Goal: Information Seeking & Learning: Learn about a topic

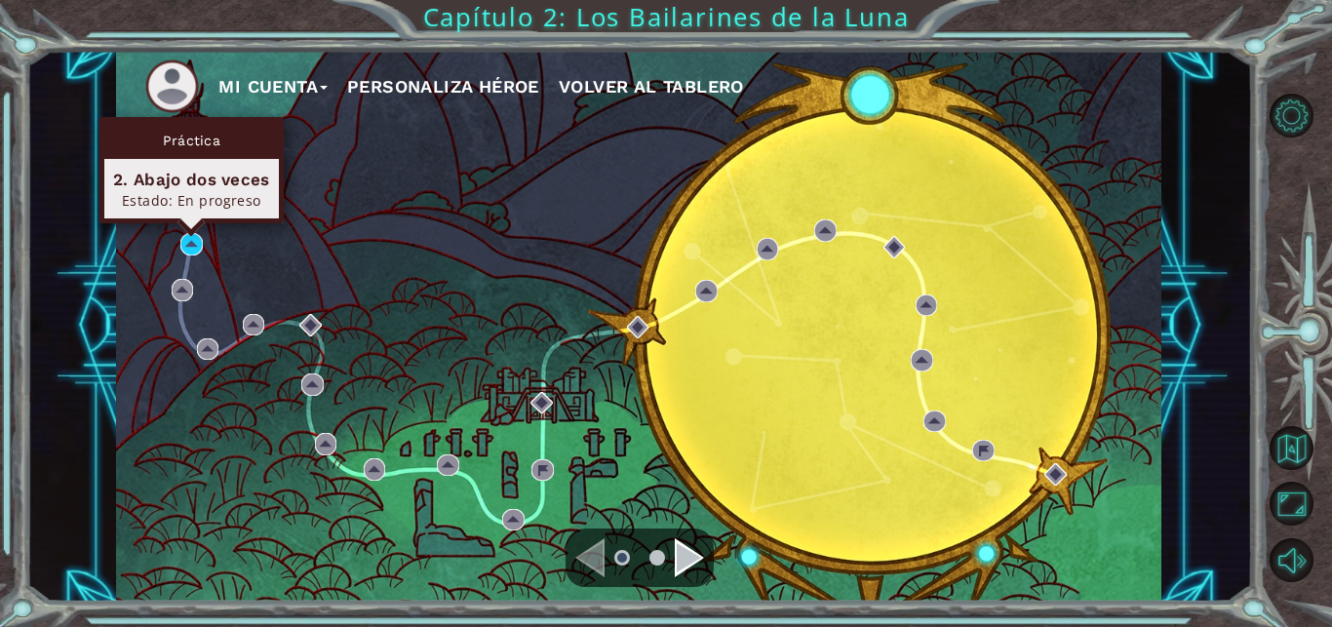
click at [189, 223] on div "Práctica 2. Abajo dos veces Estado: En progreso" at bounding box center [191, 170] width 184 height 106
click at [192, 246] on img at bounding box center [191, 244] width 22 height 22
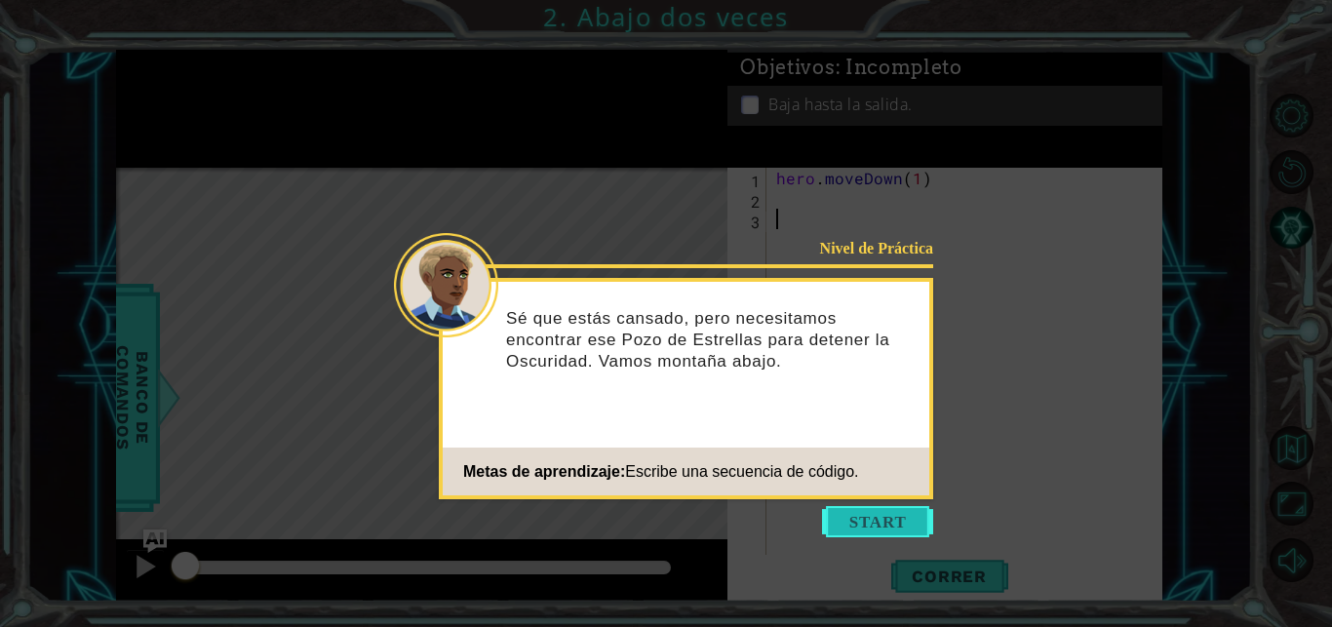
click at [871, 515] on button "Start" at bounding box center [877, 521] width 111 height 31
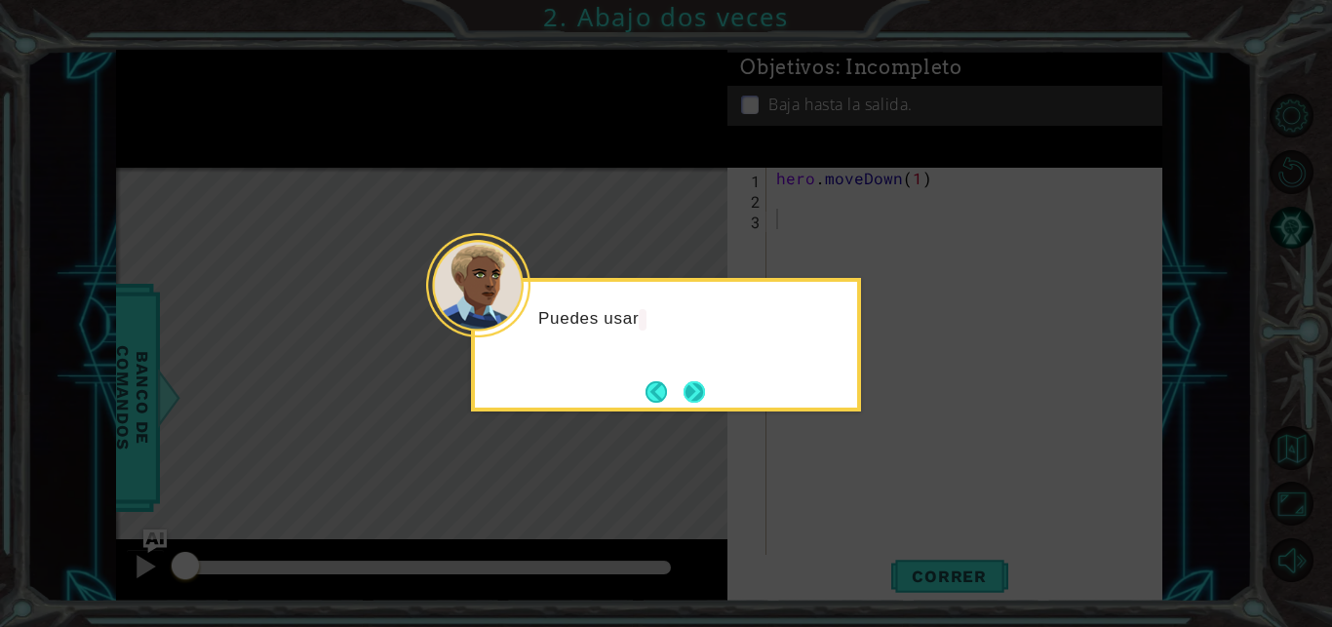
click at [706, 398] on button "Next" at bounding box center [694, 391] width 34 height 34
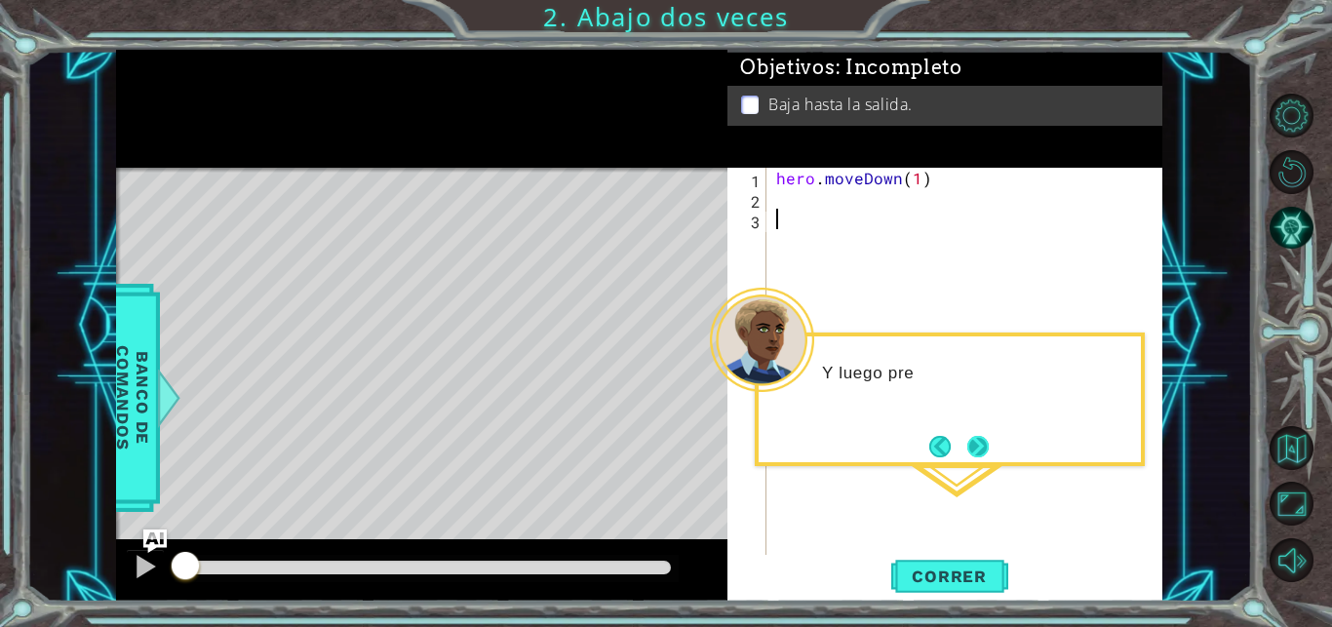
click at [978, 443] on button "Next" at bounding box center [977, 446] width 33 height 33
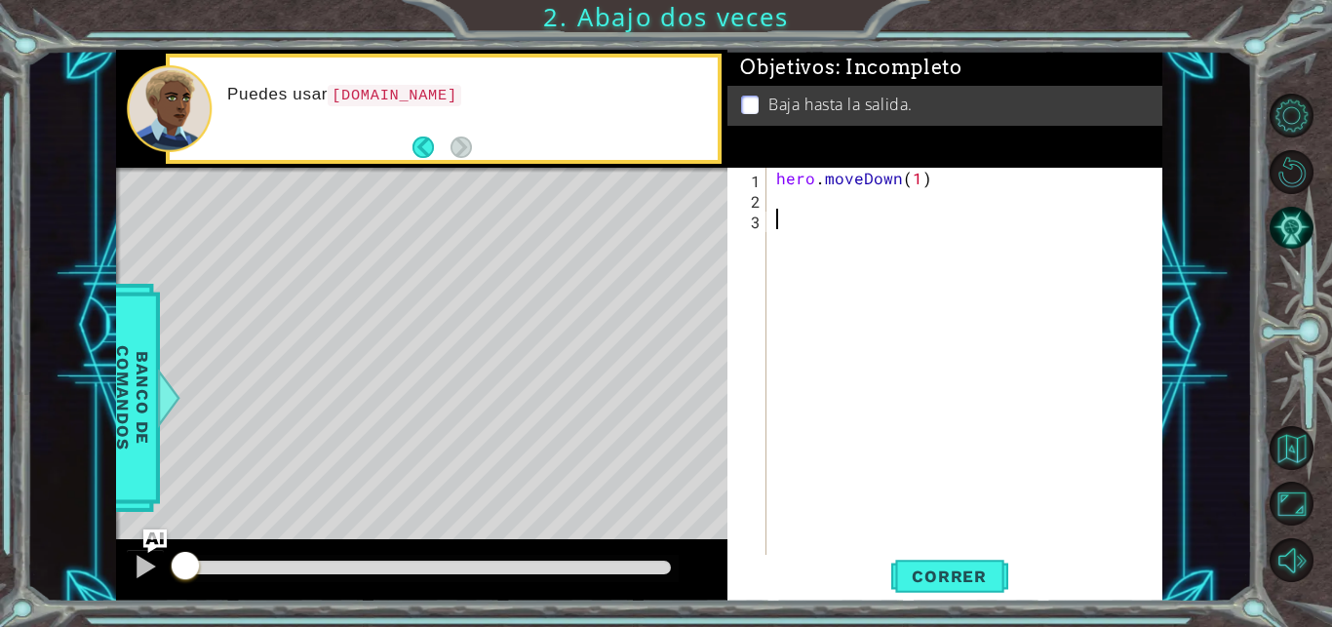
click at [797, 204] on div "hero . moveDown ( 1 )" at bounding box center [969, 383] width 395 height 430
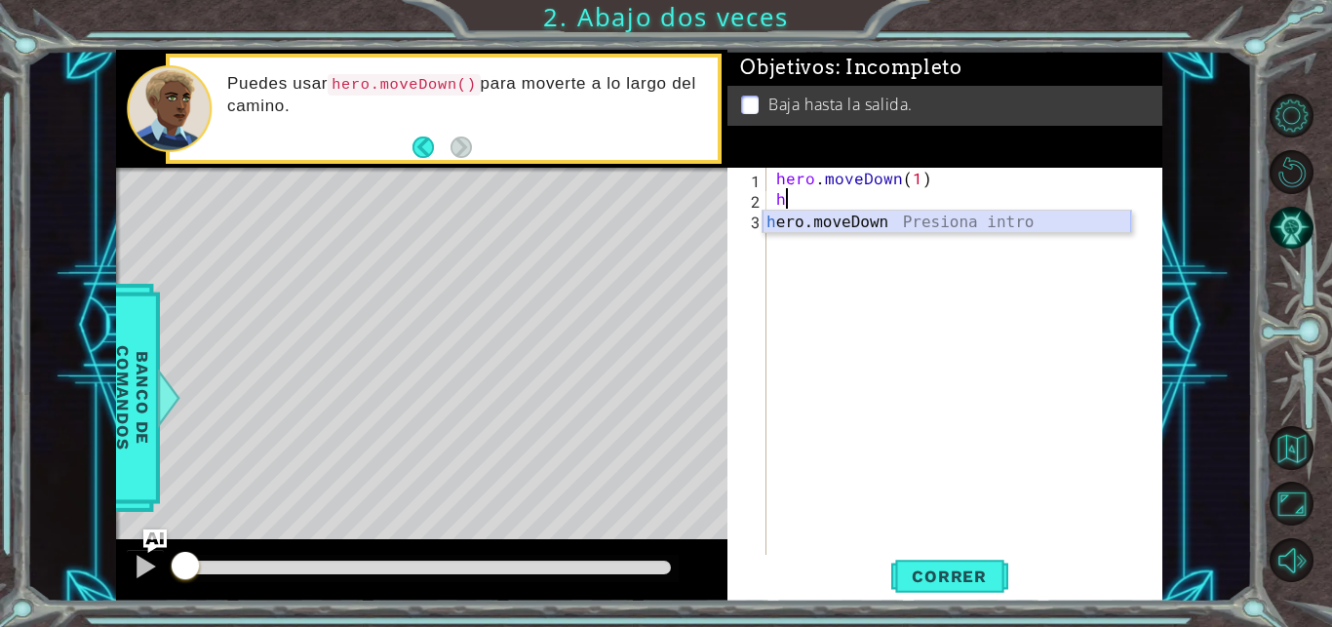
click at [901, 222] on div "h ero.moveDown Presiona intro" at bounding box center [946, 246] width 368 height 70
type textarea "hero.moveDown(1)"
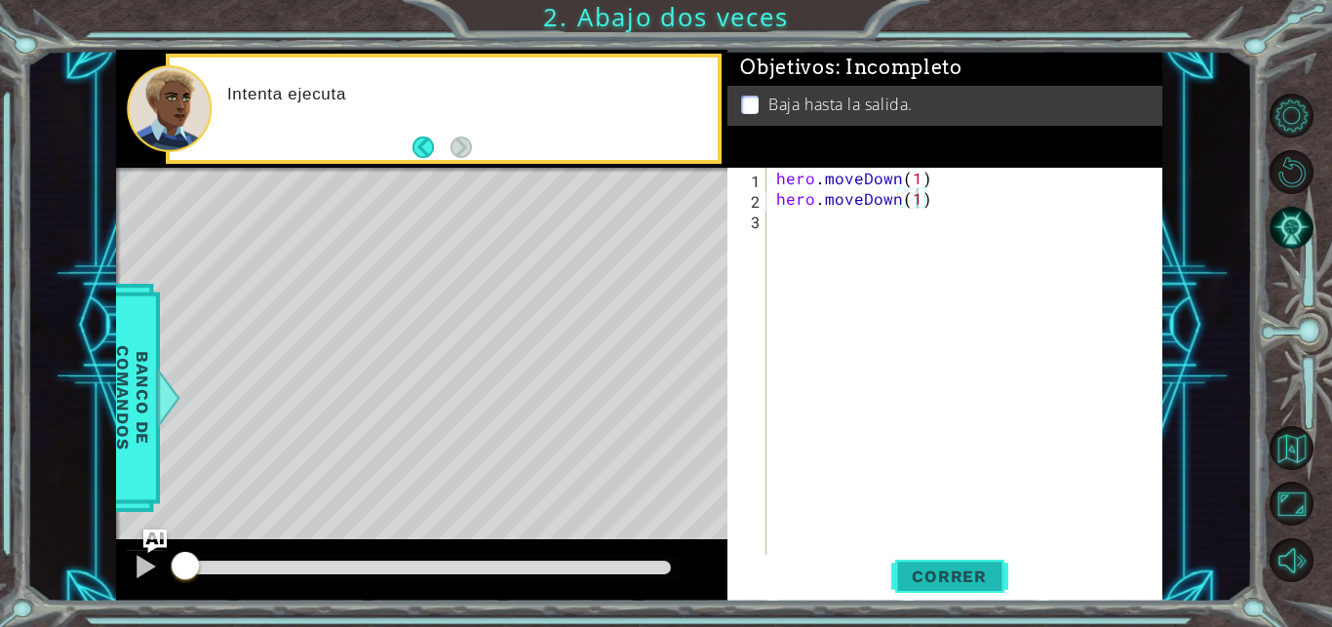
click at [965, 568] on span "Correr" at bounding box center [949, 575] width 114 height 19
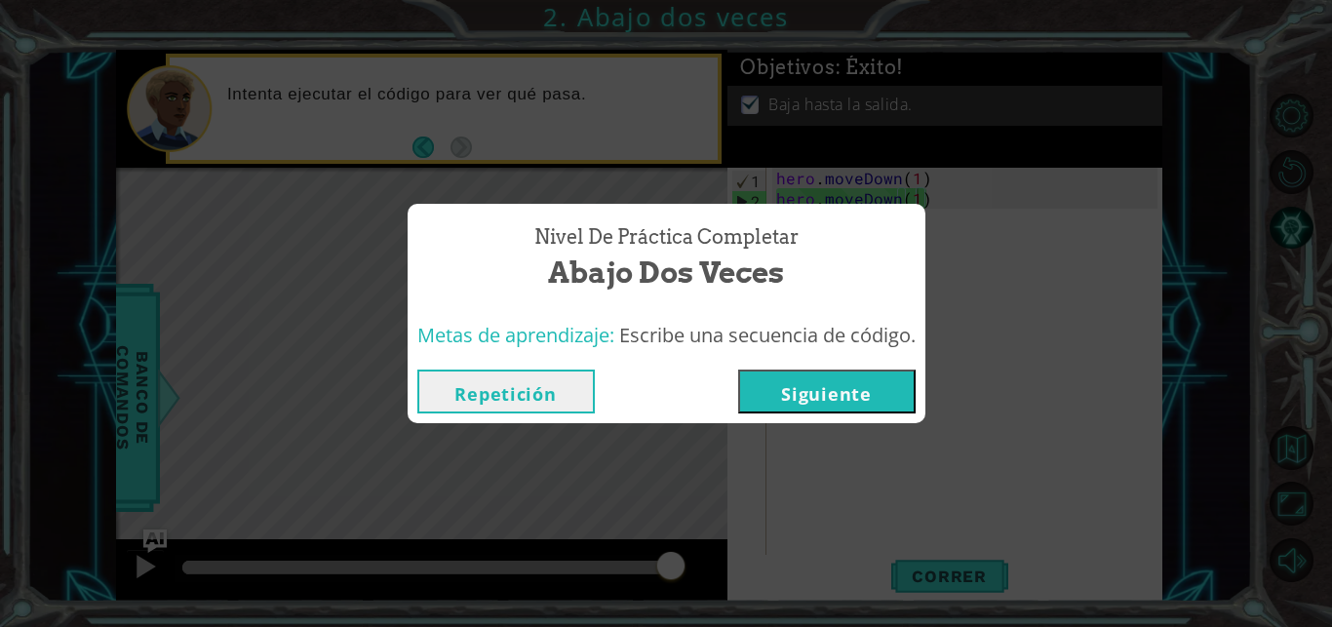
click at [865, 382] on button "Siguiente" at bounding box center [826, 391] width 177 height 44
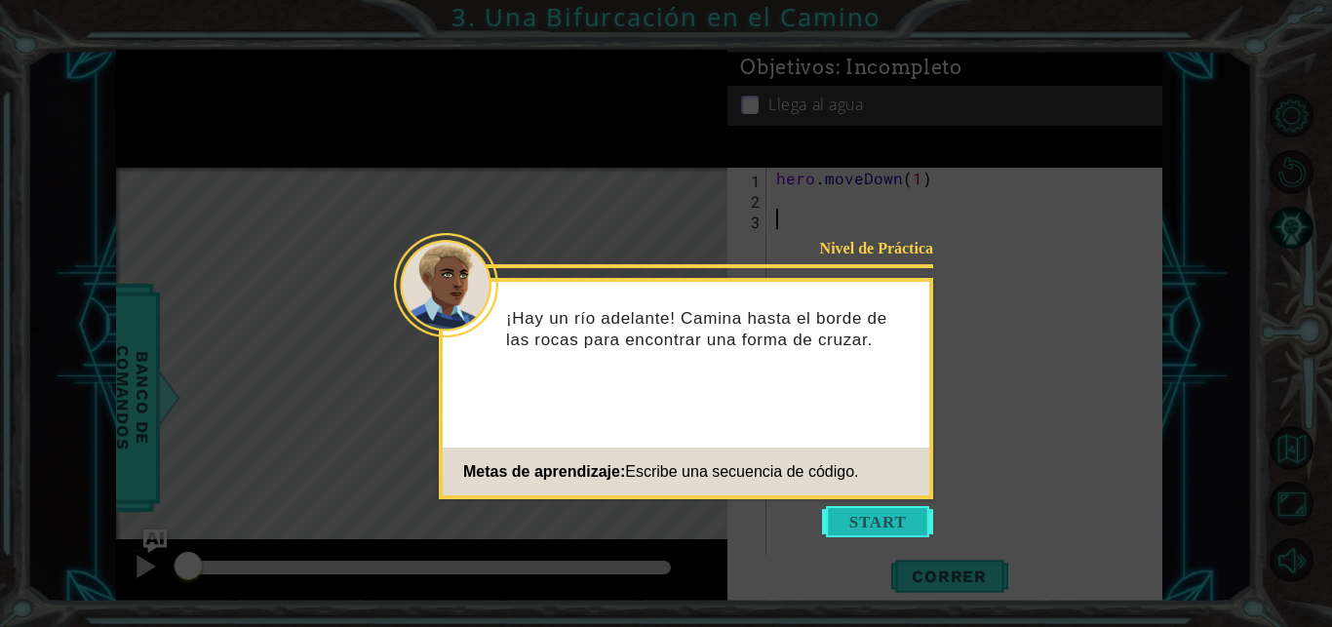
click at [886, 516] on button "Start" at bounding box center [877, 521] width 111 height 31
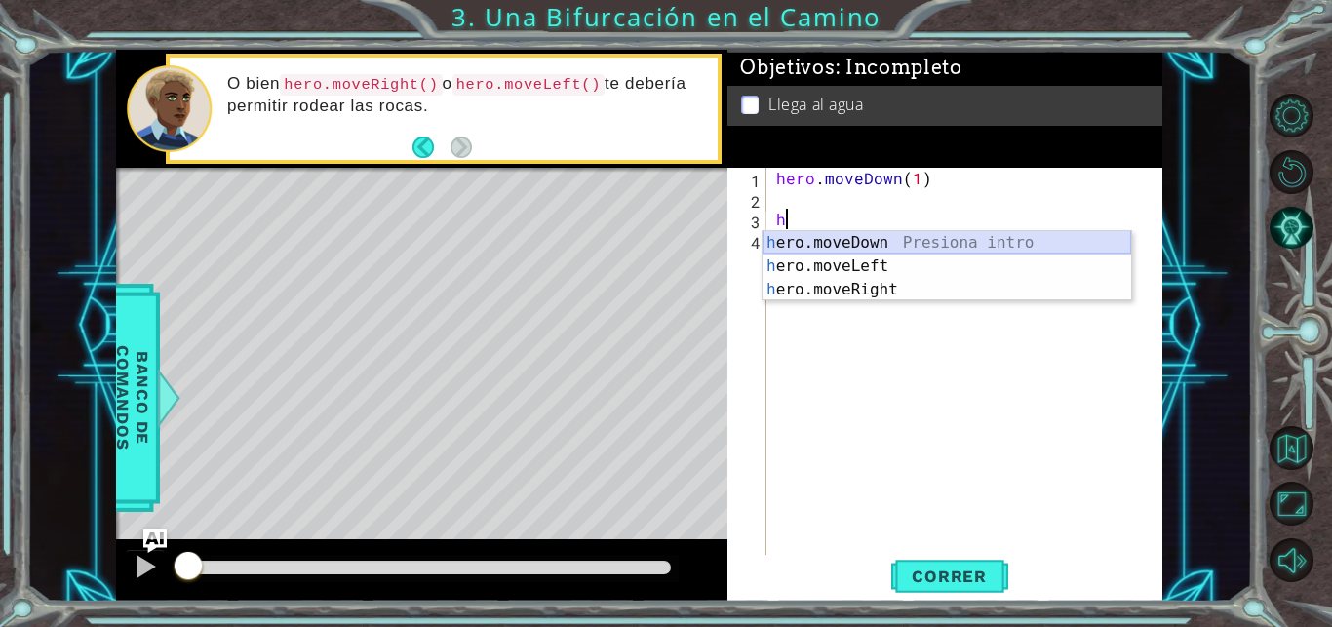
click at [864, 237] on div "h ero.moveDown Presiona intro h ero.moveLeft Presiona intro h ero.moveRight Pre…" at bounding box center [946, 289] width 368 height 117
type textarea "hero.moveDown(1)"
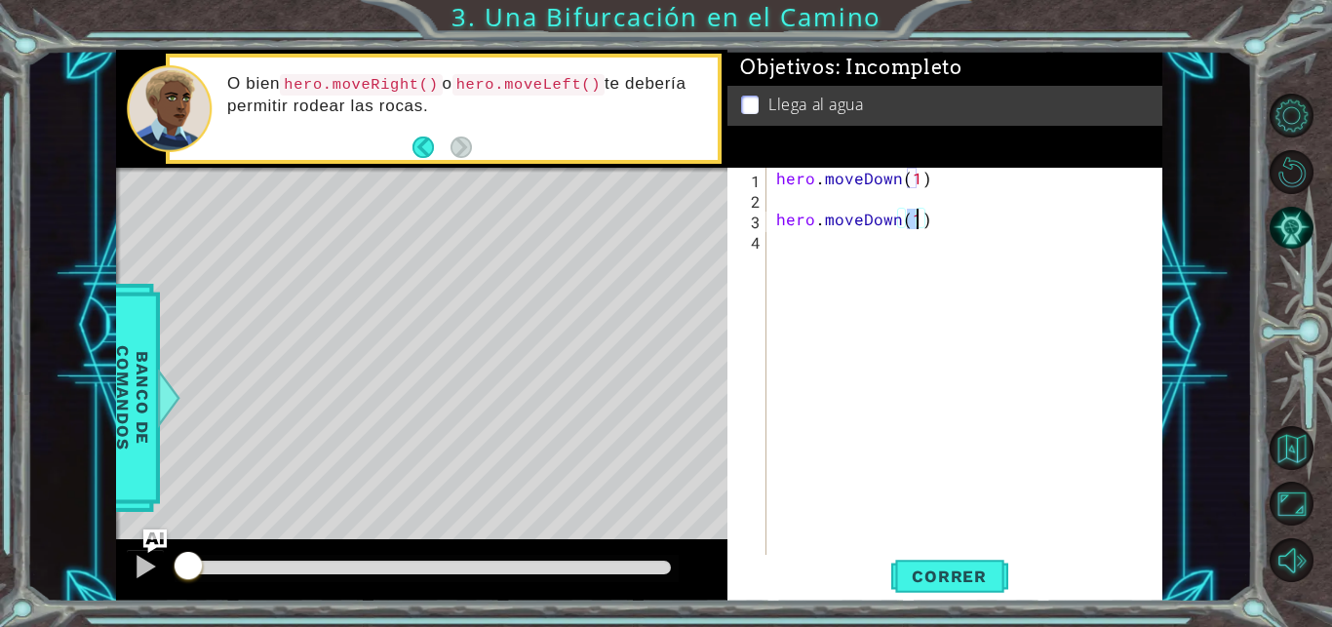
click at [781, 189] on div "hero . moveDown ( 1 ) hero . moveDown ( 1 )" at bounding box center [969, 383] width 395 height 430
type textarea "hero.moveDown(1)"
click at [840, 212] on div "hero . moveDown ( 1 ) hero . moveDown ( 1 )" at bounding box center [969, 383] width 395 height 430
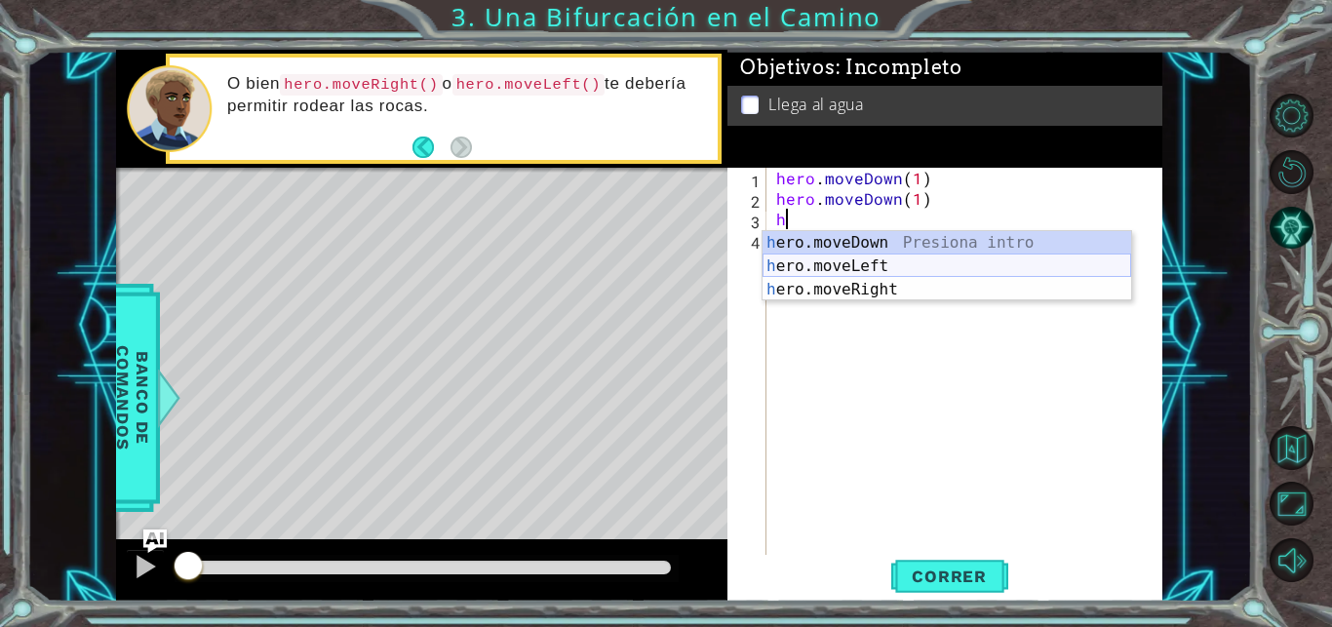
click at [894, 269] on div "h ero.moveDown Presiona intro h ero.moveLeft Presiona intro h ero.moveRight Pre…" at bounding box center [946, 289] width 368 height 117
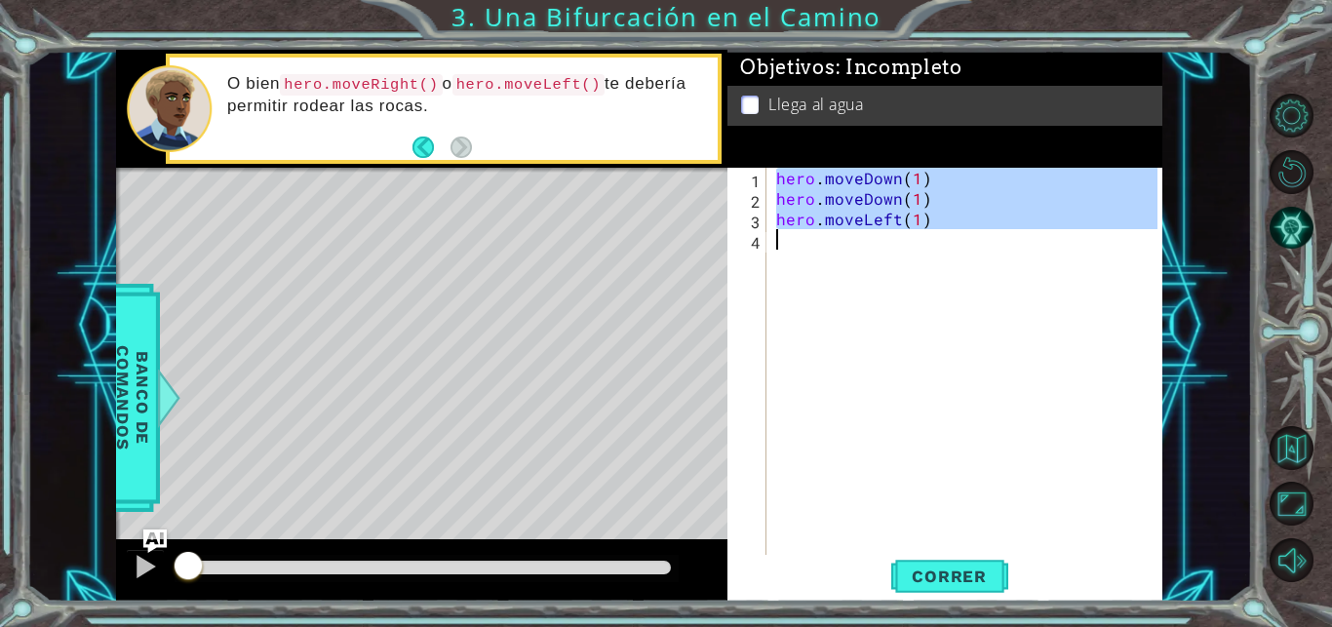
click at [894, 269] on div "hero . moveDown ( 1 ) hero . moveDown ( 1 ) hero . moveLeft ( 1 )" at bounding box center [969, 383] width 395 height 430
type textarea "hero.moveLeft(1)"
click at [894, 269] on div "hero . moveDown ( 1 ) hero . moveDown ( 1 ) hero . moveLeft ( 1 )" at bounding box center [964, 362] width 385 height 389
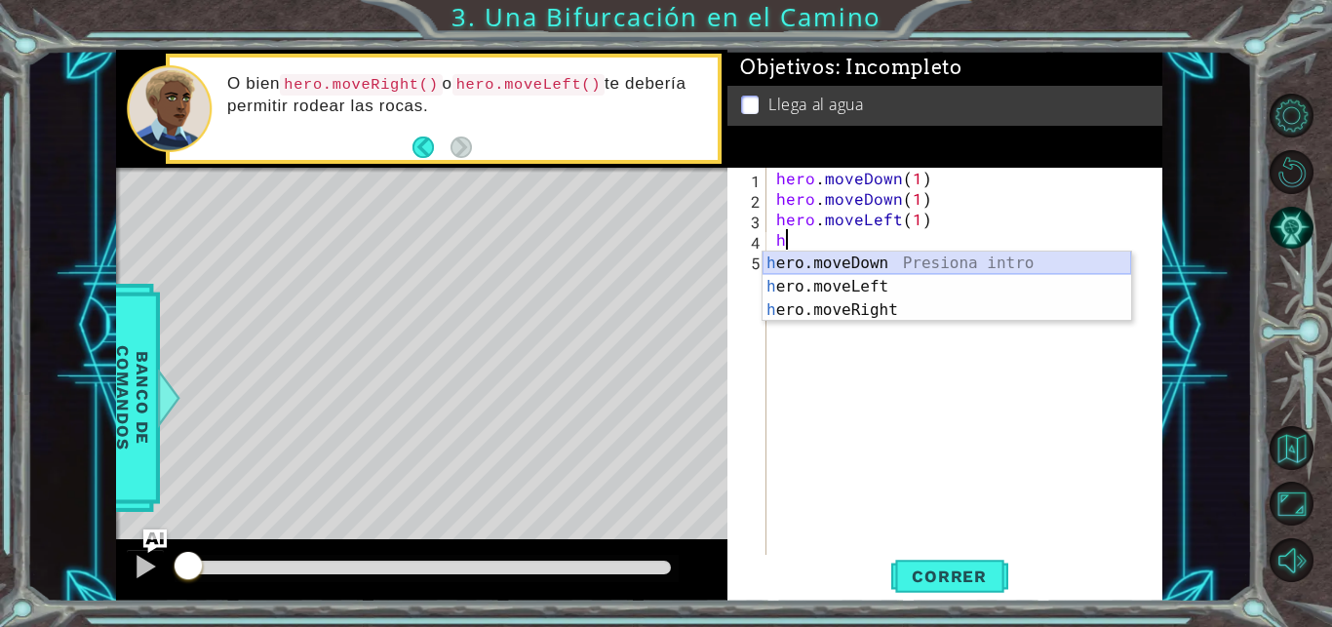
click at [814, 262] on div "h ero.moveDown Presiona intro h ero.moveLeft Presiona intro h ero.moveRight Pre…" at bounding box center [946, 310] width 368 height 117
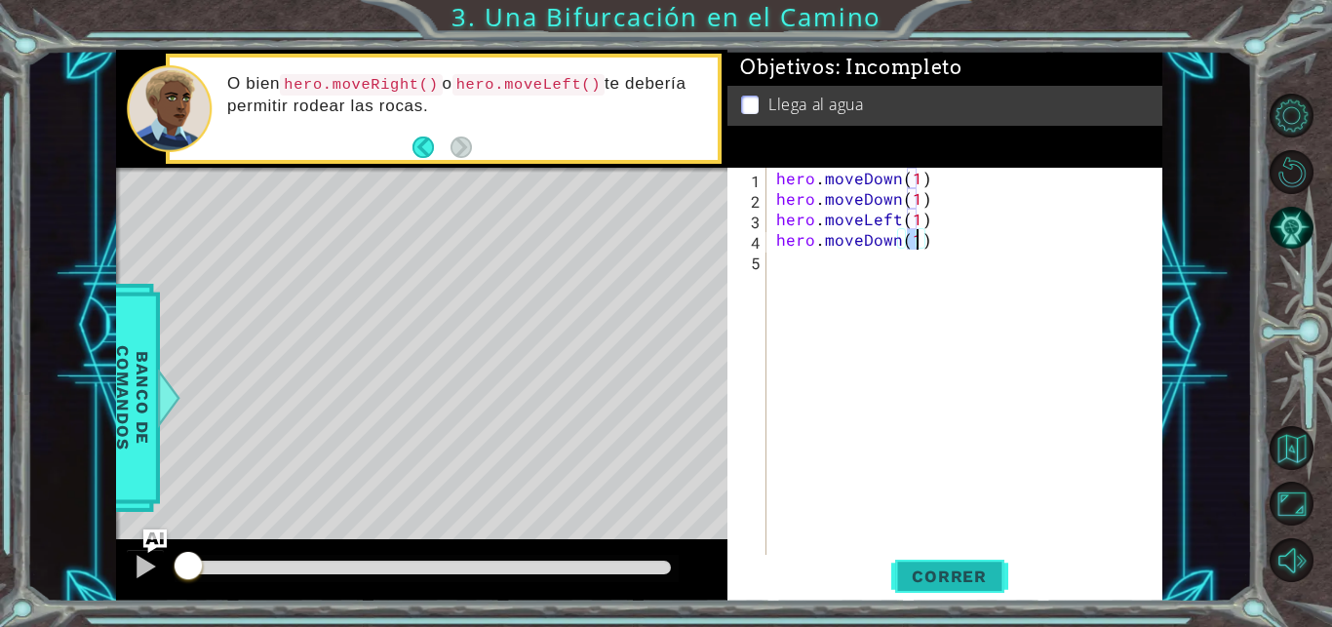
type textarea "hero.moveDown(1)"
click at [923, 568] on span "Correr" at bounding box center [949, 575] width 114 height 19
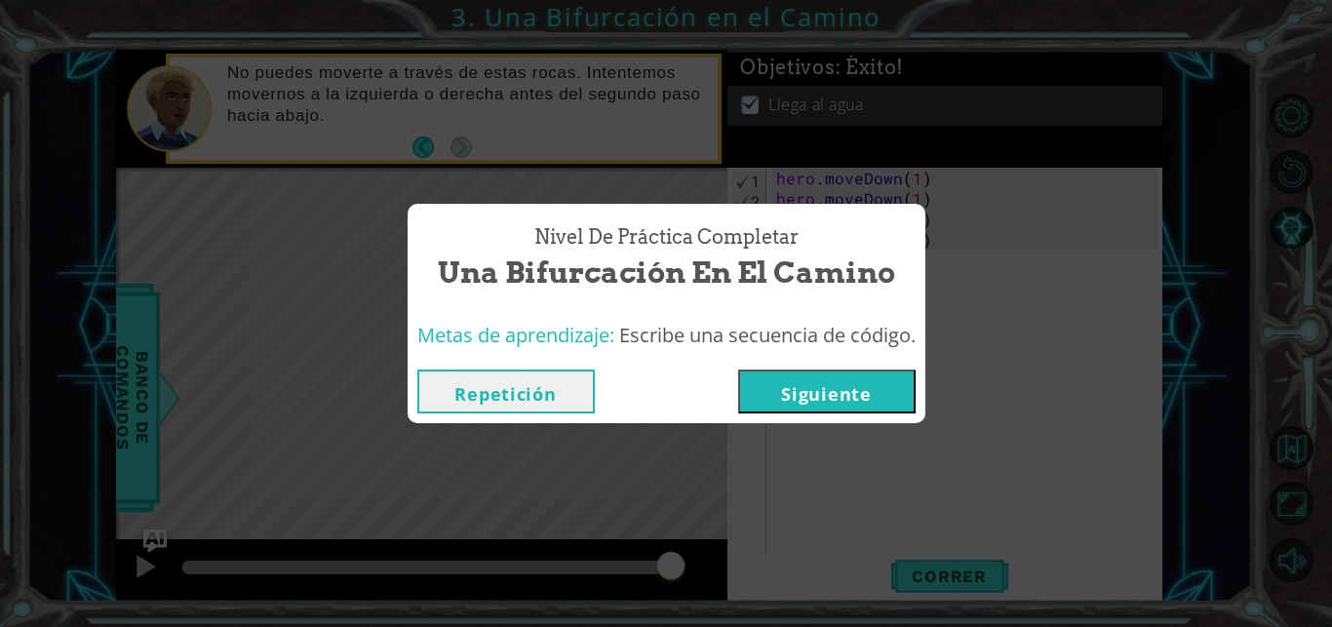
click at [872, 373] on button "Siguiente" at bounding box center [826, 391] width 177 height 44
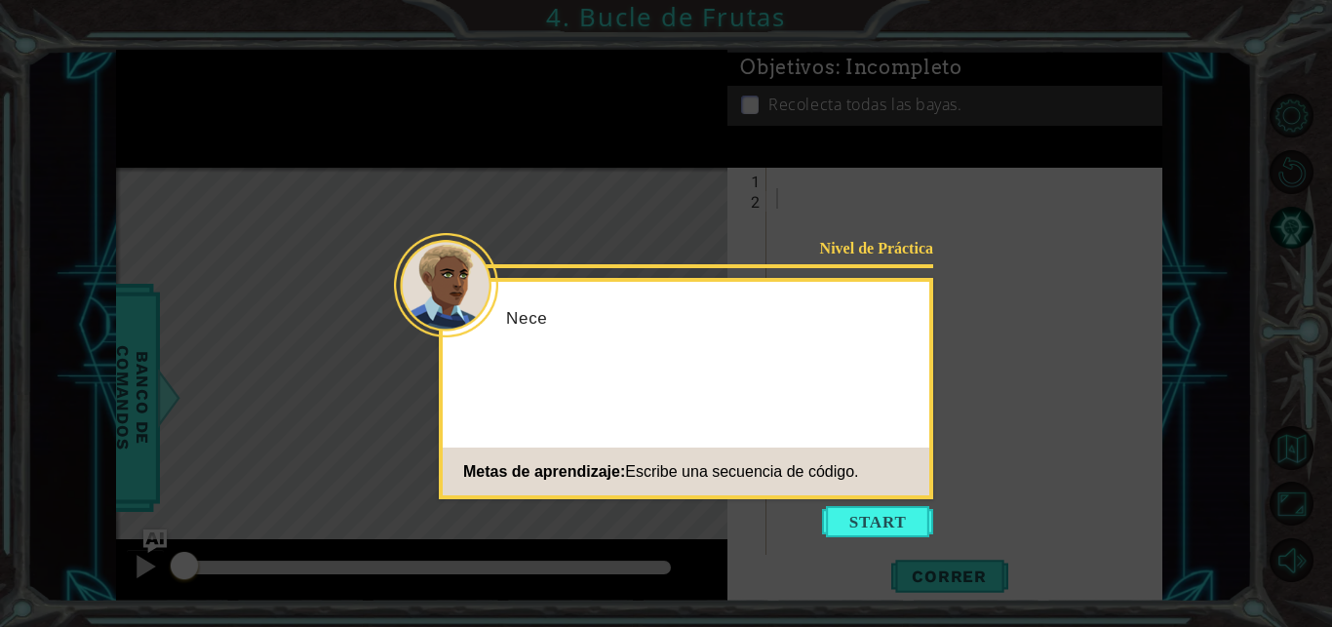
click at [892, 362] on div "Nivel de Práctica Nece Metas de aprendizaje: Escribe una secuencia de código." at bounding box center [686, 388] width 494 height 221
click at [878, 521] on button "Start" at bounding box center [877, 521] width 111 height 31
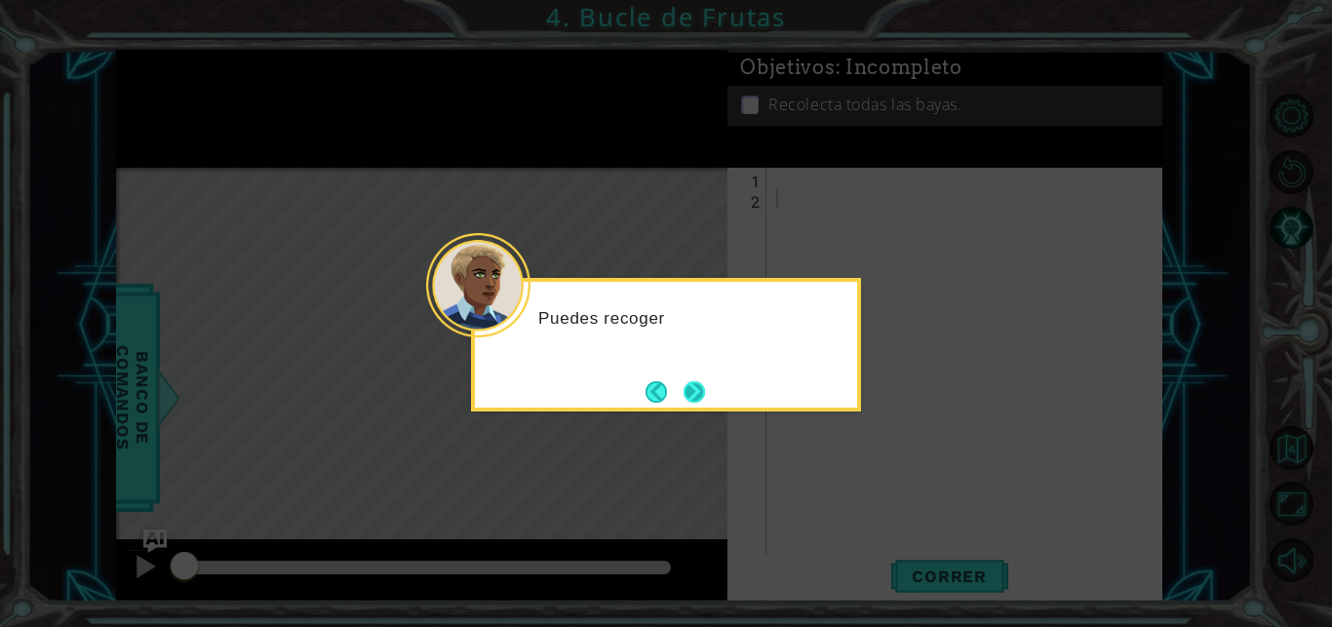
click at [698, 384] on button "Next" at bounding box center [694, 391] width 36 height 36
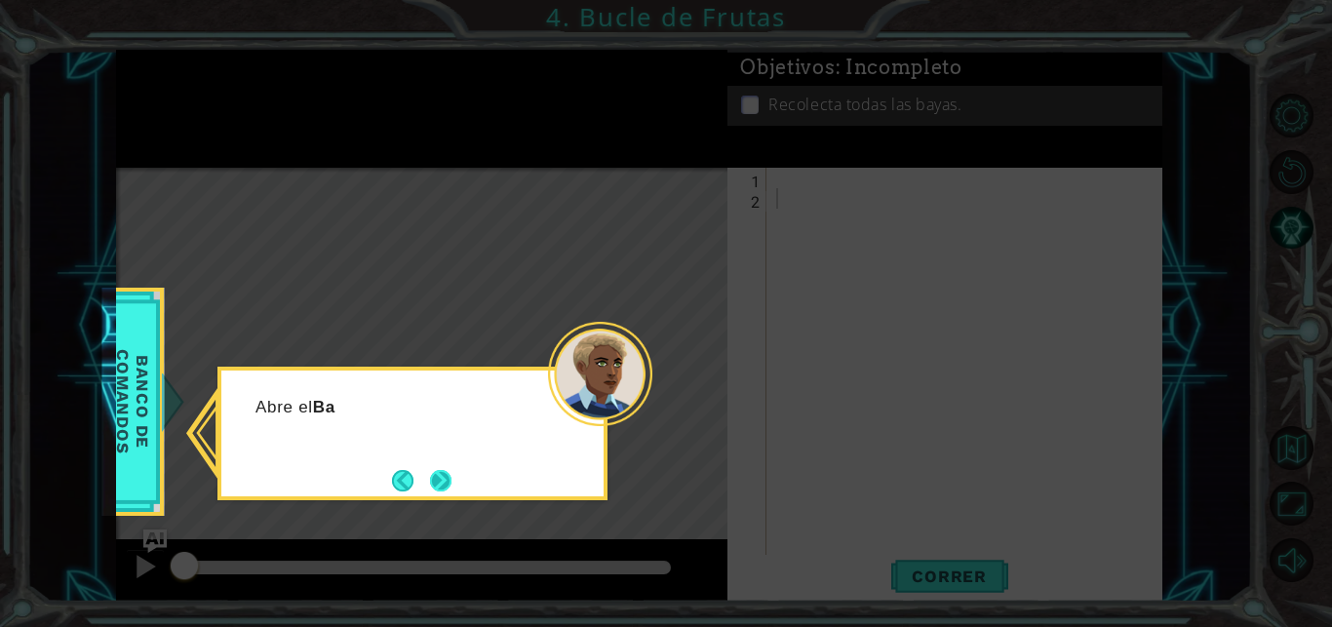
click at [446, 471] on button "Next" at bounding box center [440, 480] width 36 height 36
click at [446, 471] on button "Next" at bounding box center [441, 480] width 24 height 24
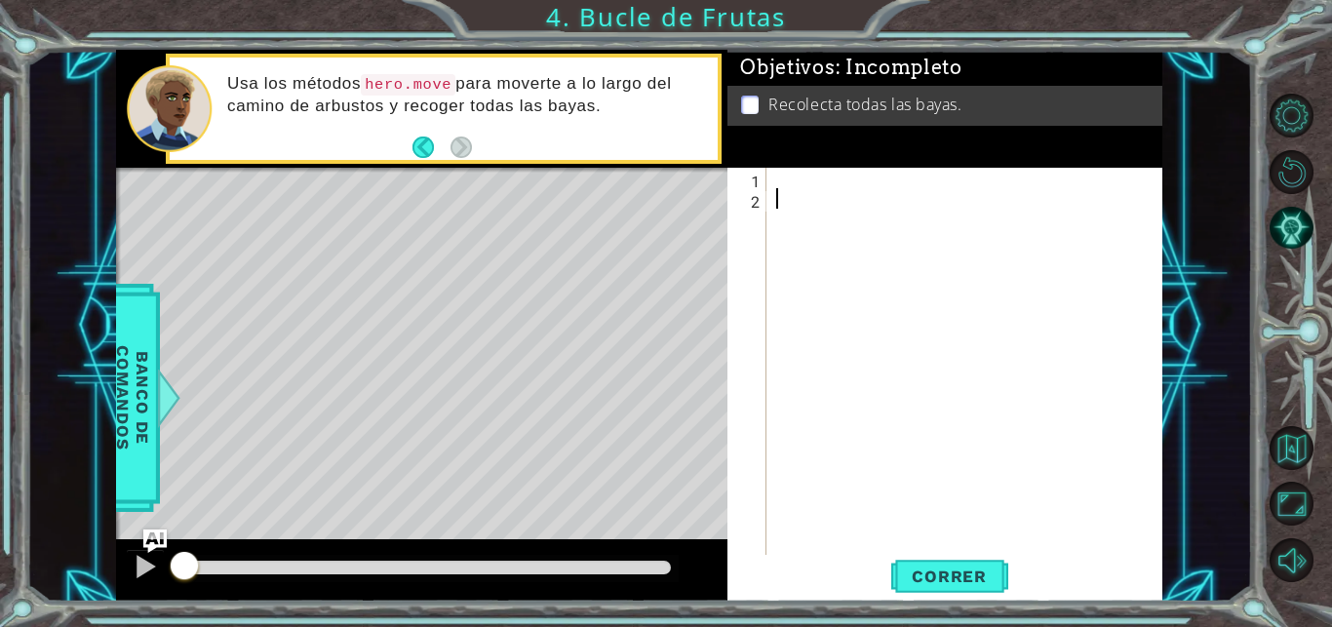
click at [826, 186] on div at bounding box center [969, 383] width 395 height 430
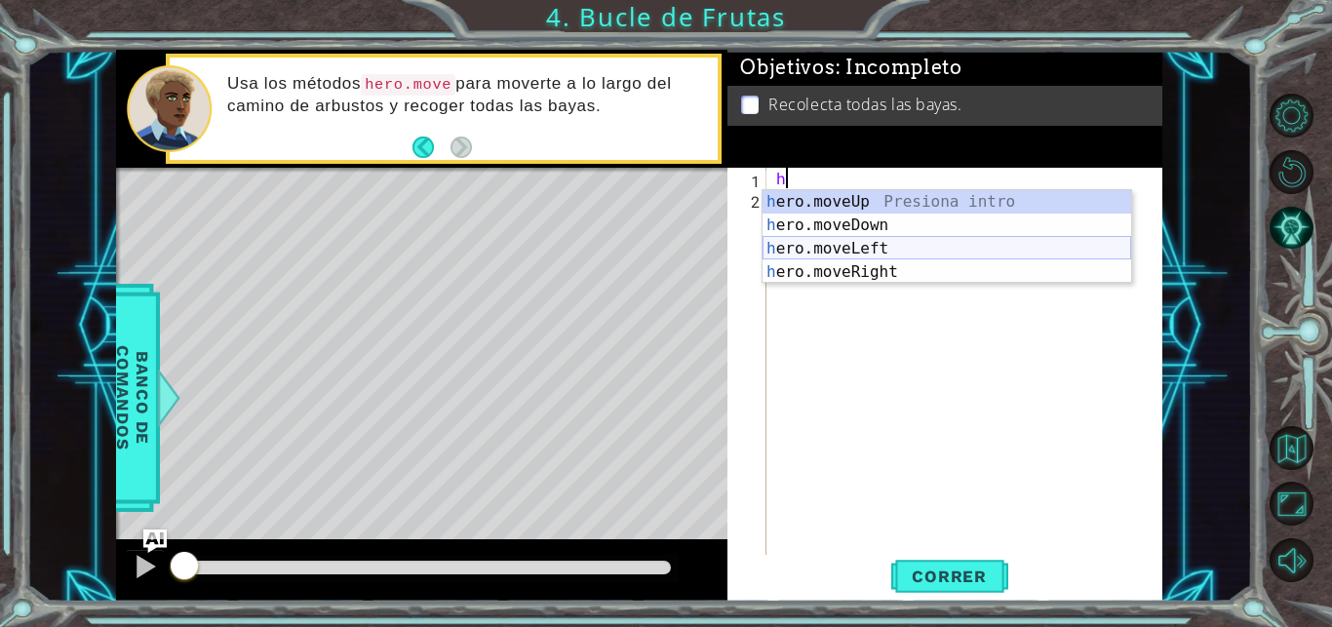
click at [867, 248] on div "h ero.moveUp Presiona intro h ero.moveDown Presiona intro h ero.moveLeft Presio…" at bounding box center [946, 260] width 368 height 140
type textarea "hero.moveLeft(1)"
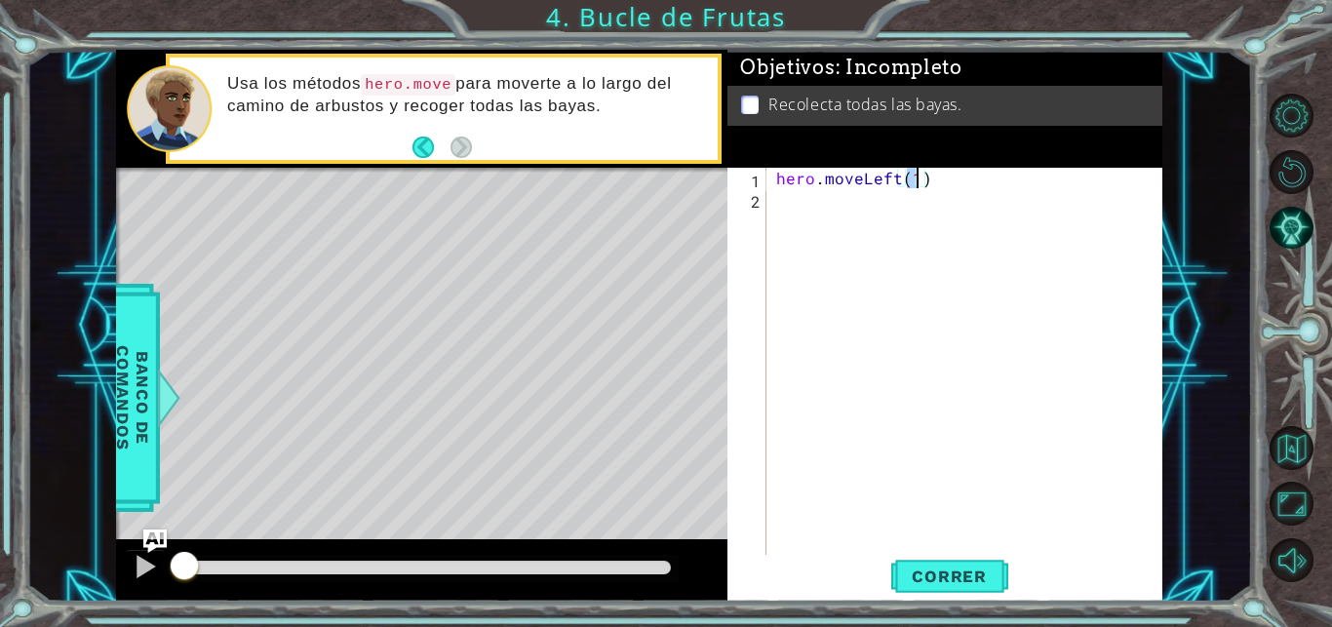
click at [781, 207] on div "hero . moveLeft ( 1 )" at bounding box center [969, 383] width 395 height 430
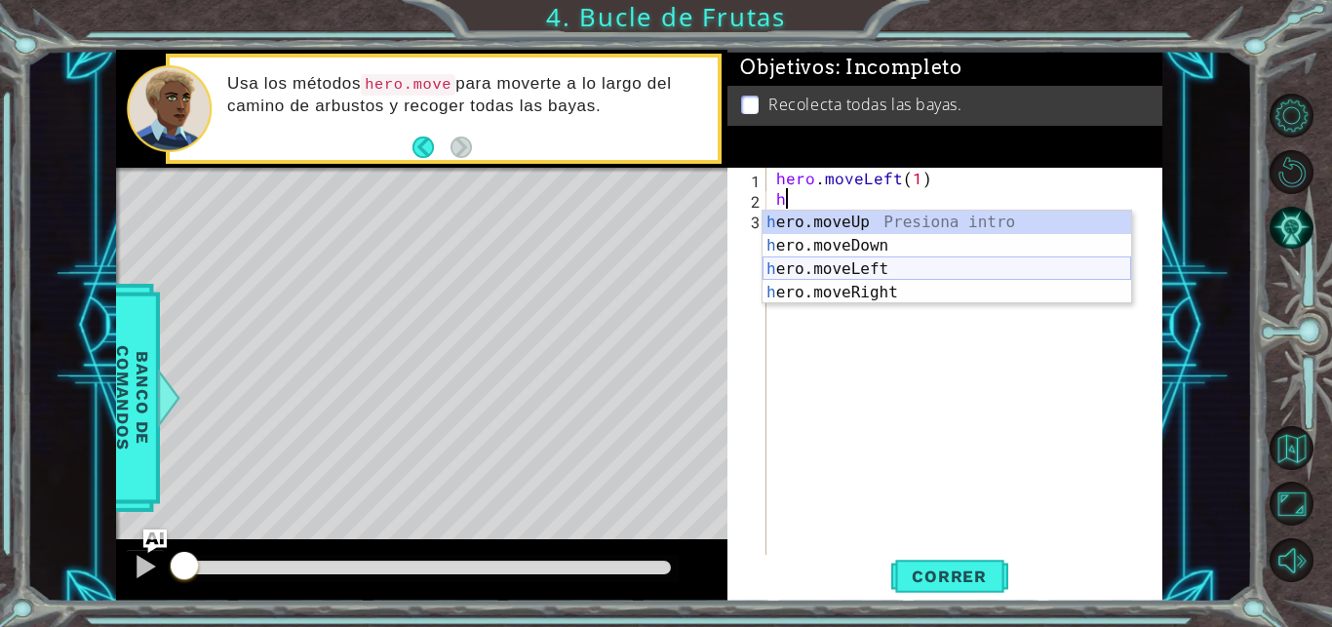
click at [874, 269] on div "h ero.moveUp Presiona intro h ero.moveDown Presiona intro h ero.moveLeft Presio…" at bounding box center [946, 281] width 368 height 140
type textarea "hero.moveLeft(1)"
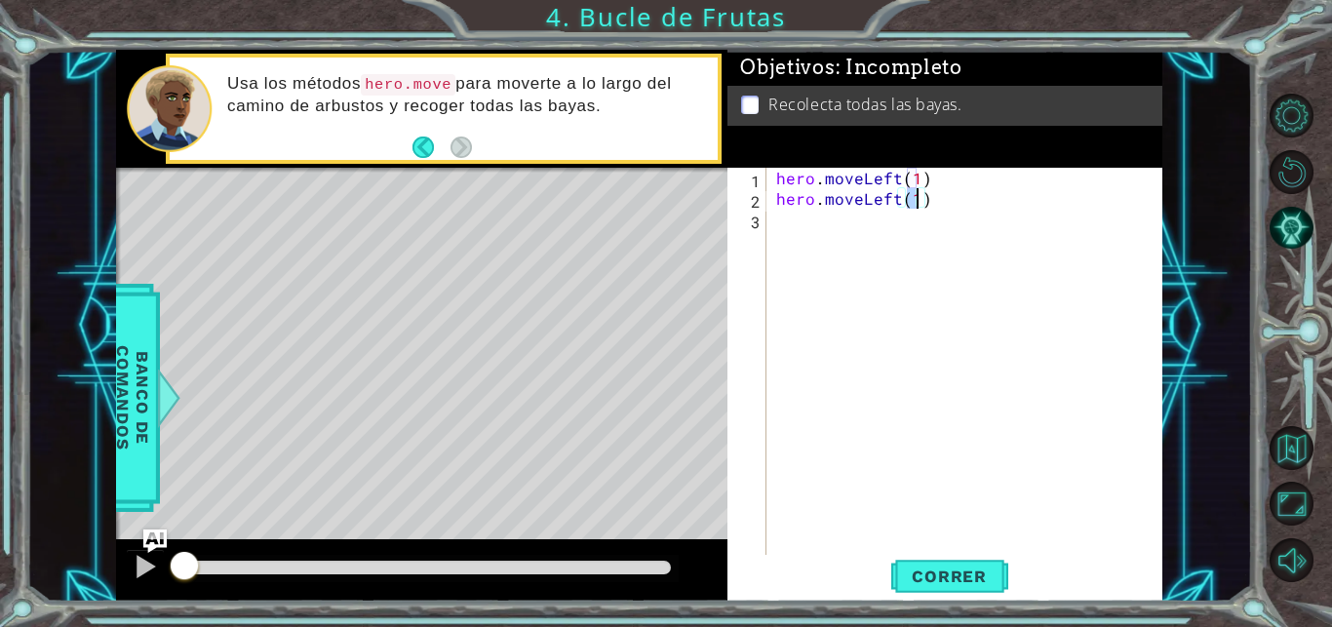
click at [874, 269] on div "hero . moveLeft ( 1 ) hero . moveLeft ( 1 )" at bounding box center [969, 383] width 395 height 430
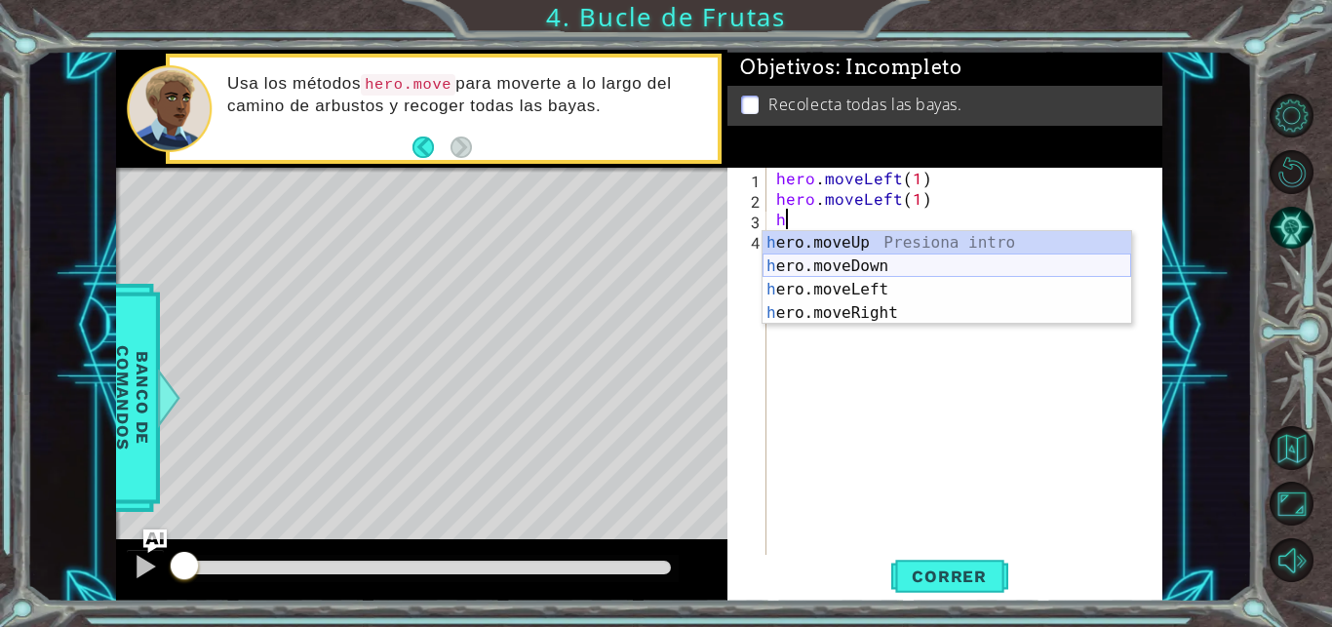
click at [868, 269] on div "h ero.moveUp Presiona intro h ero.moveDown Presiona intro h ero.moveLeft Presio…" at bounding box center [946, 301] width 368 height 140
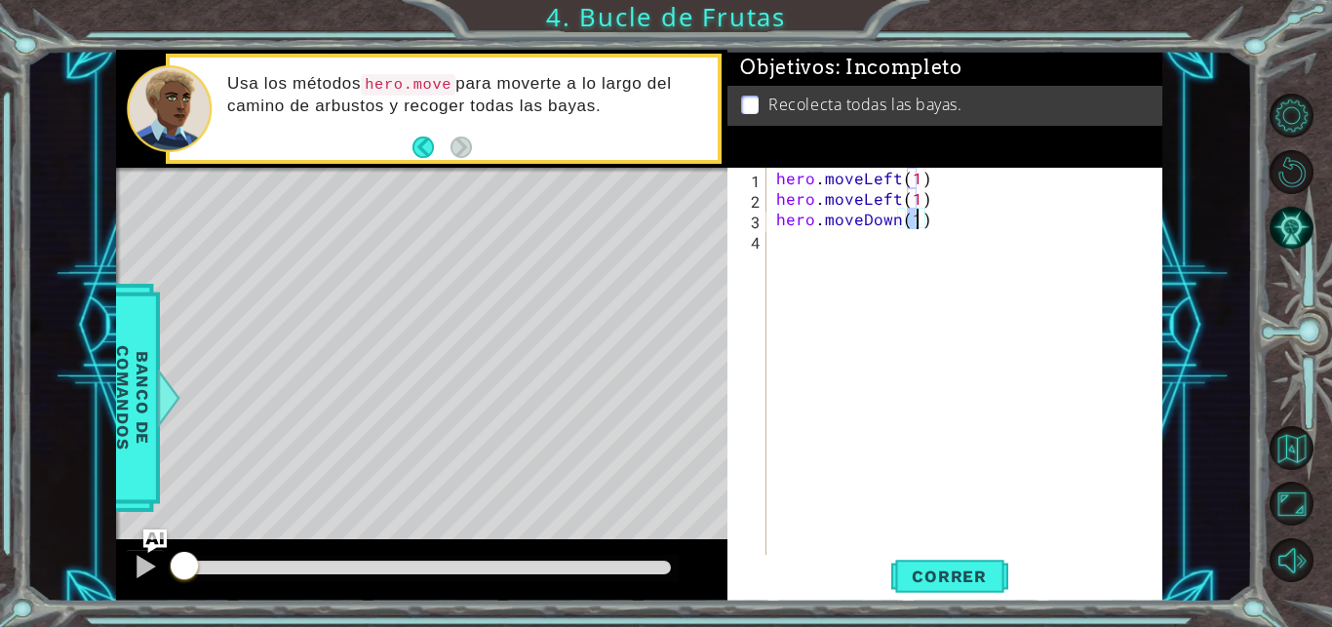
click at [842, 241] on div "hero . moveLeft ( 1 ) hero . moveLeft ( 1 ) hero . moveDown ( 1 )" at bounding box center [969, 383] width 395 height 430
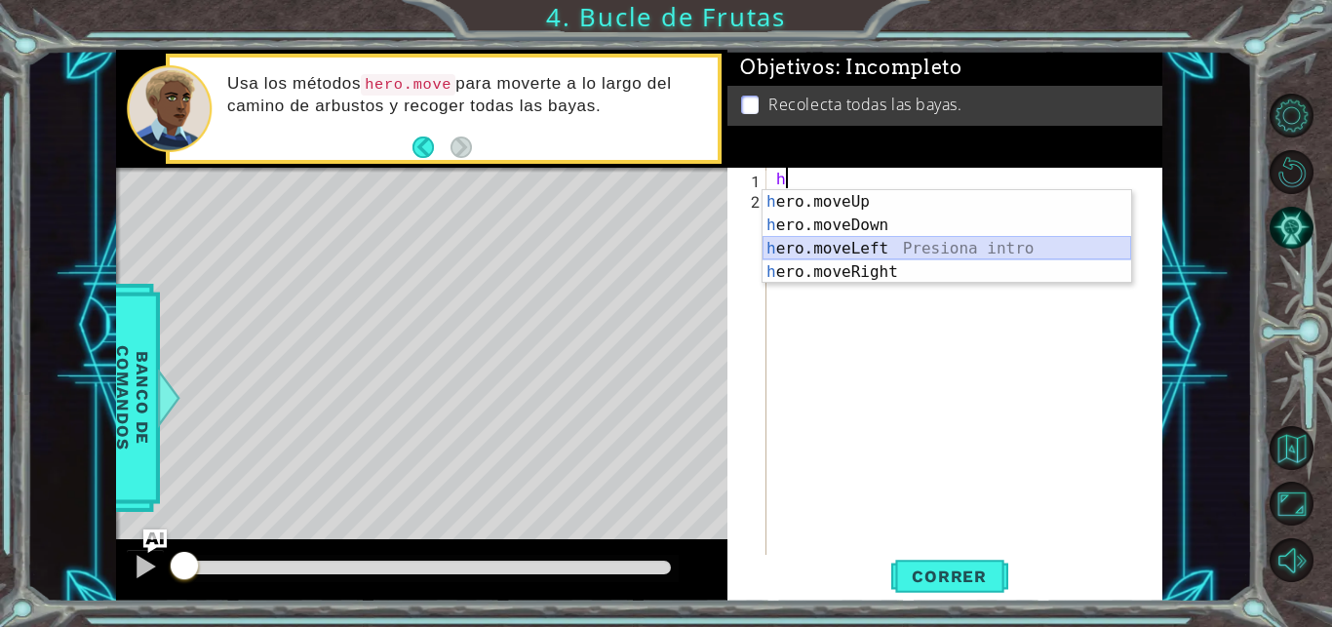
click at [860, 255] on div "h ero.moveUp Presiona intro h ero.moveDown Presiona intro h ero.moveLeft Presio…" at bounding box center [946, 260] width 368 height 140
type textarea "hero.moveLeft(1)"
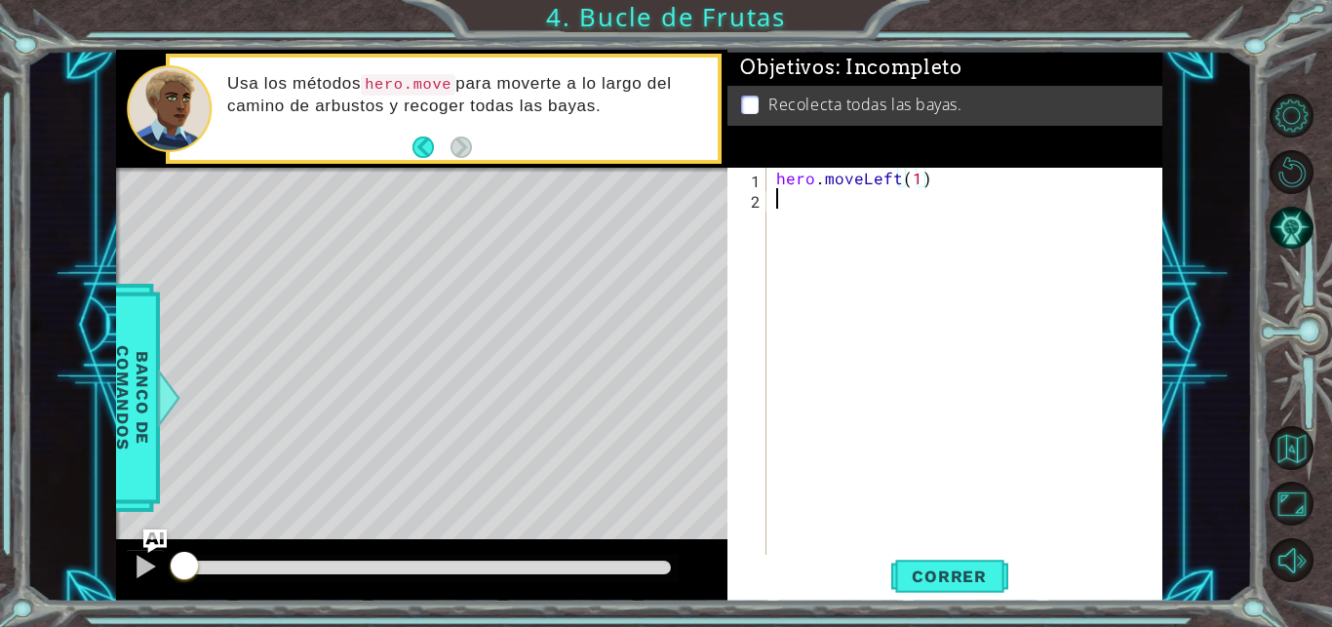
click at [823, 198] on div "hero . moveLeft ( 1 )" at bounding box center [969, 383] width 395 height 430
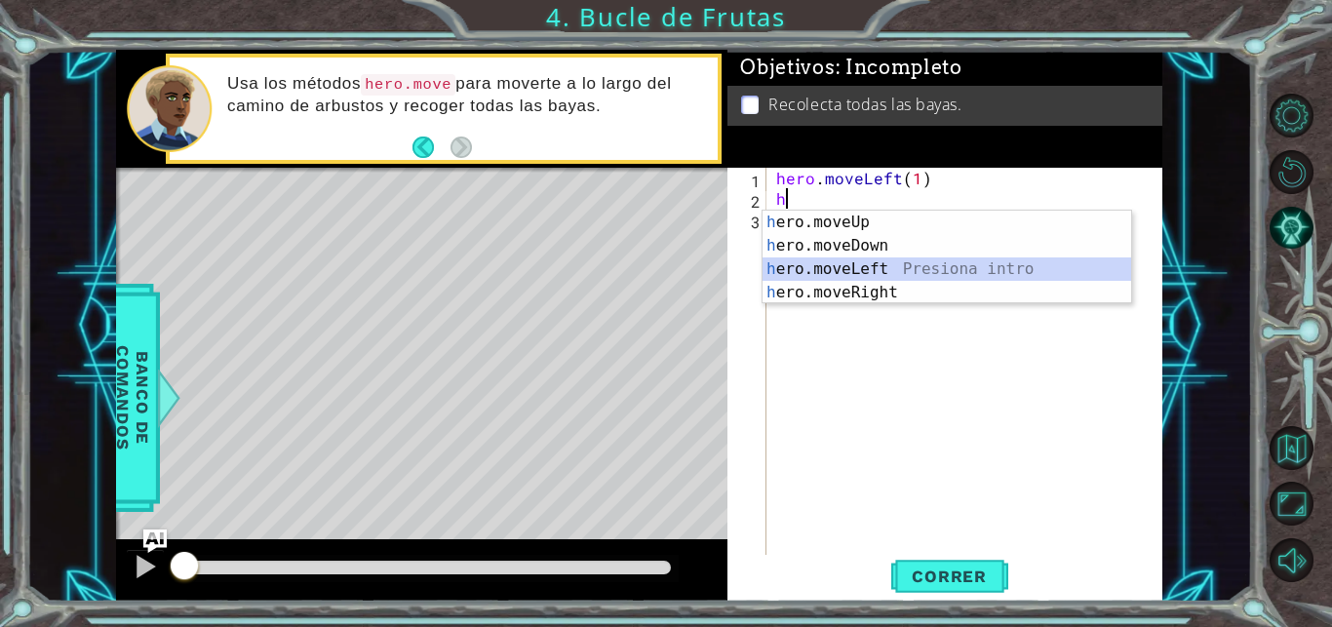
click at [849, 267] on div "h ero.moveUp Presiona intro h ero.moveDown Presiona intro h ero.moveLeft Presio…" at bounding box center [946, 281] width 368 height 140
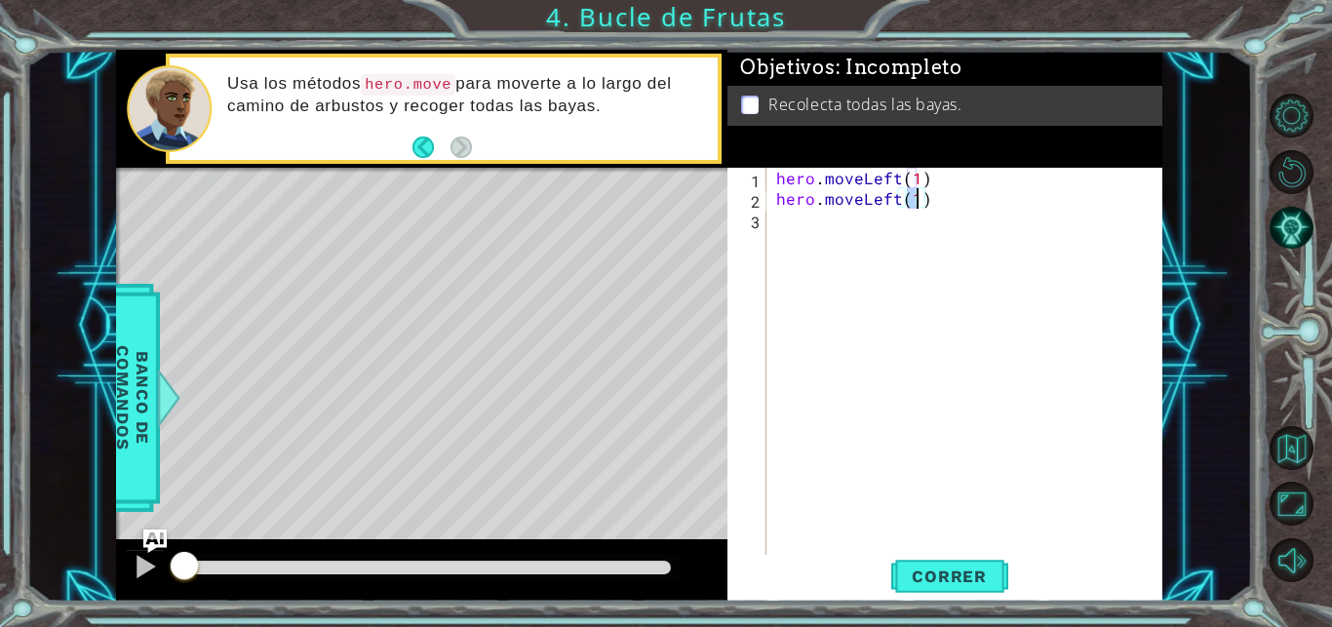
click at [832, 229] on div "hero . moveLeft ( 1 ) hero . moveLeft ( 1 )" at bounding box center [969, 383] width 395 height 430
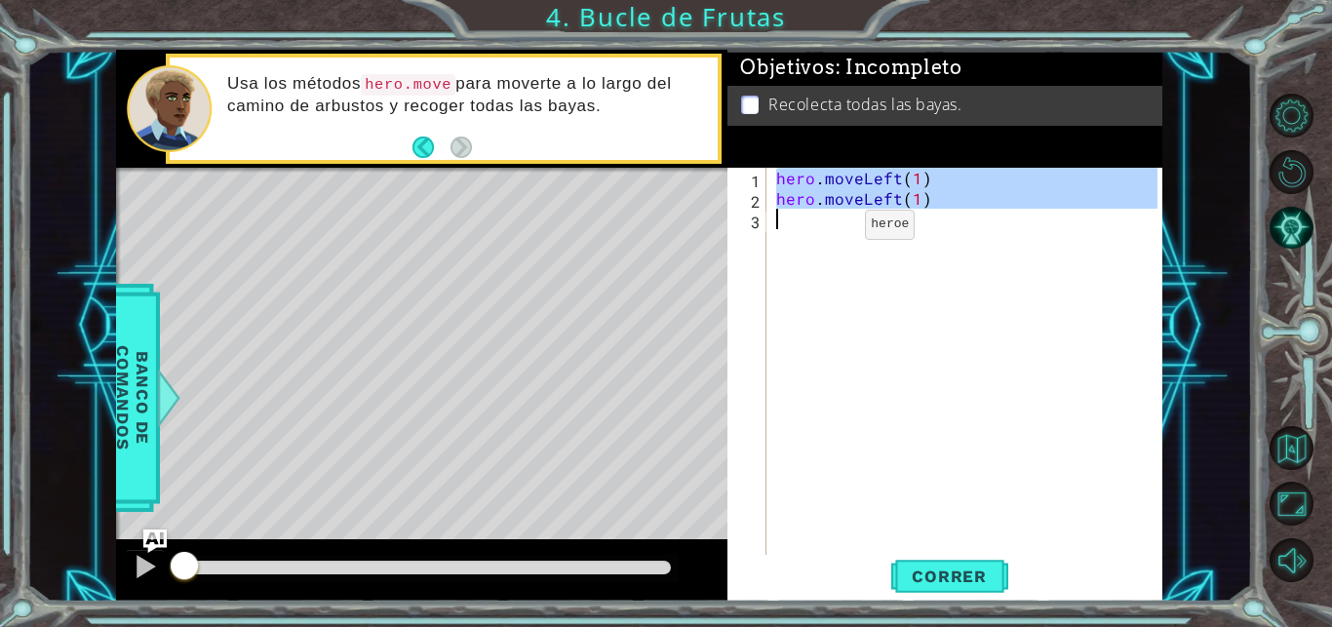
type textarea "hero.moveLeft(1)"
click at [832, 229] on div "hero . moveLeft ( 1 ) hero . moveLeft ( 1 )" at bounding box center [964, 362] width 385 height 389
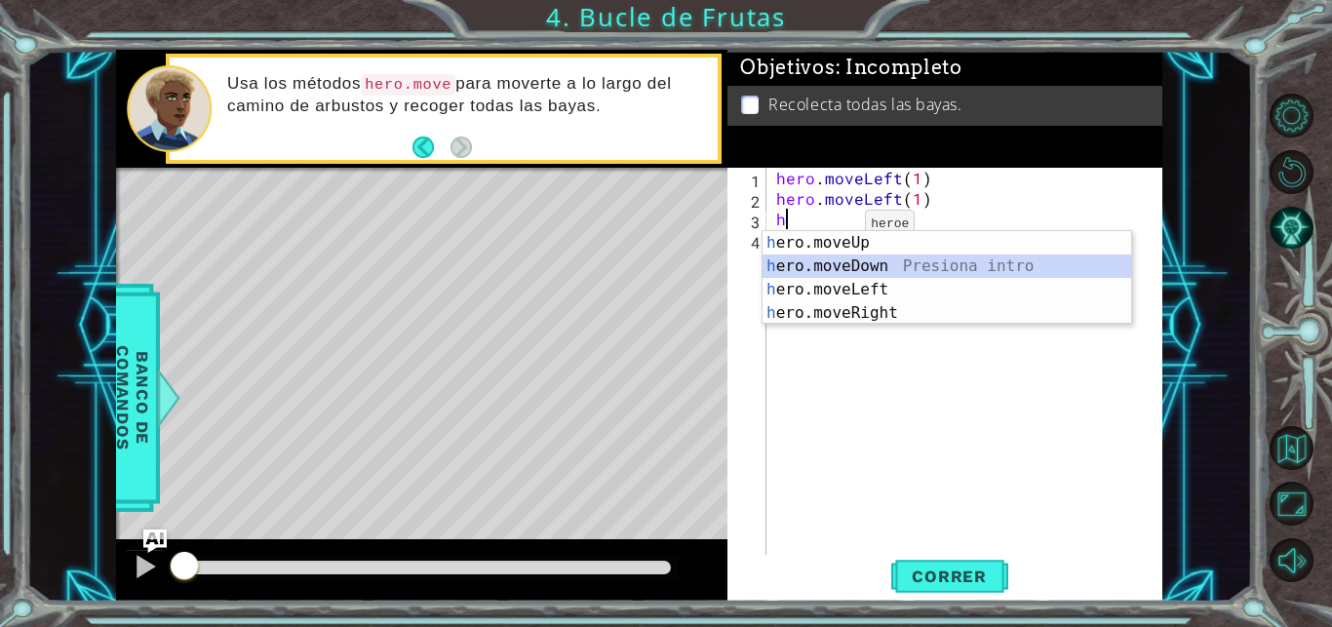
click at [849, 268] on div "h ero.moveUp Presiona intro h ero.moveDown Presiona intro h ero.moveLeft Presio…" at bounding box center [946, 301] width 368 height 140
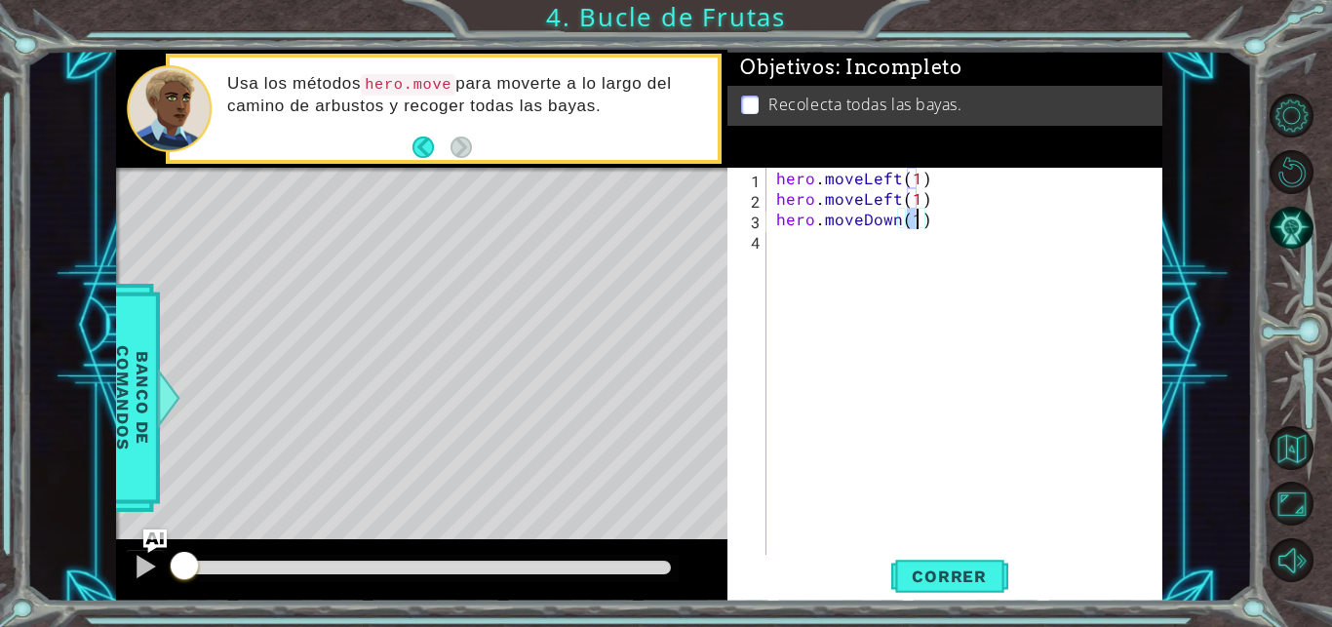
click at [819, 245] on div "hero . moveLeft ( 1 ) hero . moveLeft ( 1 ) hero . moveDown ( 1 )" at bounding box center [969, 383] width 395 height 430
type textarea "hero.moveLeft(1)"
click at [819, 245] on div "hero . moveLeft ( 1 ) hero . moveLeft ( 1 ) hero . moveDown ( 1 )" at bounding box center [969, 383] width 395 height 430
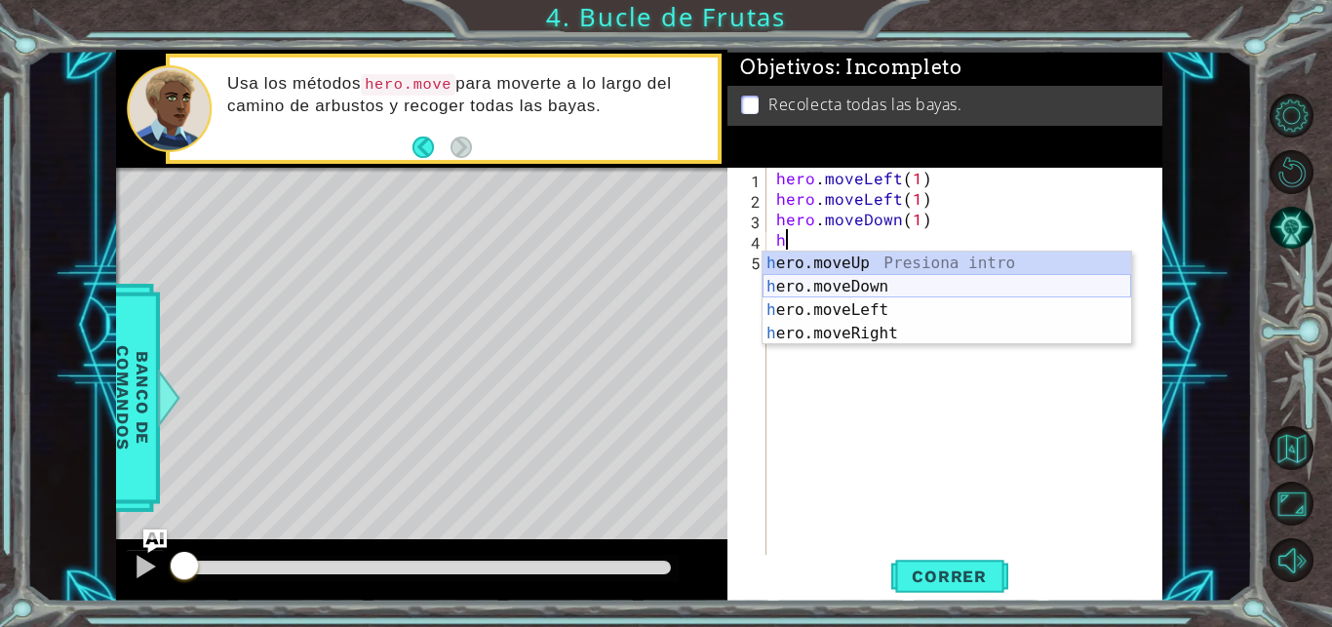
click at [861, 281] on div "h ero.moveUp Presiona intro h ero.moveDown Presiona intro h ero.moveLeft Presio…" at bounding box center [946, 322] width 368 height 140
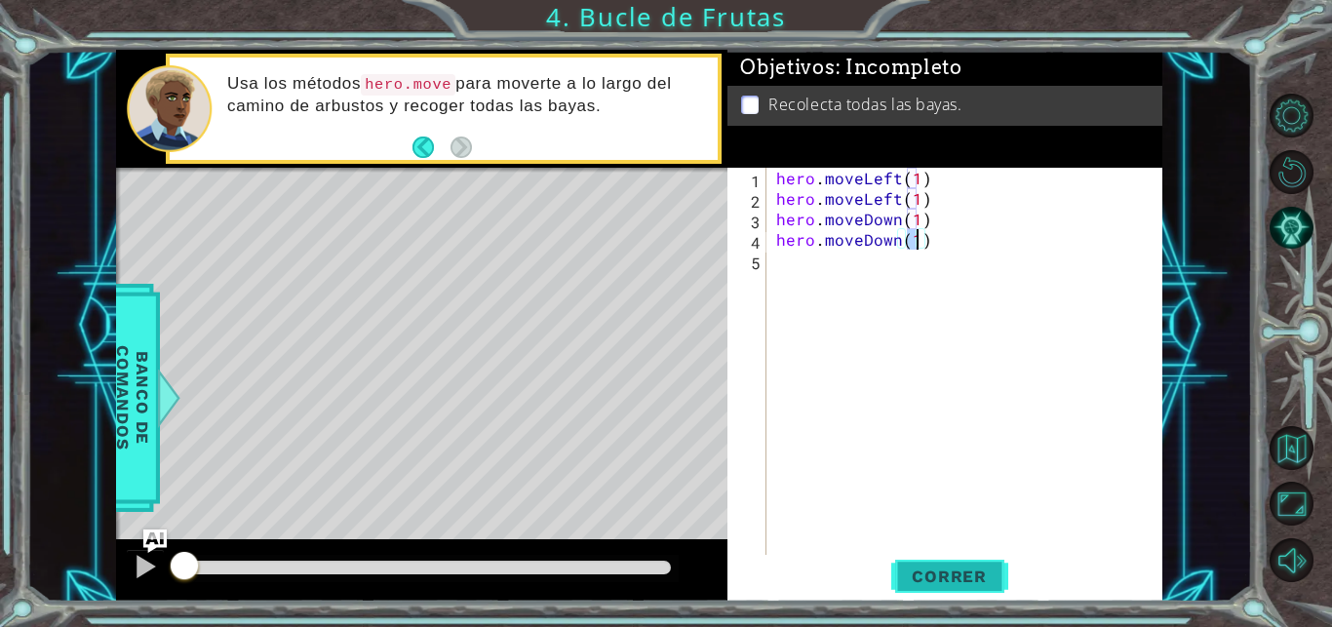
type textarea "hero.moveDown(1)"
click at [968, 575] on span "Correr" at bounding box center [949, 575] width 114 height 19
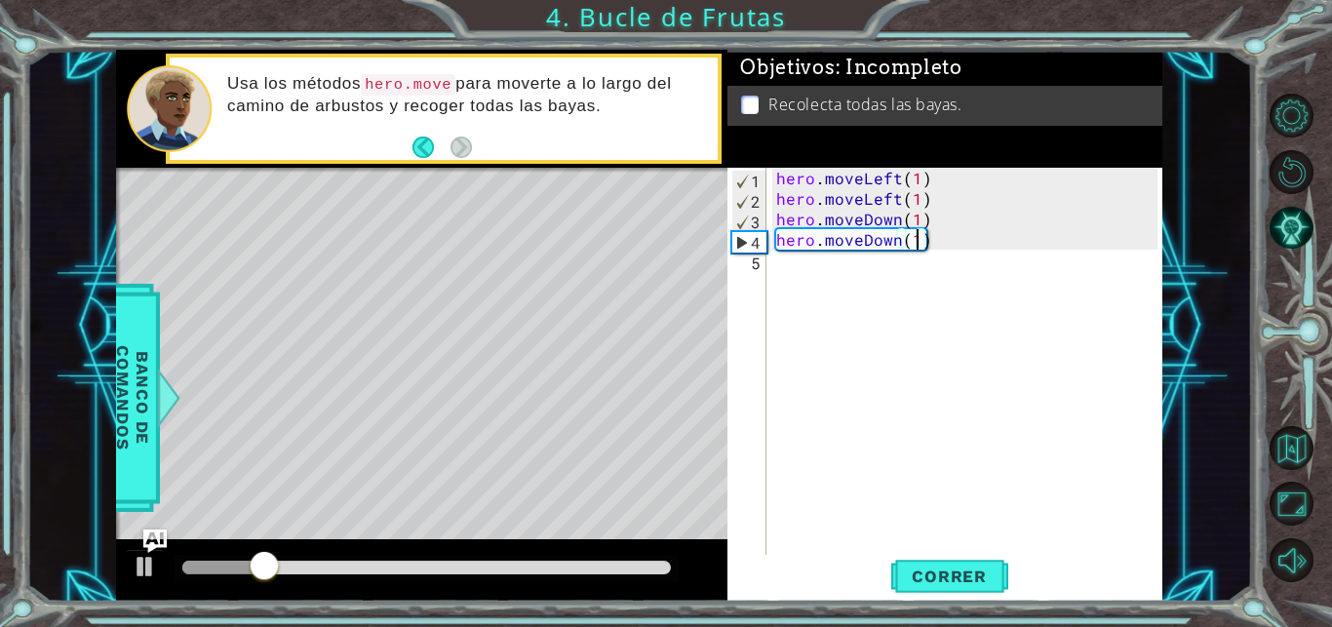
click at [865, 282] on div "hero . moveLeft ( 1 ) hero . moveLeft ( 1 ) hero . moveDown ( 1 ) hero . moveDo…" at bounding box center [969, 383] width 395 height 430
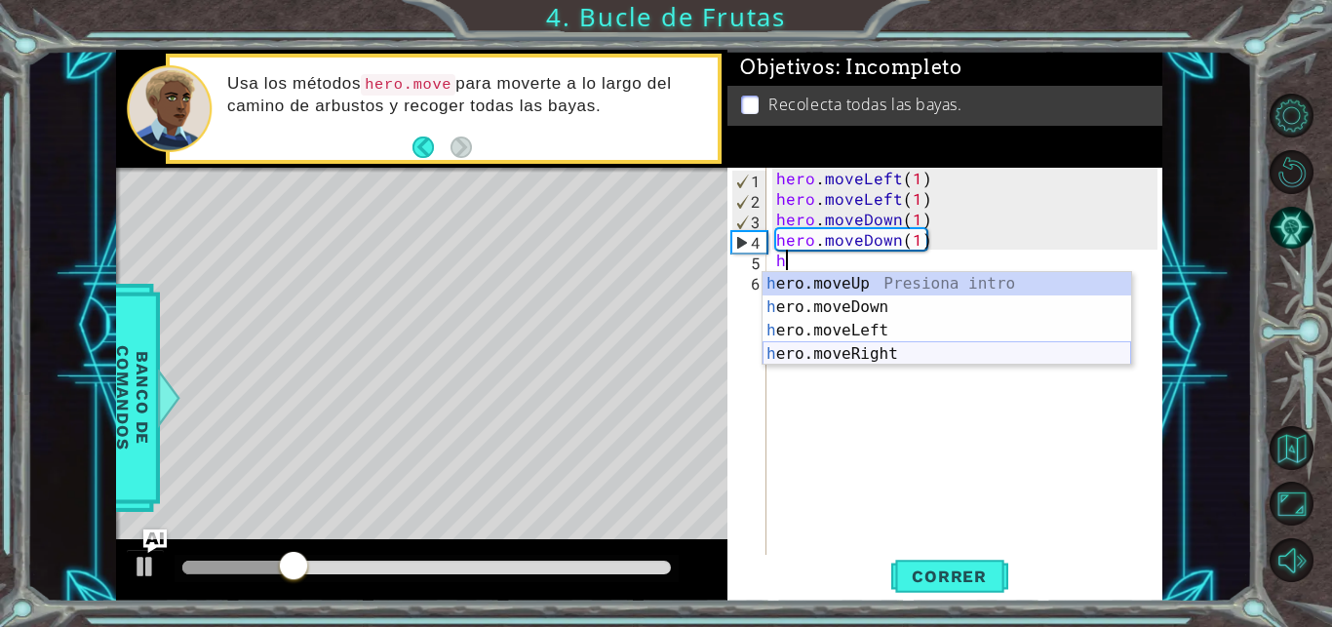
click at [845, 350] on div "h ero.moveUp Presiona intro h ero.moveDown Presiona intro h ero.moveLeft Presio…" at bounding box center [946, 342] width 368 height 140
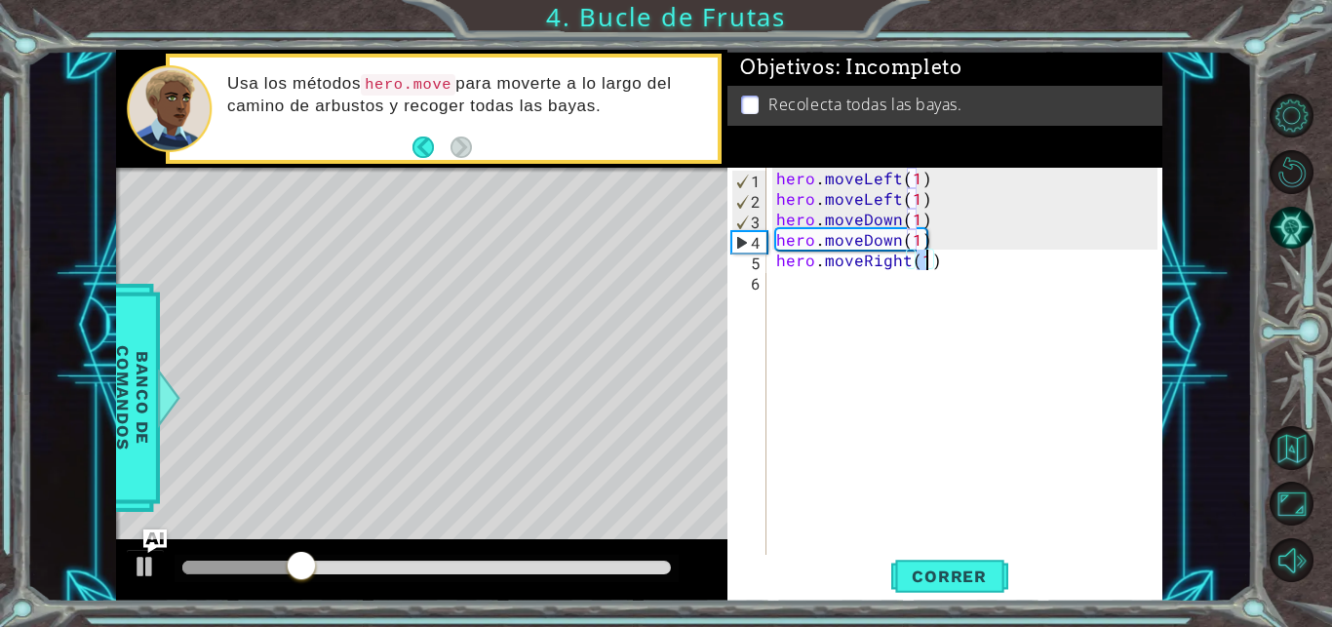
click at [807, 295] on div "hero . moveLeft ( 1 ) hero . moveLeft ( 1 ) hero . moveDown ( 1 ) hero . moveDo…" at bounding box center [969, 383] width 395 height 430
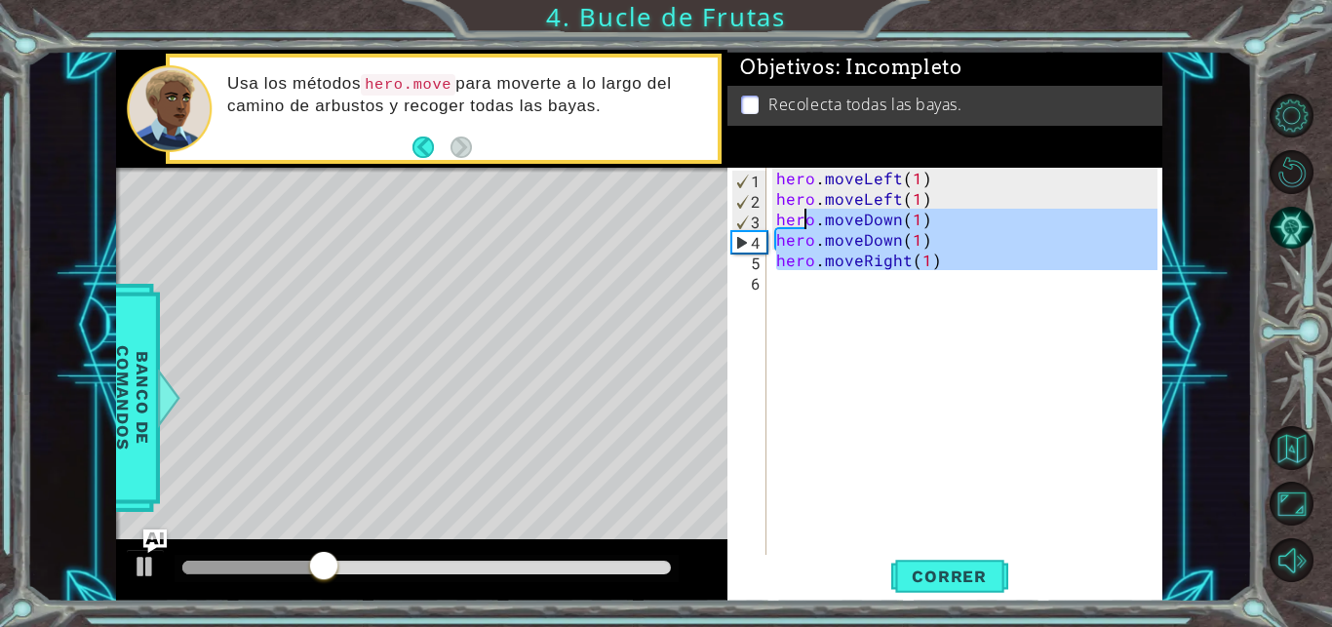
type textarea "hero.moveDown(1) hero.moveDown(1)"
click at [823, 272] on div "hero . moveLeft ( 1 ) hero . moveLeft ( 1 ) hero . moveDown ( 1 ) hero . moveDo…" at bounding box center [964, 362] width 385 height 389
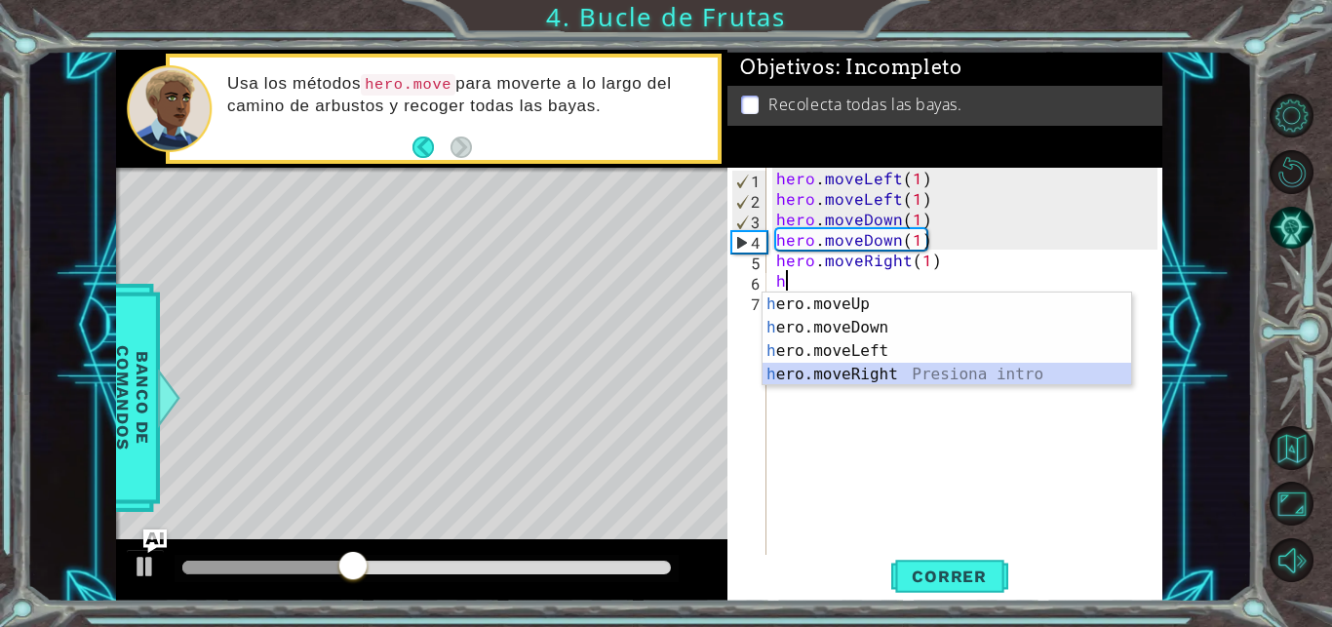
click at [871, 366] on div "h ero.moveUp Presiona intro h ero.moveDown Presiona intro h ero.moveLeft Presio…" at bounding box center [946, 362] width 368 height 140
type textarea "hero.moveRight(1)"
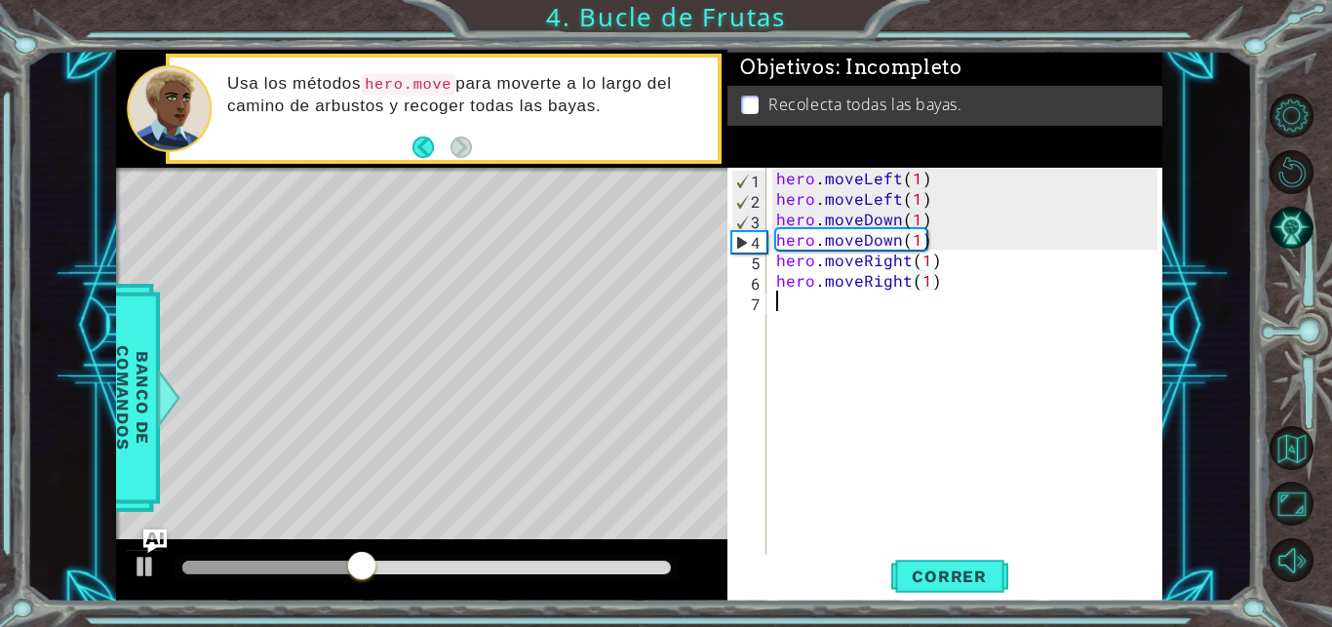
click at [825, 300] on div "hero . moveLeft ( 1 ) hero . moveLeft ( 1 ) hero . moveDown ( 1 ) hero . moveDo…" at bounding box center [969, 383] width 395 height 430
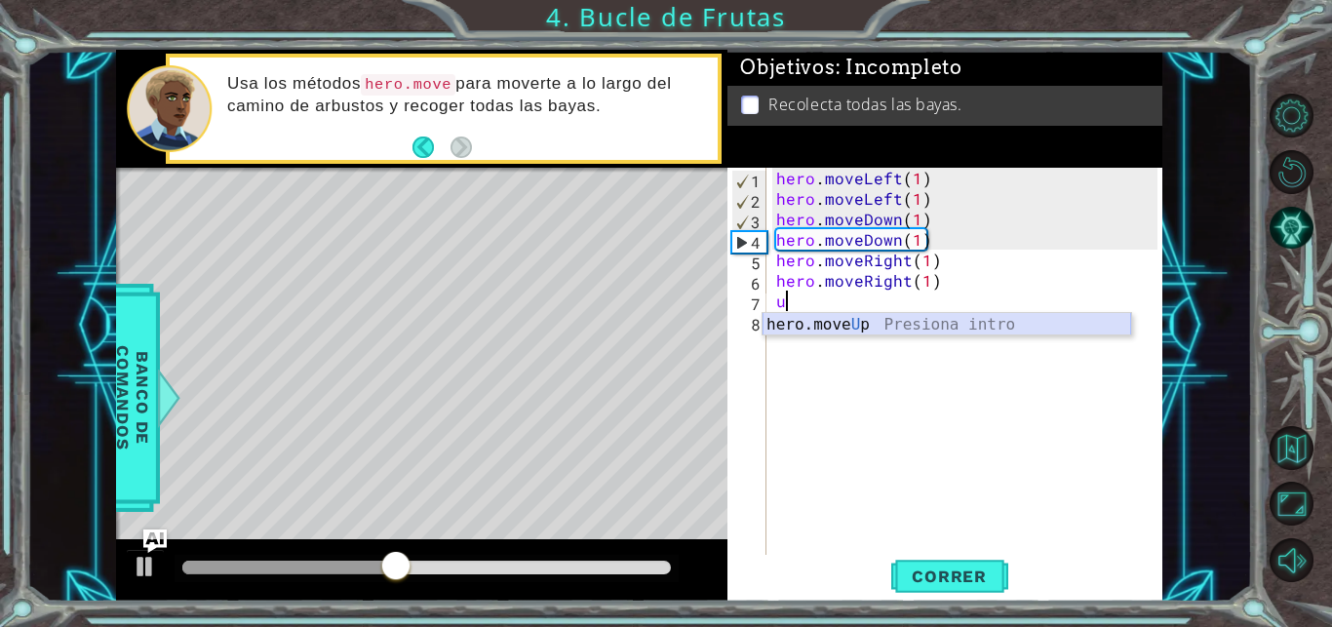
click at [830, 327] on div "hero.move U p Presiona intro" at bounding box center [946, 348] width 368 height 70
type textarea "hero.moveUp(1)"
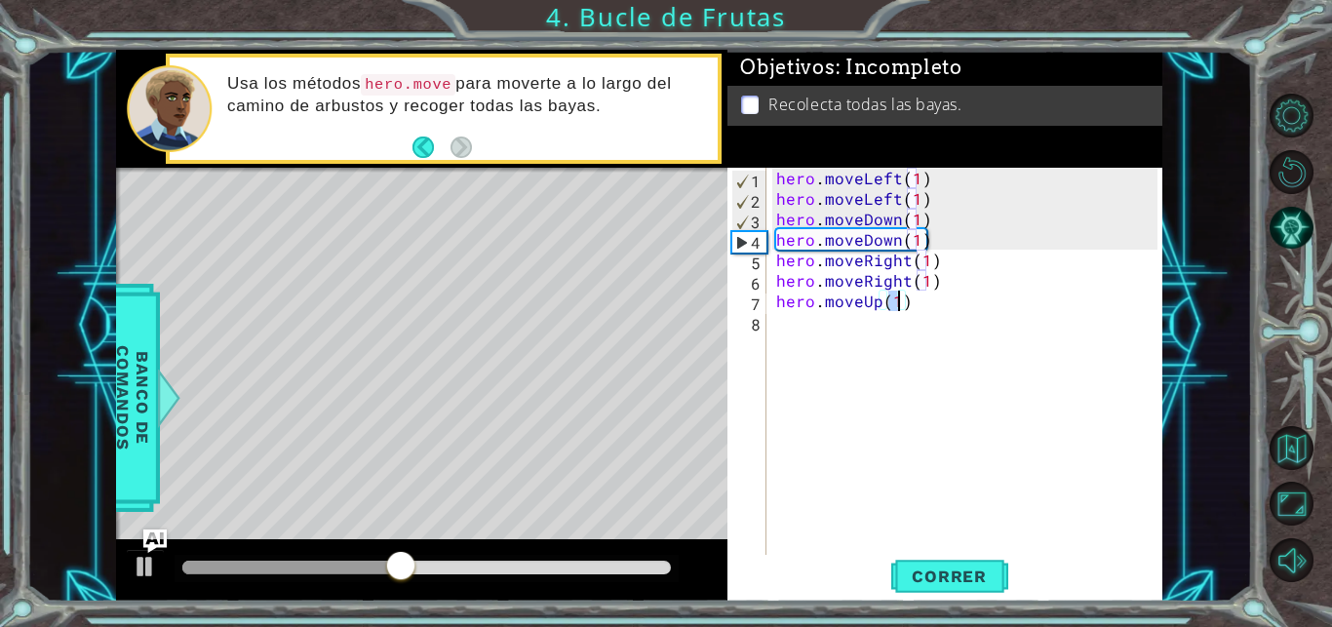
click at [830, 327] on div "hero . moveLeft ( 1 ) hero . moveLeft ( 1 ) hero . moveDown ( 1 ) hero . moveDo…" at bounding box center [969, 383] width 395 height 430
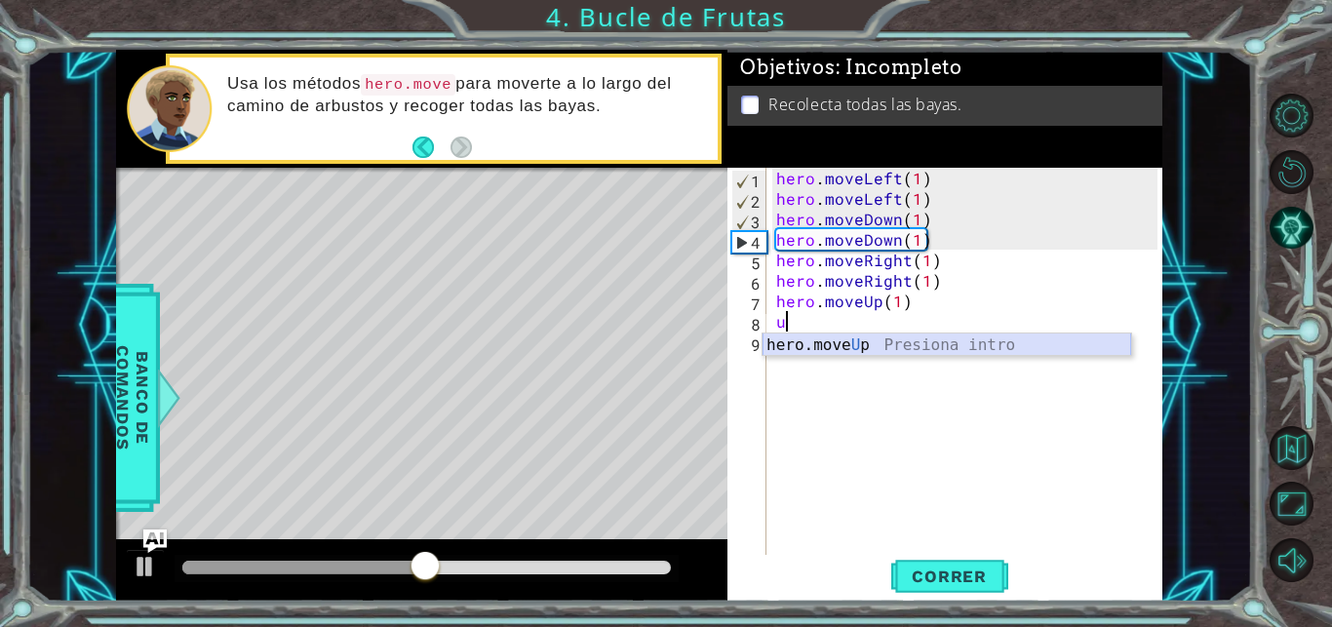
click at [923, 344] on div "hero.move U p Presiona intro" at bounding box center [946, 368] width 368 height 70
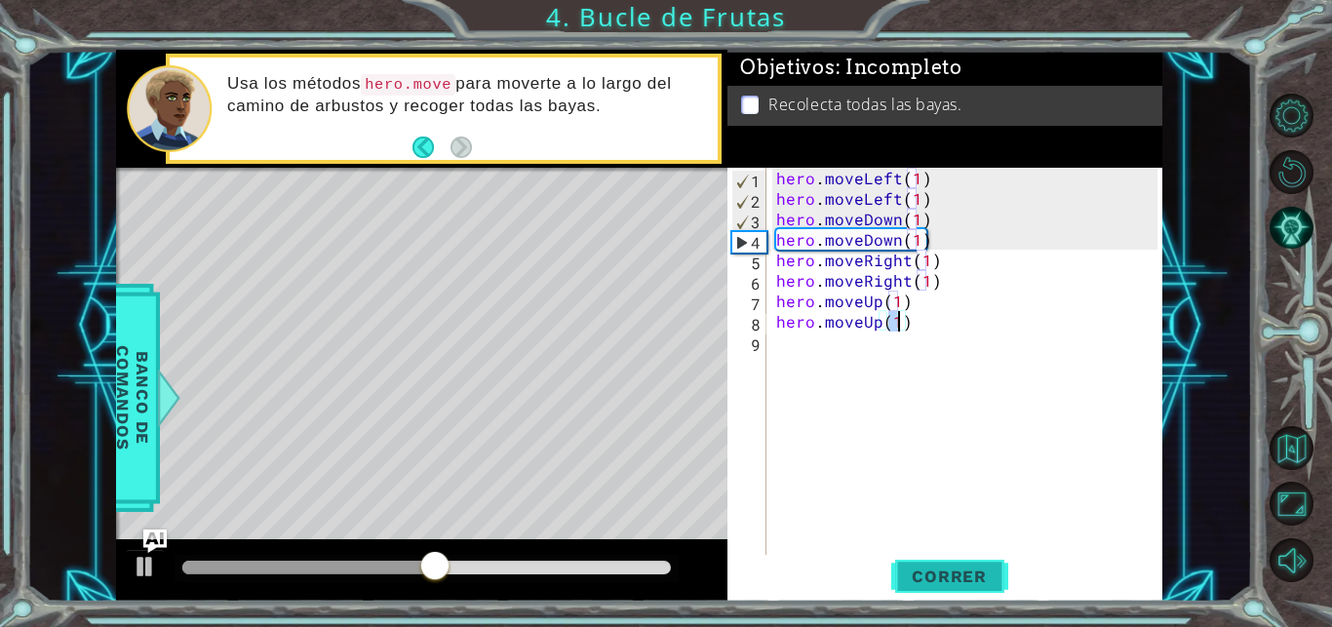
type textarea "hero.moveUp(1)"
click at [941, 574] on span "Correr" at bounding box center [949, 575] width 114 height 19
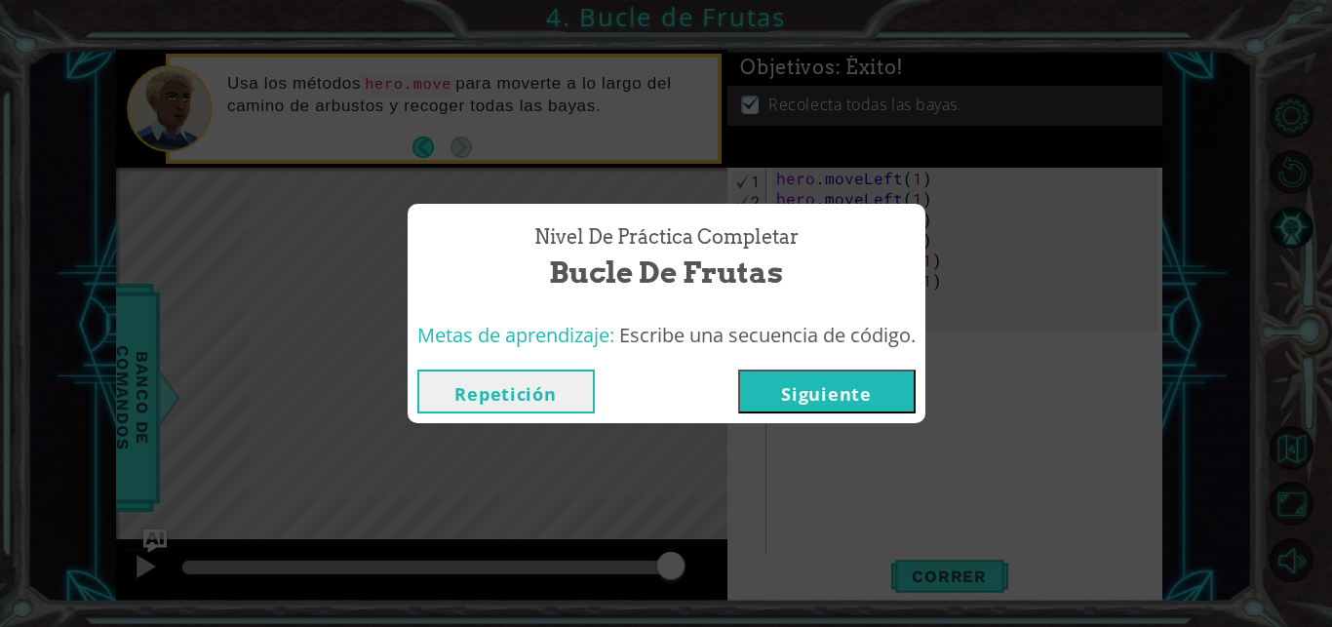
click at [833, 383] on button "Siguiente" at bounding box center [826, 391] width 177 height 44
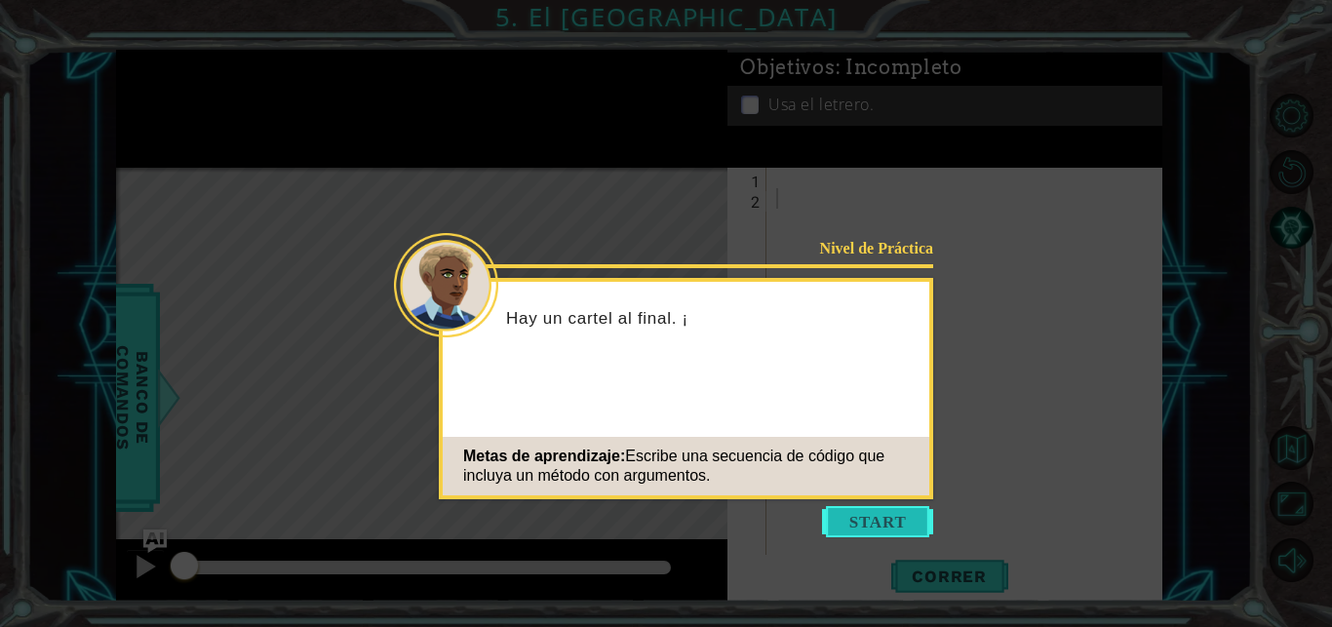
click at [888, 534] on button "Start" at bounding box center [877, 521] width 111 height 31
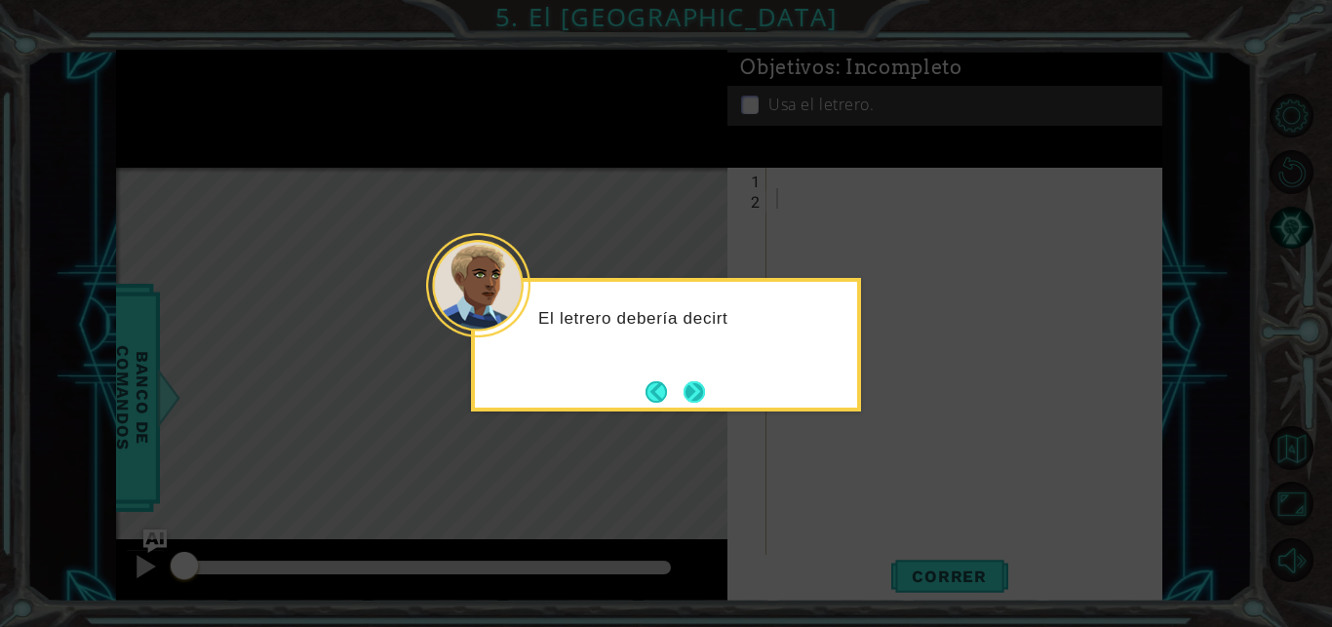
click at [687, 395] on button "Next" at bounding box center [694, 390] width 31 height 31
click at [687, 395] on button "Next" at bounding box center [693, 391] width 21 height 21
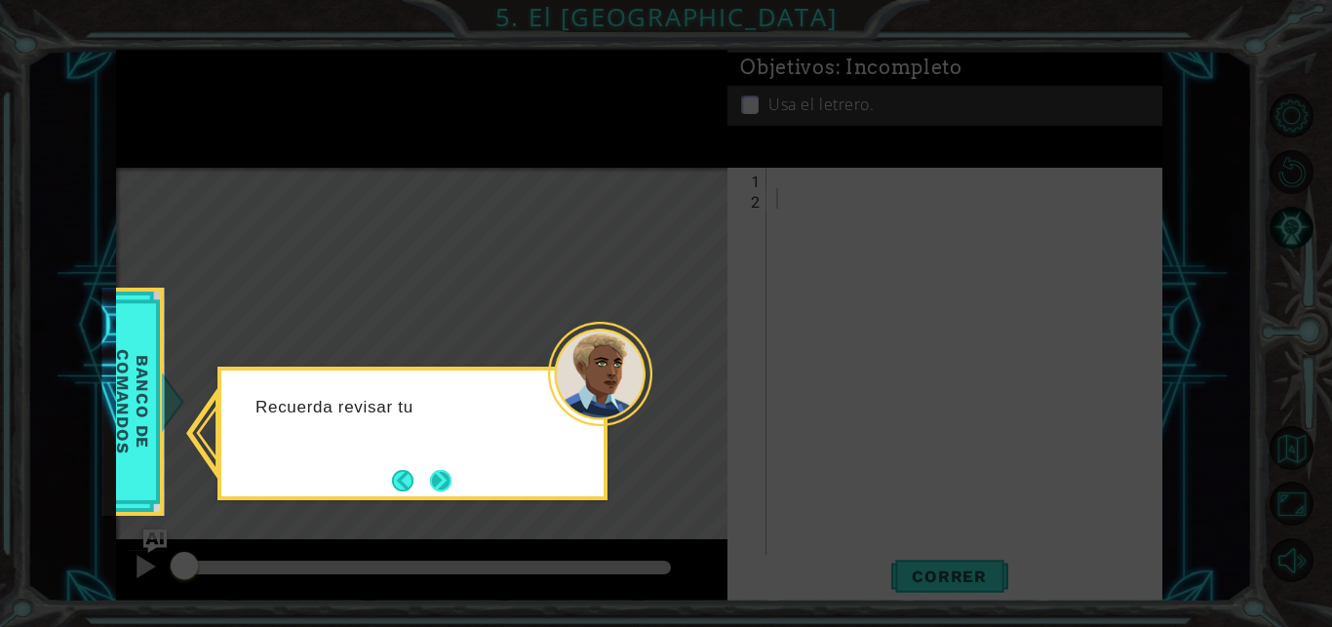
click at [443, 478] on button "Next" at bounding box center [440, 480] width 34 height 34
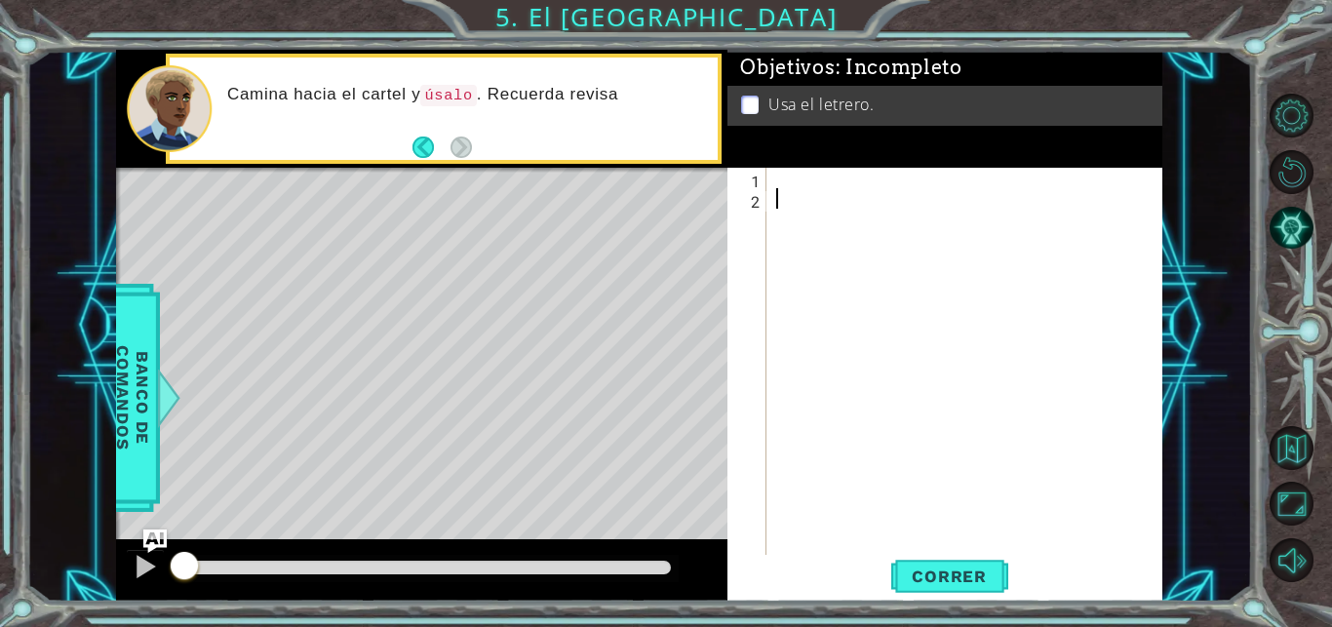
click at [786, 203] on div at bounding box center [969, 383] width 395 height 430
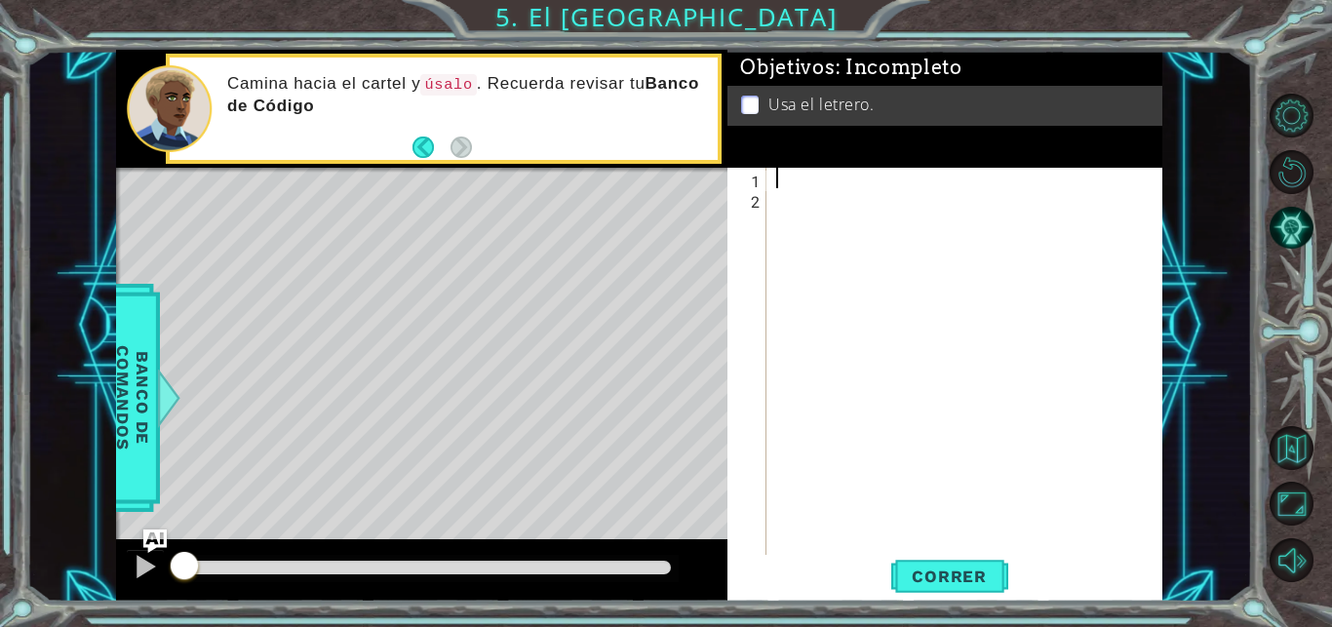
click at [802, 187] on div at bounding box center [969, 383] width 395 height 430
type textarea "u"
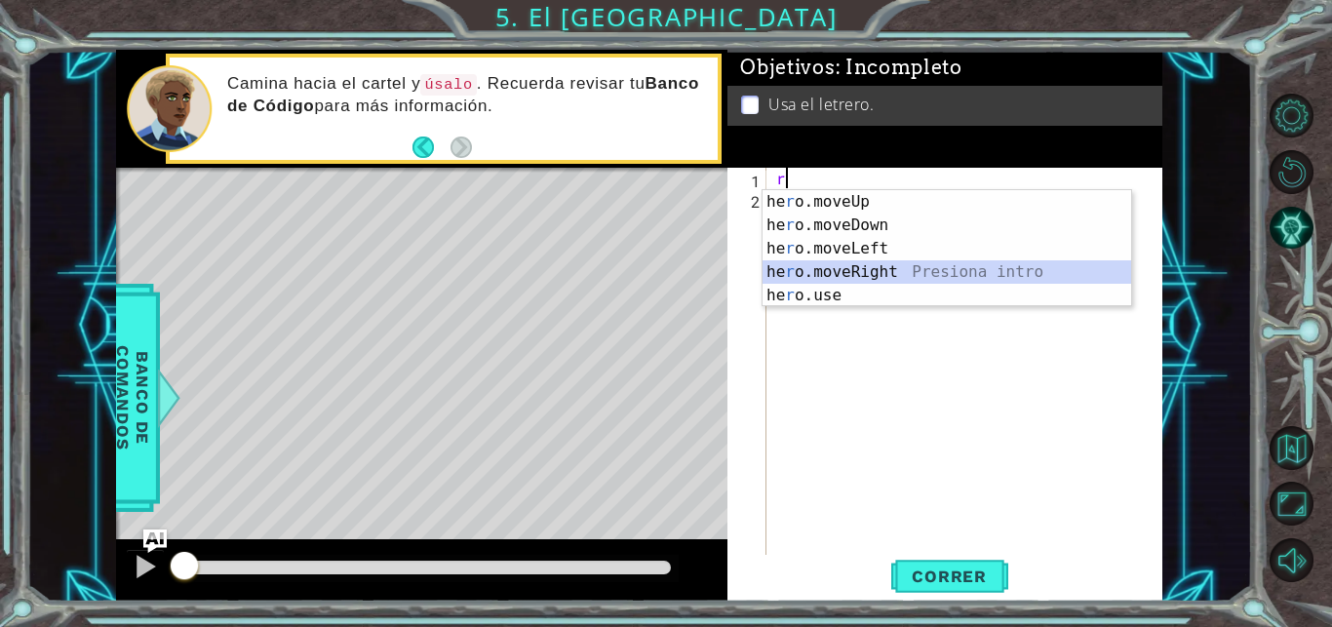
click at [895, 268] on div "he r o.moveUp Presiona intro he r o.moveDown Presiona intro he r o.moveLeft Pre…" at bounding box center [946, 272] width 368 height 164
type textarea "hero.moveRight(1)"
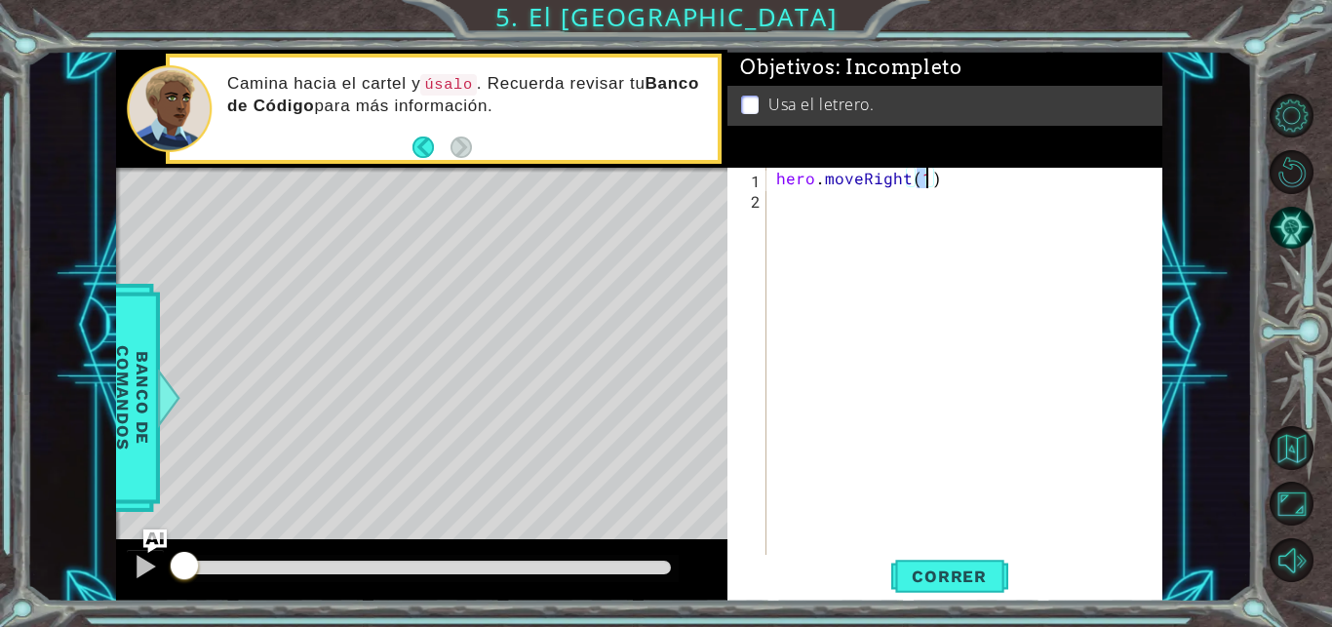
click at [822, 218] on div "hero . moveRight ( 1 )" at bounding box center [969, 383] width 395 height 430
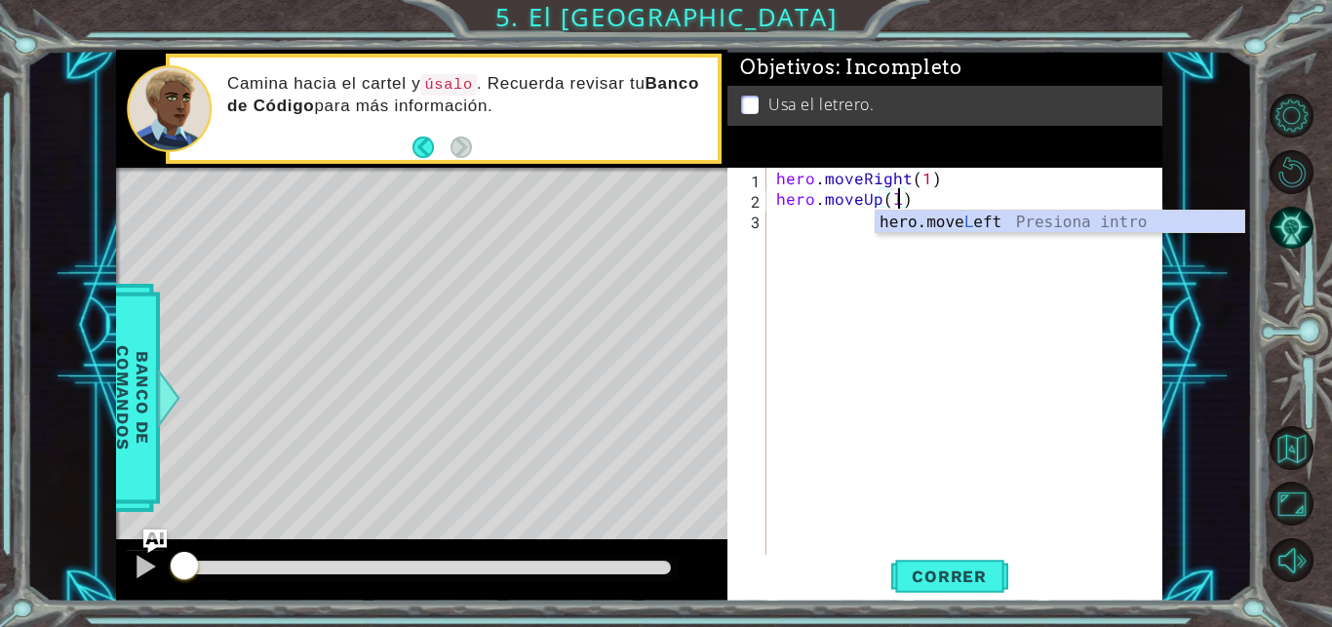
type textarea "hero.moveUp()"
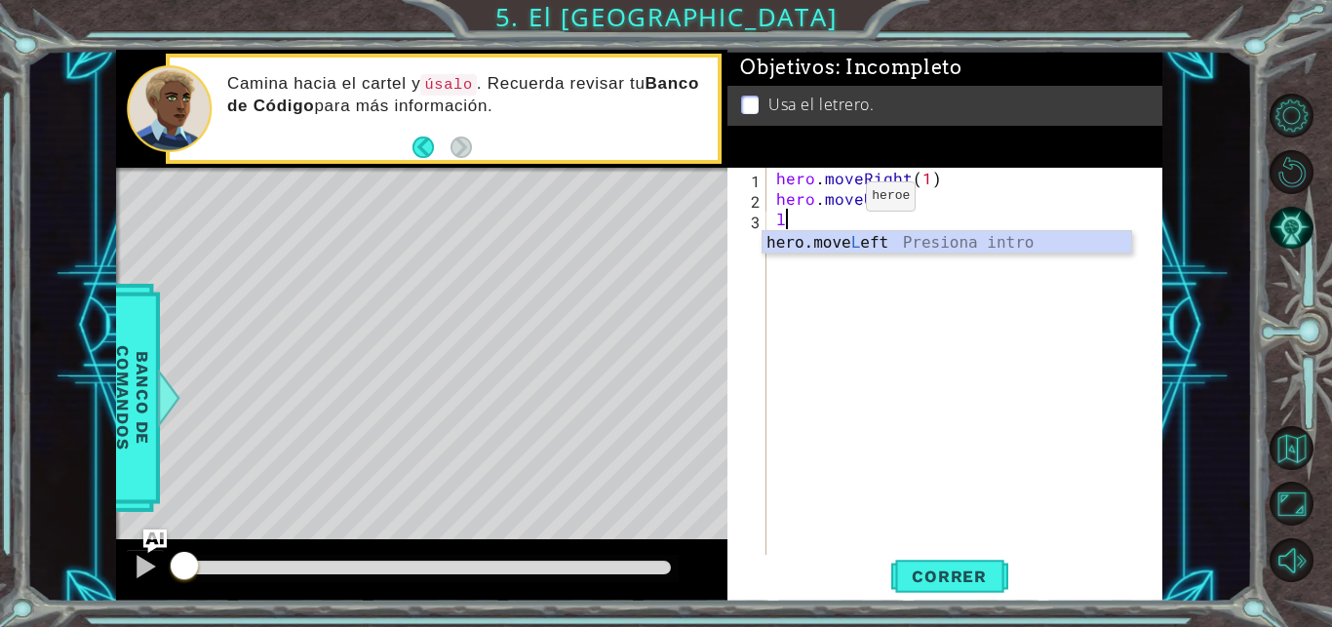
scroll to position [0, 0]
type textarea "hero.moveLeft(1)"
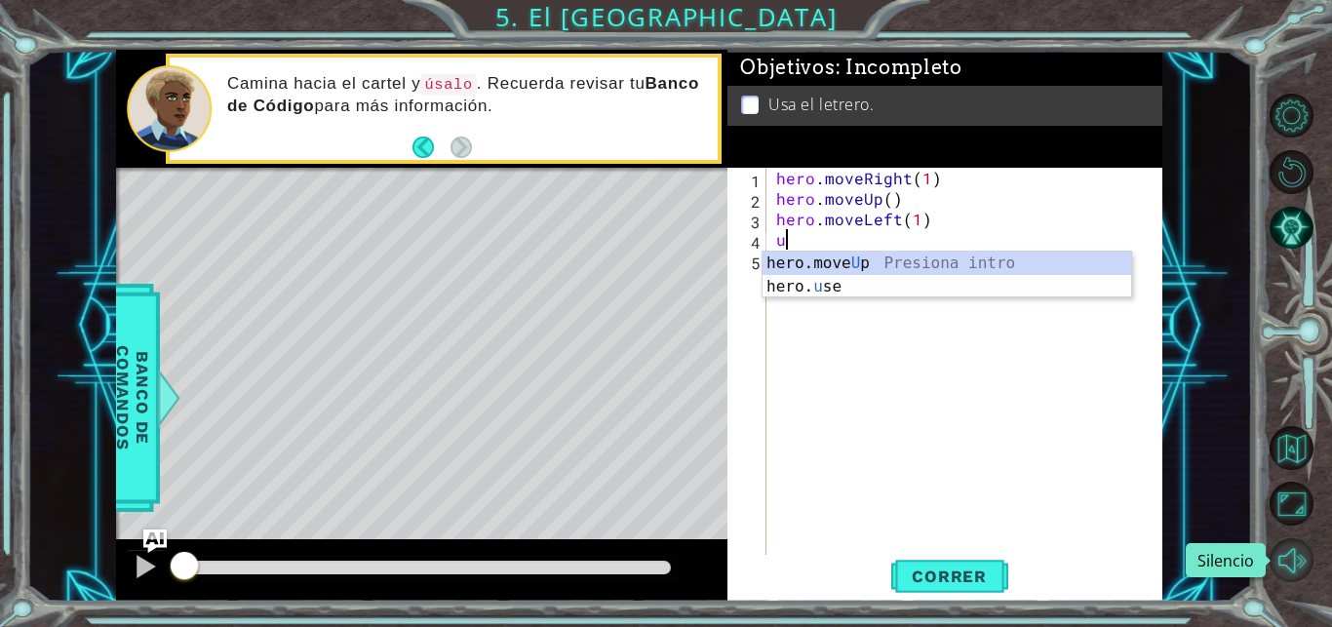
type textarea "hero.moveUp(1)"
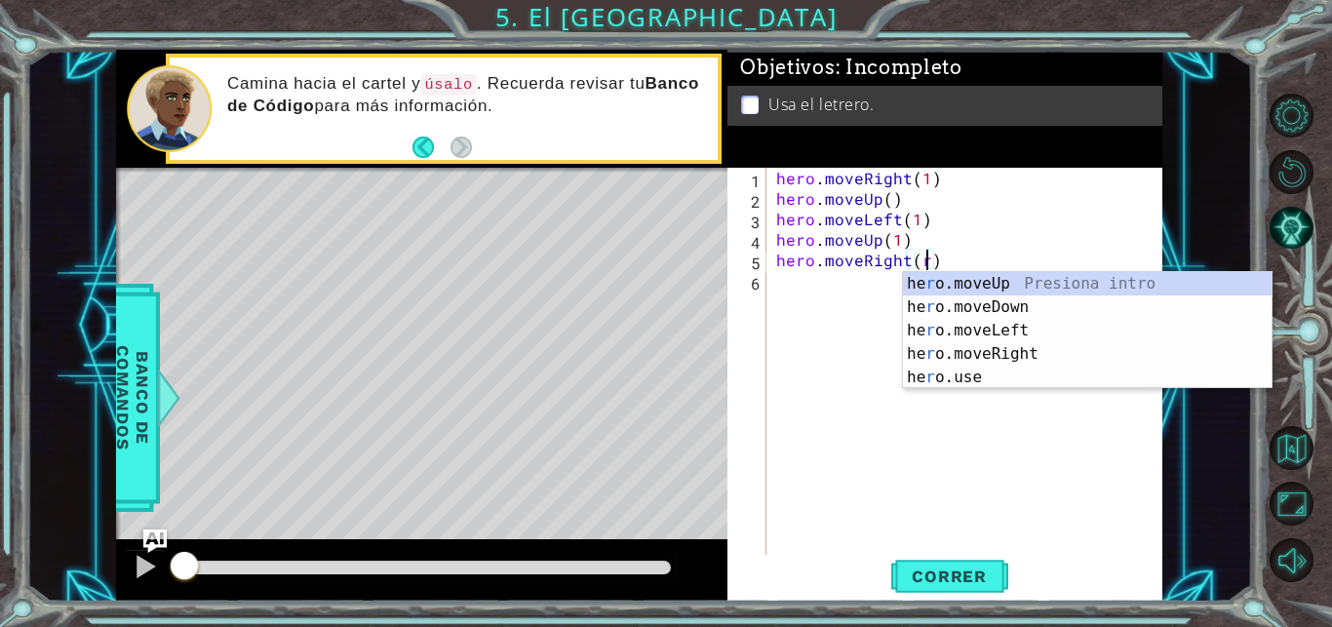
scroll to position [0, 10]
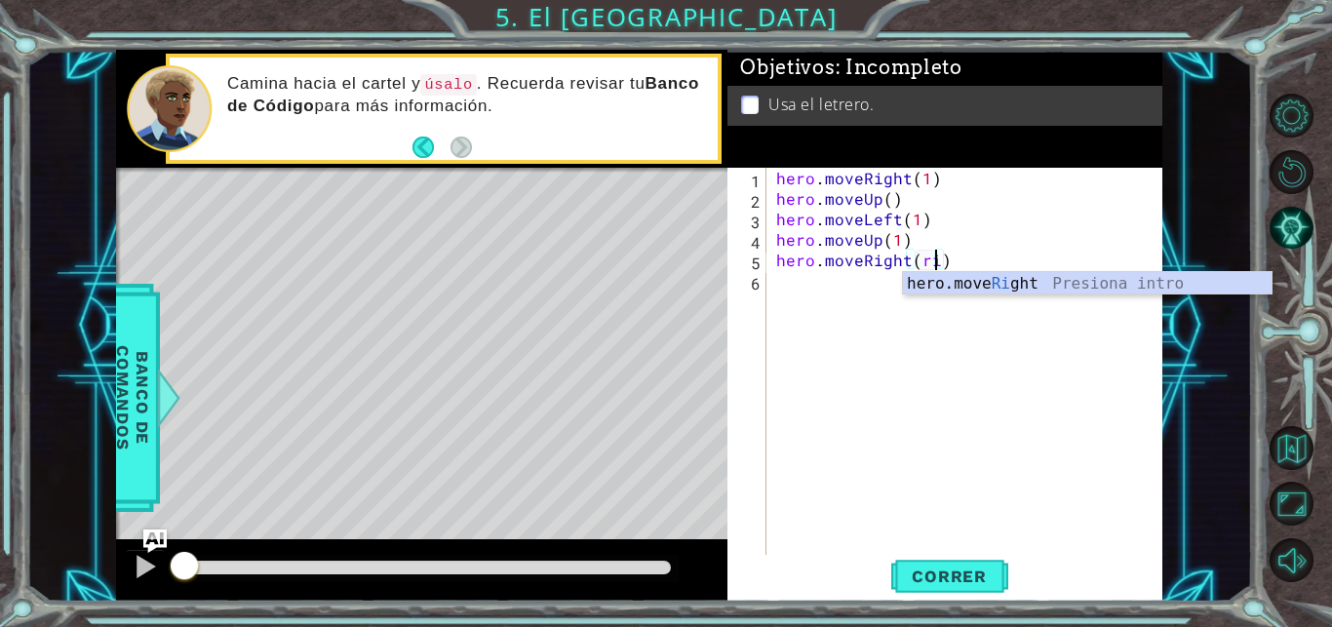
type textarea "hero.moveRight(1)"
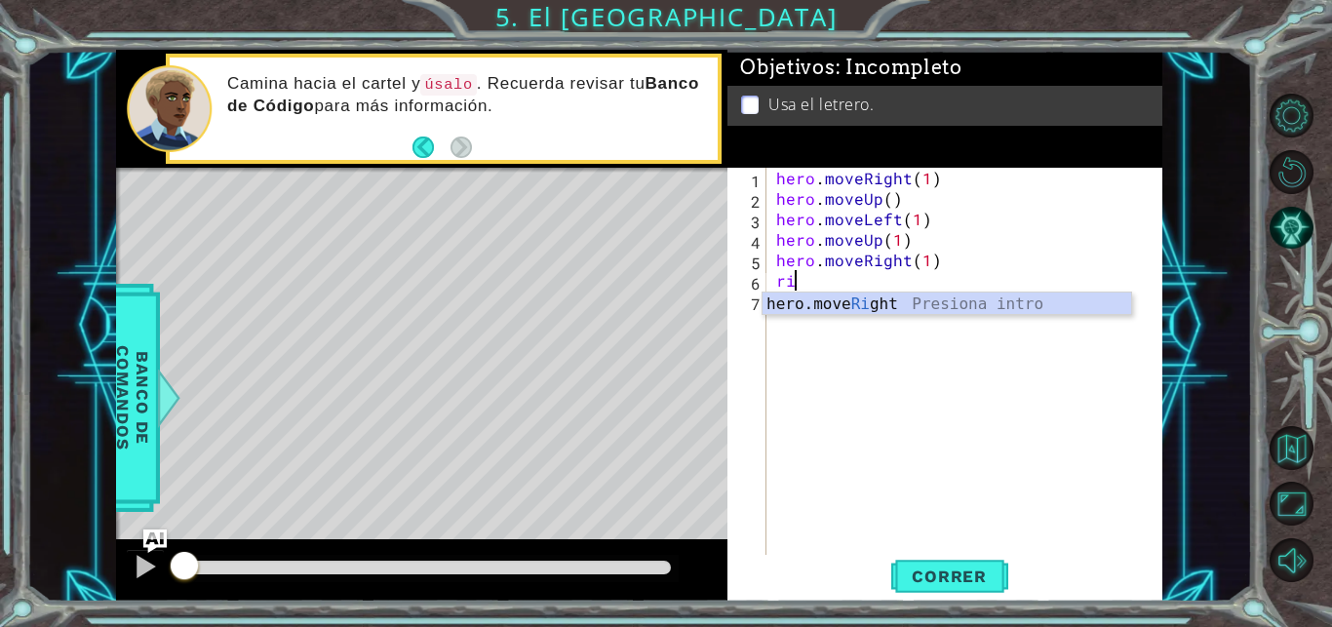
scroll to position [0, 1]
type textarea "hero.moveRight(1)"
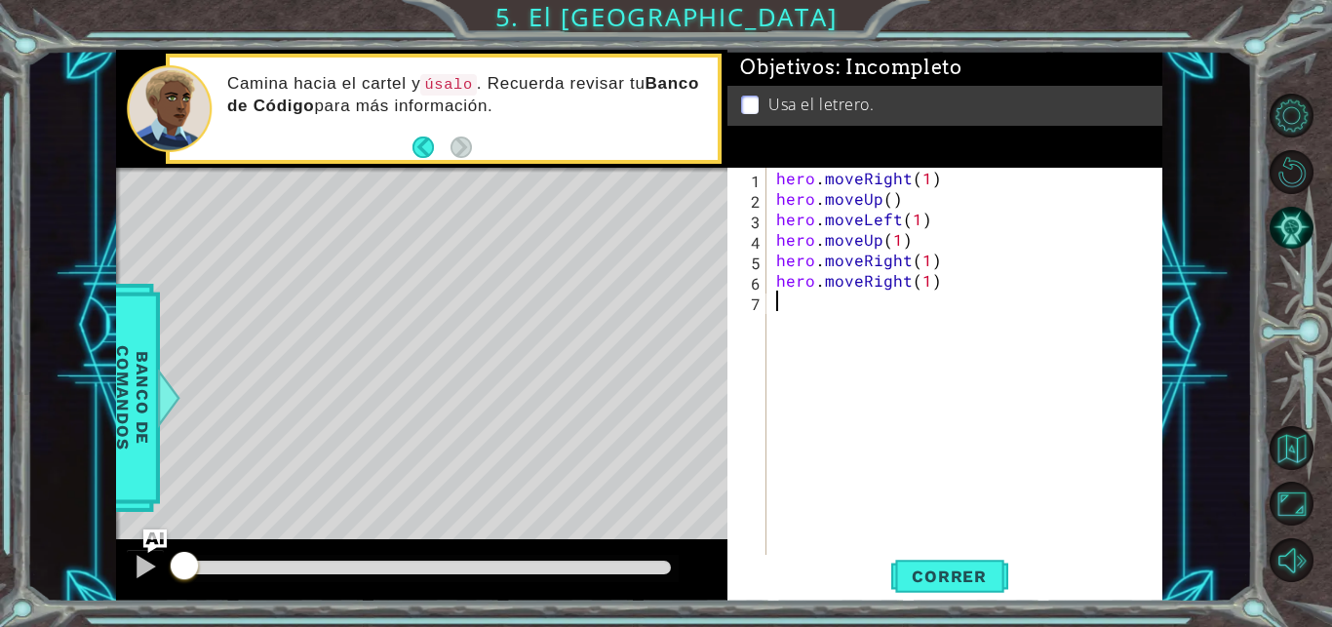
scroll to position [0, 0]
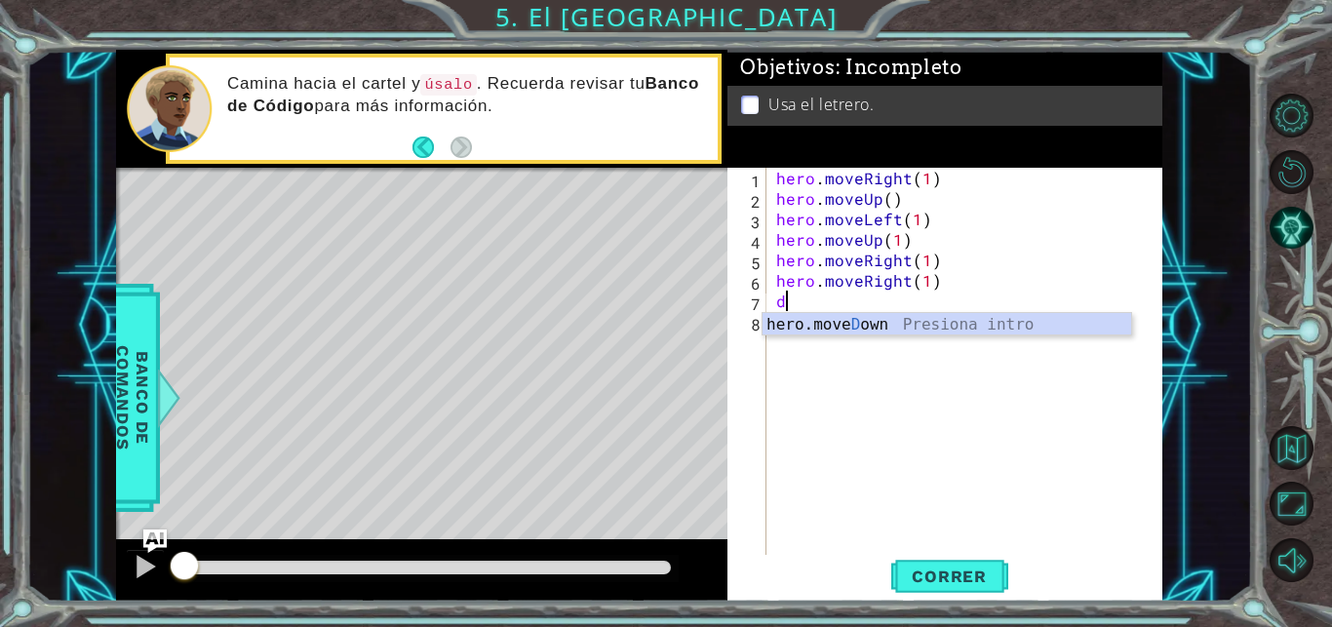
type textarea "hero.moveDown(1)"
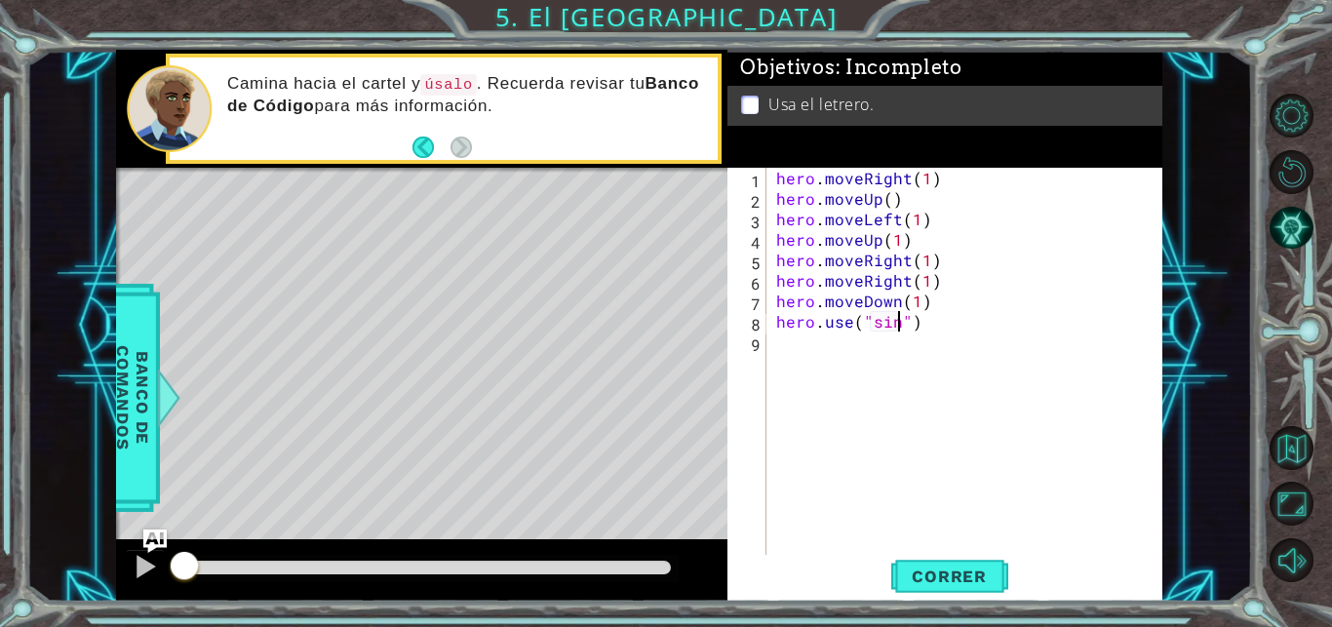
scroll to position [0, 8]
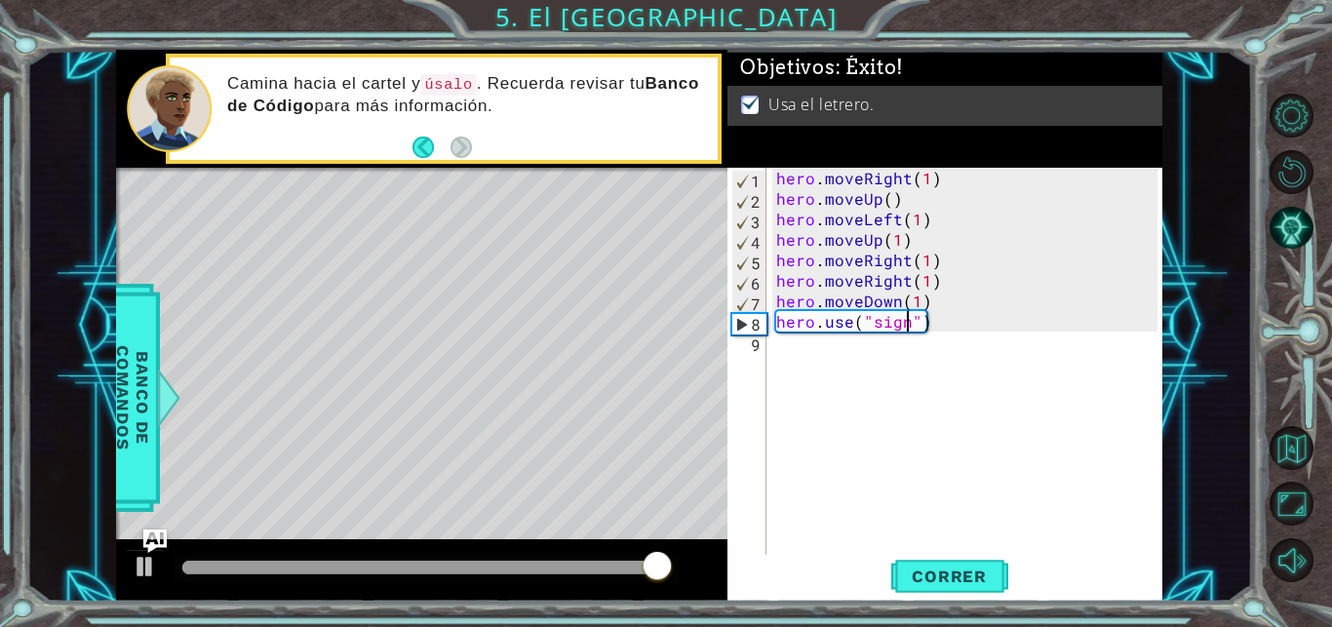
type textarea "hero.use("sign")"
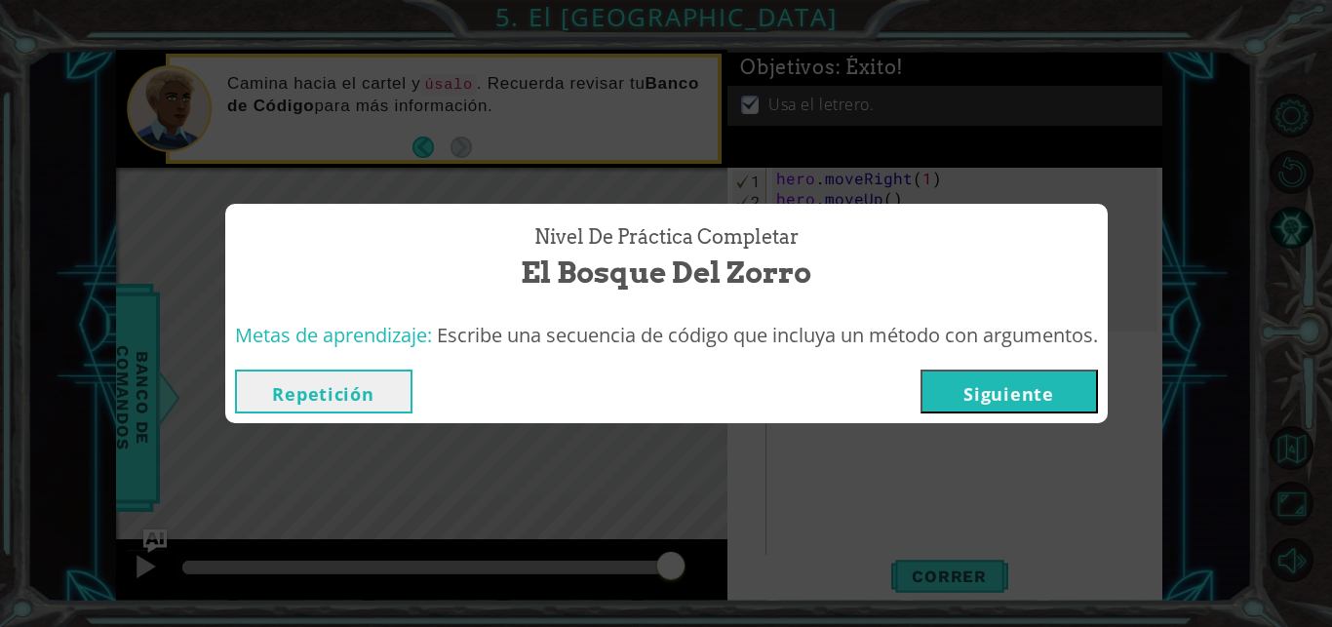
click button "Siguiente" at bounding box center [1008, 391] width 177 height 44
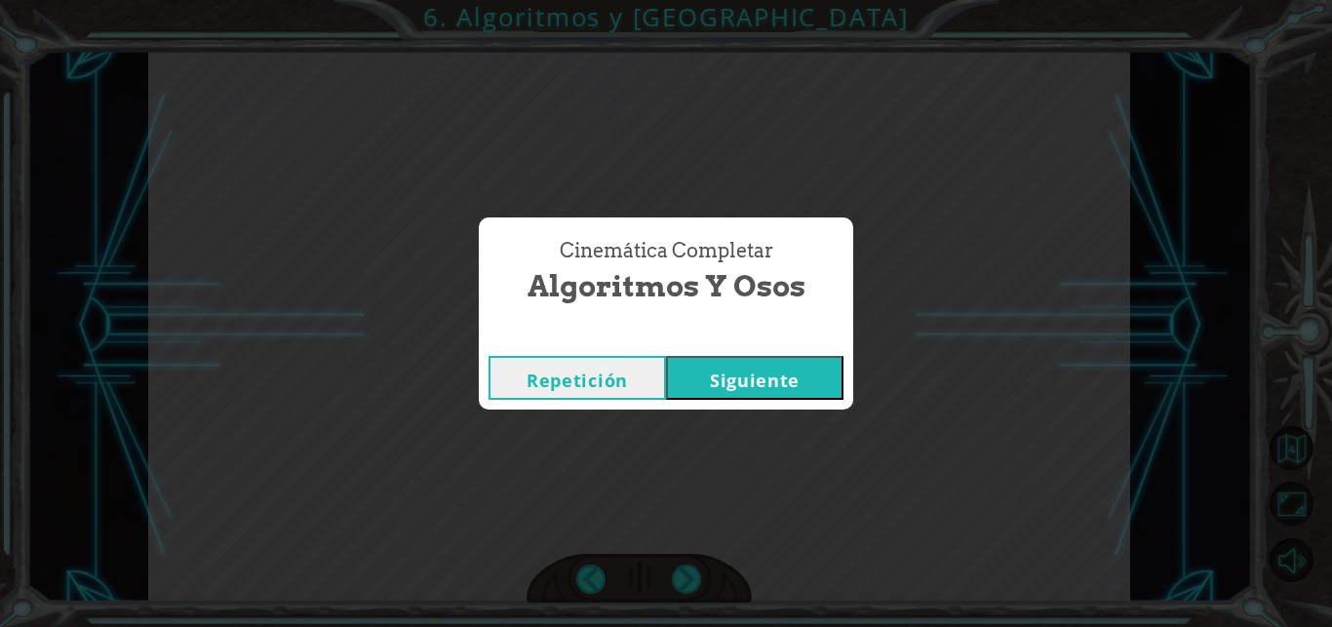
click at [666, 356] on button "Siguiente" at bounding box center [754, 378] width 177 height 44
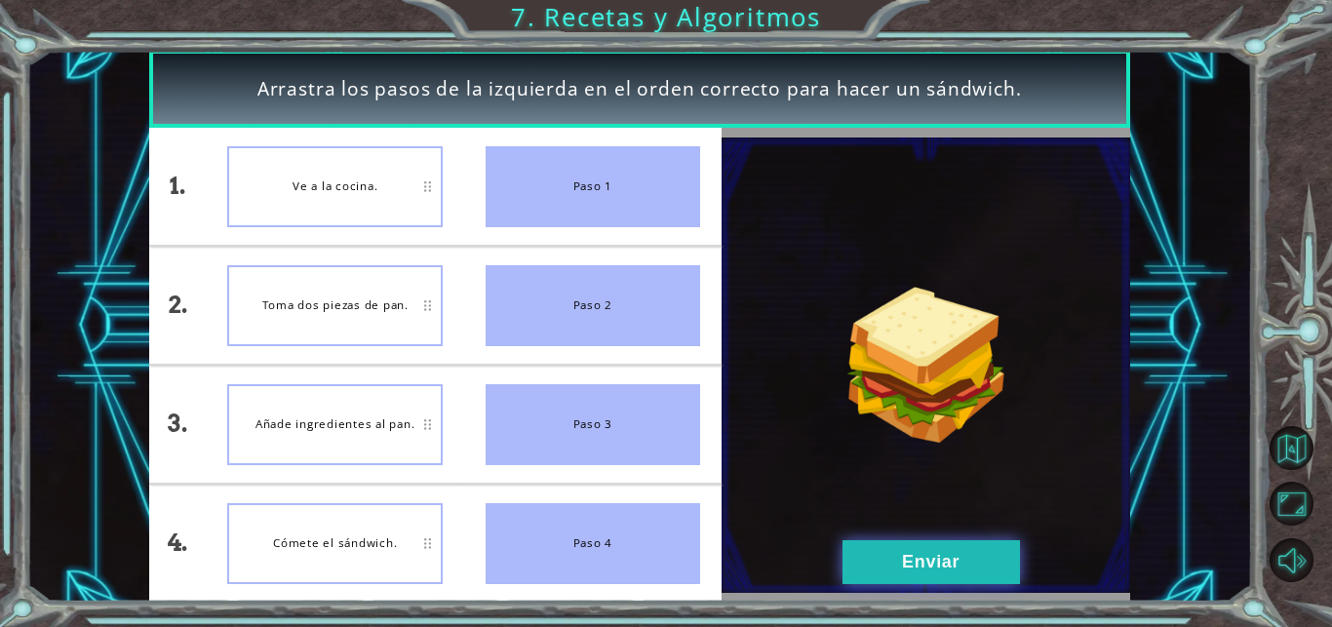
click at [966, 544] on button "Enviar" at bounding box center [930, 562] width 177 height 44
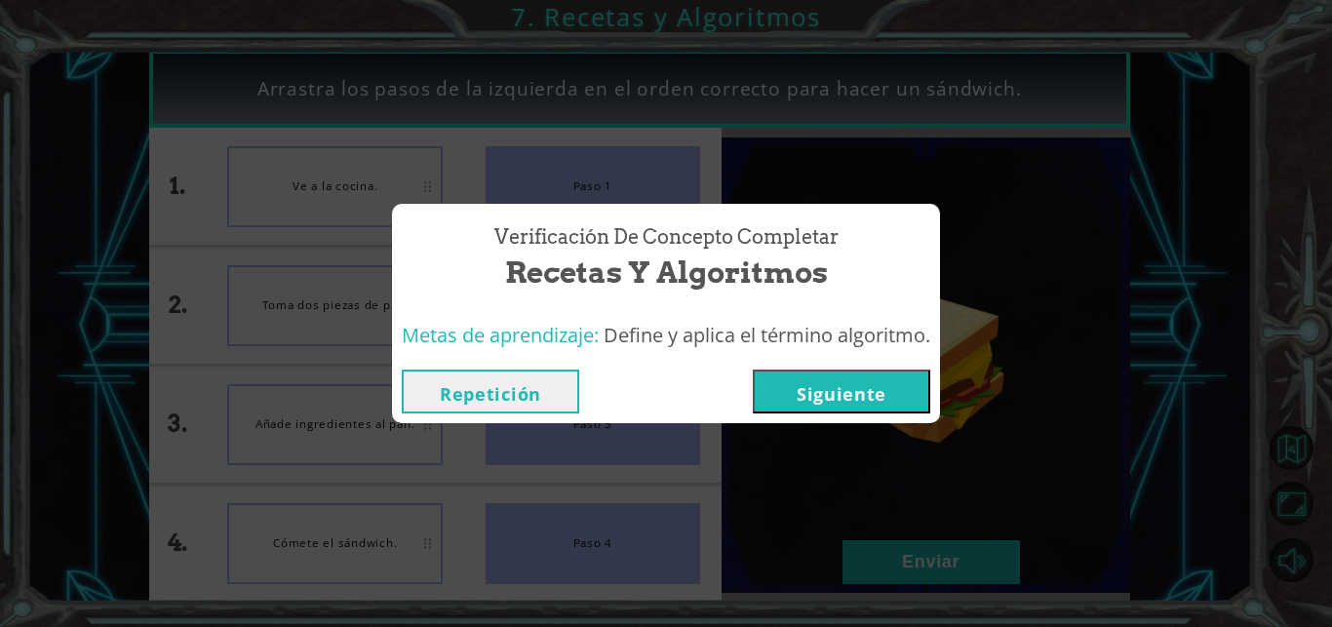
click at [847, 399] on button "Siguiente" at bounding box center [841, 391] width 177 height 44
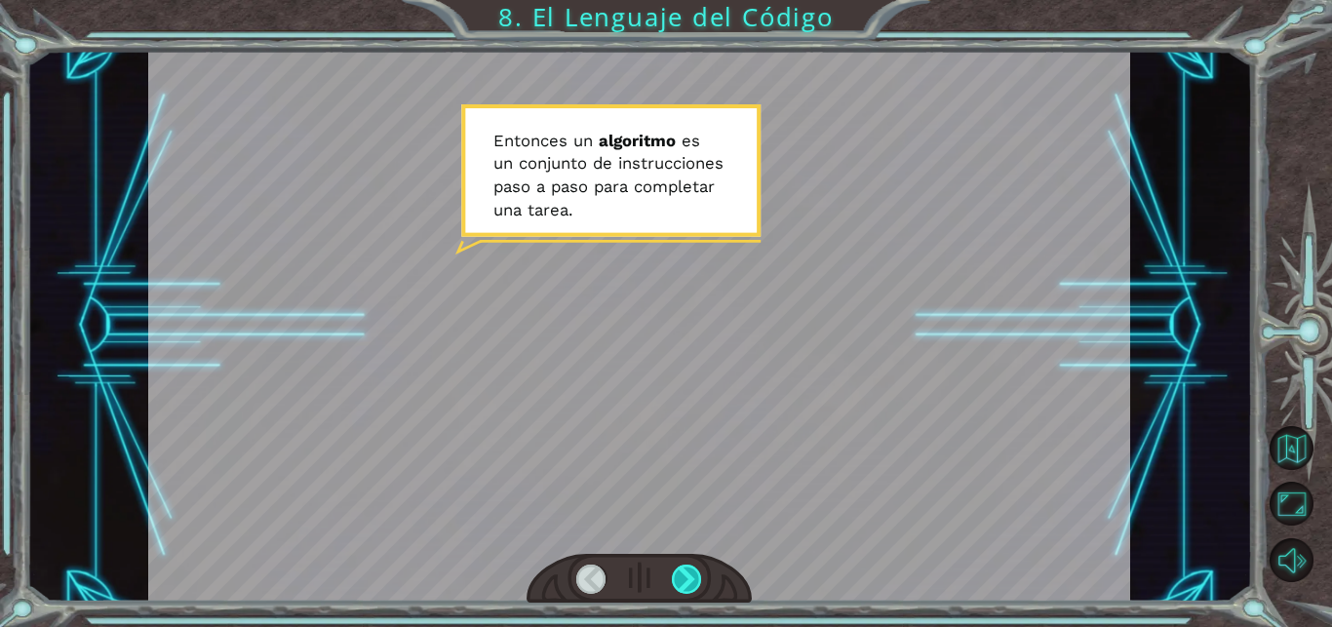
click at [677, 577] on div at bounding box center [687, 579] width 30 height 30
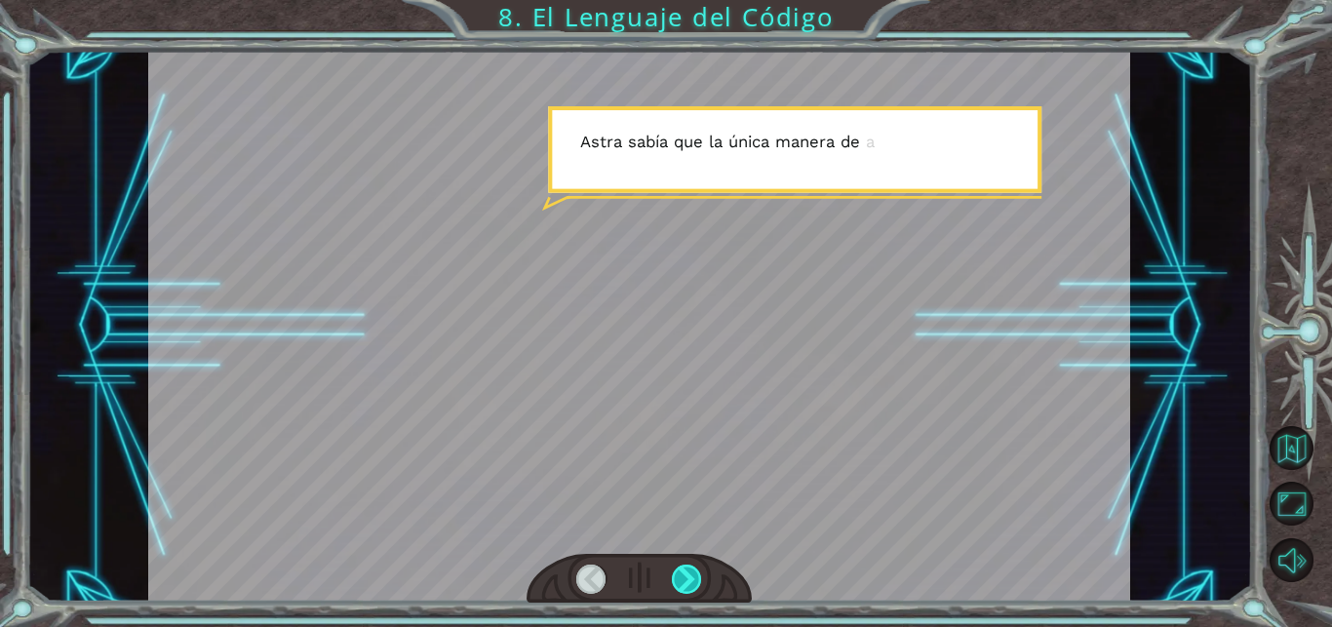
click at [677, 577] on div at bounding box center [687, 579] width 30 height 30
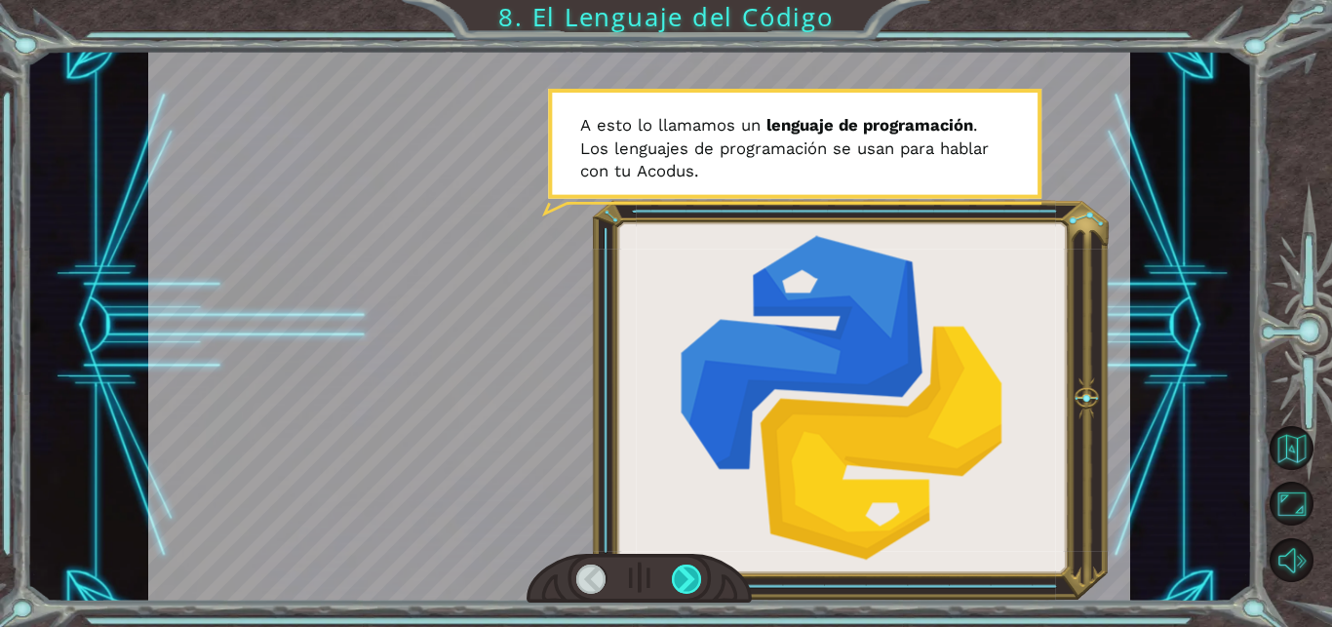
click at [677, 577] on div at bounding box center [687, 579] width 30 height 30
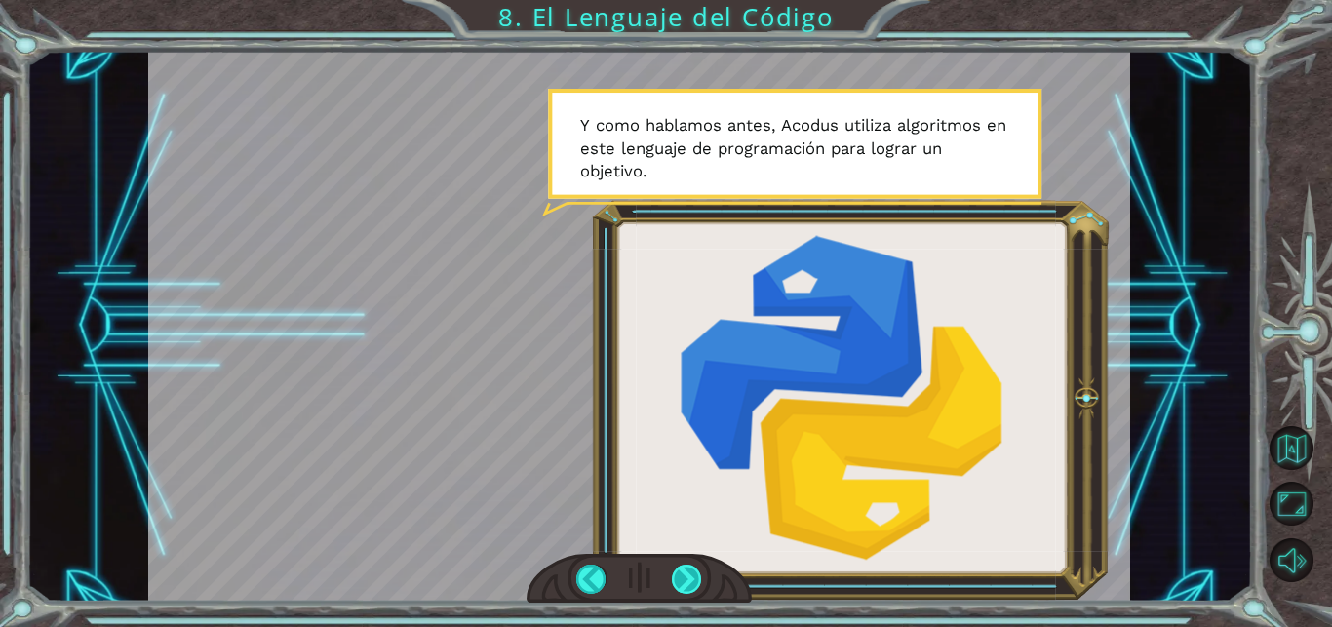
click at [677, 580] on div at bounding box center [687, 579] width 30 height 30
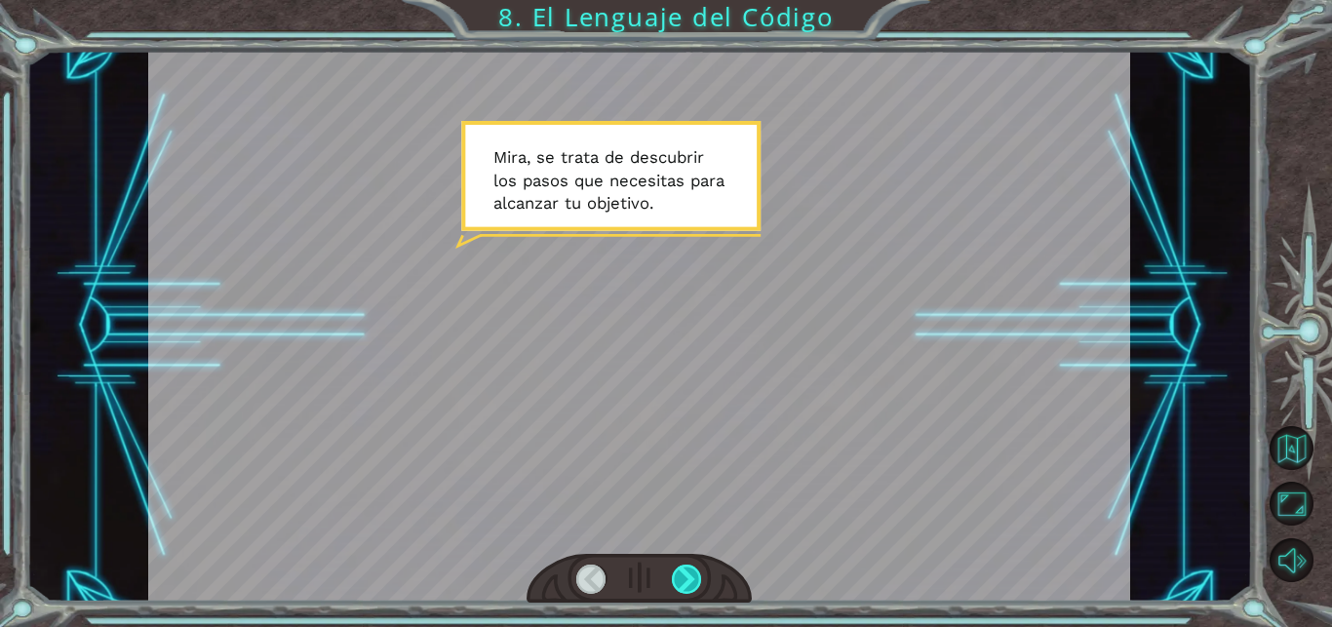
click at [677, 580] on div at bounding box center [687, 579] width 30 height 30
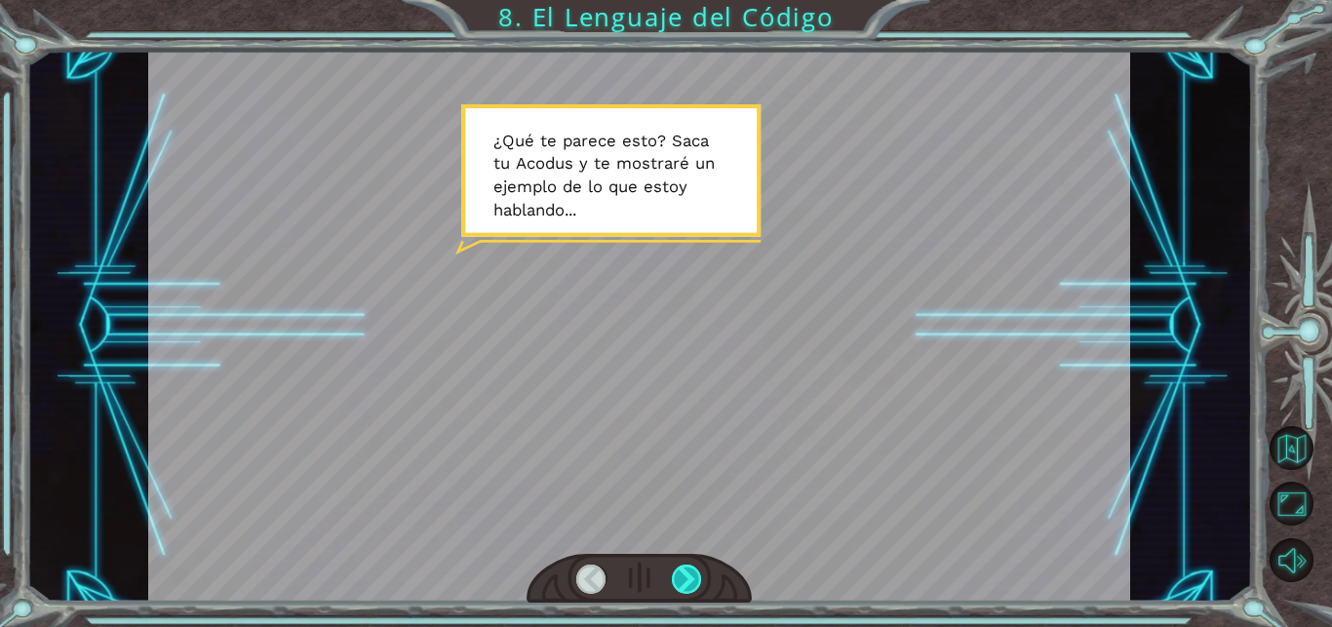
click at [677, 580] on div at bounding box center [687, 579] width 30 height 30
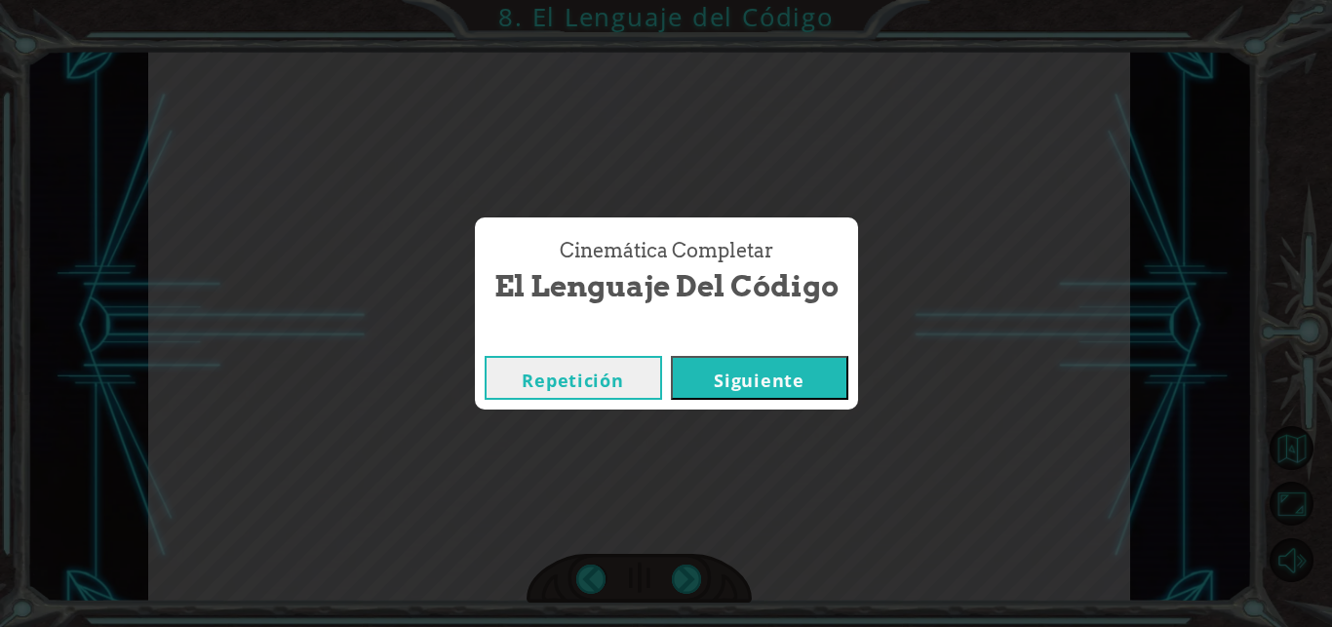
click at [776, 362] on button "Siguiente" at bounding box center [759, 378] width 177 height 44
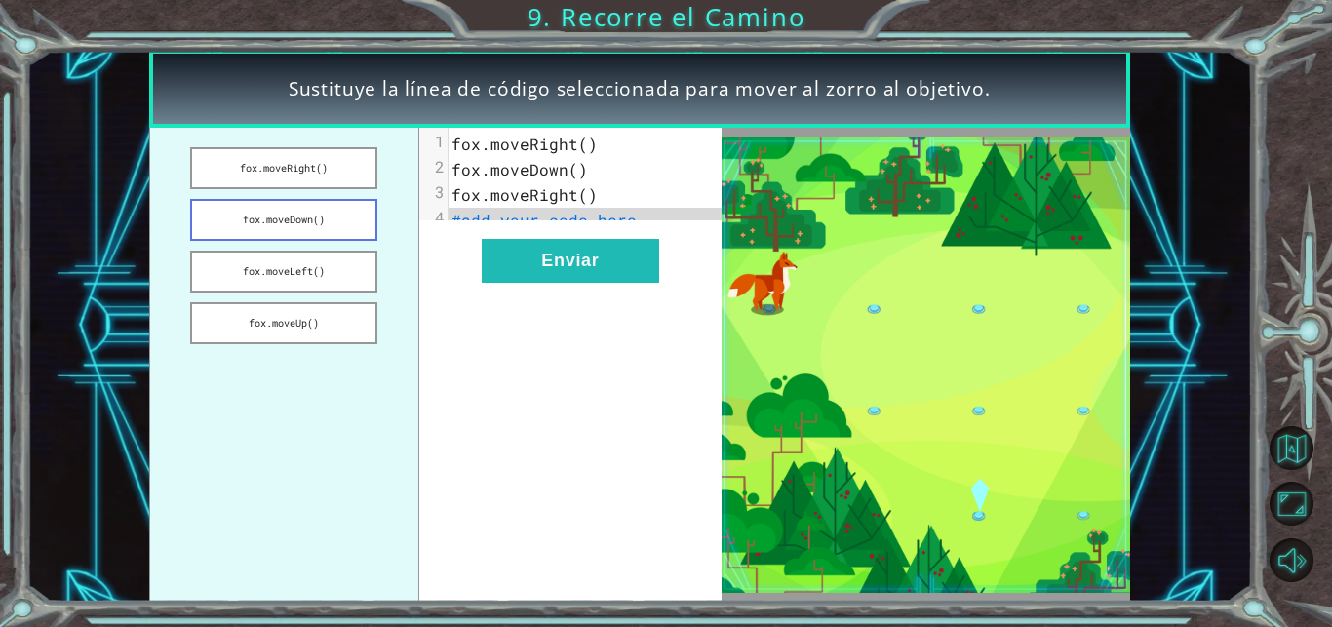
click at [346, 233] on button "fox.moveDown()" at bounding box center [283, 220] width 187 height 42
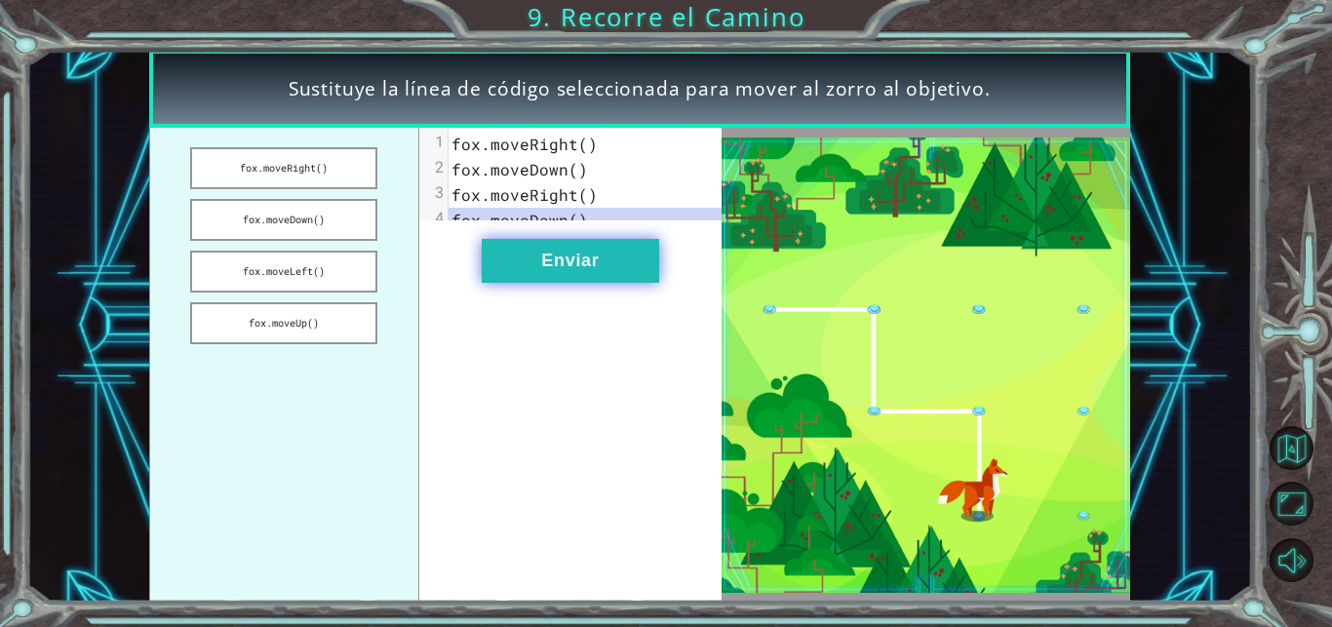
click at [646, 267] on button "Enviar" at bounding box center [570, 261] width 177 height 44
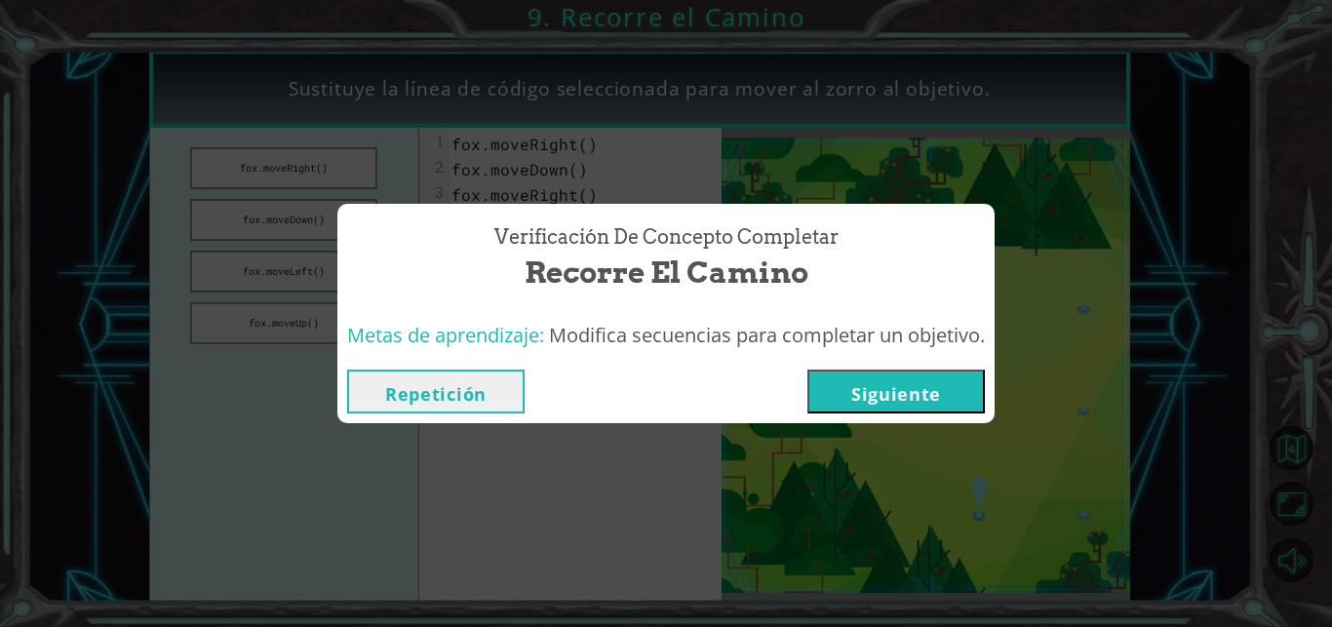
click at [932, 409] on button "Siguiente" at bounding box center [895, 391] width 177 height 44
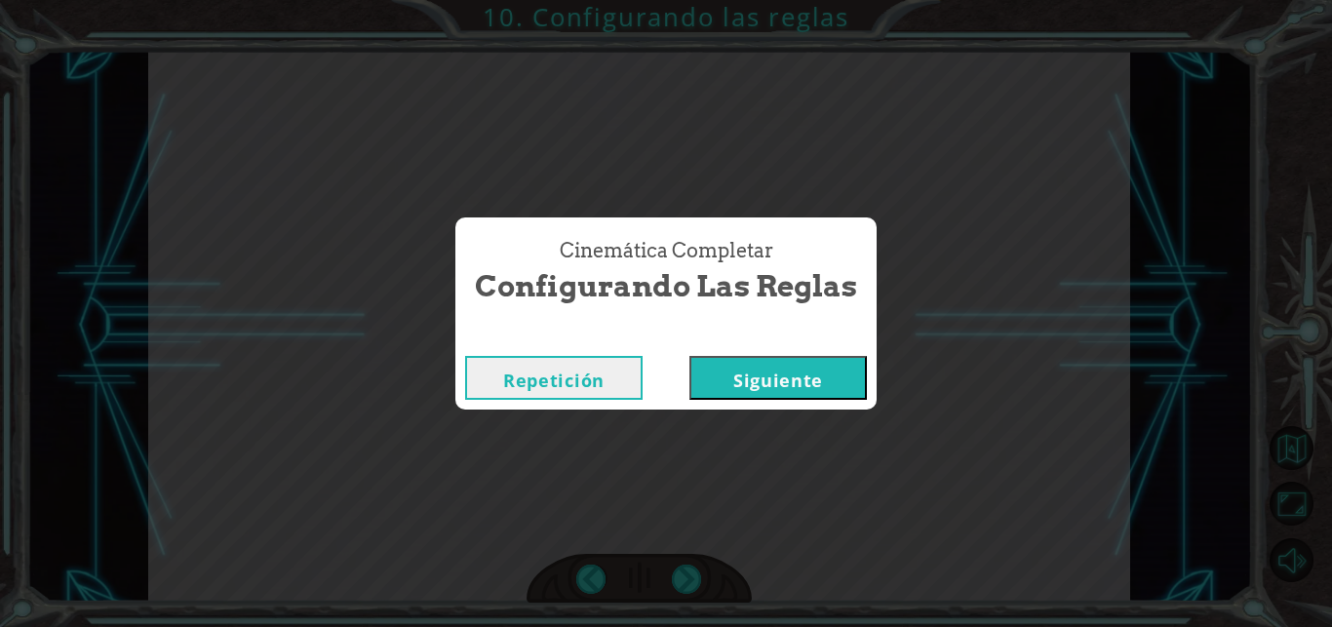
click at [689, 356] on button "Siguiente" at bounding box center [777, 378] width 177 height 44
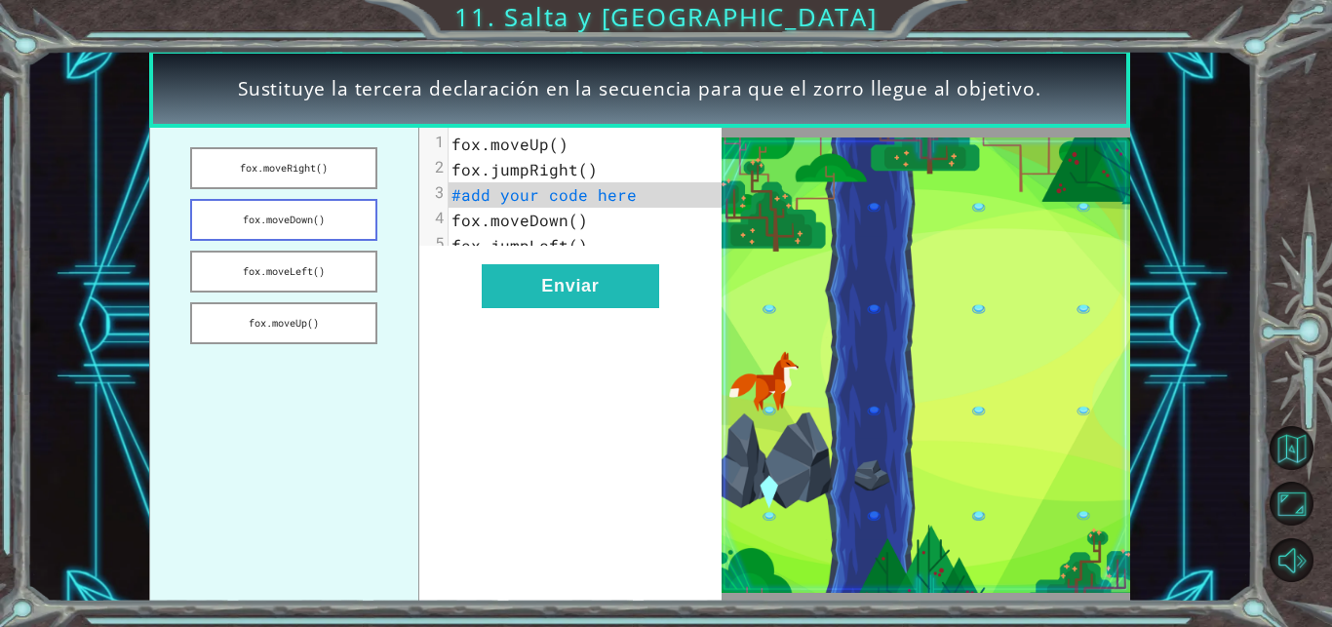
click at [315, 224] on button "fox.moveDown()" at bounding box center [283, 220] width 187 height 42
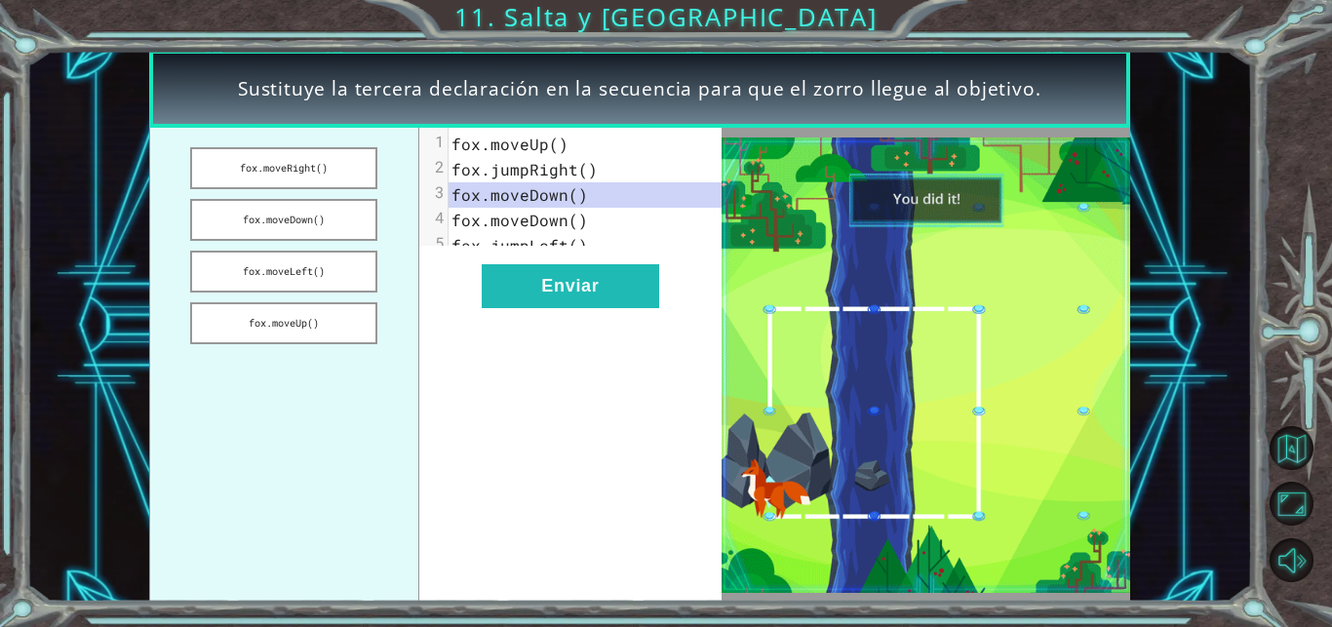
click at [601, 328] on div "xxxxxxxxxx 5 1 [PERSON_NAME].moveUp() 2 [PERSON_NAME].jumpRight() 3 [PERSON_NAM…" at bounding box center [570, 365] width 303 height 474
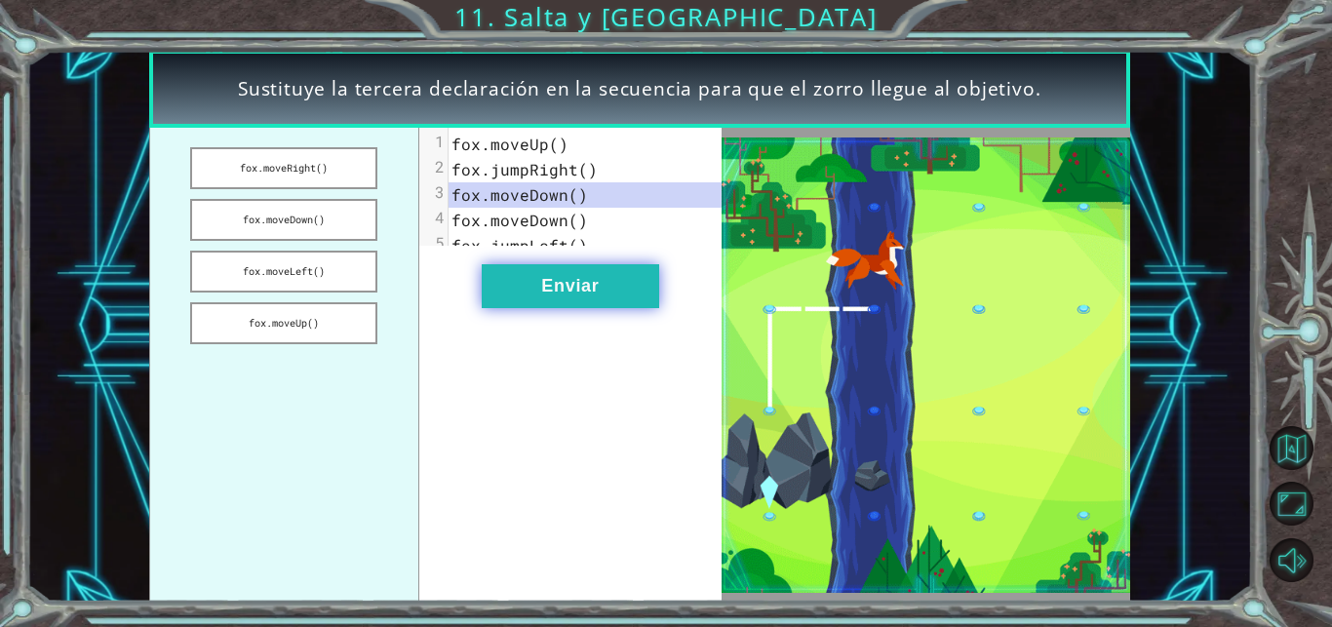
click at [582, 305] on button "Enviar" at bounding box center [570, 286] width 177 height 44
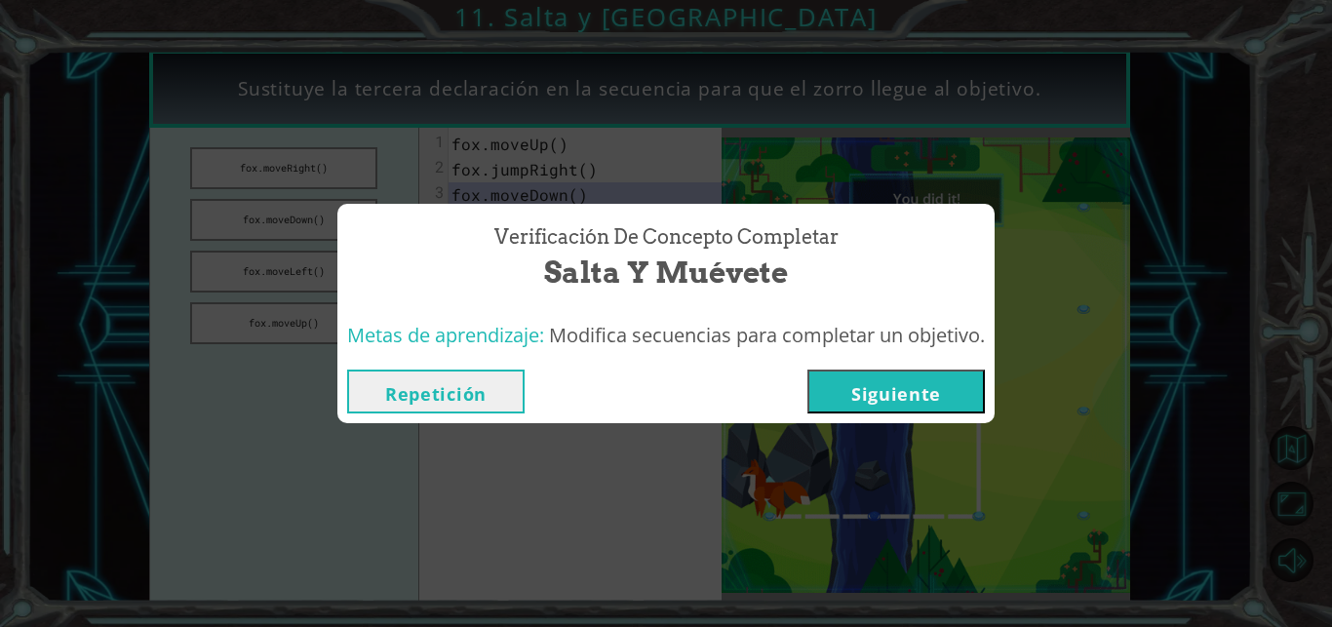
click at [882, 382] on button "Siguiente" at bounding box center [895, 391] width 177 height 44
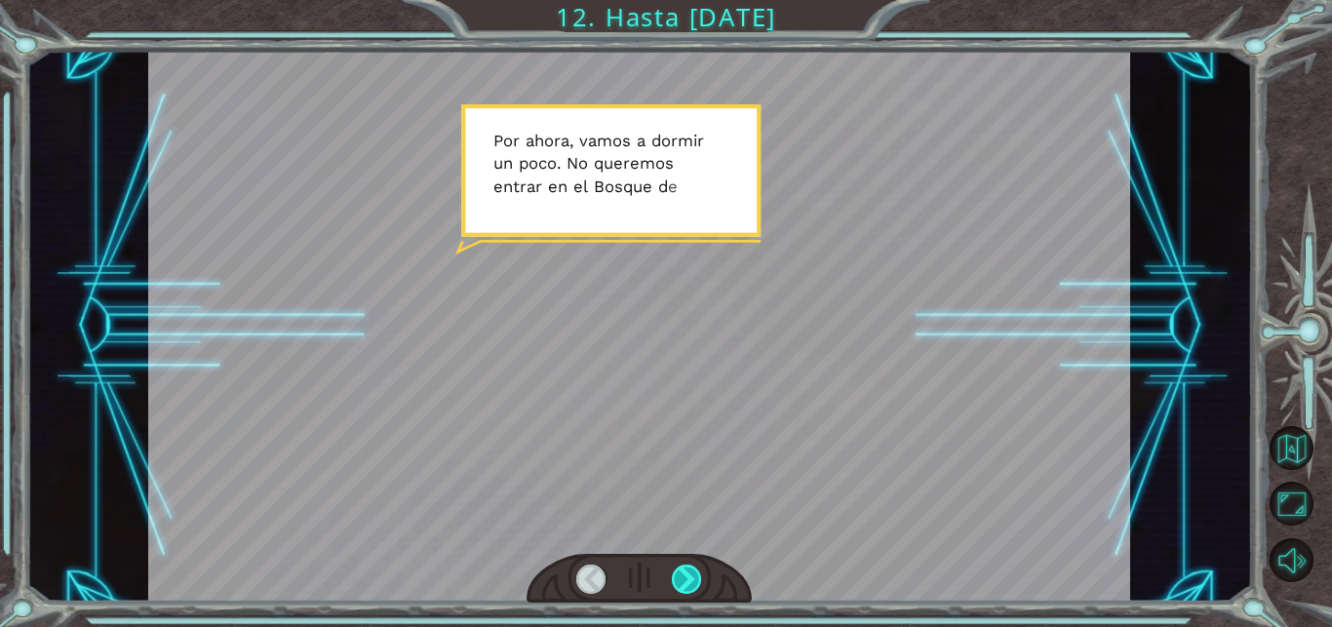
click at [684, 578] on div at bounding box center [687, 579] width 30 height 30
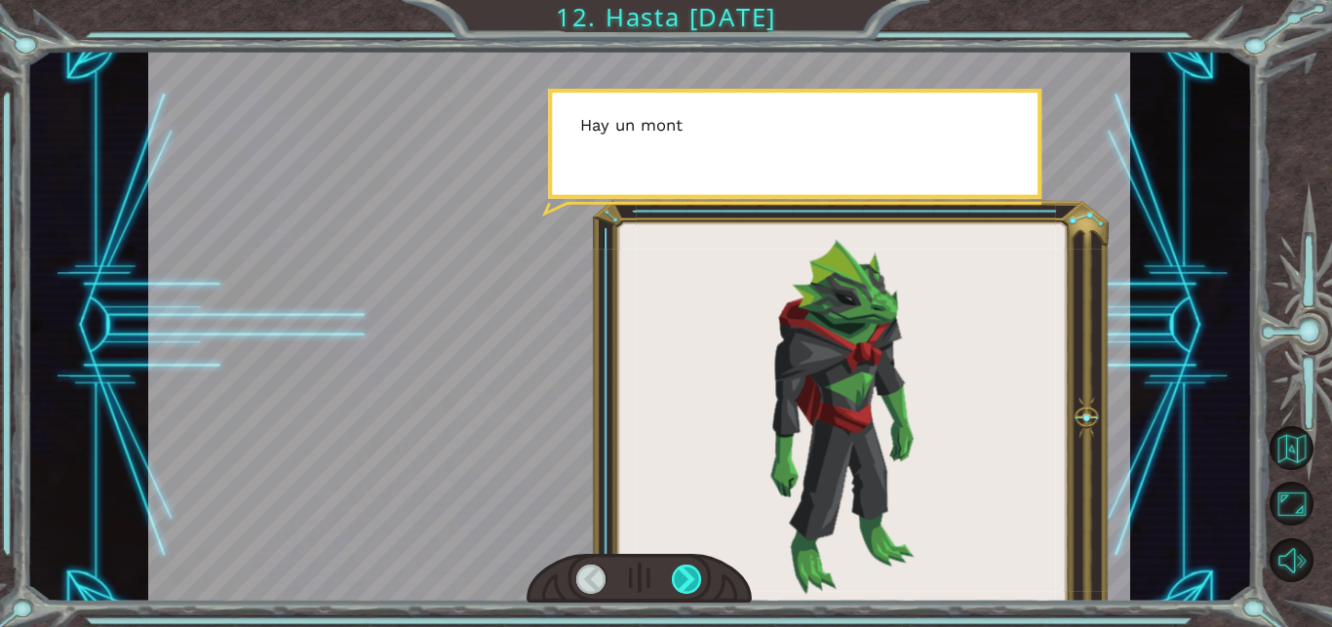
click at [684, 578] on div at bounding box center [687, 579] width 30 height 30
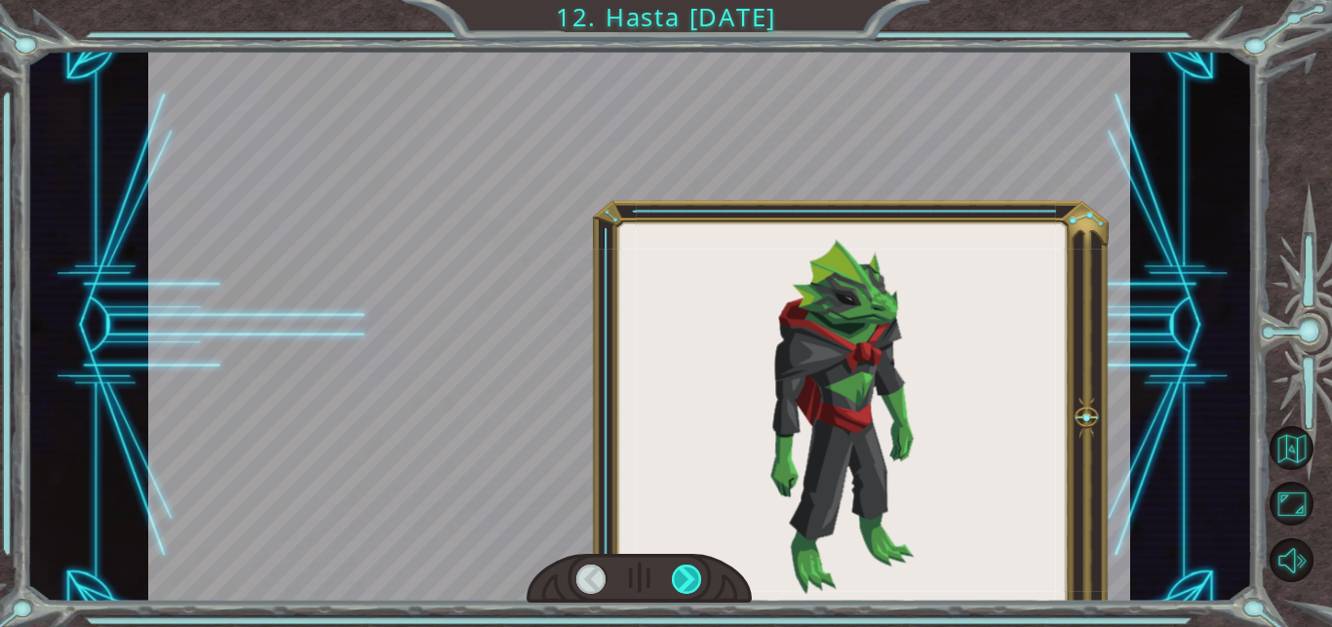
click at [684, 578] on div at bounding box center [687, 579] width 30 height 30
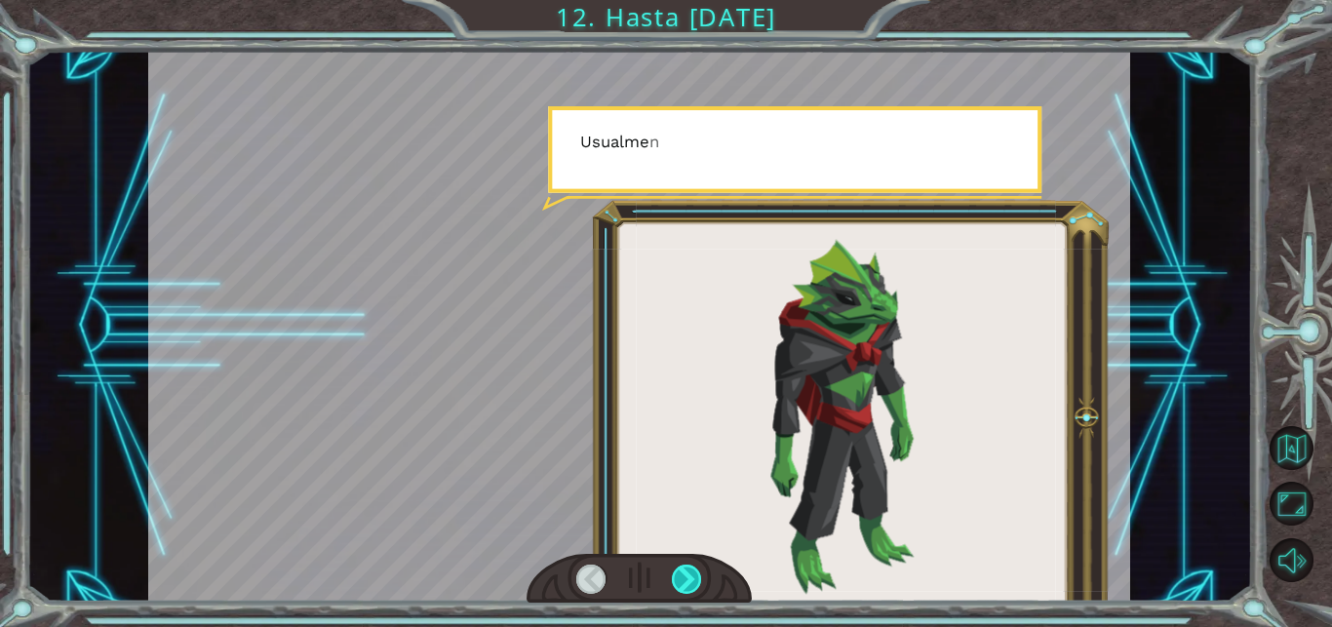
click at [684, 578] on div at bounding box center [687, 579] width 30 height 30
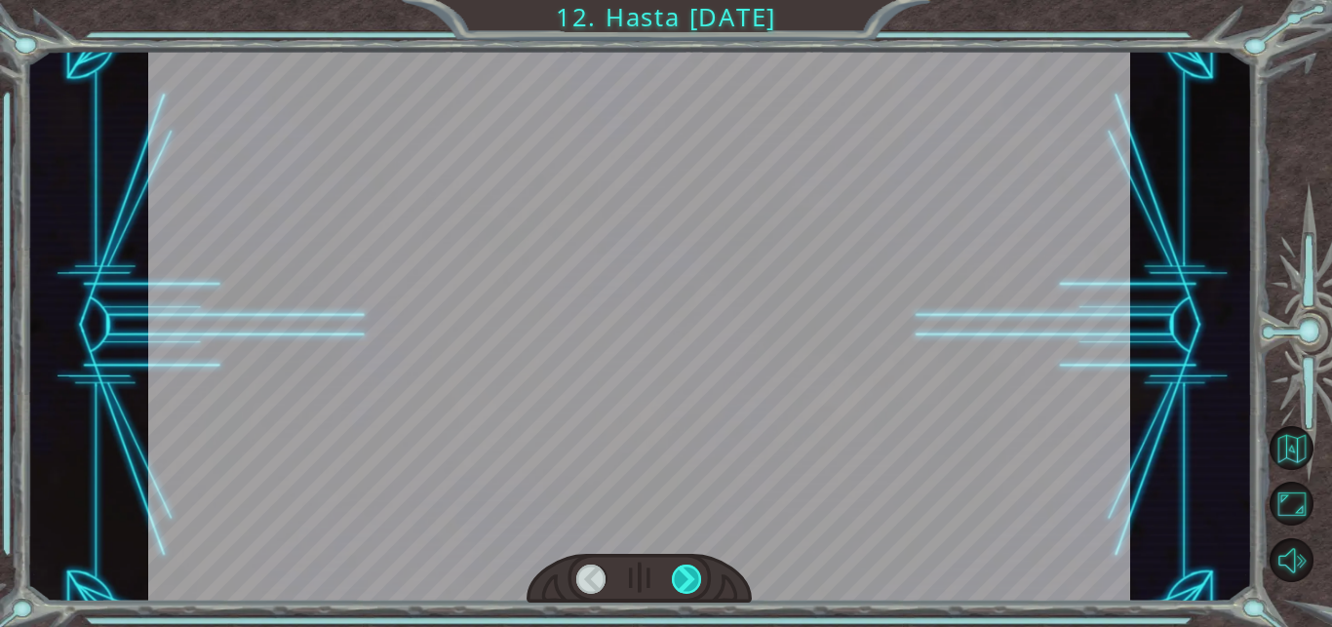
click at [684, 578] on div at bounding box center [687, 579] width 30 height 30
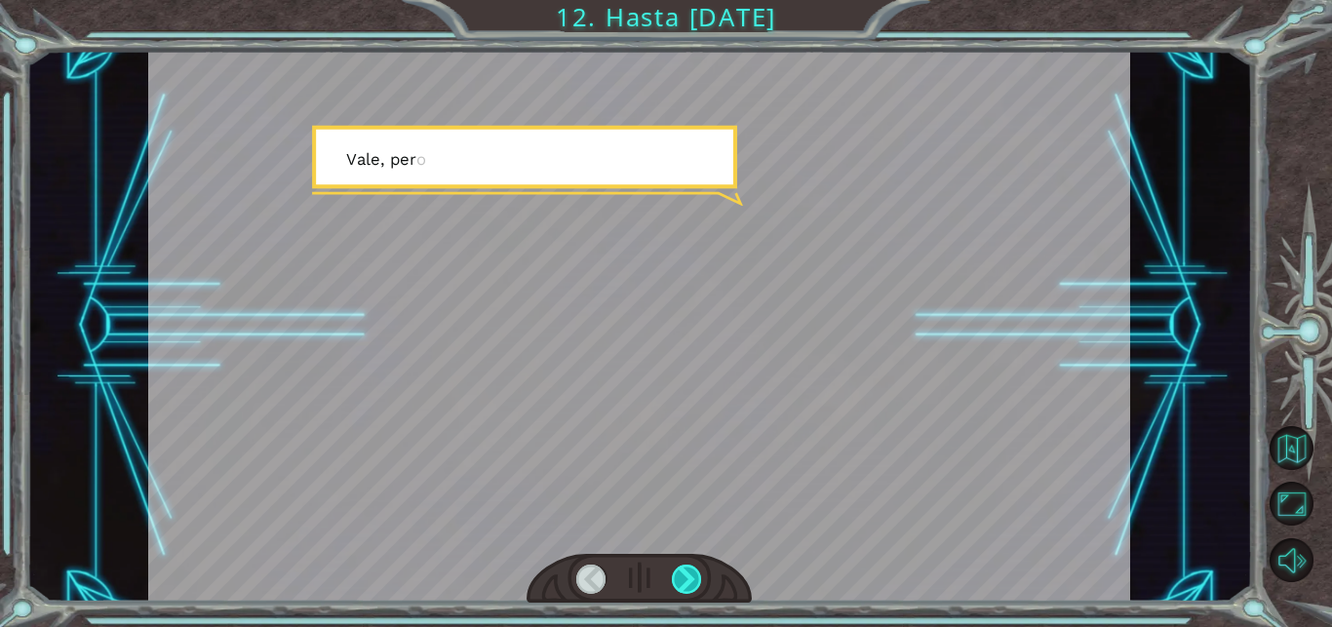
click at [684, 578] on div at bounding box center [687, 579] width 30 height 30
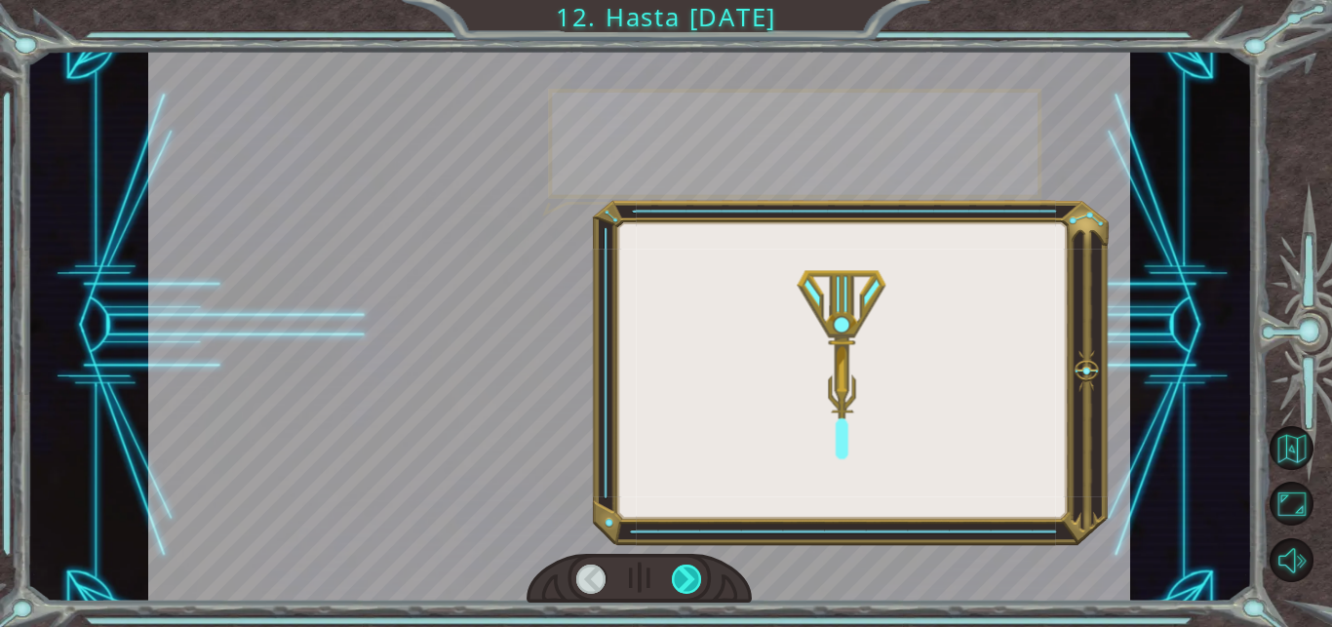
click at [684, 578] on div at bounding box center [687, 579] width 30 height 30
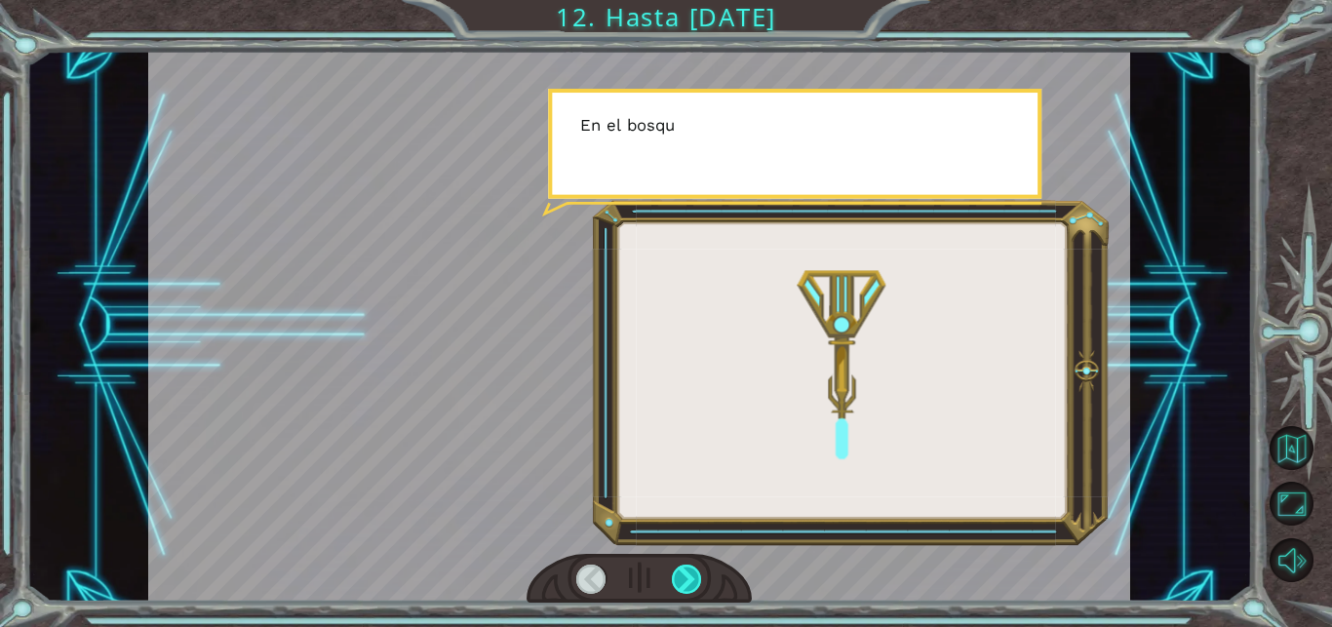
click at [684, 578] on div at bounding box center [687, 579] width 30 height 30
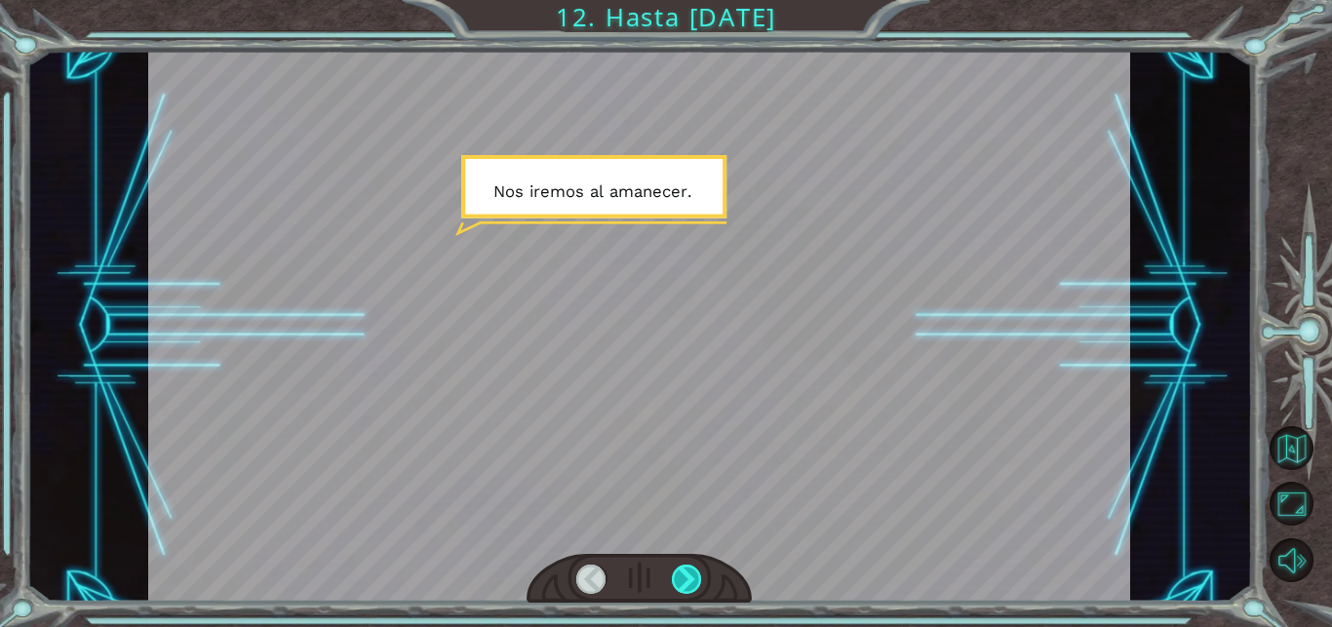
click at [684, 578] on div at bounding box center [687, 579] width 30 height 30
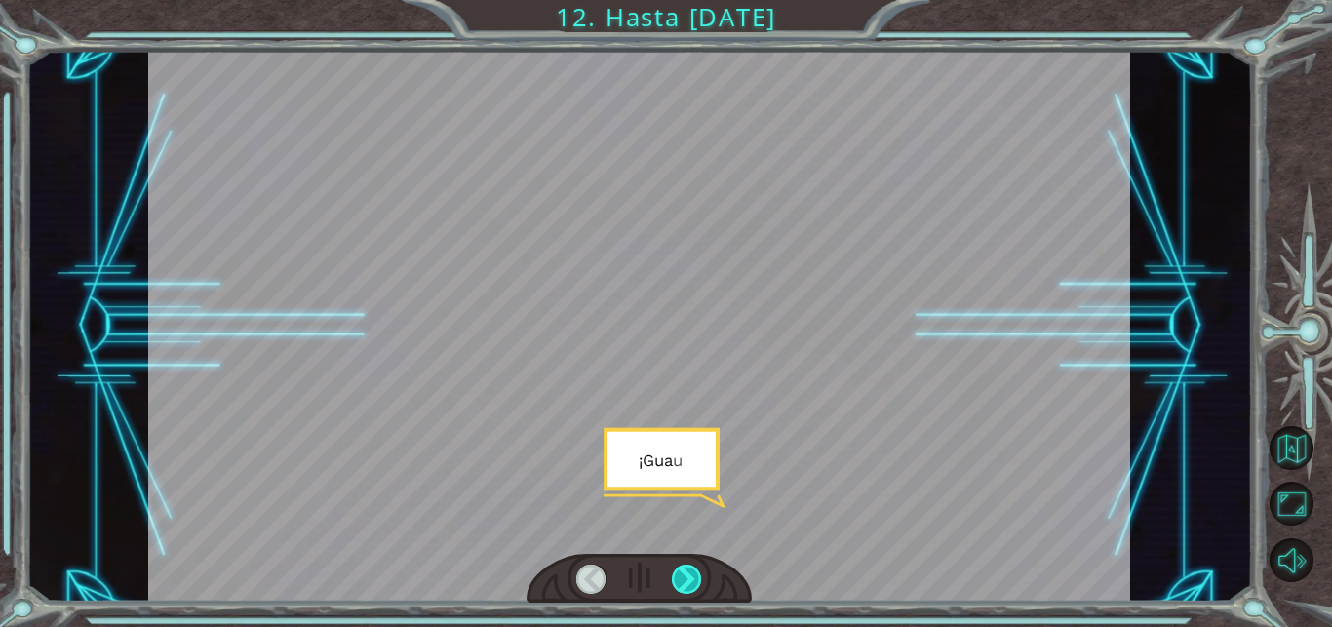
click at [684, 578] on div at bounding box center [687, 579] width 30 height 30
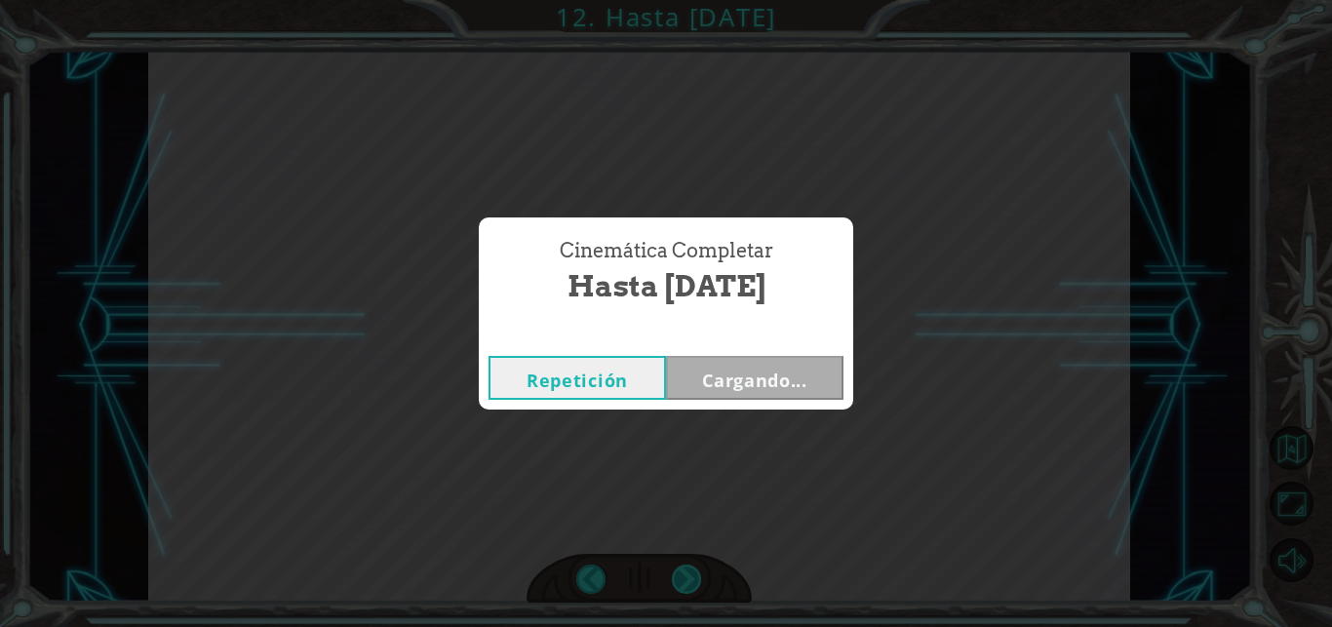
click at [684, 578] on div "Cinemática Completar Hasta [DATE] Repetición Cargando..." at bounding box center [666, 313] width 1332 height 627
click at [772, 368] on button "Siguiente" at bounding box center [754, 378] width 177 height 44
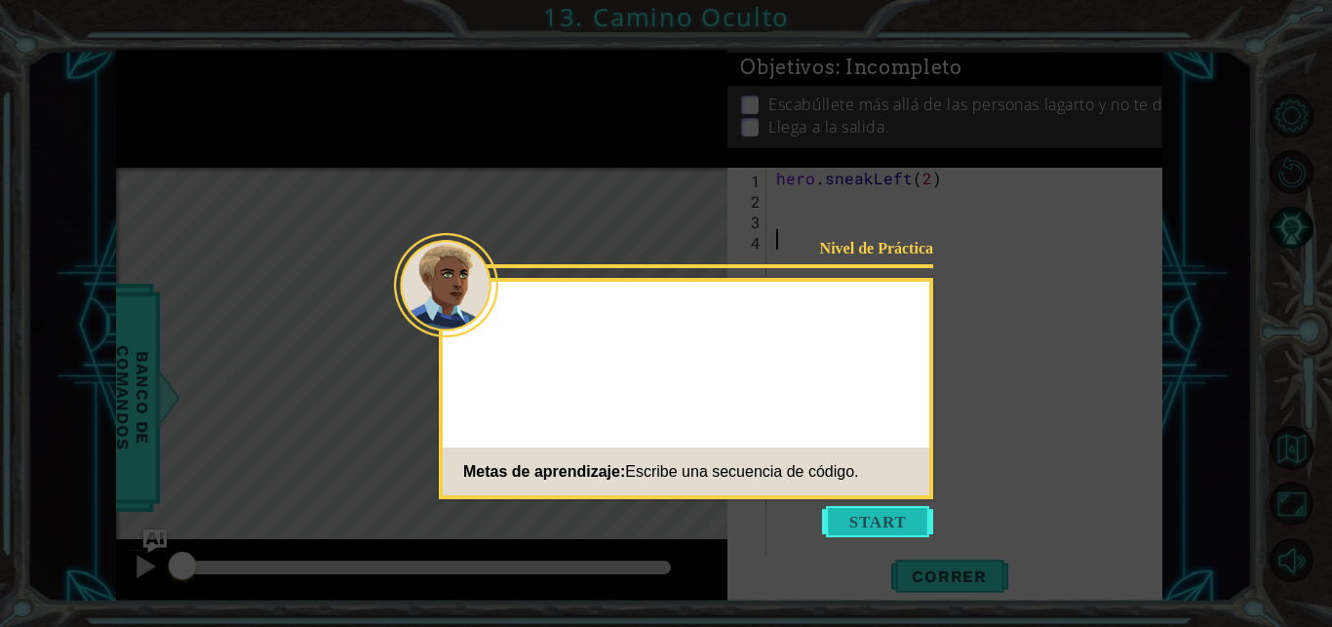
click at [874, 516] on button "Start" at bounding box center [877, 521] width 111 height 31
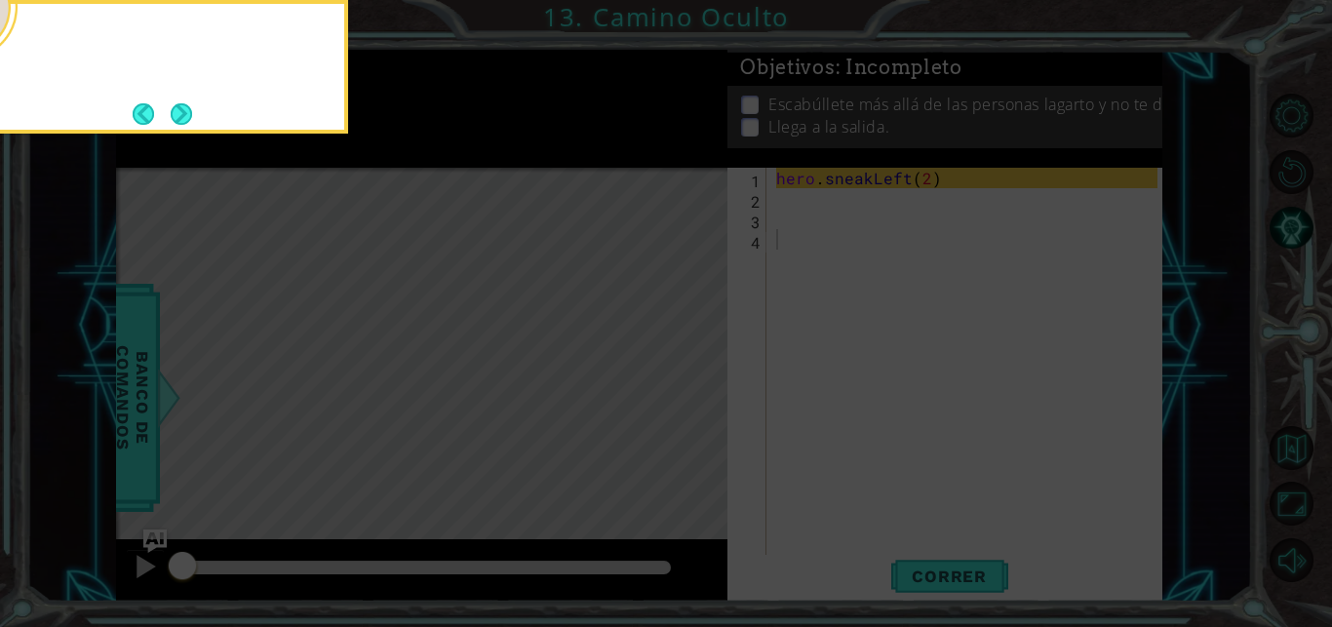
click at [833, 389] on icon at bounding box center [666, 94] width 1332 height 1066
click at [176, 110] on button "Next" at bounding box center [181, 112] width 27 height 27
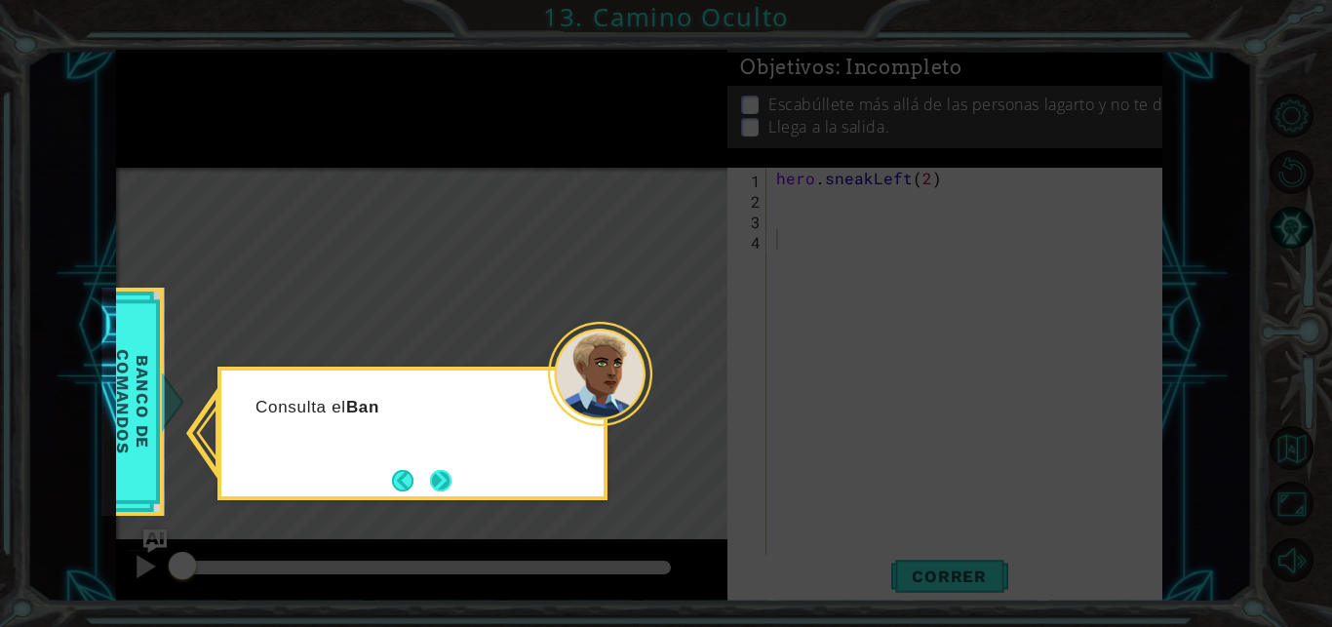
click at [432, 489] on button "Next" at bounding box center [440, 480] width 21 height 21
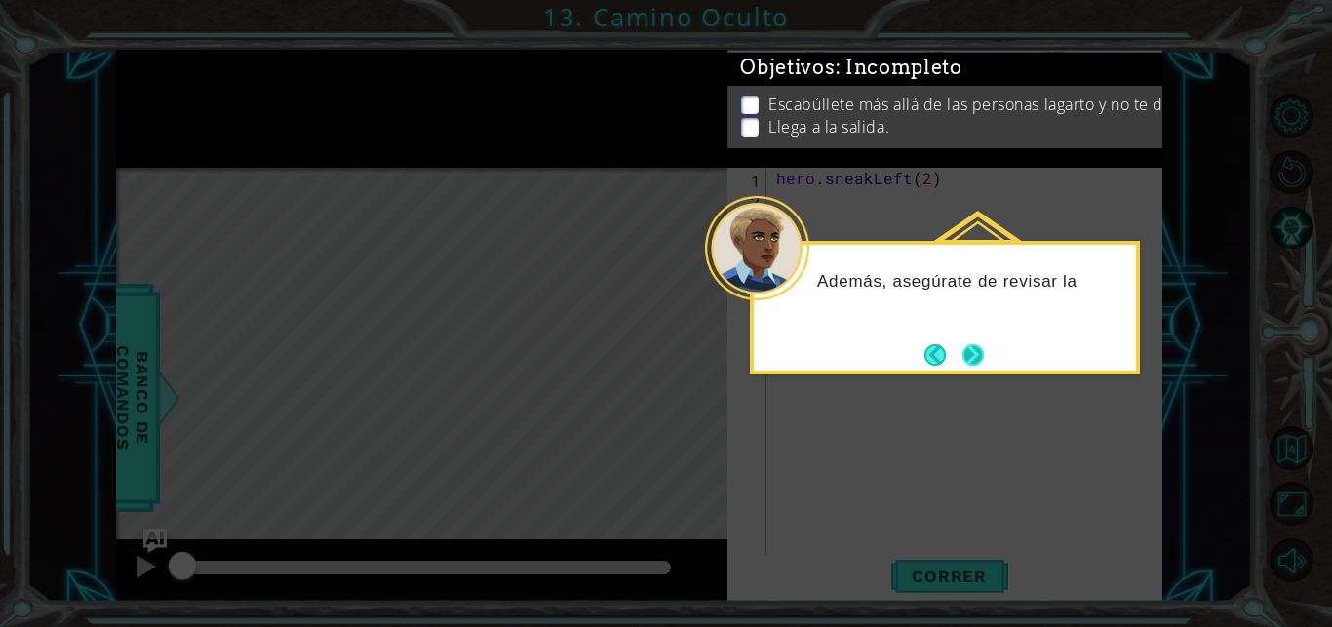
click at [976, 352] on button "Next" at bounding box center [973, 354] width 22 height 22
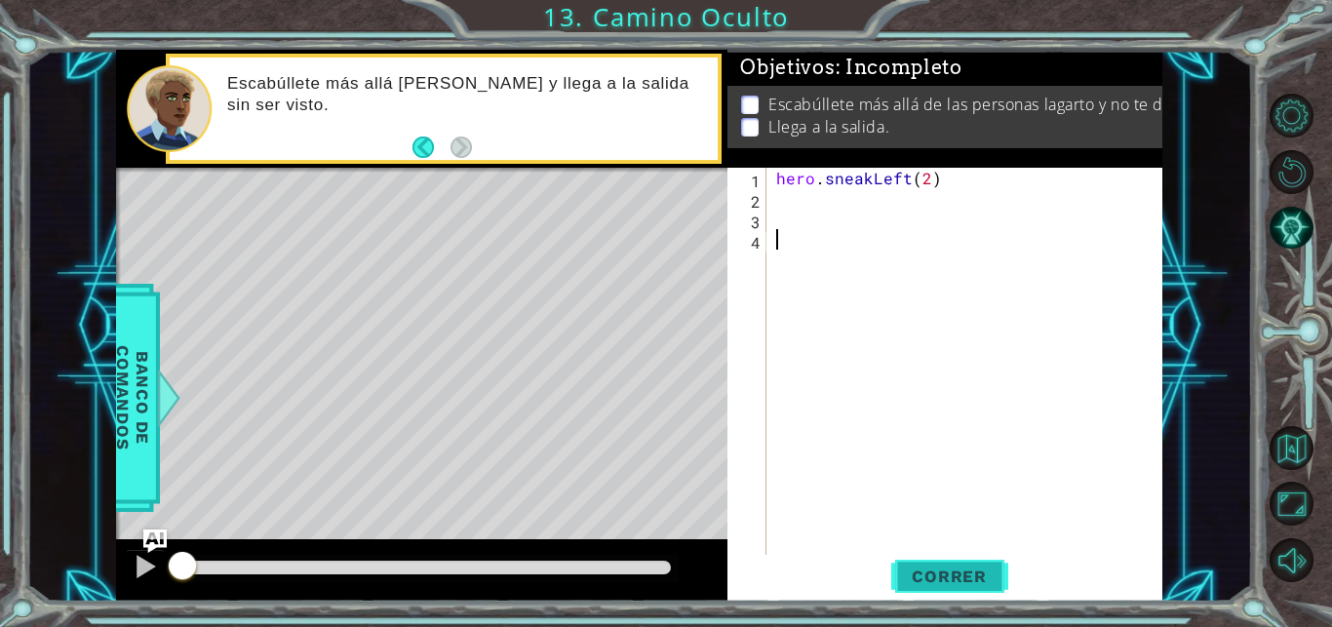
click at [946, 576] on span "Correr" at bounding box center [949, 575] width 114 height 19
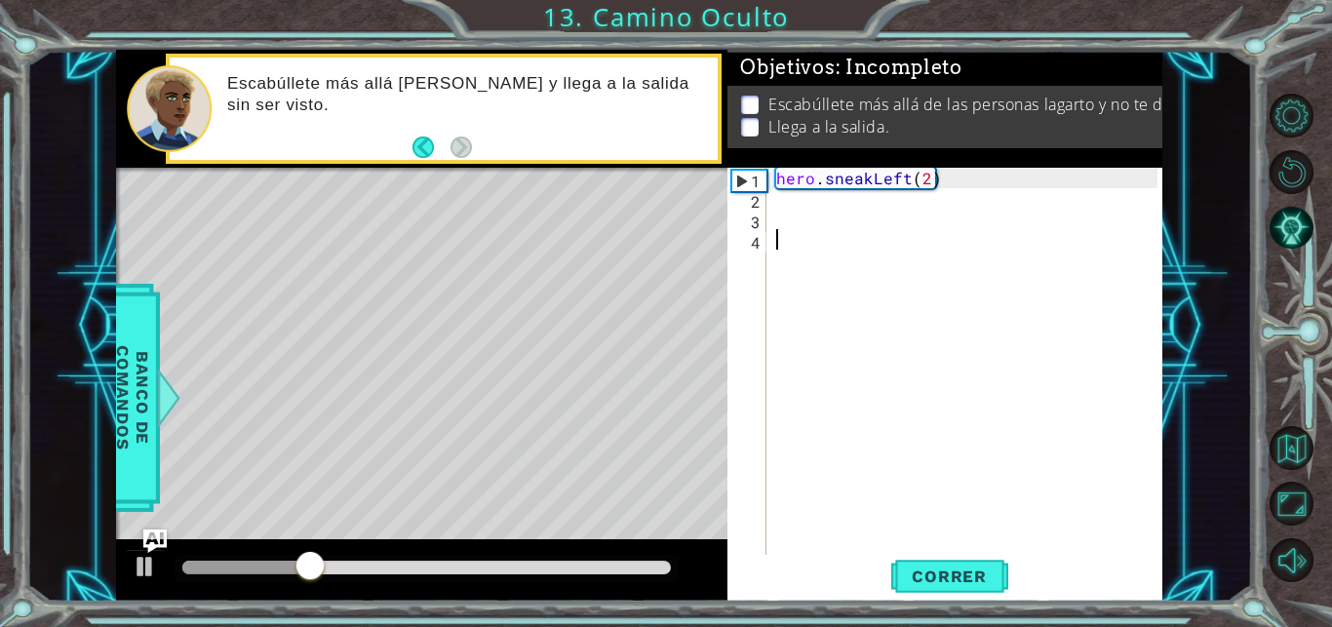
click at [789, 209] on div "hero . sneakLeft ( 2 )" at bounding box center [969, 383] width 395 height 430
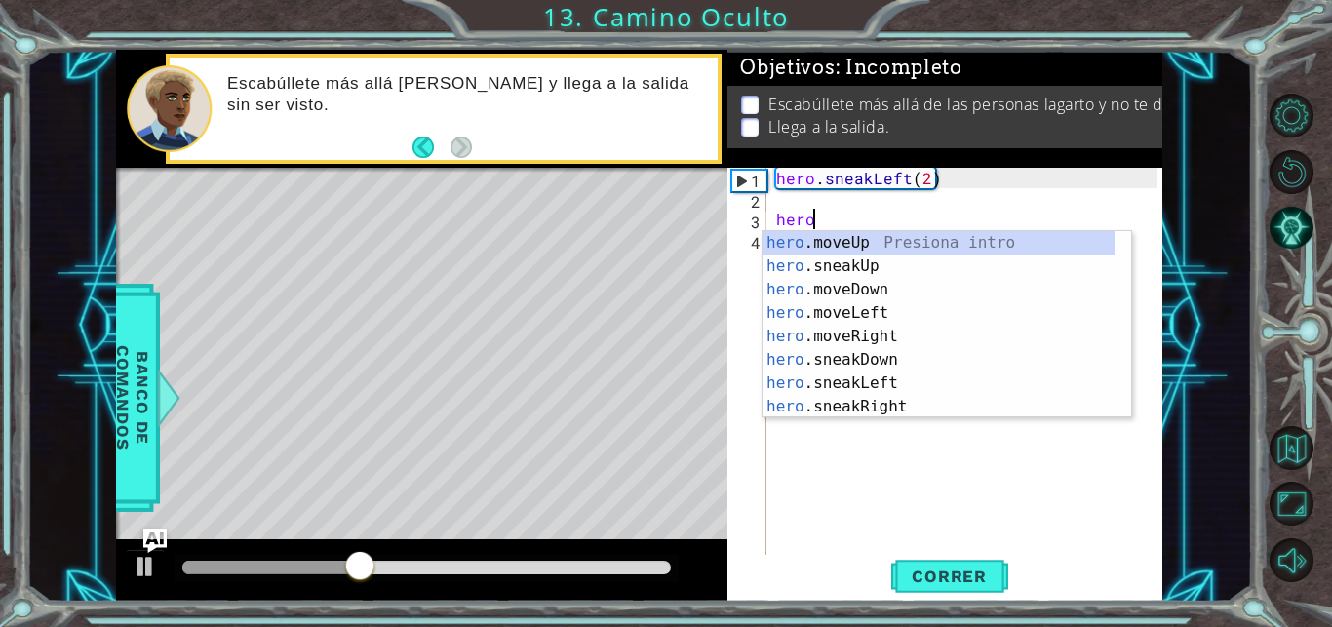
scroll to position [0, 2]
click at [848, 256] on div "hero .moveUp Presiona intro hero .sneakUp Presiona intro hero .moveDown Presion…" at bounding box center [938, 348] width 352 height 234
type textarea "hero.sneakUp(1)"
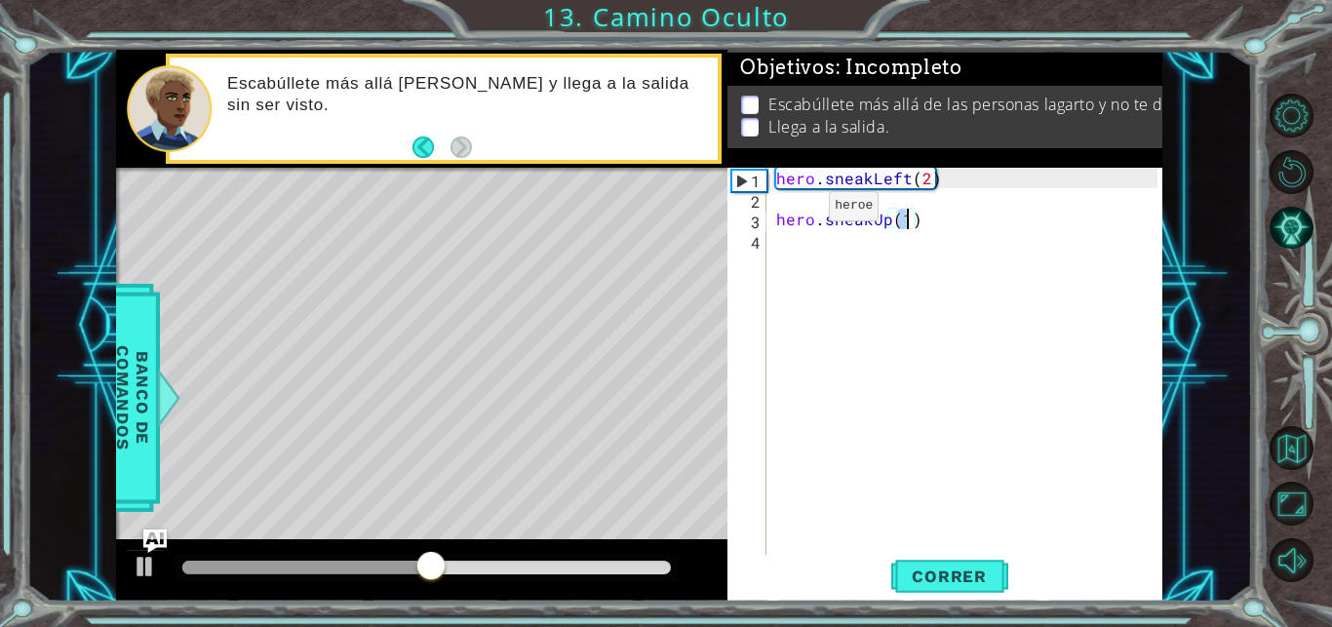
click at [795, 211] on div "hero . sneakLeft ( 2 ) hero . sneakUp ( 1 )" at bounding box center [969, 383] width 395 height 430
click at [797, 191] on div "hero . sneakLeft ( 2 ) hero . sneakUp ( 1 )" at bounding box center [969, 383] width 395 height 430
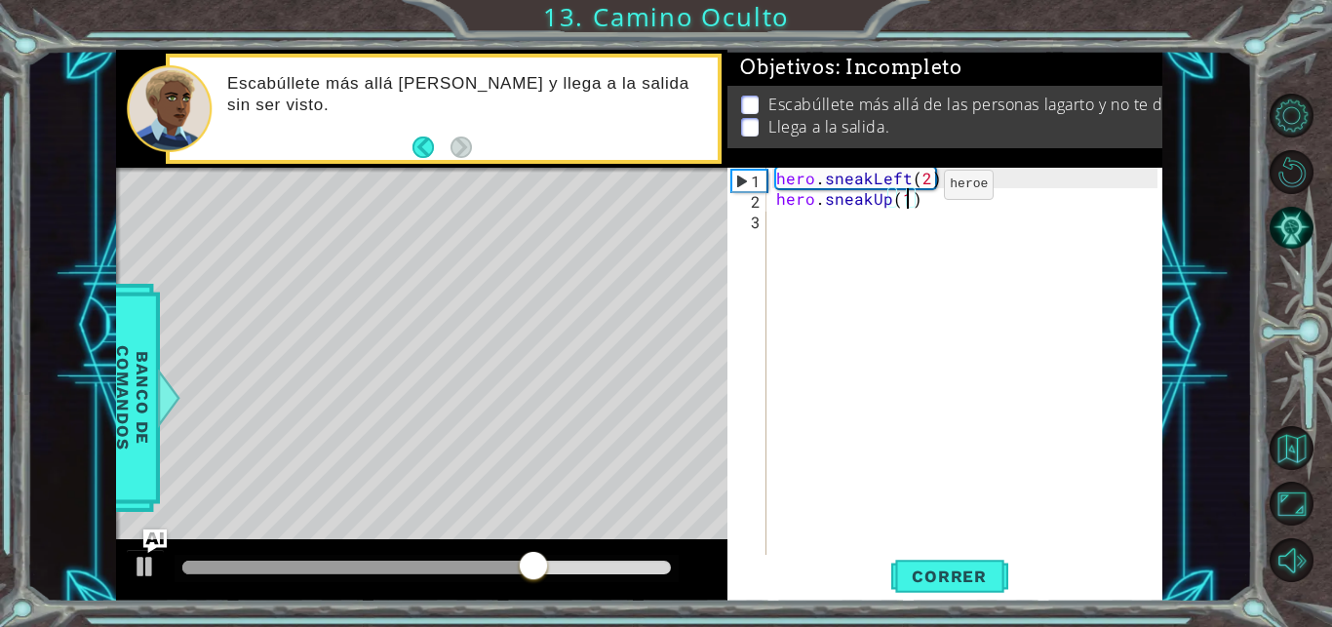
click at [911, 189] on div "hero . sneakLeft ( 2 ) hero . sneakUp ( 1 )" at bounding box center [969, 383] width 395 height 430
type textarea "hero.sneakUp(2)"
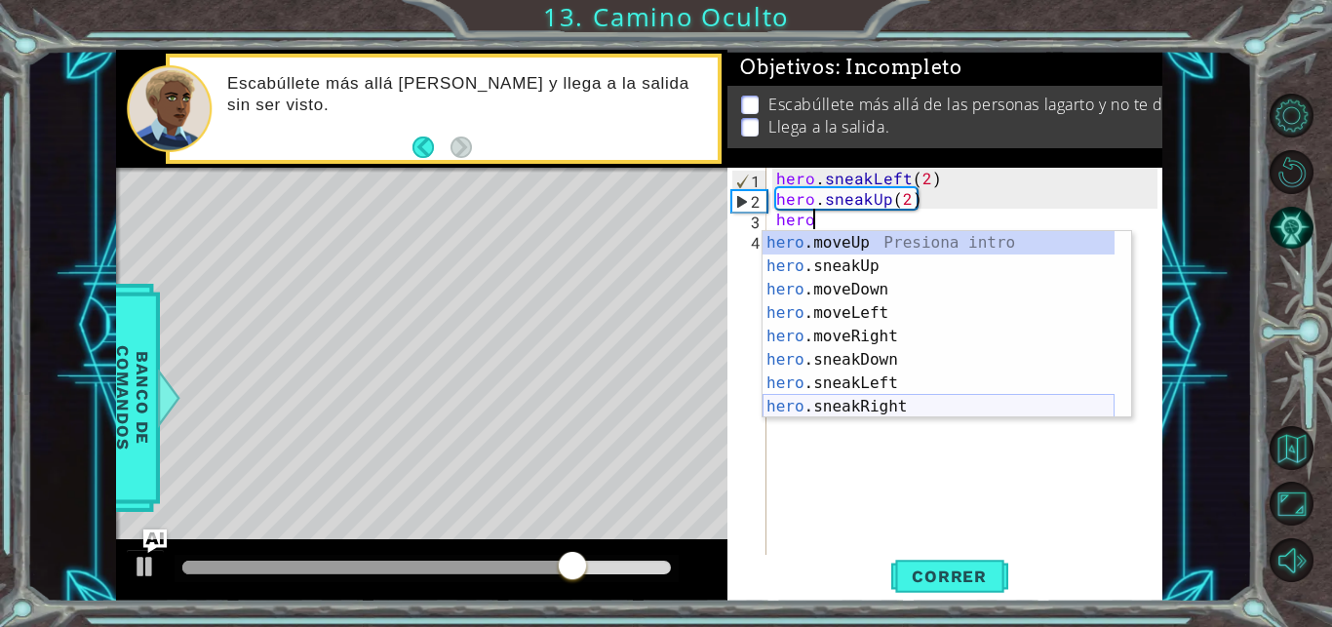
click at [905, 408] on div "hero .moveUp Presiona intro hero .sneakUp Presiona intro hero .moveDown Presion…" at bounding box center [938, 348] width 352 height 234
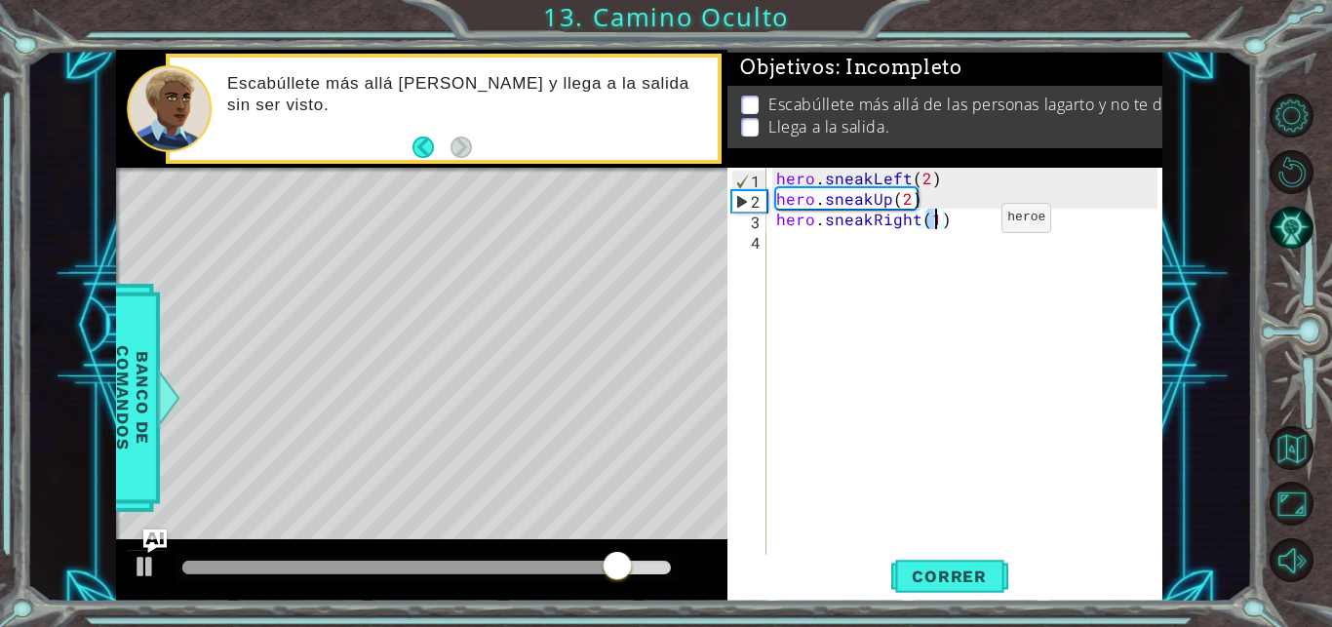
scroll to position [0, 10]
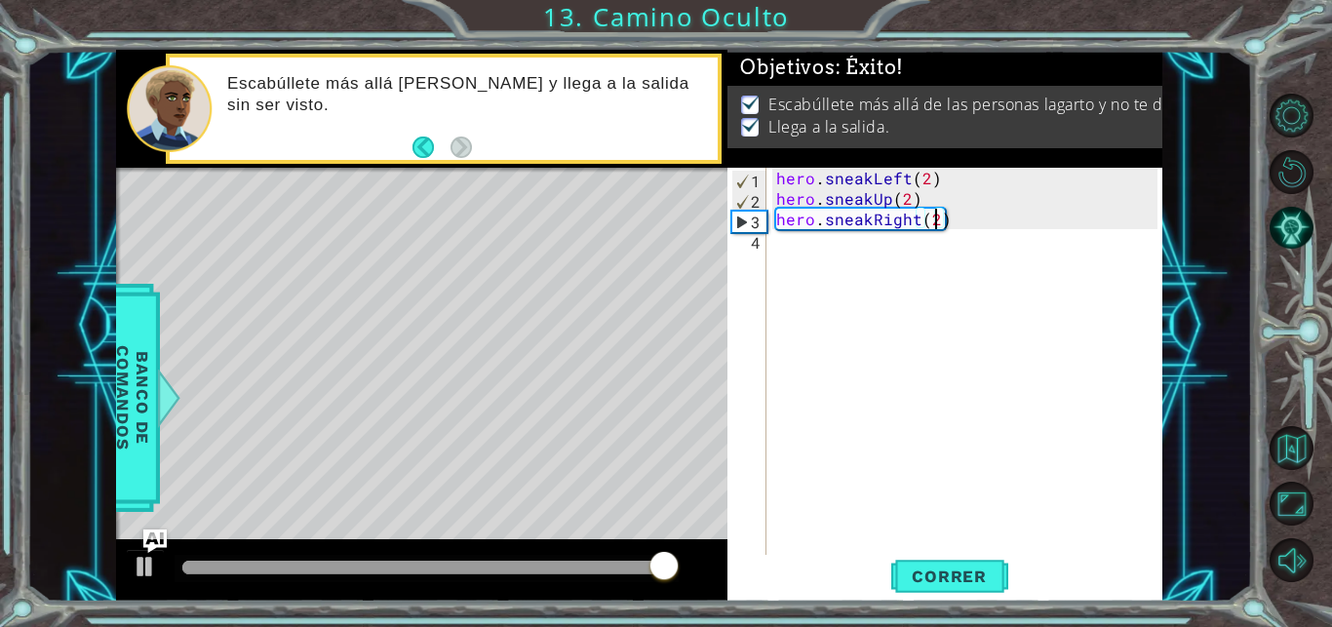
type textarea "hero.sneakRight(2)"
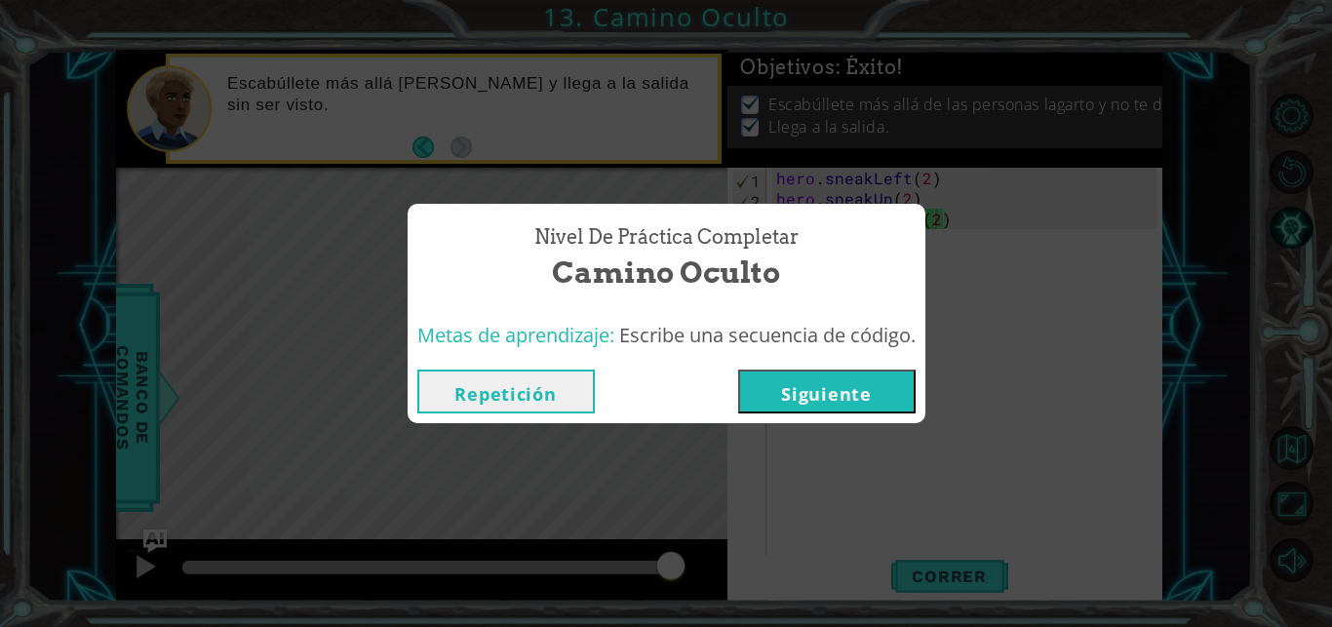
click at [786, 381] on button "Siguiente" at bounding box center [826, 391] width 177 height 44
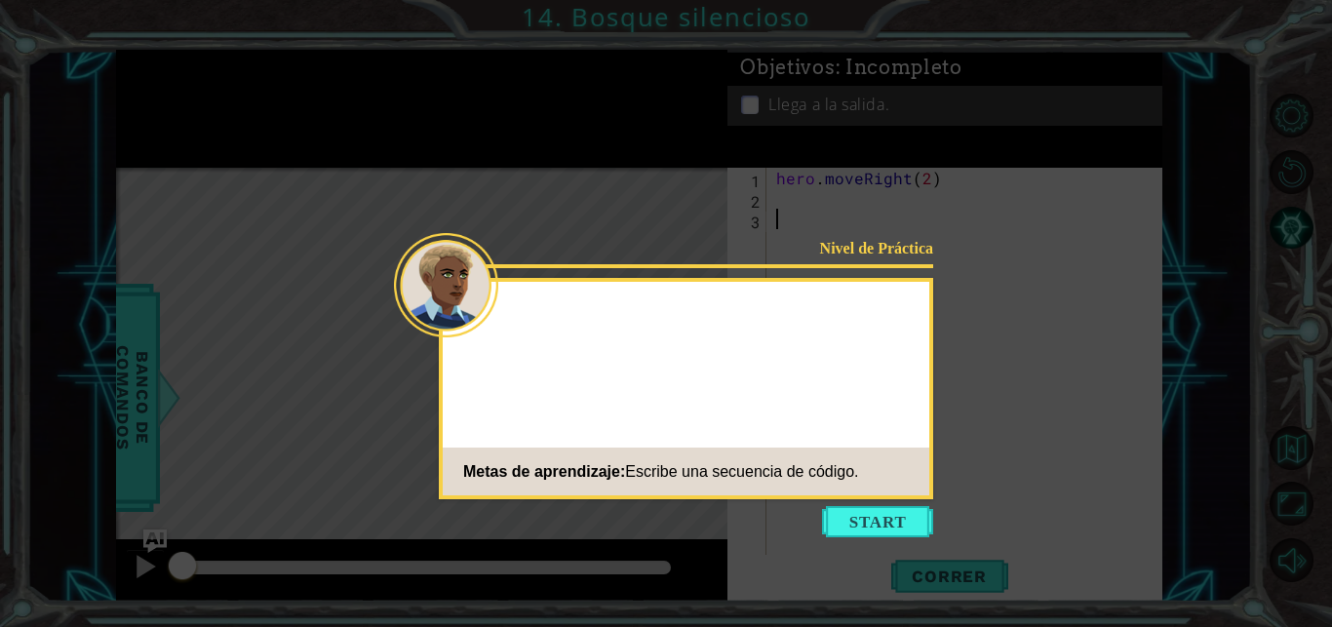
click at [874, 520] on button "Start" at bounding box center [877, 521] width 111 height 31
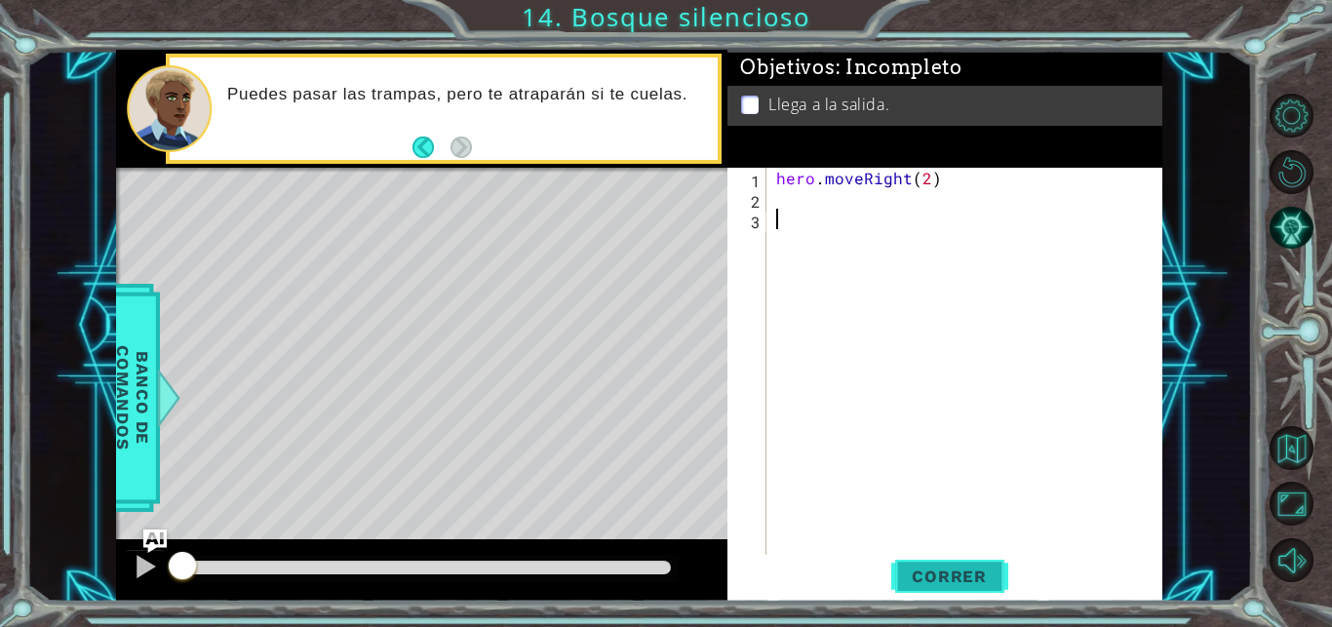
click at [946, 571] on span "Correr" at bounding box center [949, 575] width 114 height 19
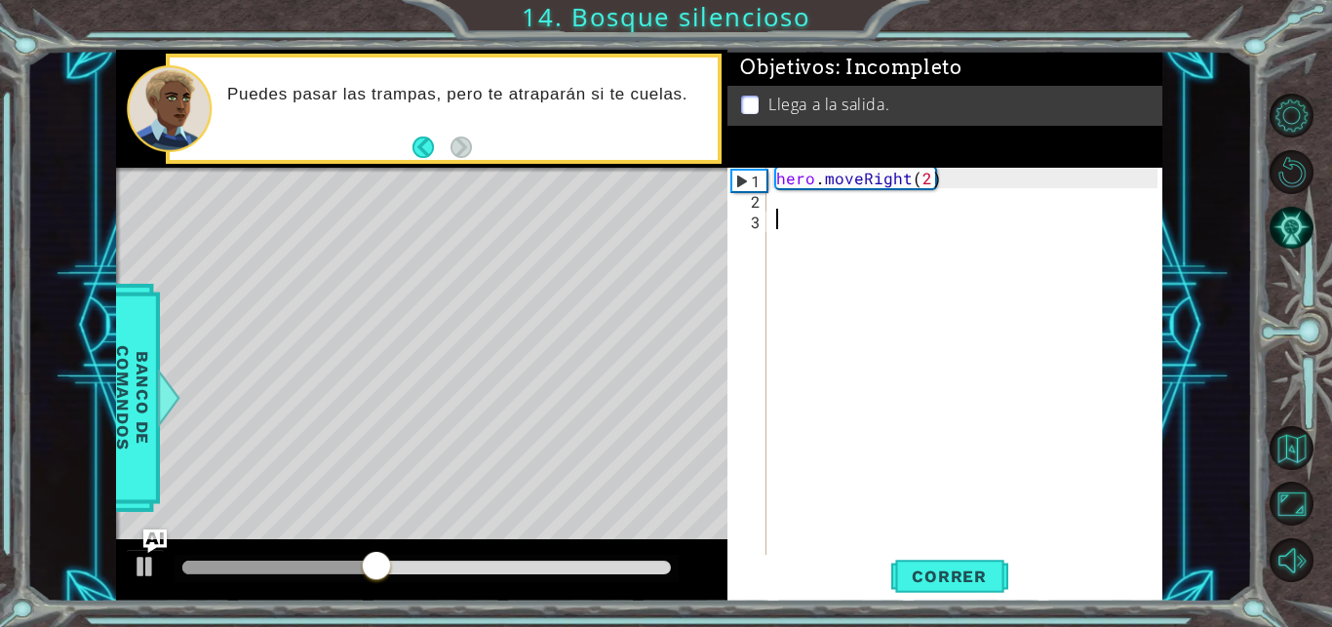
click at [795, 210] on div "hero . moveRight ( 2 )" at bounding box center [969, 383] width 395 height 430
click at [810, 196] on div "hero . moveRight ( 2 )" at bounding box center [969, 383] width 395 height 430
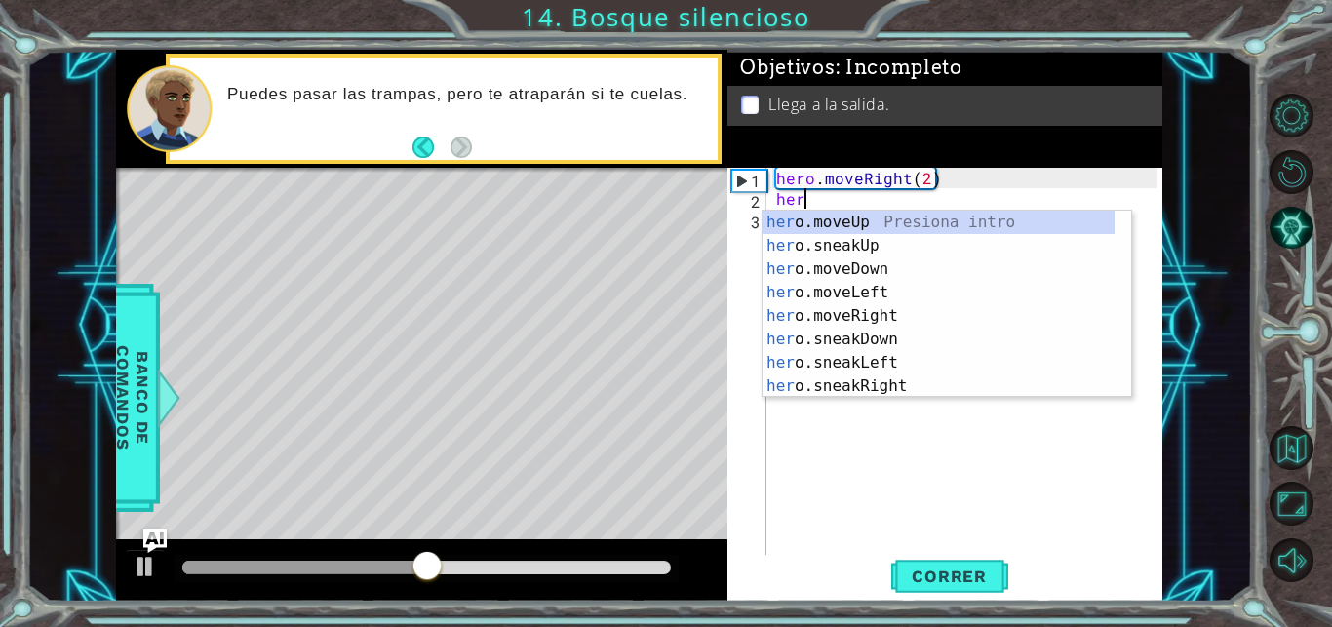
scroll to position [0, 2]
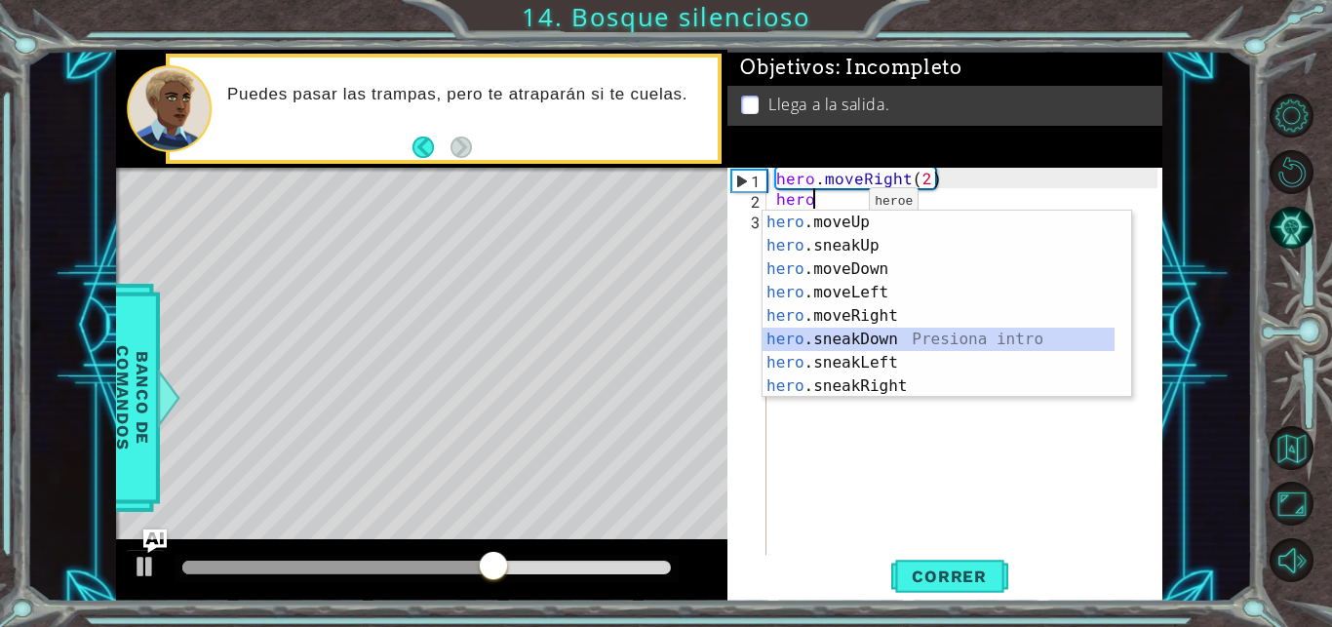
click at [837, 335] on div "hero .moveUp Presiona intro hero .sneakUp Presiona intro hero .moveDown Presion…" at bounding box center [938, 328] width 352 height 234
type textarea "hero.sneakDown(1)"
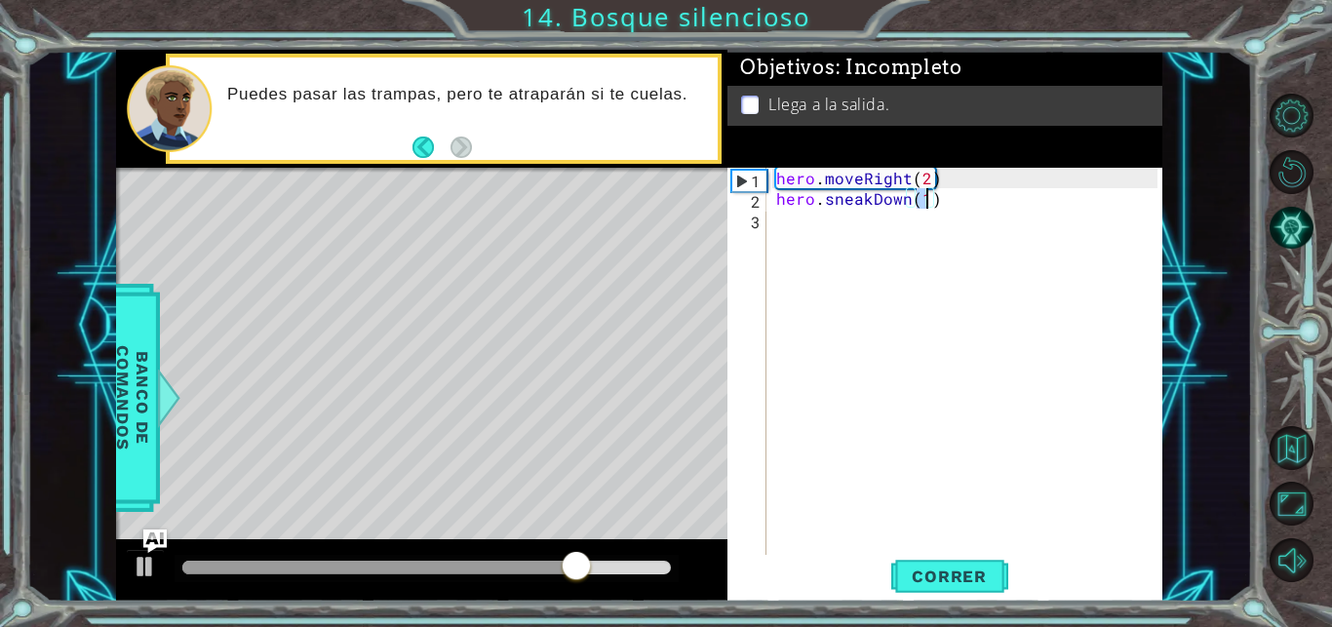
click at [800, 233] on div "hero . moveRight ( 2 ) hero . sneakDown ( 1 )" at bounding box center [969, 383] width 395 height 430
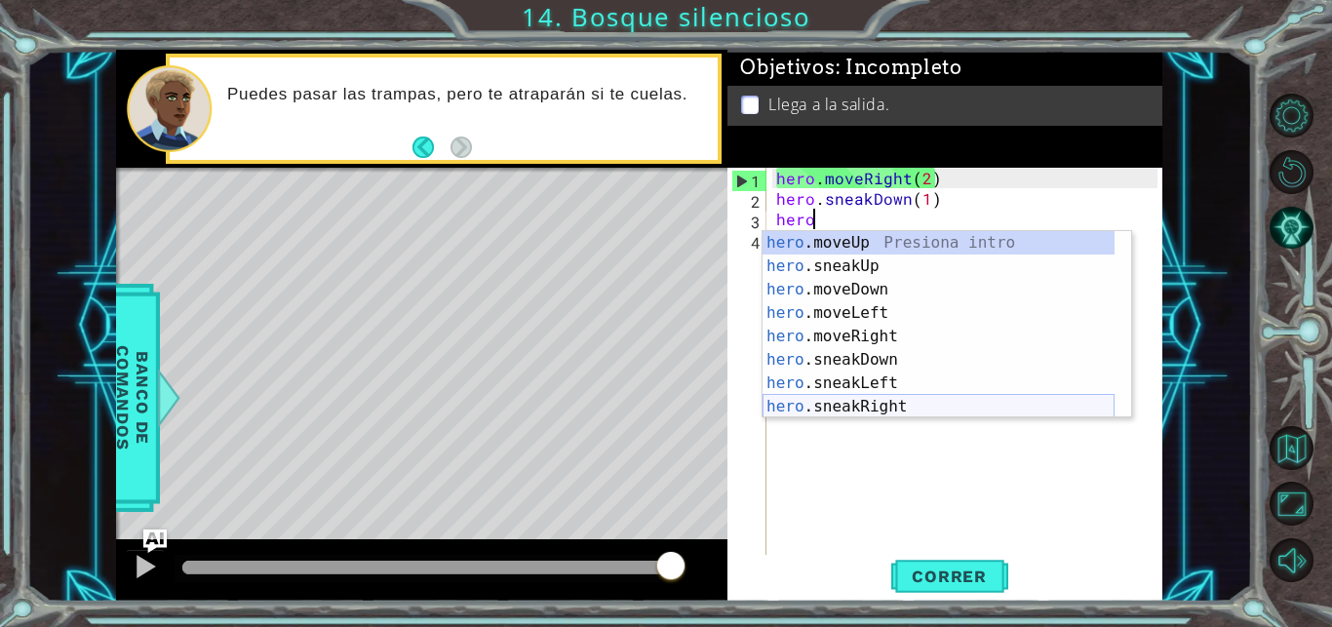
click at [879, 402] on div "hero .moveUp Presiona intro hero .sneakUp Presiona intro hero .moveDown Presion…" at bounding box center [938, 348] width 352 height 234
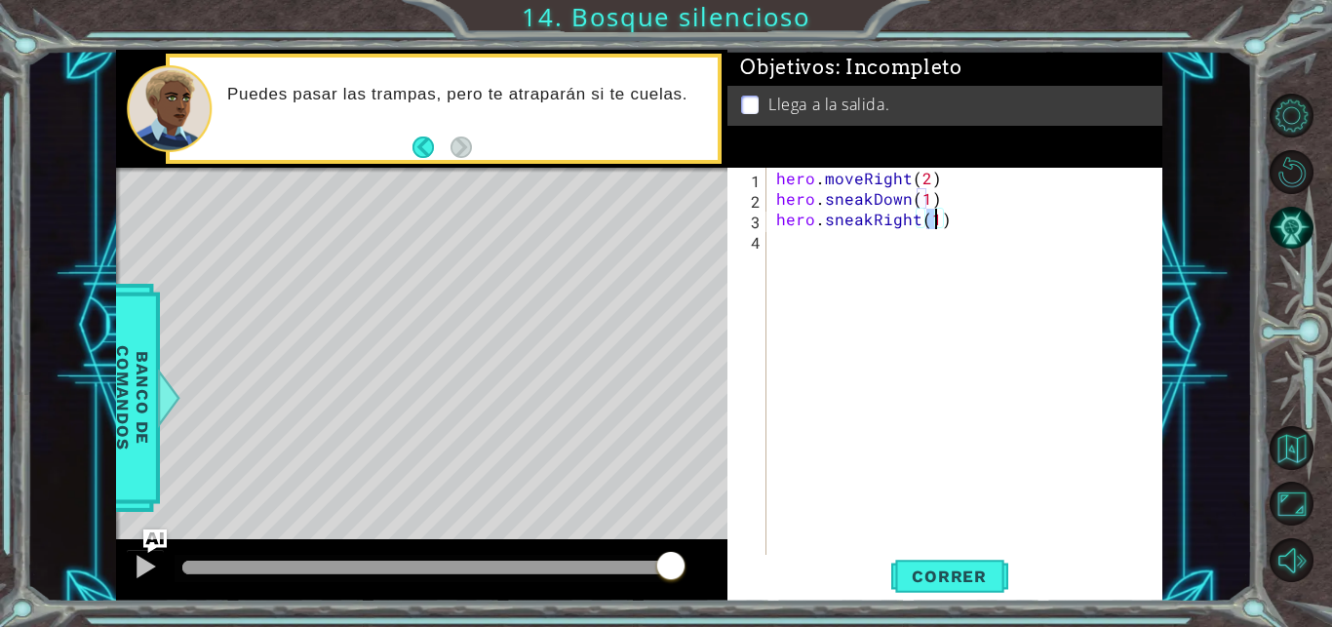
type textarea "hero.sneakRight(2)"
click at [871, 252] on div "hero . moveRight ( 2 ) hero . sneakDown ( 1 ) hero . sneakRight ( 2 )" at bounding box center [969, 383] width 395 height 430
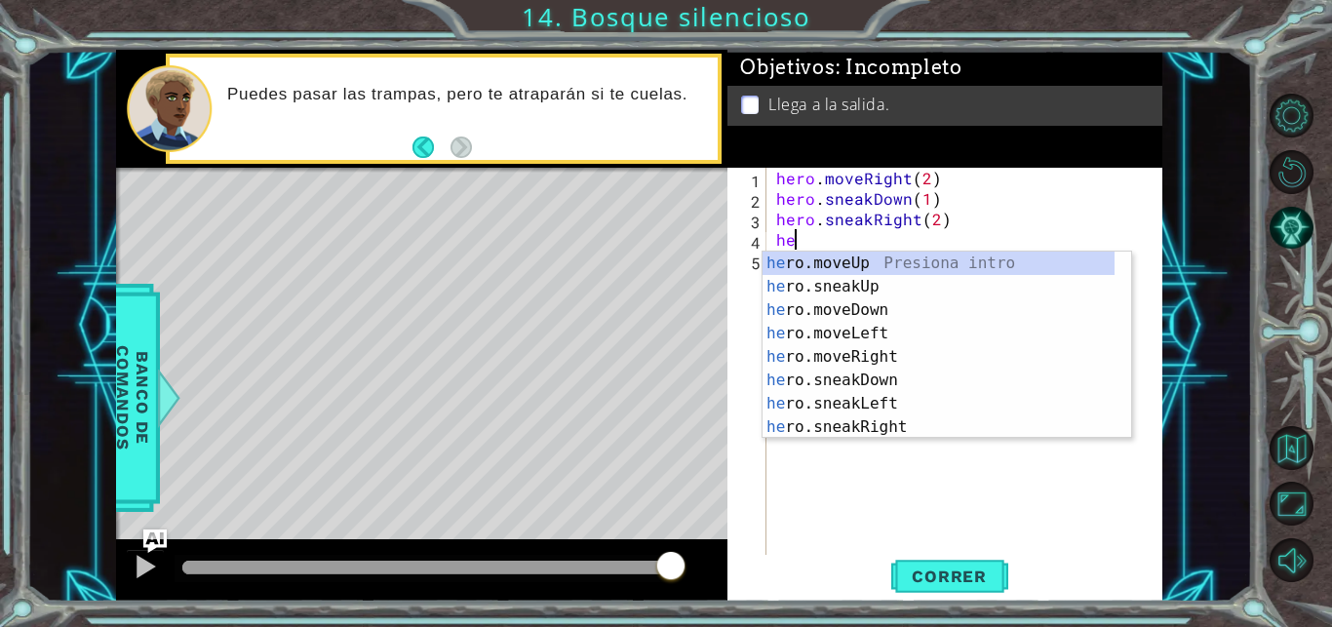
scroll to position [0, 1]
click at [870, 285] on div "her o.moveUp Presiona intro her o.sneakUp Presiona intro her o.moveDown Presion…" at bounding box center [938, 369] width 352 height 234
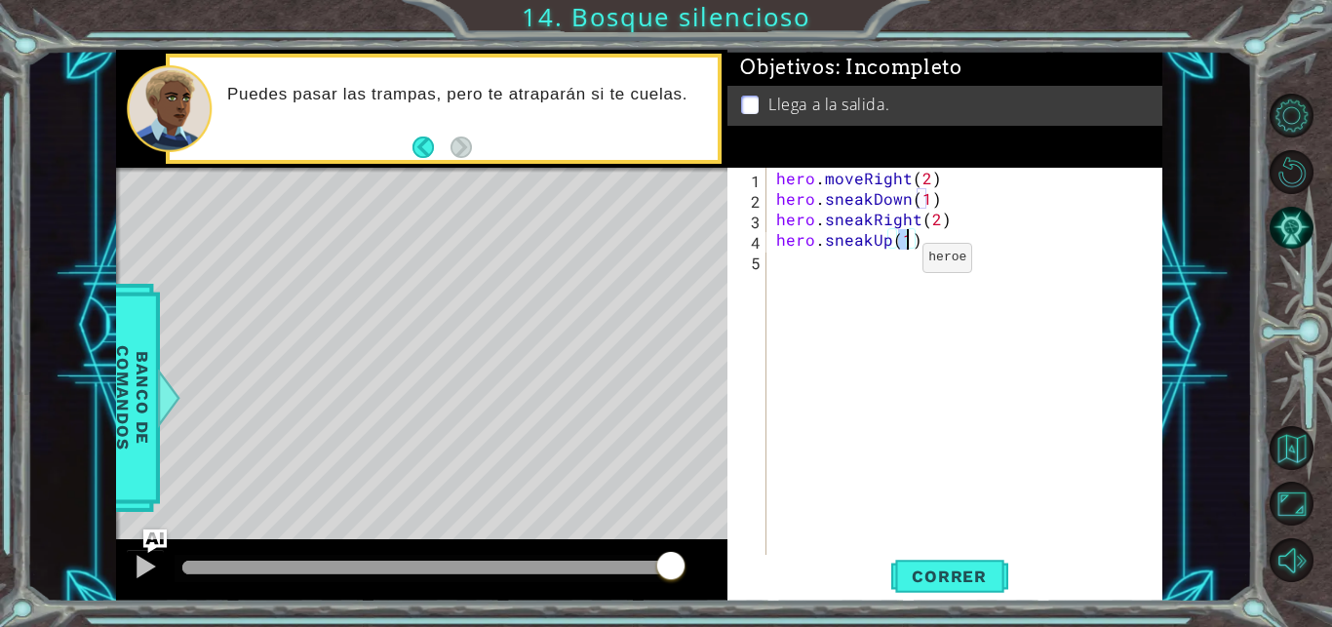
scroll to position [0, 8]
type textarea "hero.sneakUp(1)"
click at [941, 570] on span "Correr" at bounding box center [949, 575] width 114 height 19
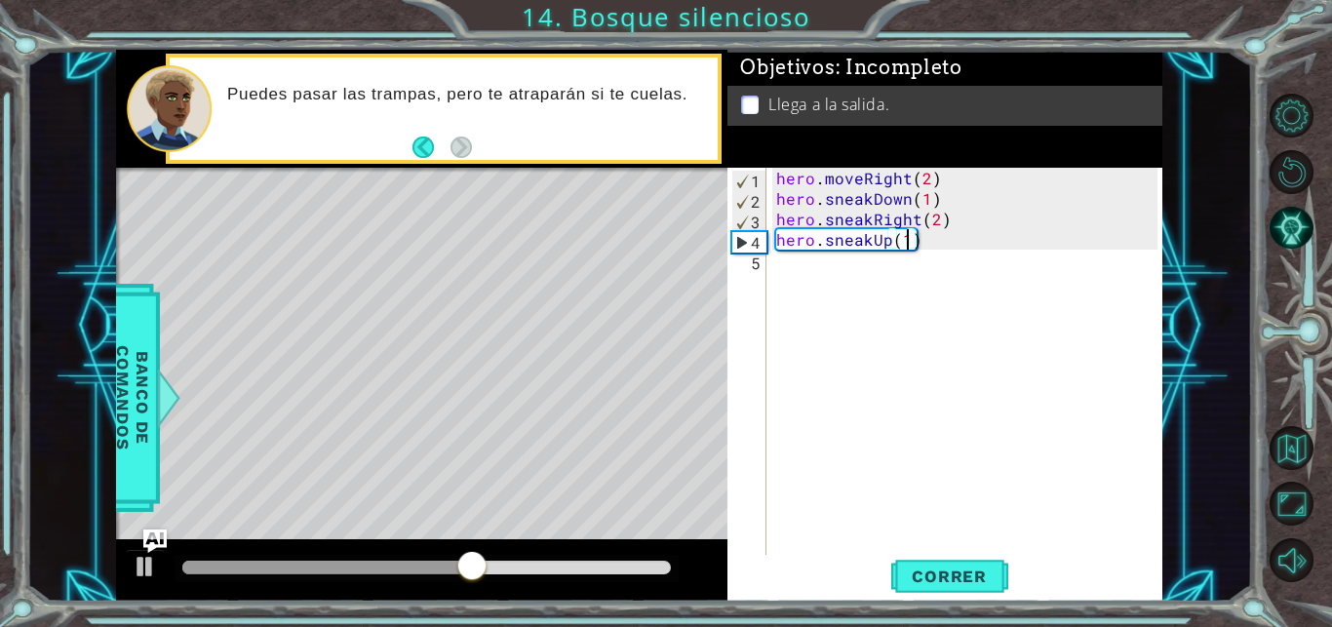
click at [840, 272] on div "hero . moveRight ( 2 ) hero . sneakDown ( 1 ) hero . sneakRight ( 2 ) hero . sn…" at bounding box center [969, 383] width 395 height 430
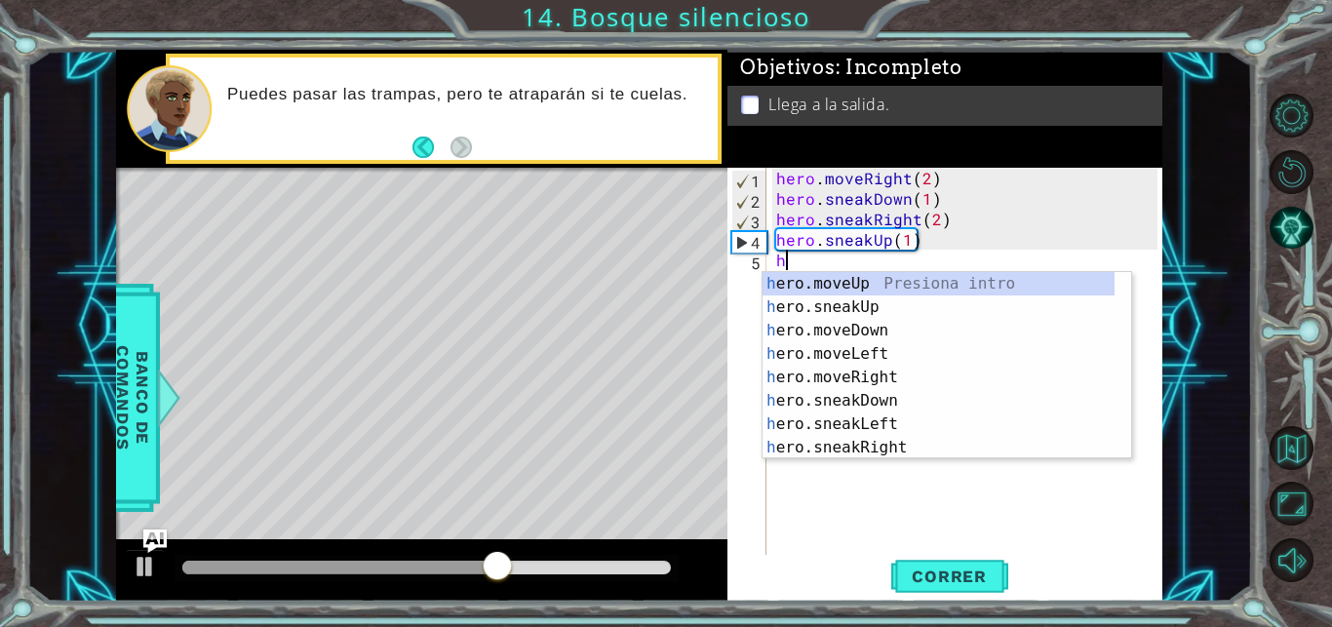
scroll to position [0, 0]
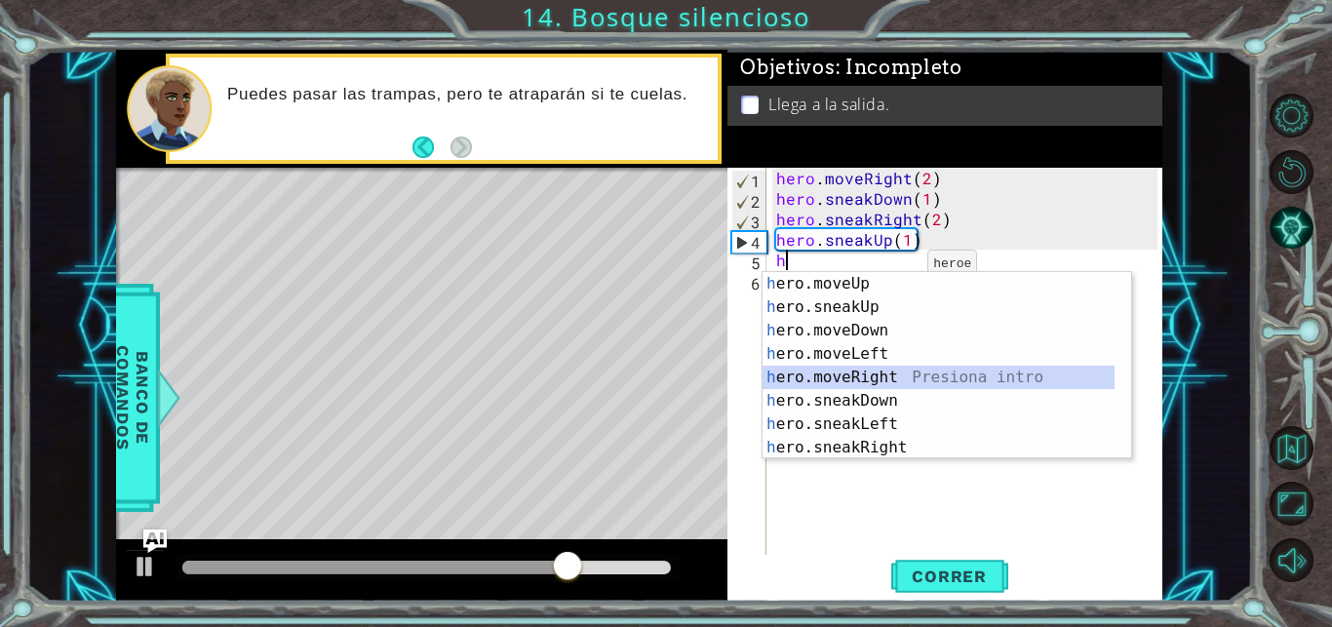
click at [852, 376] on div "h ero.moveUp Presiona intro h ero.sneakUp Presiona intro h ero.moveDown Presion…" at bounding box center [938, 389] width 352 height 234
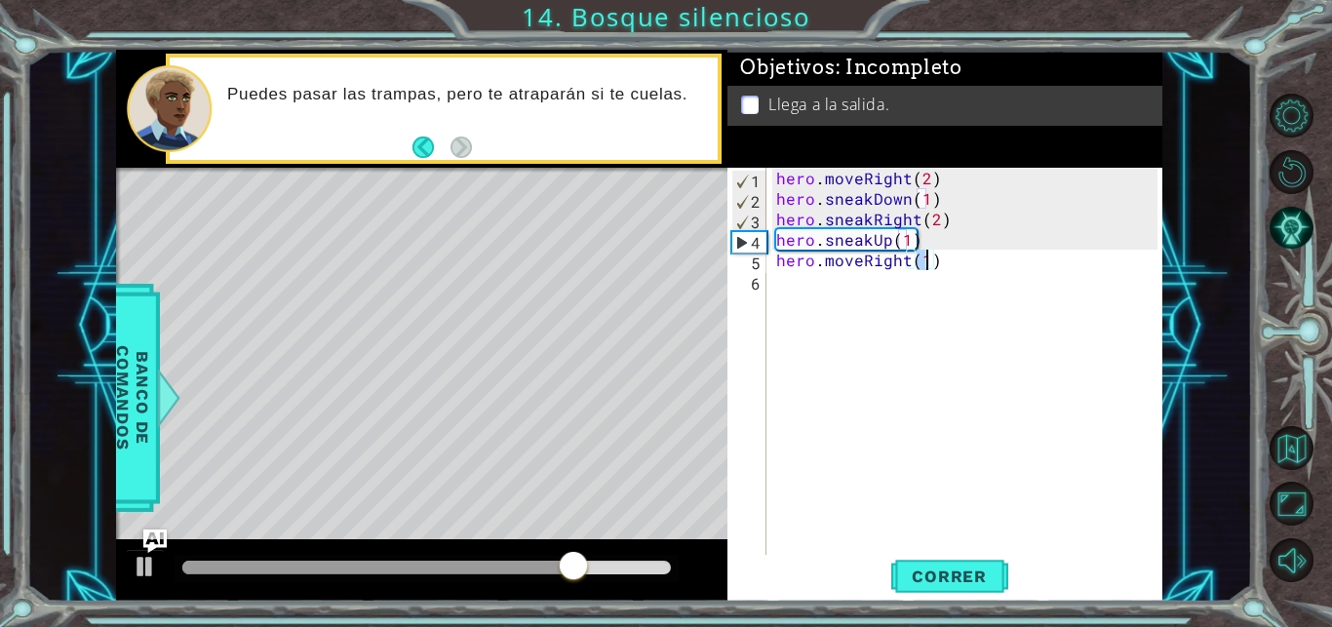
type textarea "hero.moveRight(1)"
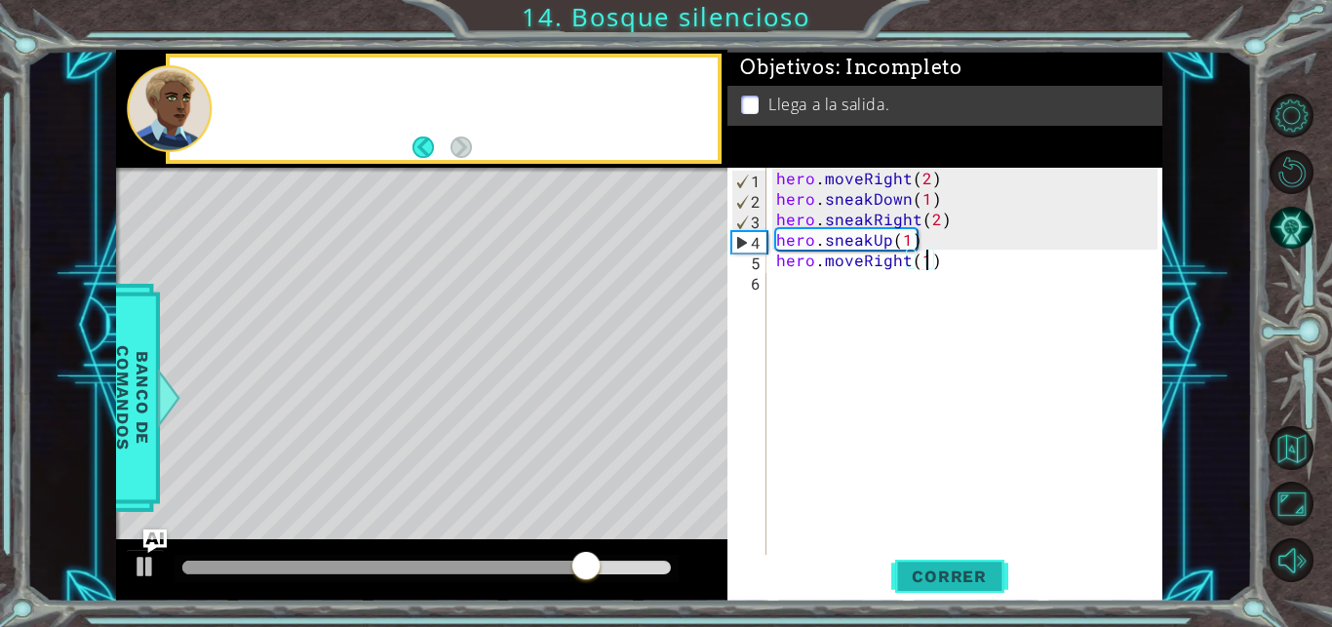
click at [972, 577] on span "Correr" at bounding box center [949, 575] width 114 height 19
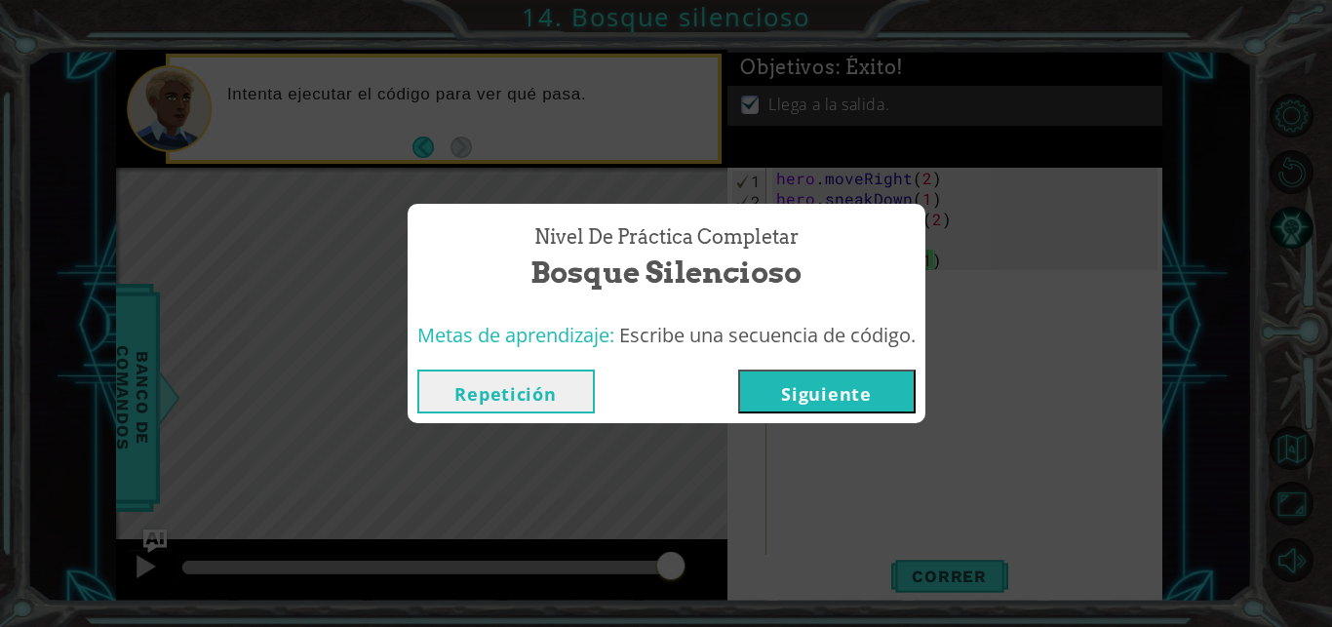
click at [791, 368] on div "Repetición [GEOGRAPHIC_DATA]" at bounding box center [666, 391] width 518 height 63
click at [800, 377] on button "Siguiente" at bounding box center [826, 391] width 177 height 44
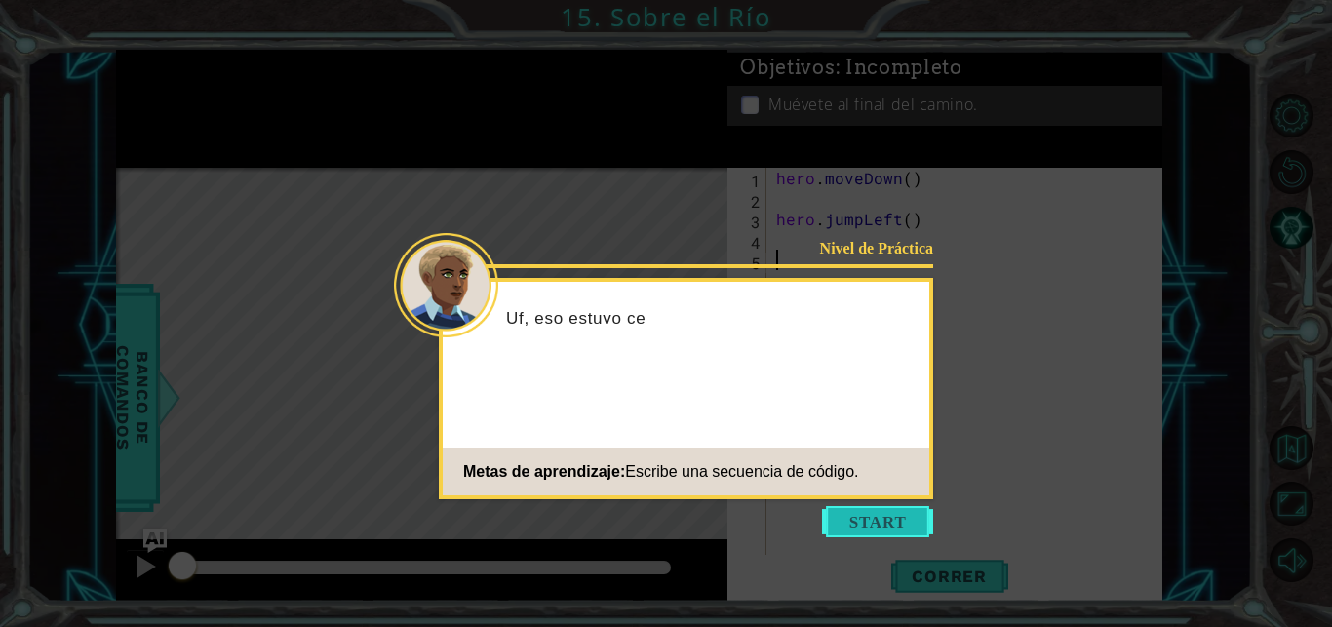
click at [901, 531] on button "Start" at bounding box center [877, 521] width 111 height 31
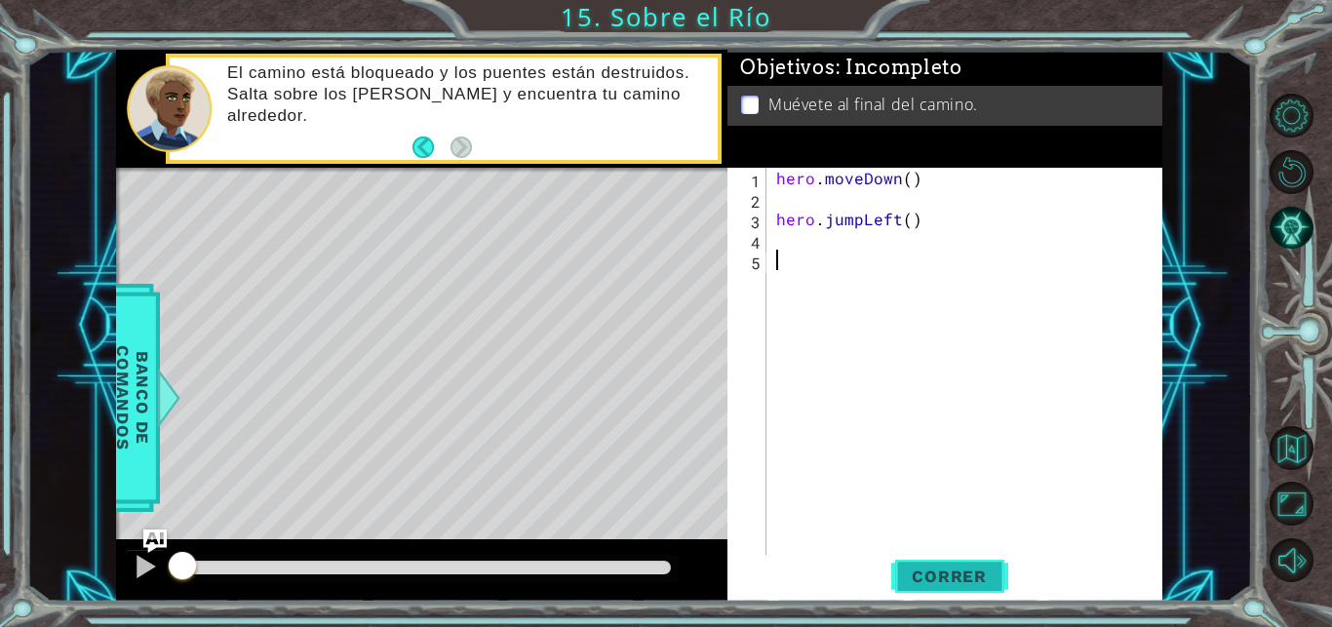
click at [946, 575] on span "Correr" at bounding box center [949, 575] width 114 height 19
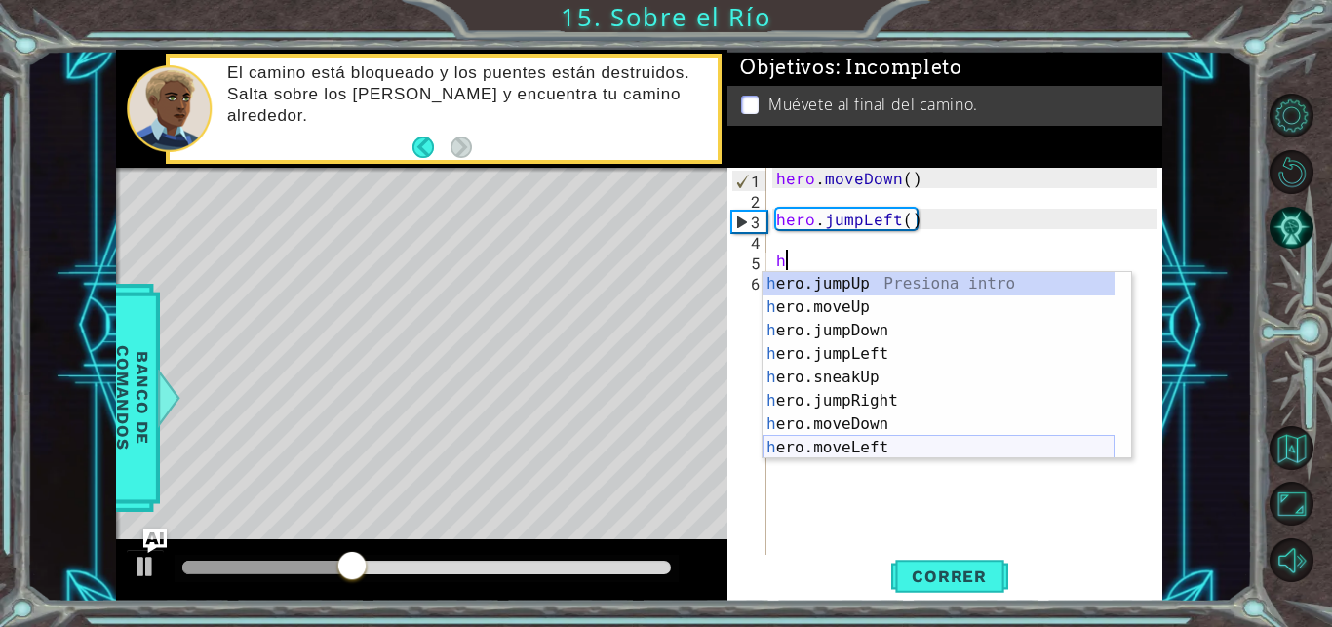
click at [872, 448] on div "h ero.jumpUp Presiona intro h ero.moveUp Presiona intro h ero.jumpDown Presiona…" at bounding box center [938, 389] width 352 height 234
type textarea "hero.moveLeft(1)"
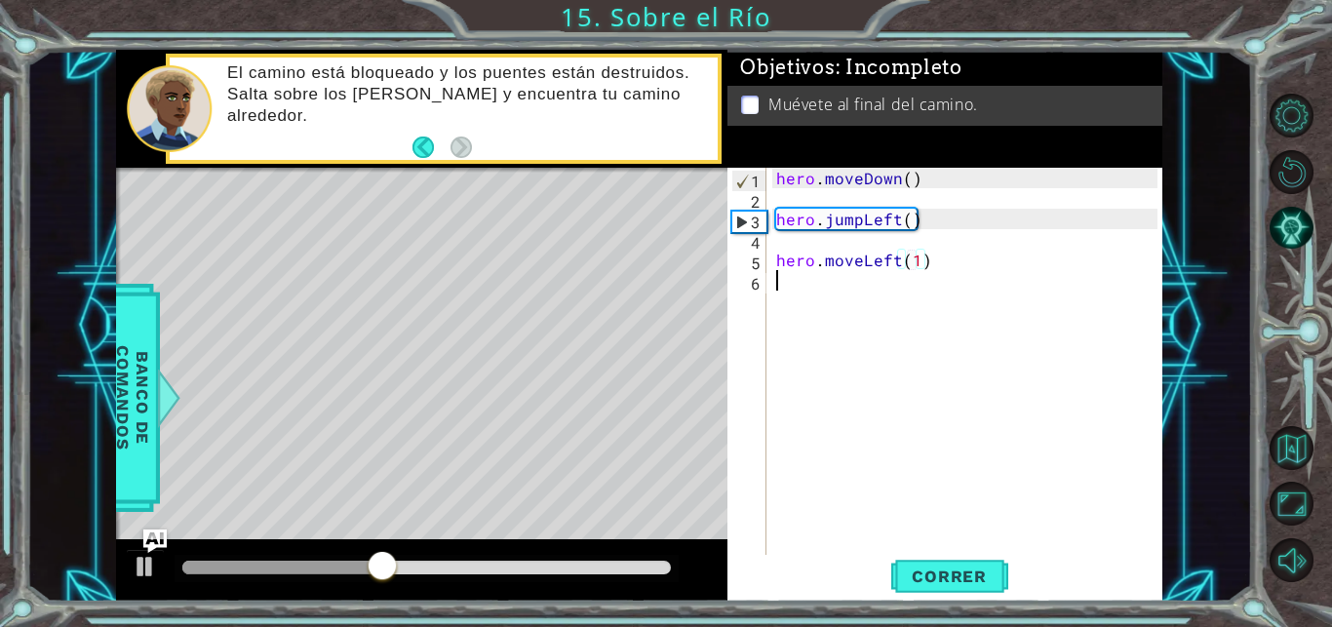
click at [781, 284] on div "hero . moveDown ( ) hero . jumpLeft ( ) hero . moveLeft ( 1 )" at bounding box center [969, 383] width 395 height 430
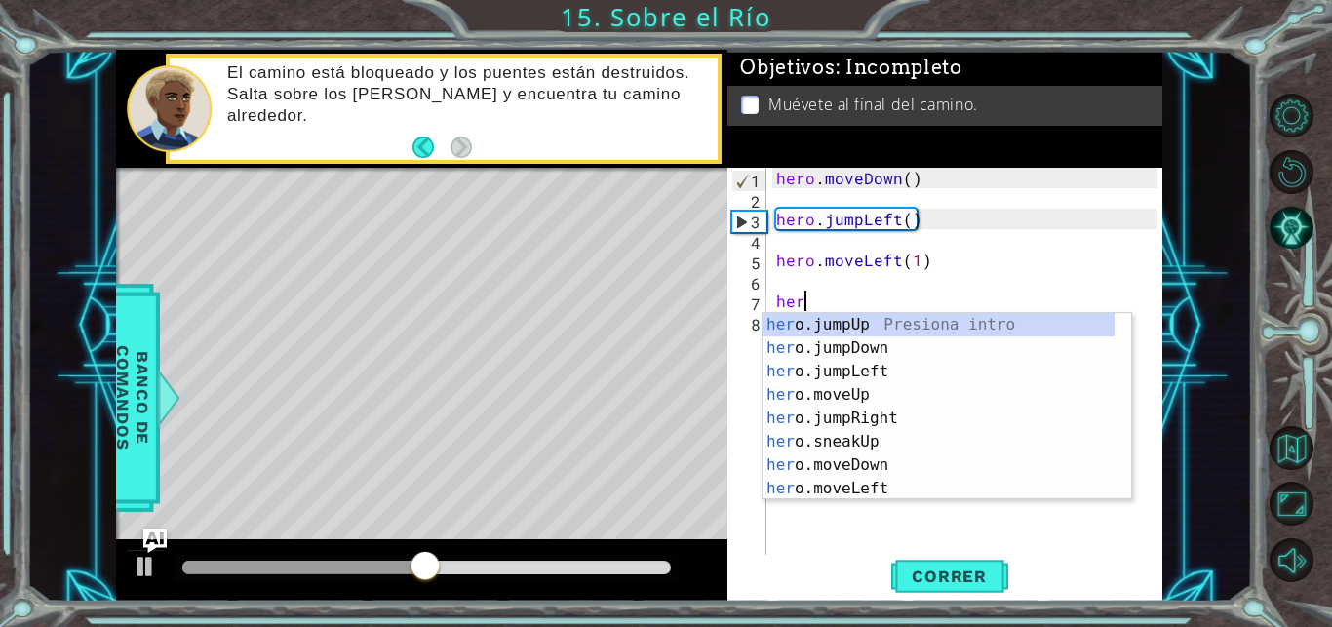
type textarea "hero"
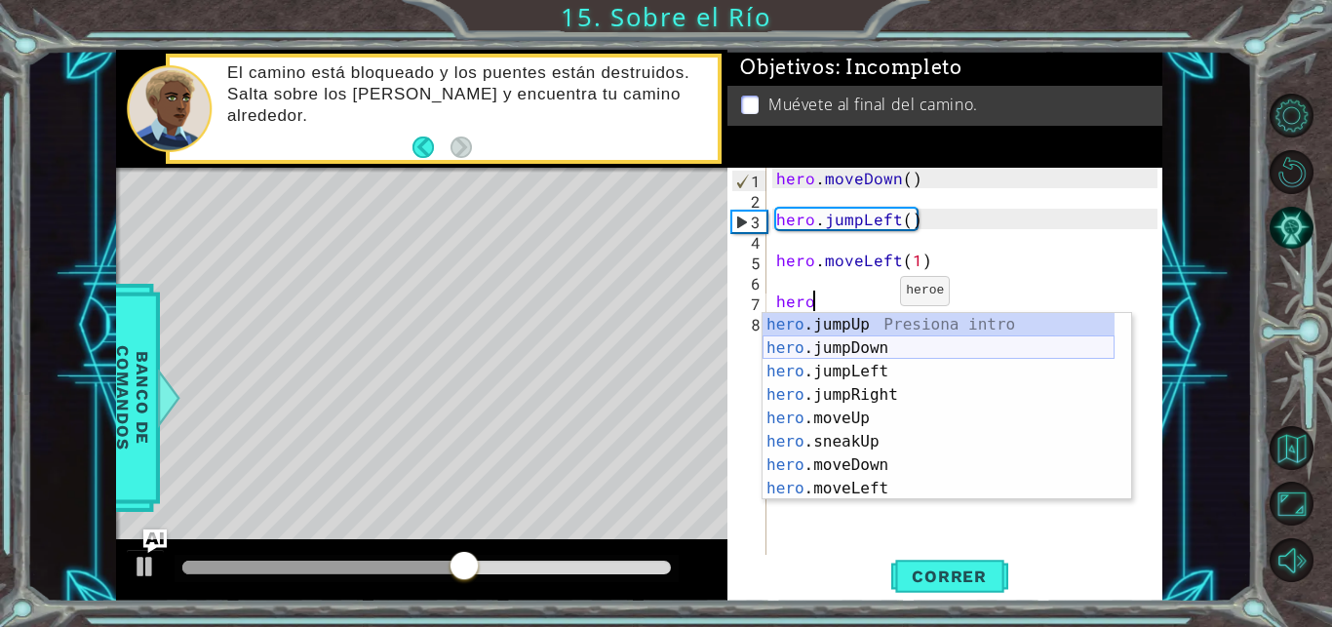
click at [863, 344] on div "hero .jumpUp Presiona intro hero .jumpDown Presiona intro hero .jumpLeft Presio…" at bounding box center [938, 430] width 352 height 234
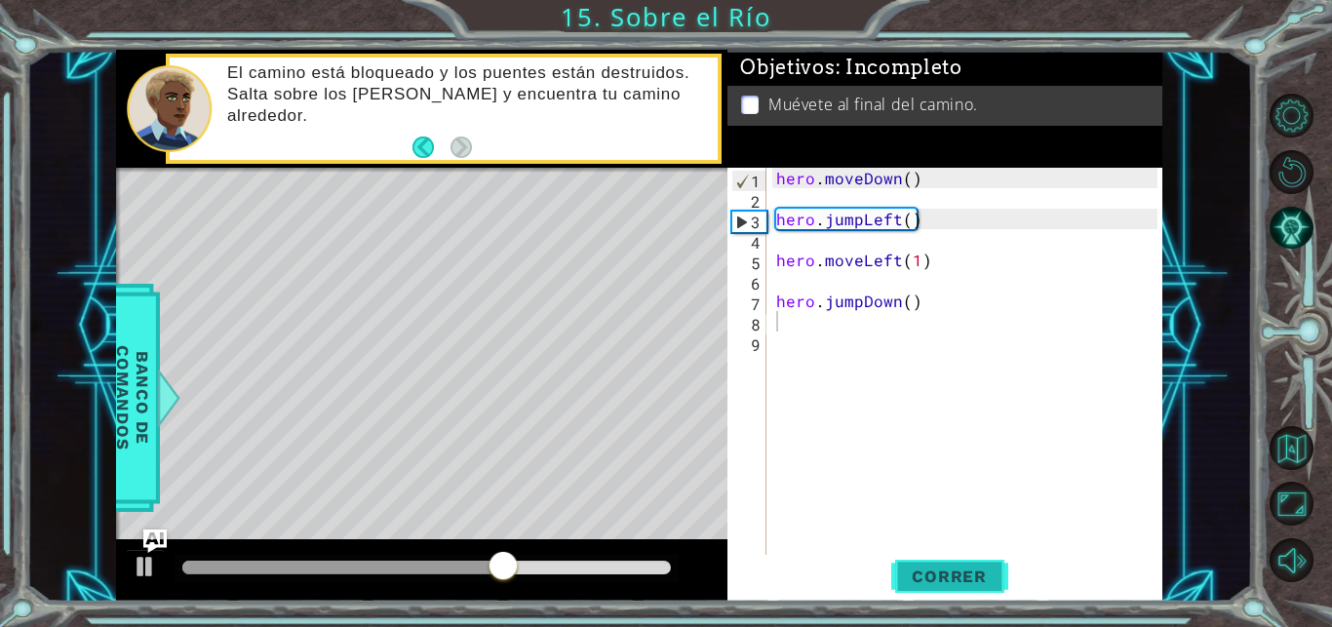
click at [935, 583] on span "Correr" at bounding box center [949, 575] width 114 height 19
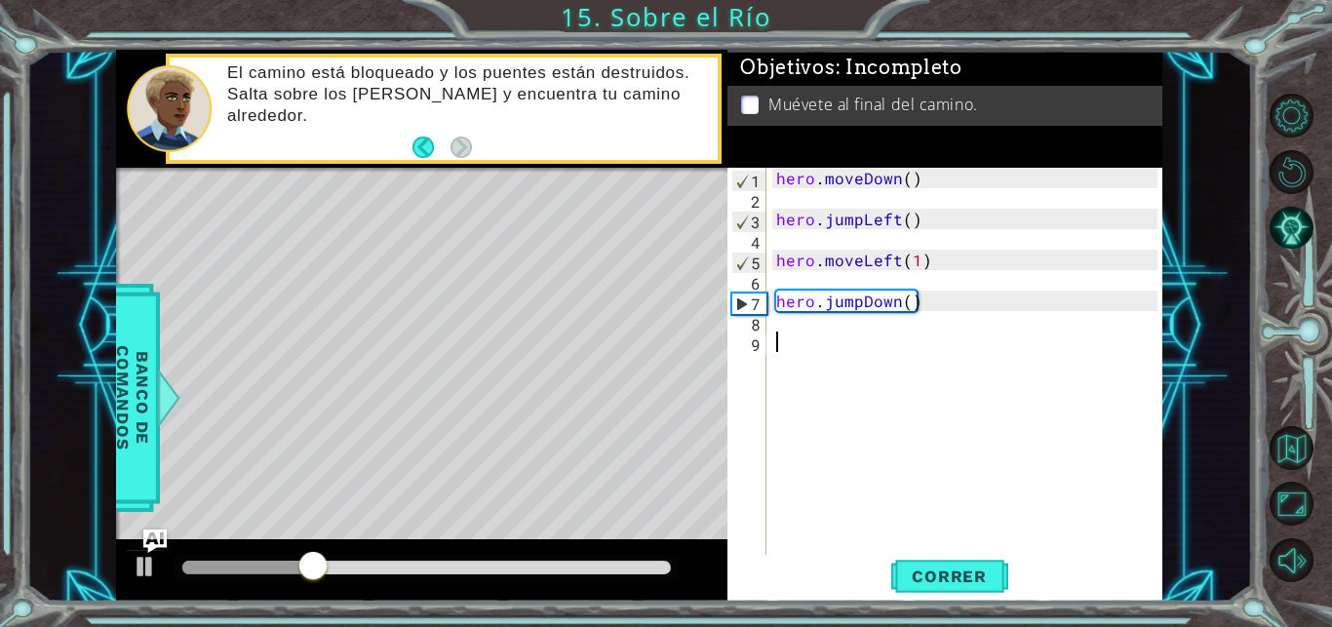
click at [895, 360] on div "hero . moveDown ( ) hero . jumpLeft ( ) hero . moveLeft ( 1 ) hero . jumpDown (…" at bounding box center [969, 383] width 395 height 430
type textarea "h"
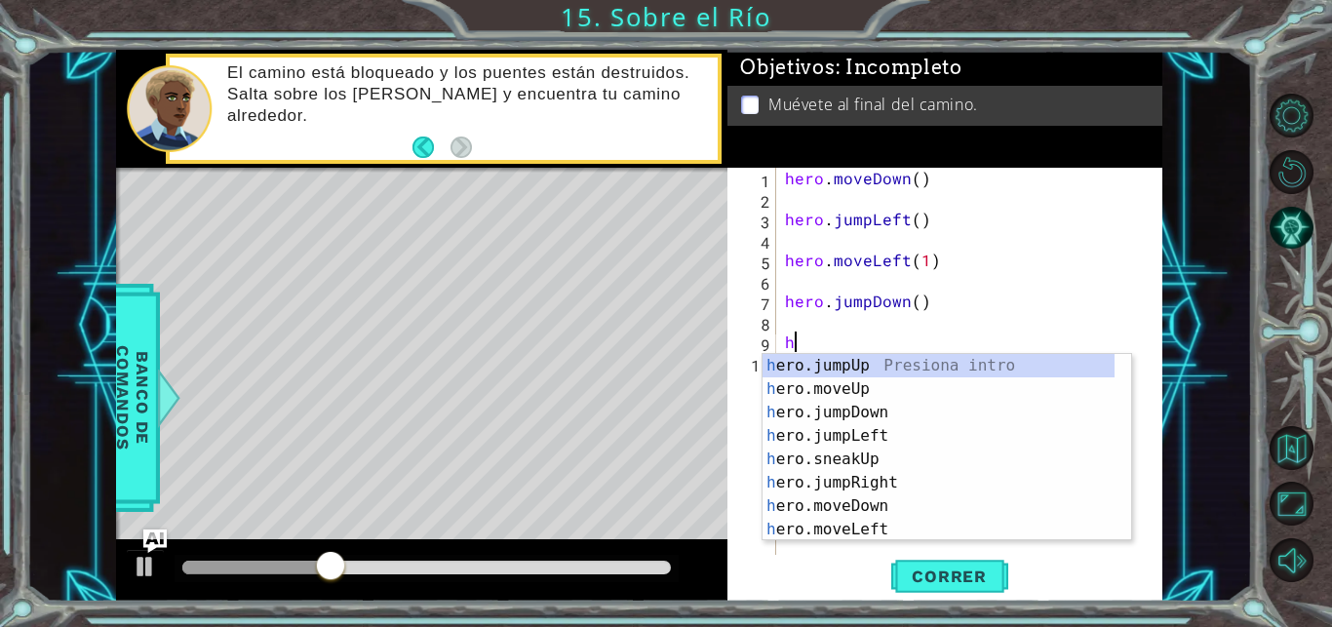
scroll to position [0, 0]
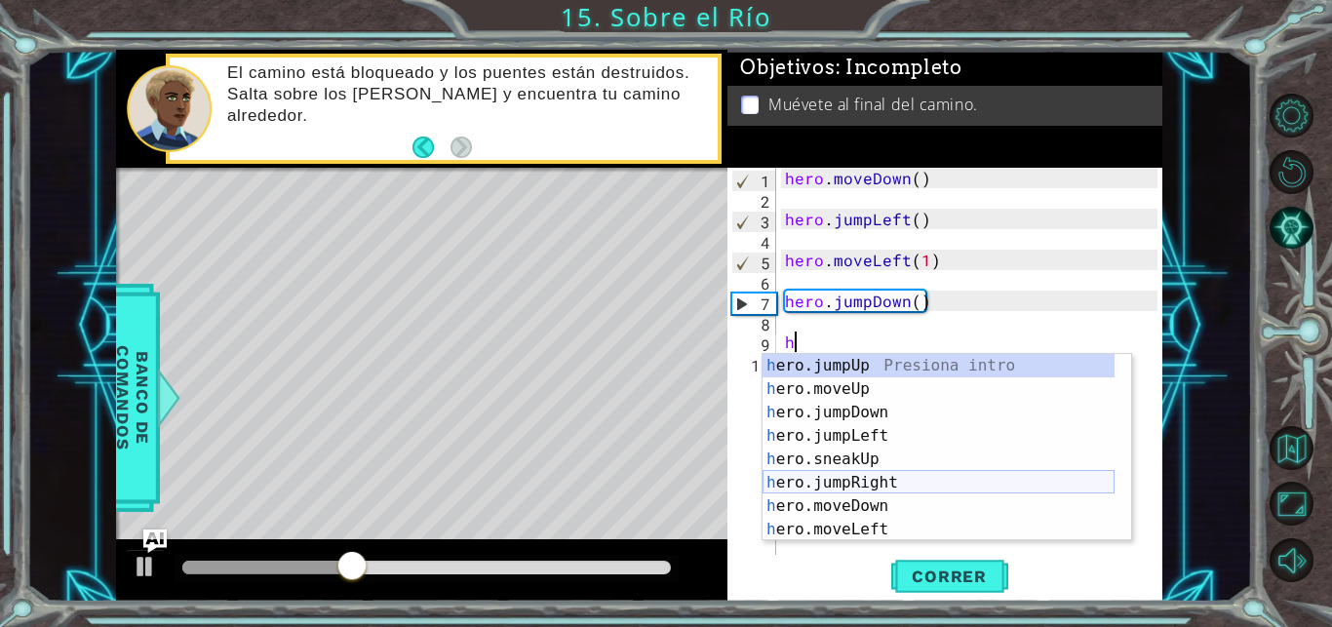
click at [903, 489] on div "h ero.jumpUp Presiona intro h ero.moveUp Presiona intro h ero.jumpDown Presiona…" at bounding box center [938, 471] width 352 height 234
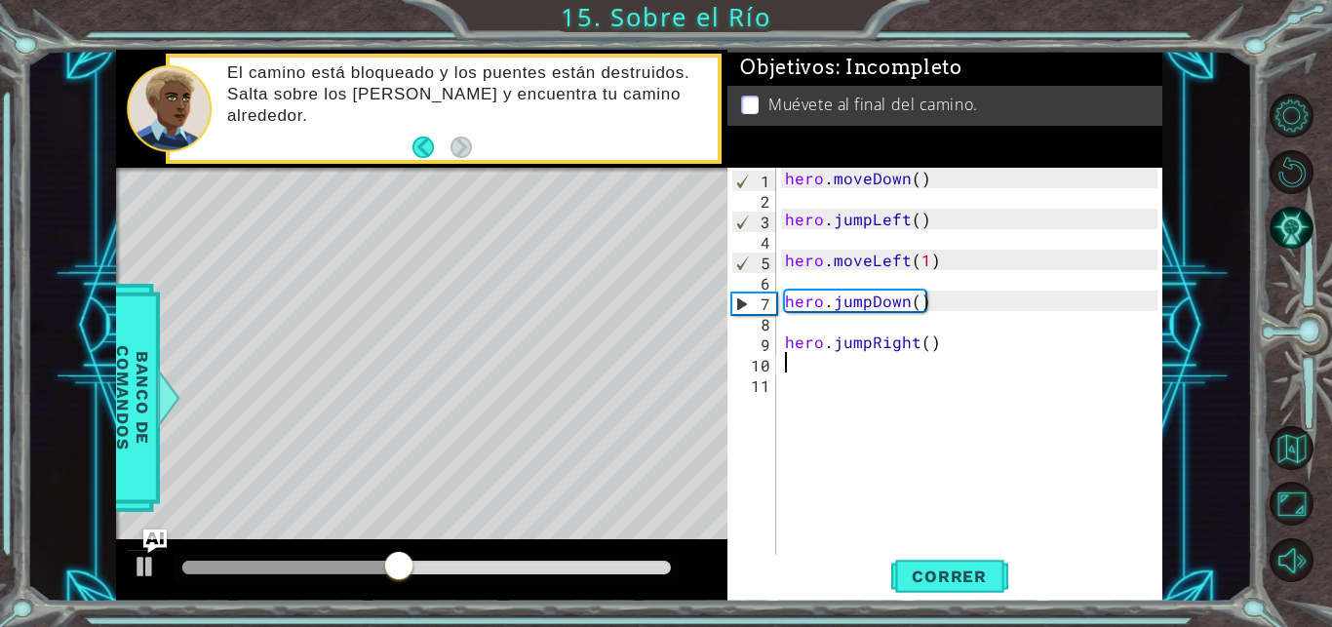
click at [807, 387] on div "hero . moveDown ( ) hero . jumpLeft ( ) hero . moveLeft ( 1 ) hero . jumpDown (…" at bounding box center [974, 383] width 386 height 430
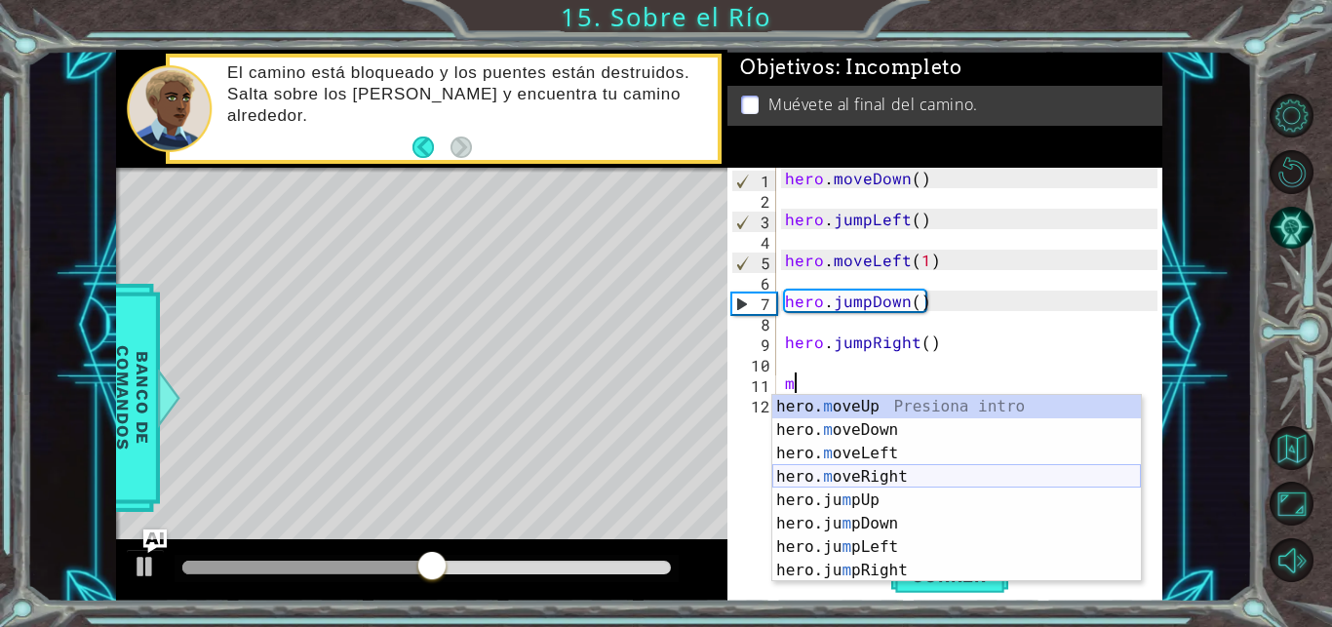
click at [858, 481] on div "hero. m oveUp Presiona intro hero. m oveDown Presiona intro hero. m oveLeft Pre…" at bounding box center [956, 512] width 368 height 234
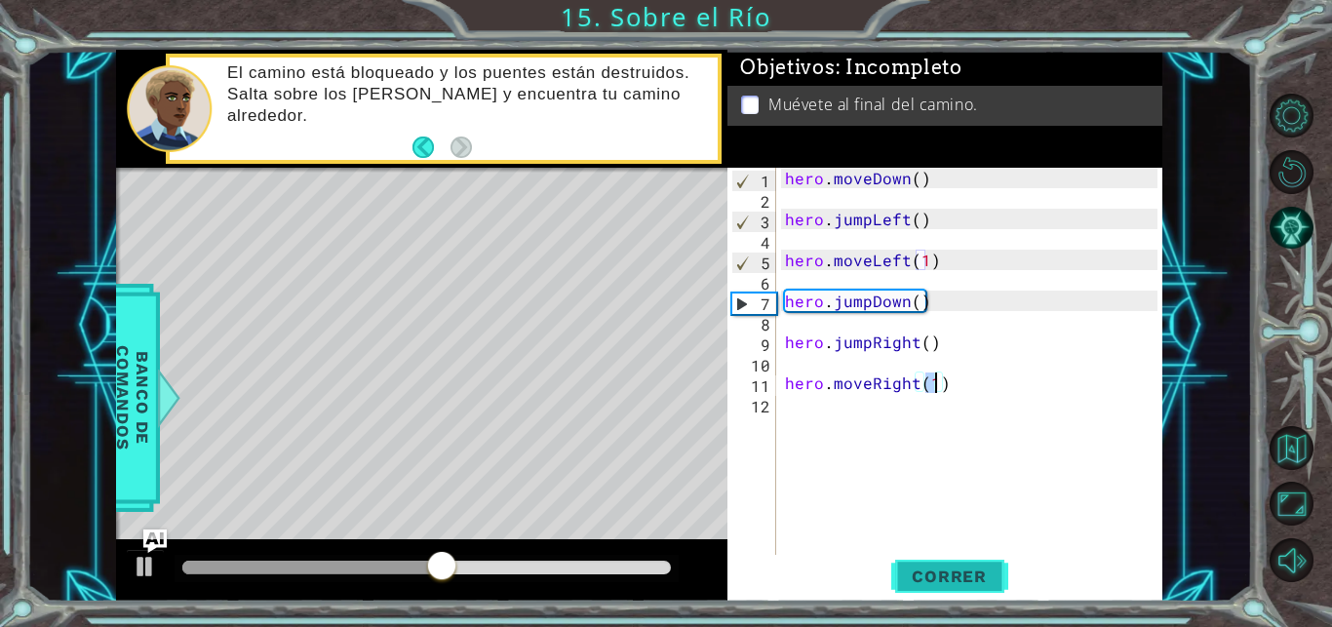
type textarea "hero.moveRight(1)"
click at [919, 580] on span "Correr" at bounding box center [949, 575] width 114 height 19
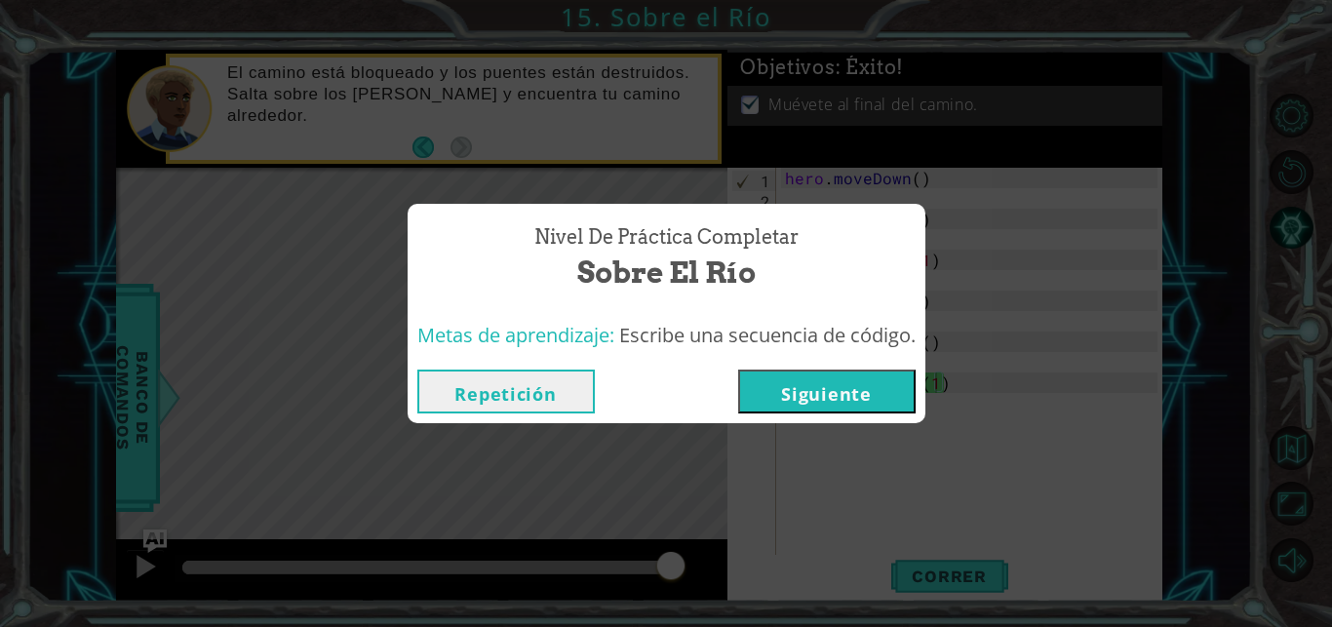
click at [841, 405] on button "Siguiente" at bounding box center [826, 391] width 177 height 44
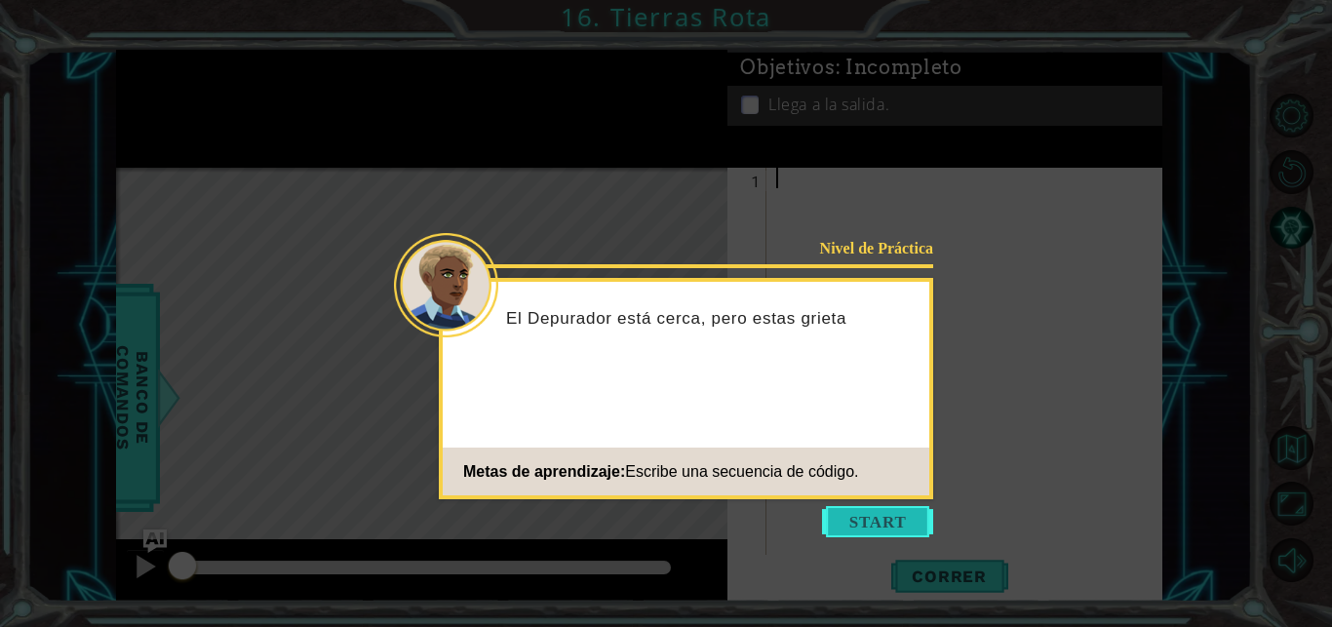
click at [857, 524] on button "Start" at bounding box center [877, 521] width 111 height 31
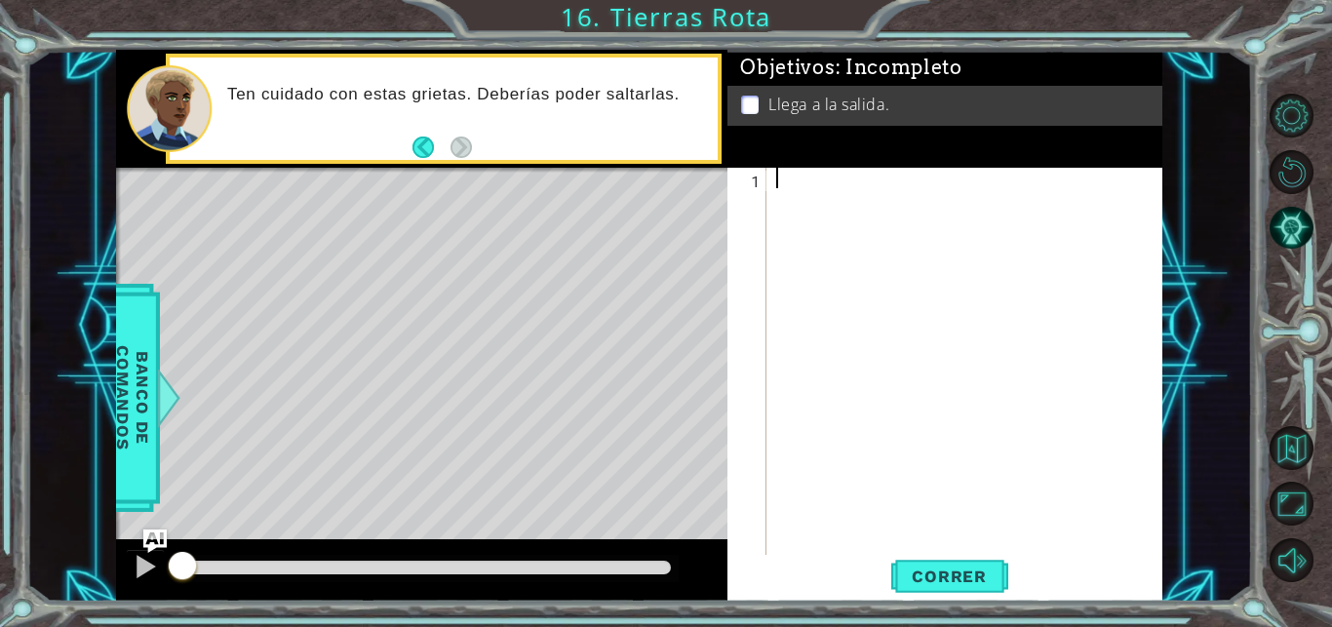
type textarea "h"
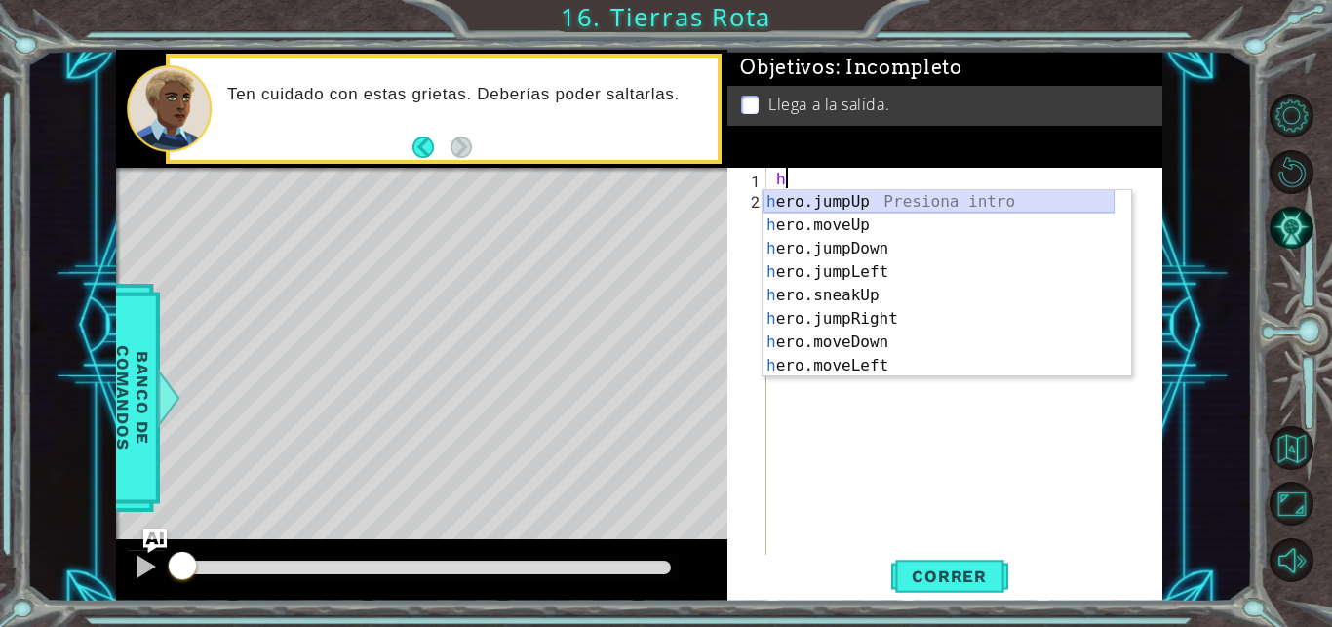
click at [853, 211] on div "h ero.jumpUp Presiona intro h ero.moveUp Presiona intro h ero.jumpDown Presiona…" at bounding box center [938, 307] width 352 height 234
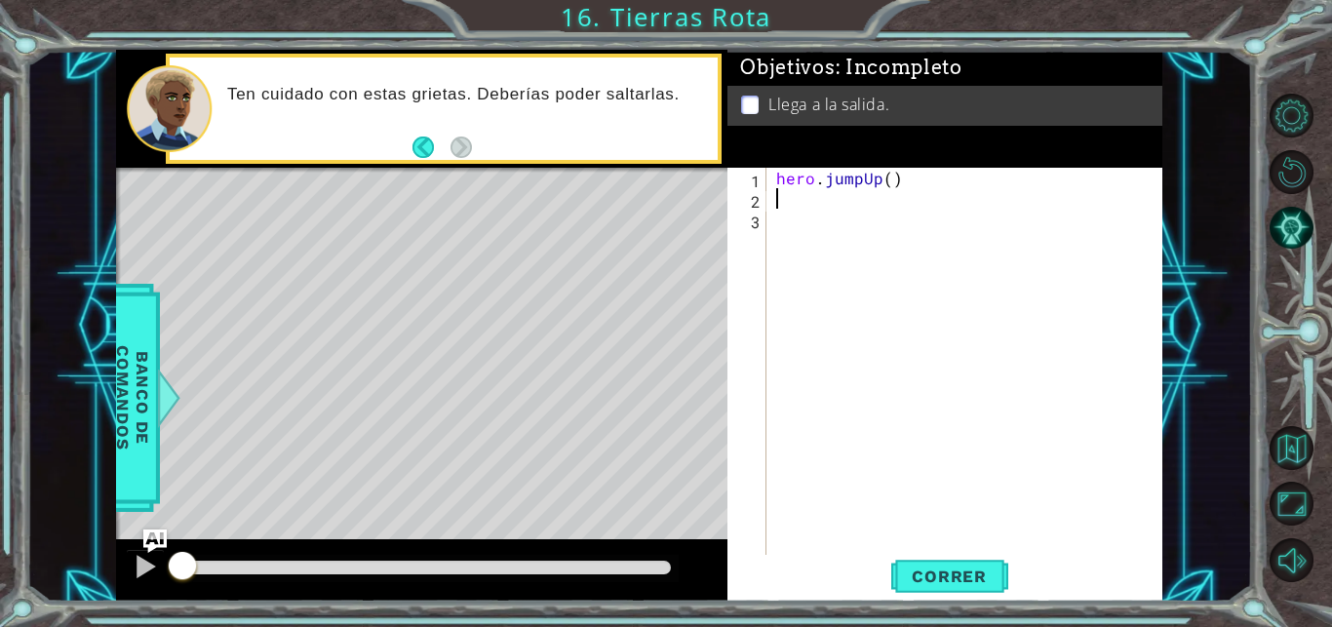
click at [842, 213] on div "hero . jumpUp ( )" at bounding box center [969, 383] width 395 height 430
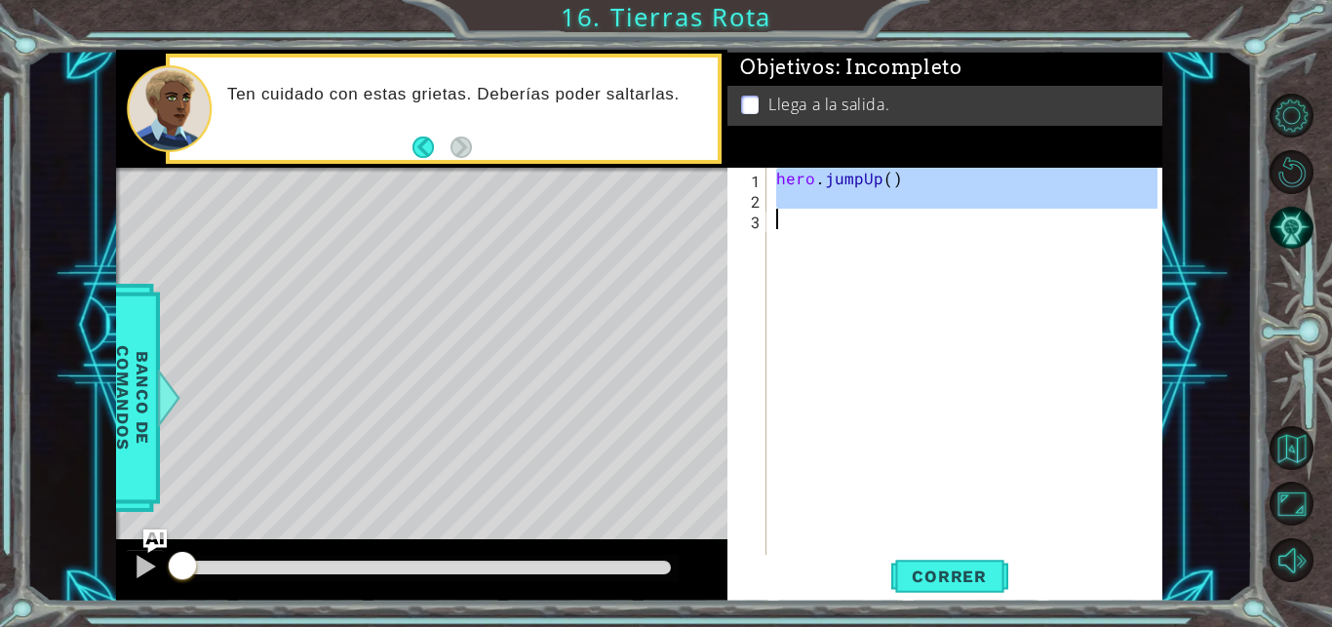
click at [841, 213] on div "hero . jumpUp ( )" at bounding box center [964, 362] width 385 height 389
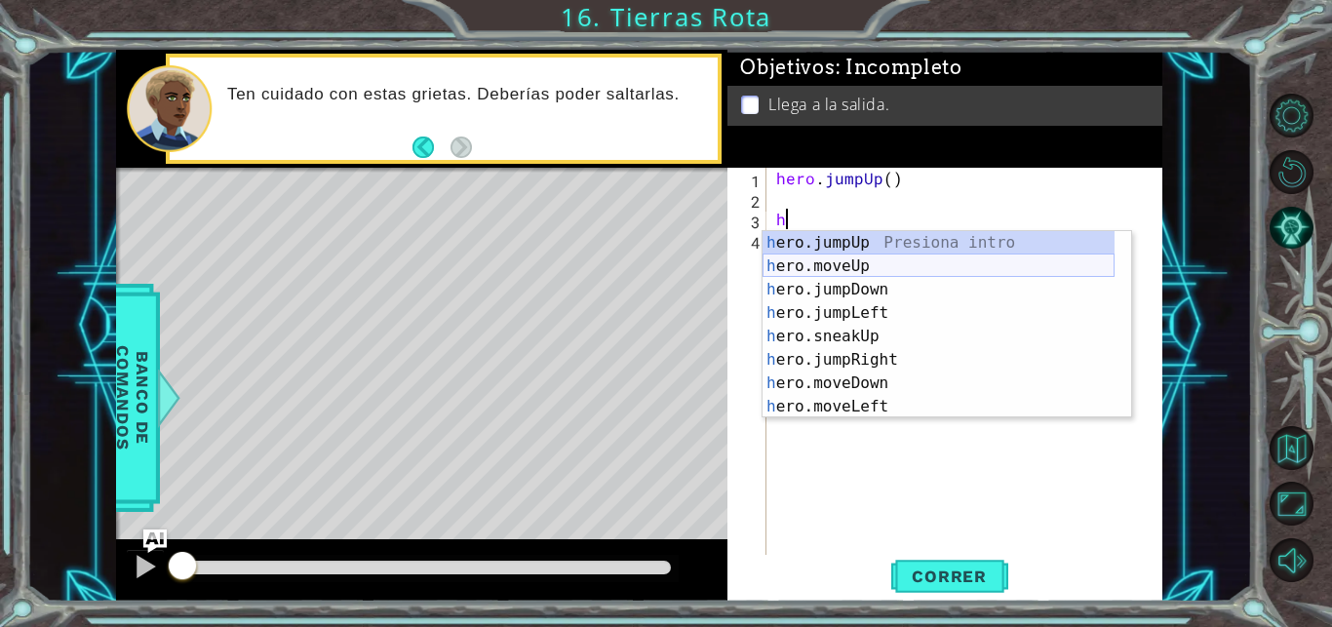
click at [814, 254] on div "h ero.jumpUp Presiona intro h ero.moveUp Presiona intro h ero.jumpDown Presiona…" at bounding box center [938, 348] width 352 height 234
type textarea "hero.moveUp(1)"
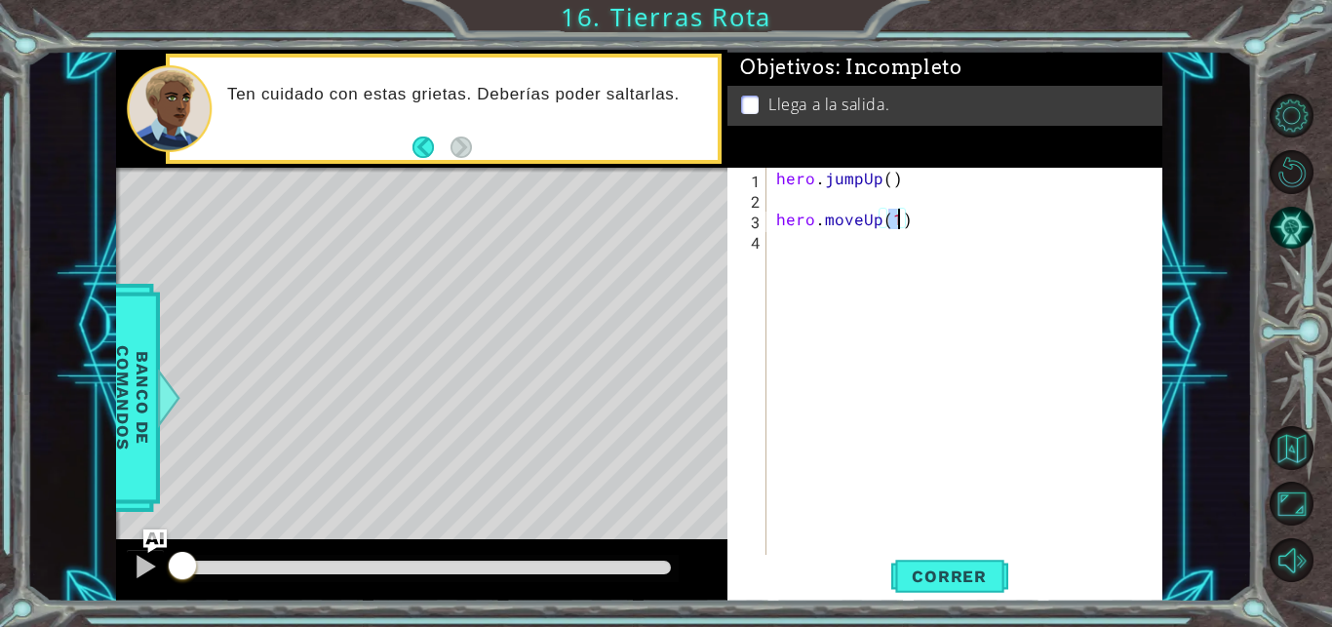
click at [814, 254] on div "hero . jumpUp ( ) hero . moveUp ( 1 )" at bounding box center [969, 383] width 395 height 430
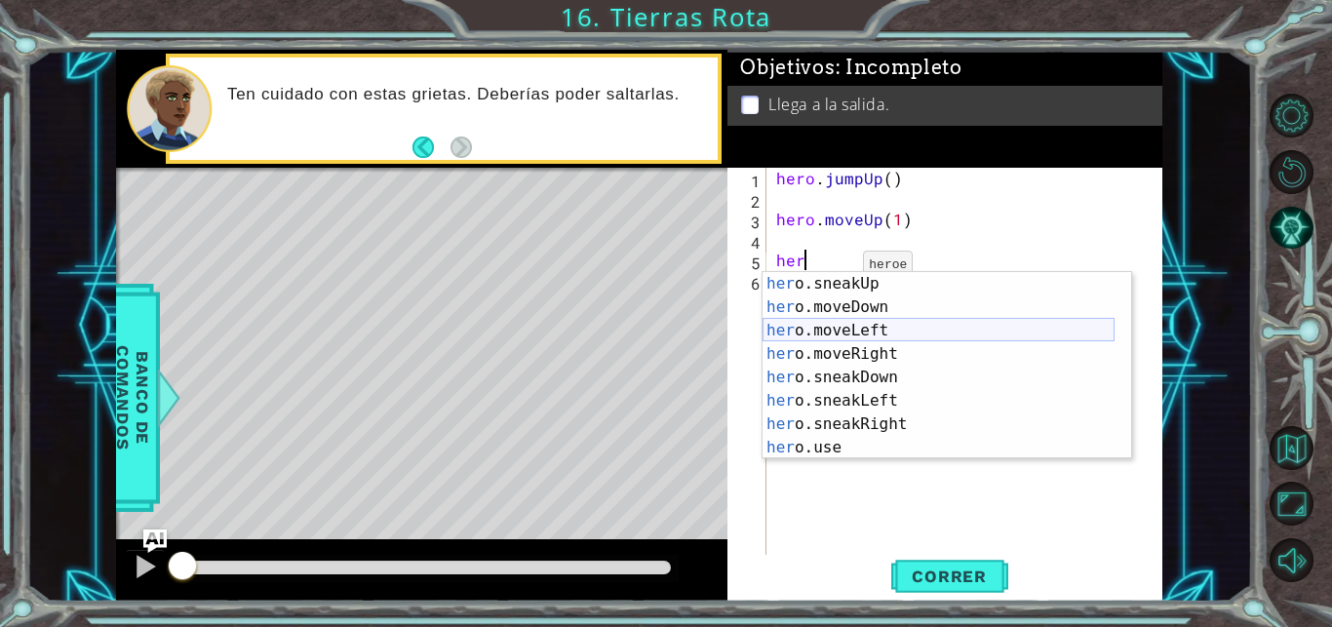
scroll to position [117, 0]
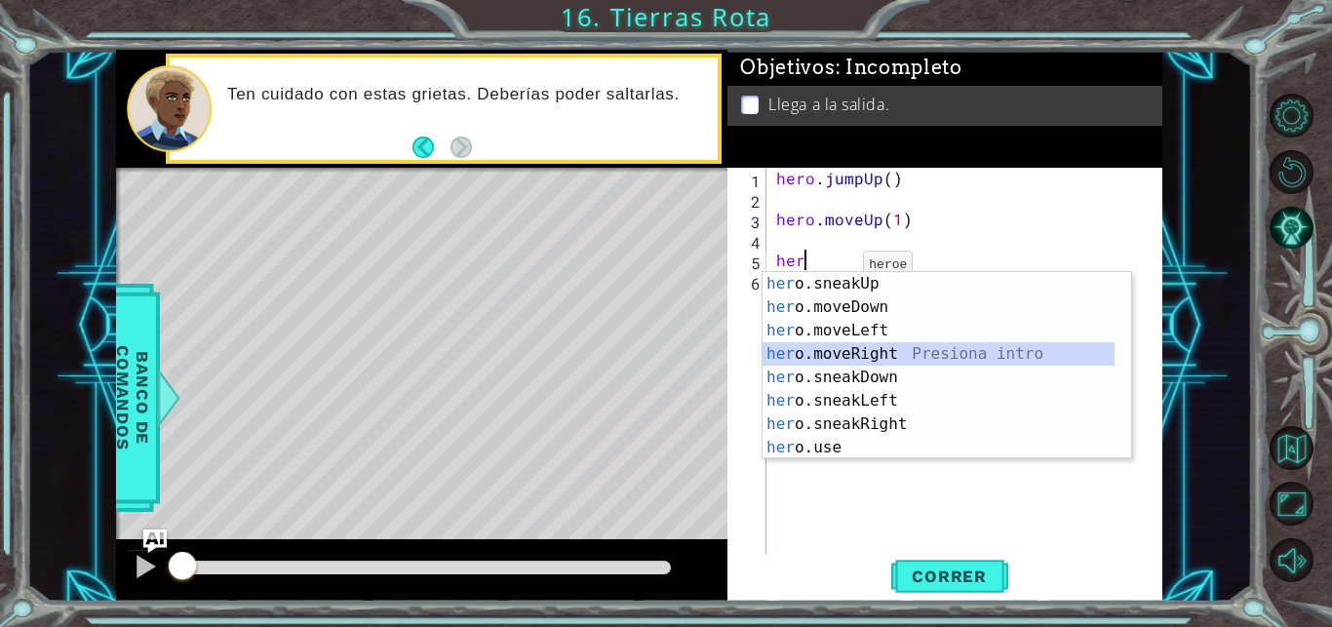
click at [887, 345] on div "her o.sneakUp Presiona intro her o.moveDown Presiona intro her o.moveLeft Presi…" at bounding box center [938, 389] width 352 height 234
type textarea "hero.moveRight(1)"
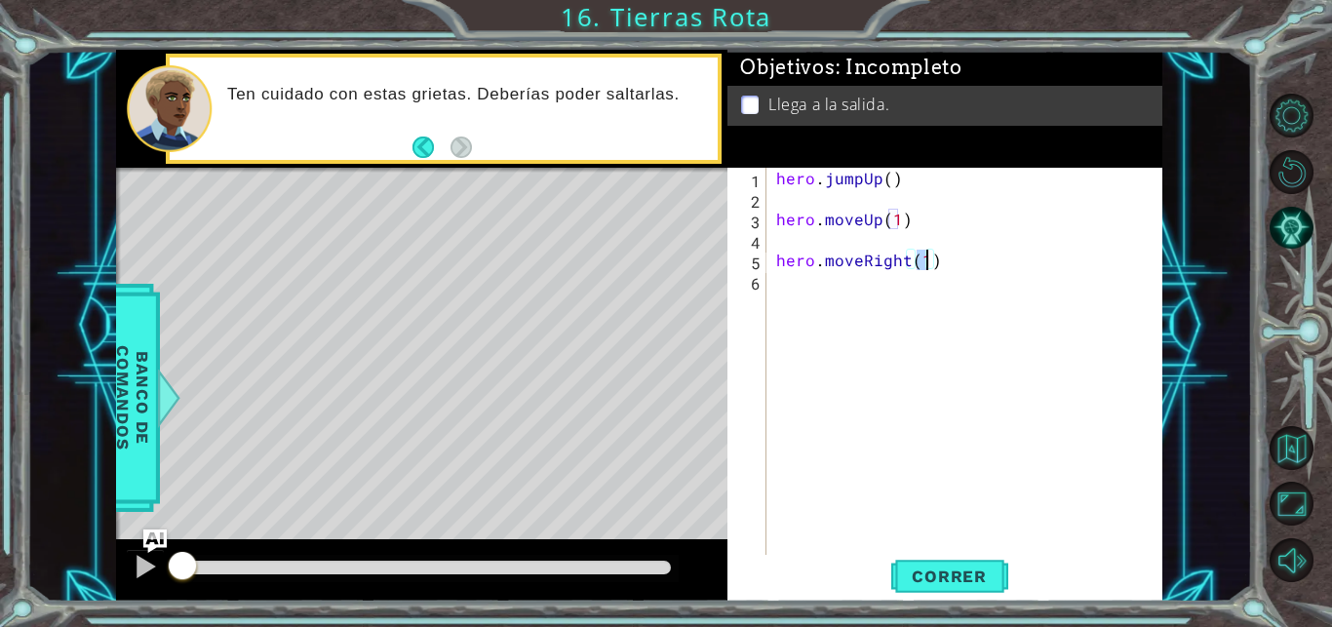
click at [825, 305] on div "hero . jumpUp ( ) hero . moveUp ( 1 ) hero . moveRight ( 1 )" at bounding box center [969, 383] width 395 height 430
type textarea "h"
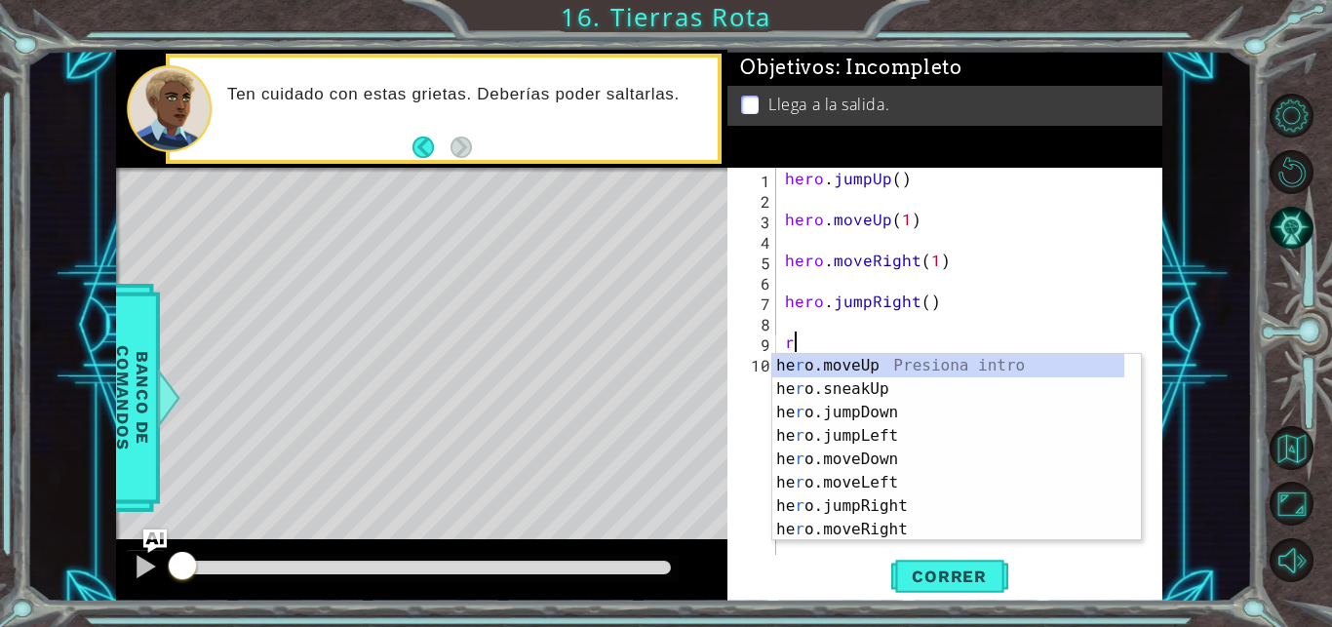
scroll to position [23, 0]
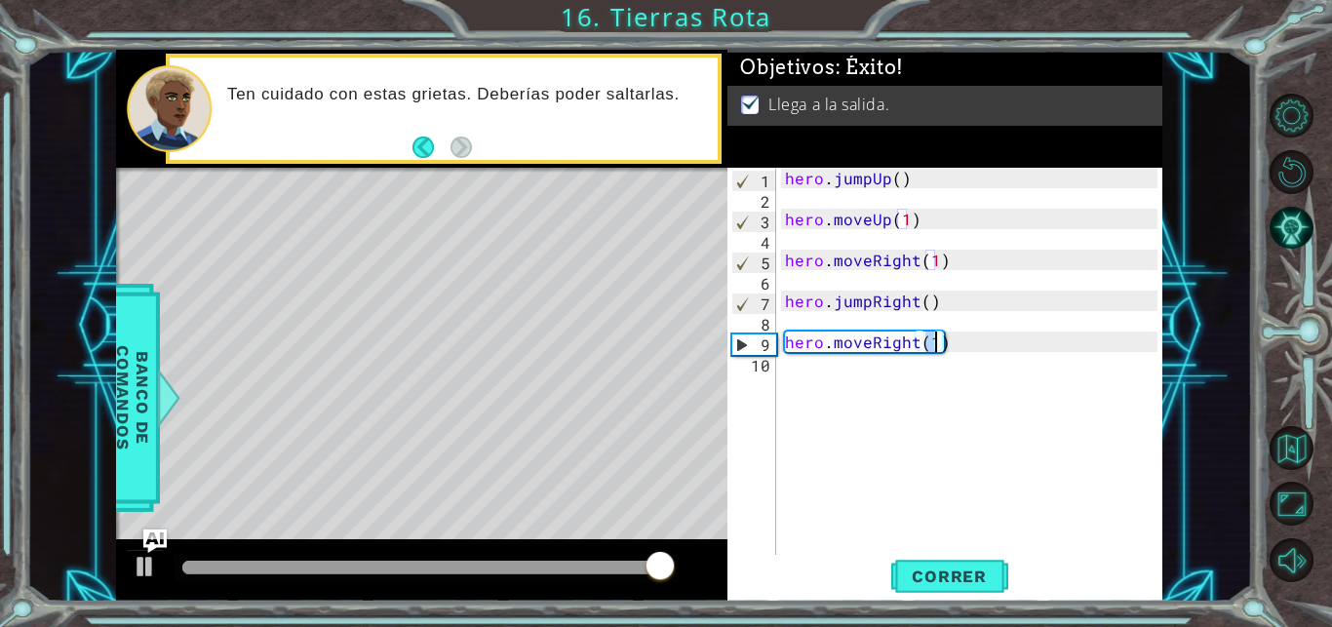
type textarea "hero.moveRight(1)"
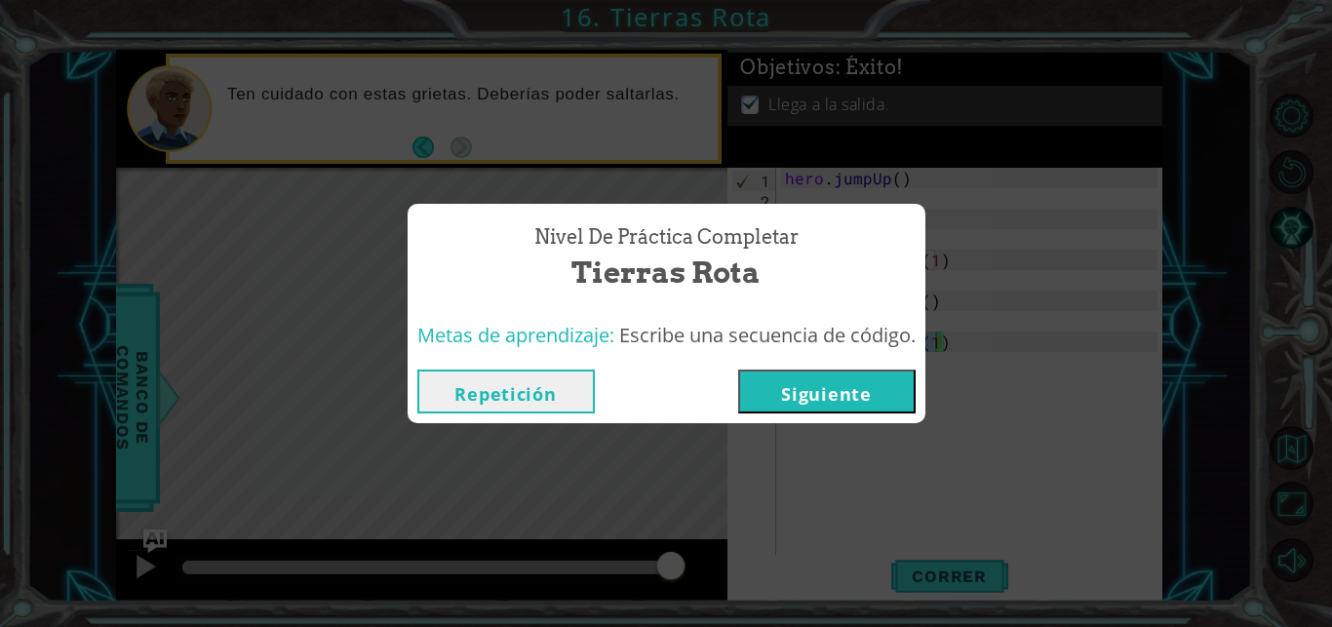
click button "Siguiente" at bounding box center [826, 391] width 177 height 44
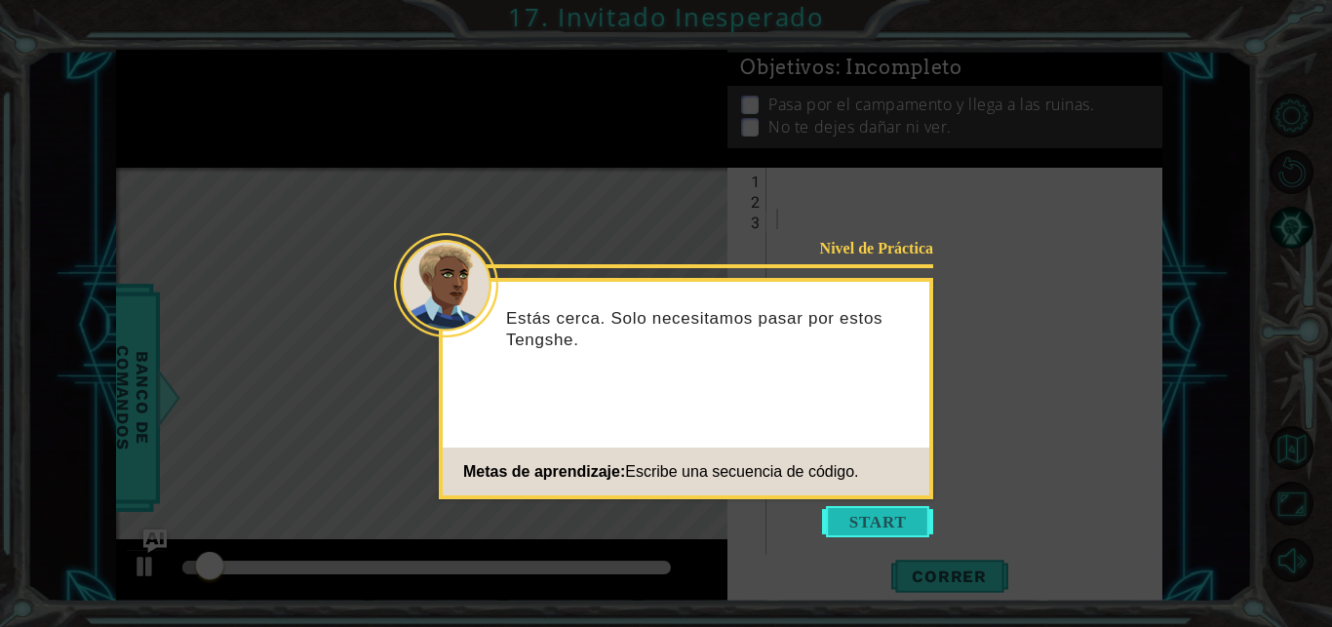
click at [846, 513] on button "Start" at bounding box center [877, 521] width 111 height 31
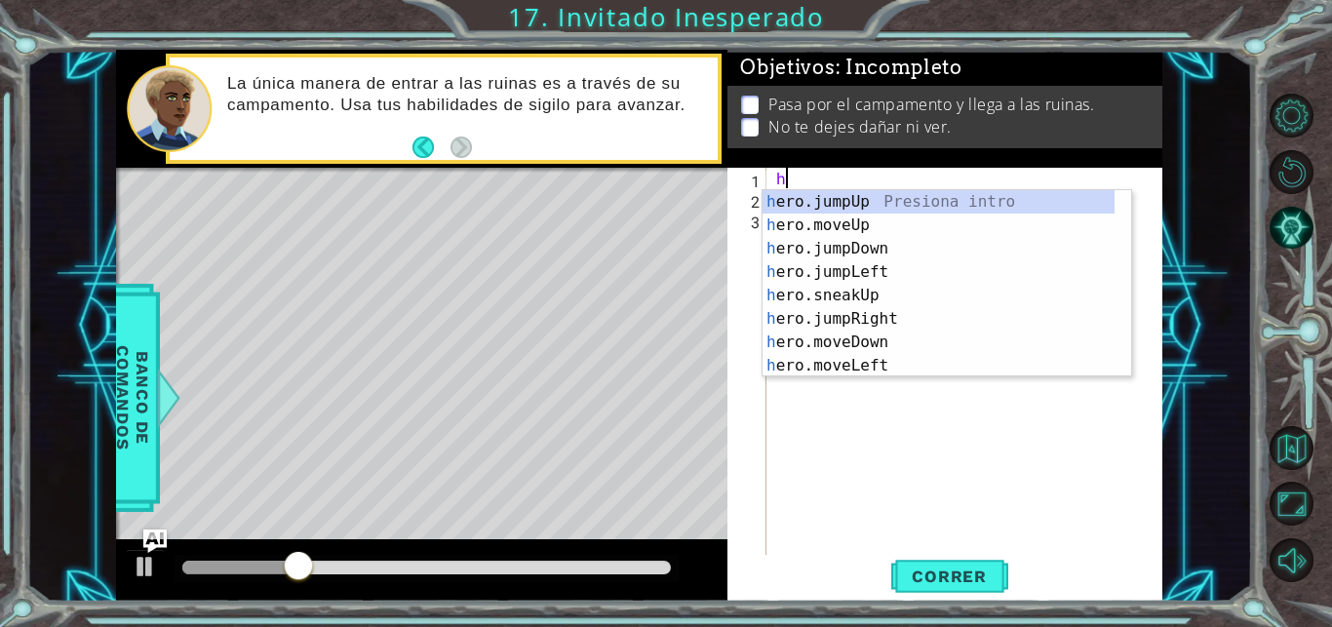
scroll to position [0, 1]
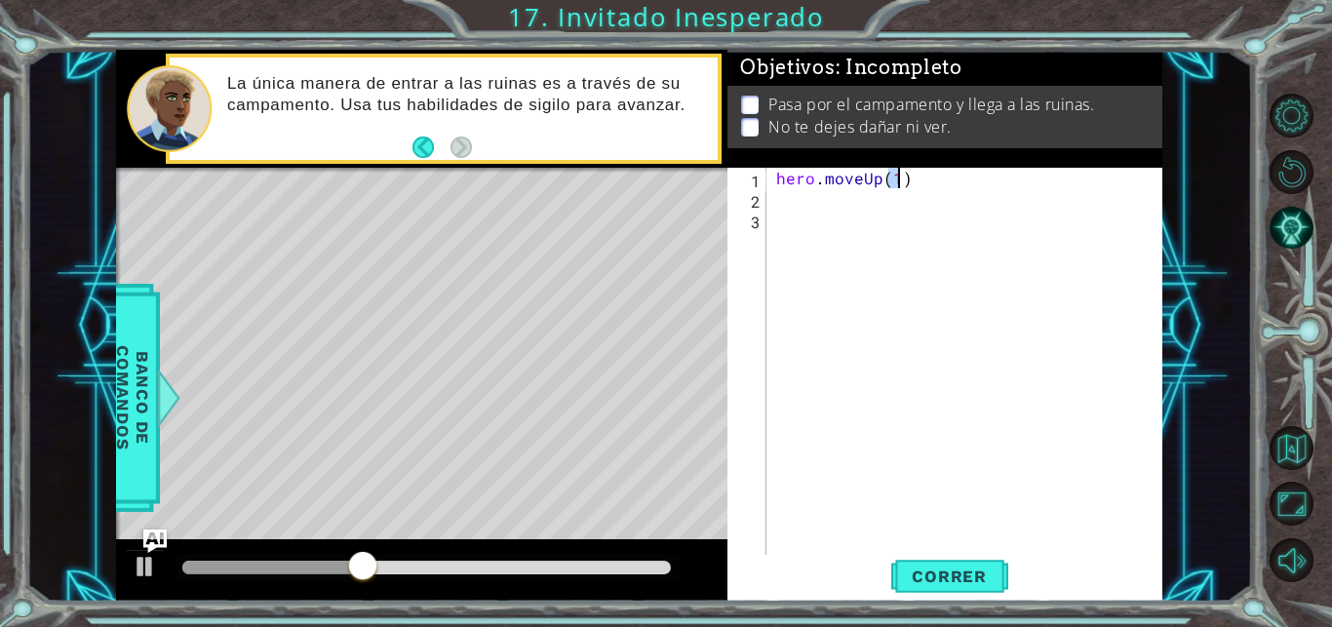
type textarea "hero.moveUp(1)"
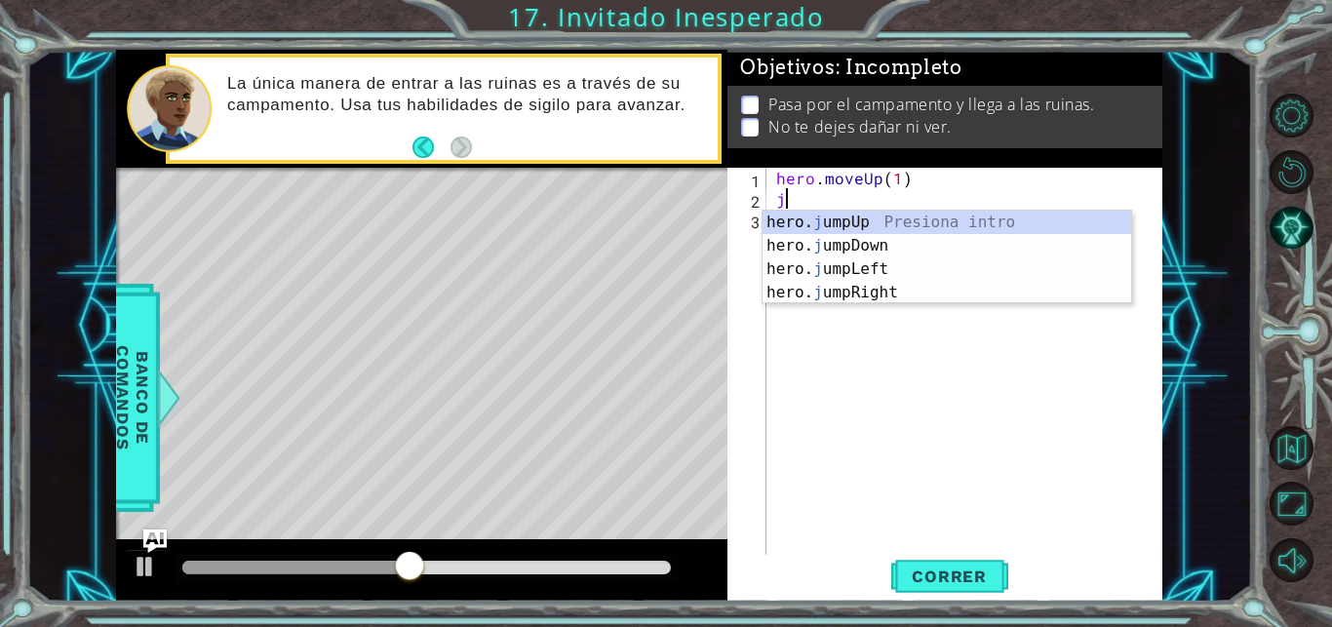
type textarea "ju"
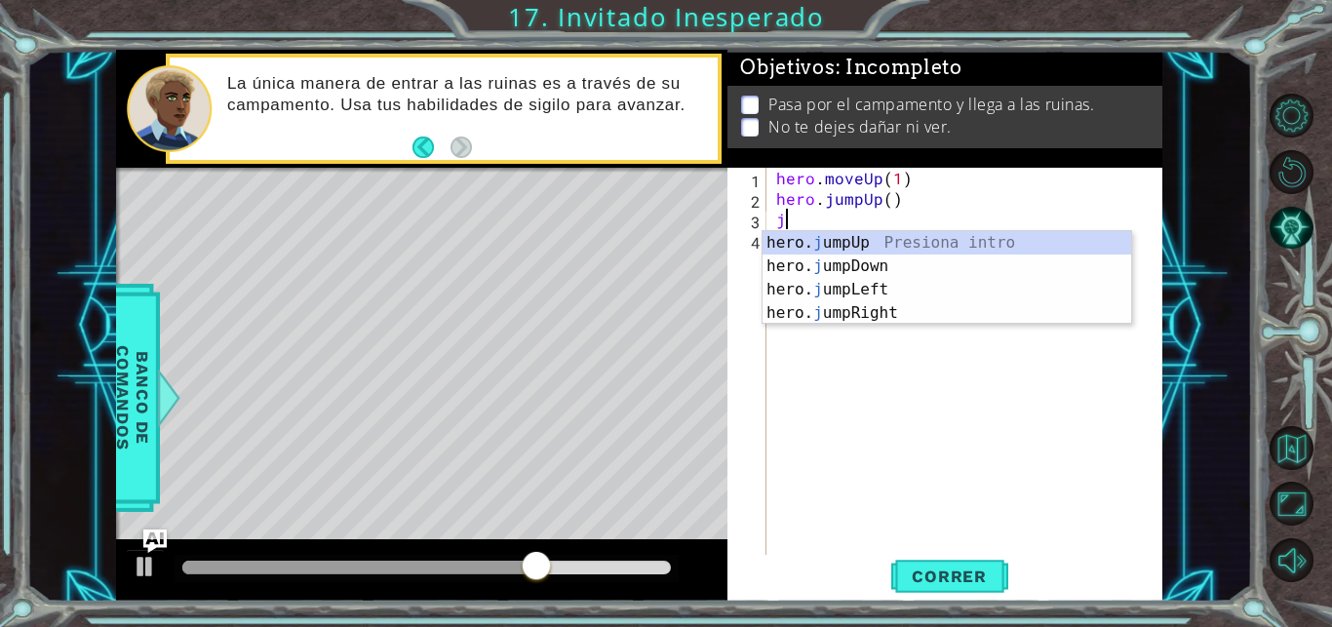
type textarea "jd"
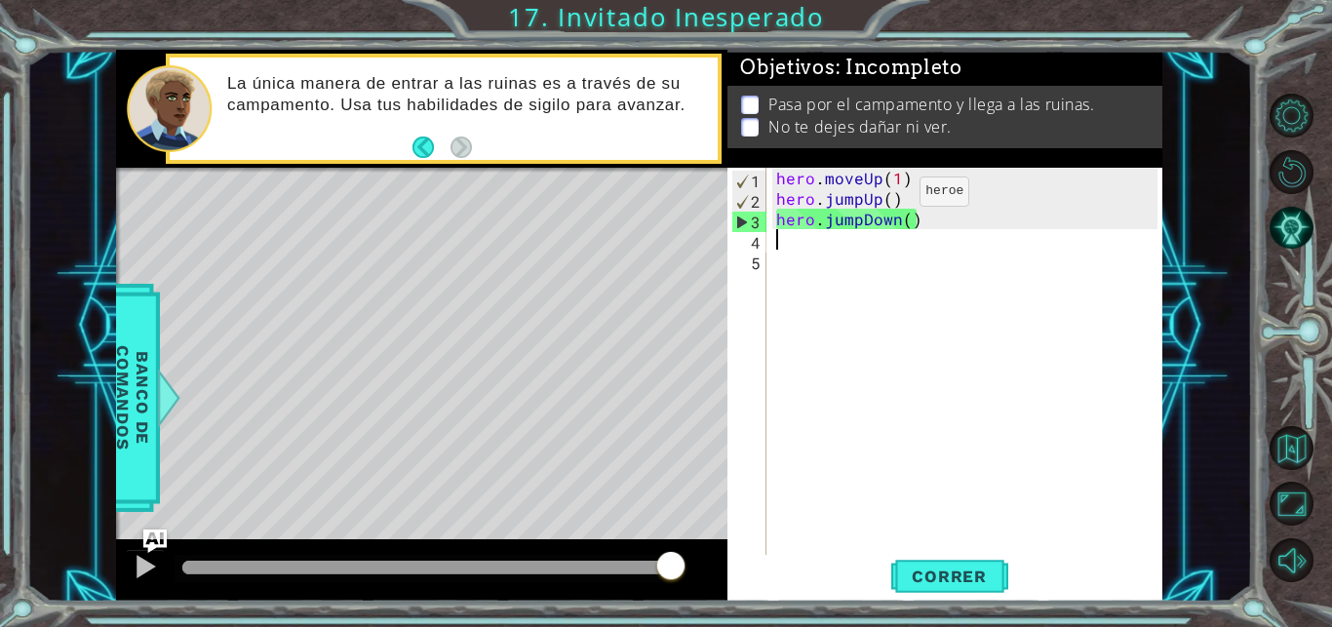
click at [886, 196] on div "hero . moveUp ( 1 ) hero . jumpUp ( ) hero . jumpDown ( )" at bounding box center [969, 383] width 395 height 430
click at [880, 197] on div "hero . moveUp ( 1 ) hero . jumpUp ( ) hero . jumpDown ( )" at bounding box center [969, 383] width 395 height 430
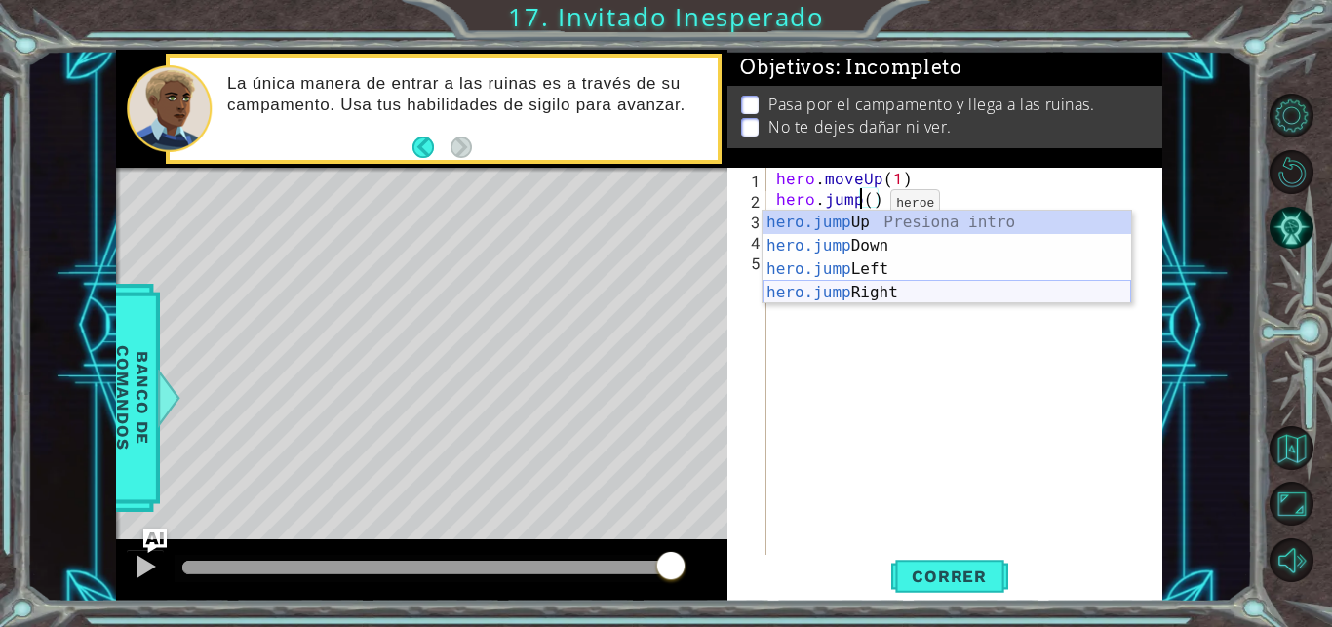
click at [859, 291] on div "hero.jump Up Presiona intro hero.jump Down Presiona intro hero.jump Left Presio…" at bounding box center [946, 281] width 368 height 140
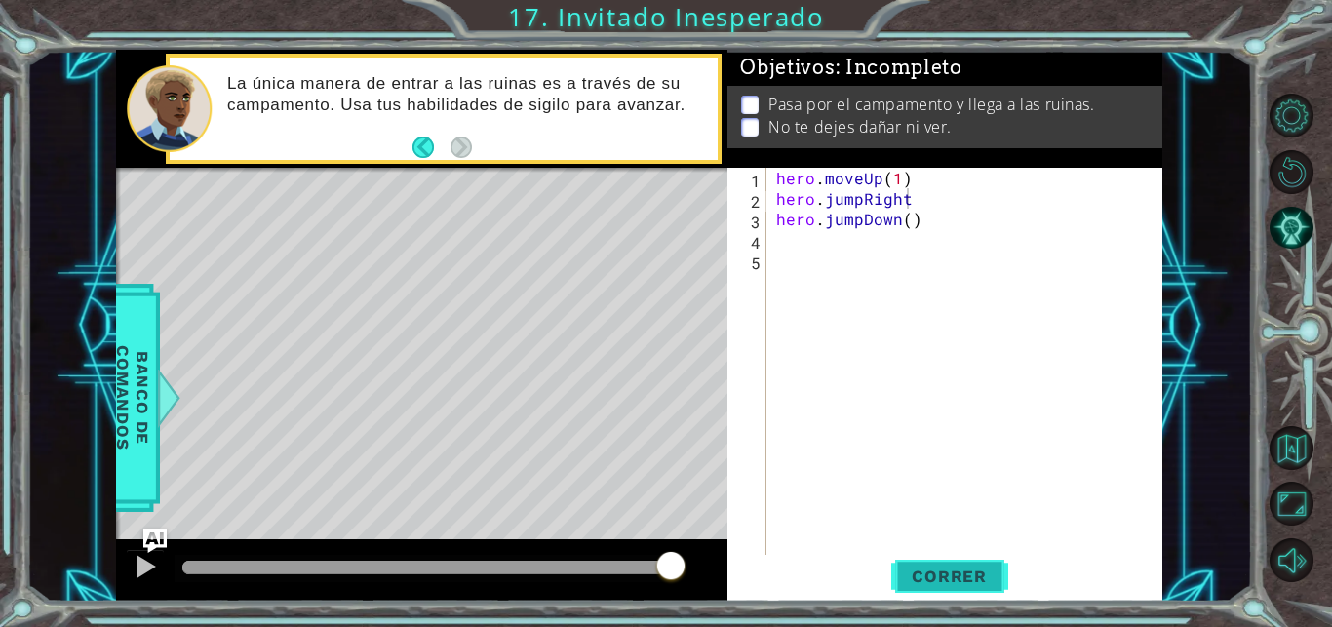
click at [940, 563] on button "Correr" at bounding box center [949, 577] width 117 height 44
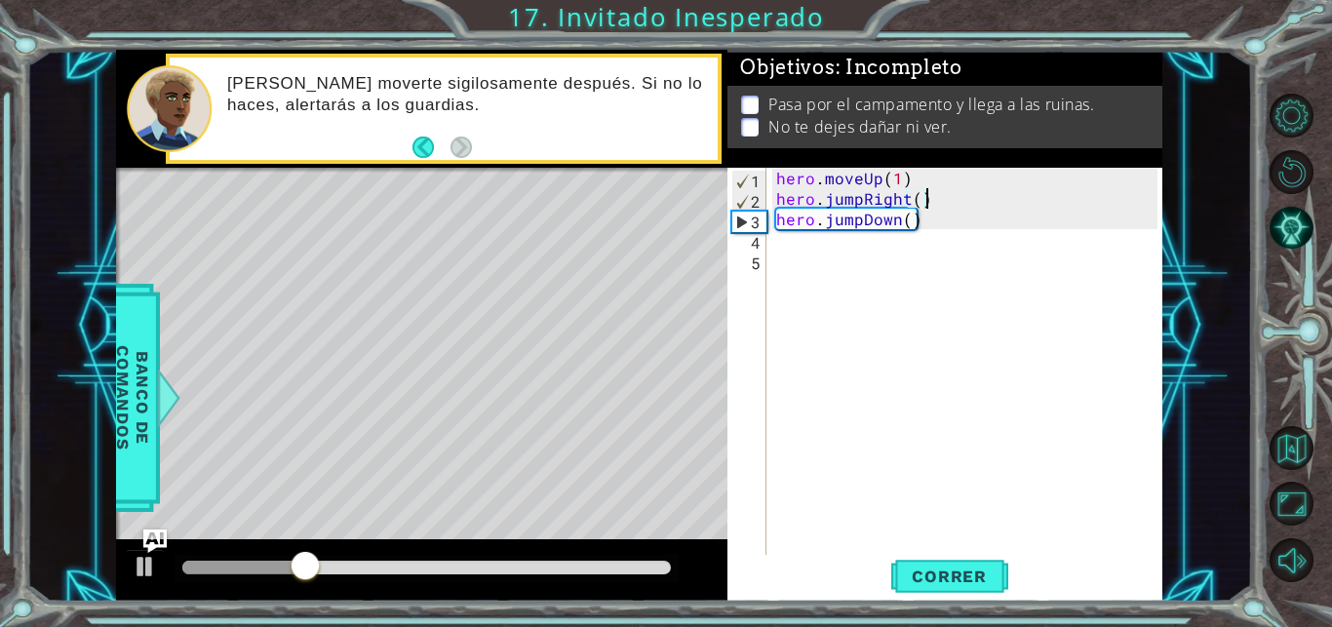
type textarea "hero.jumpDown()"
type textarea "t"
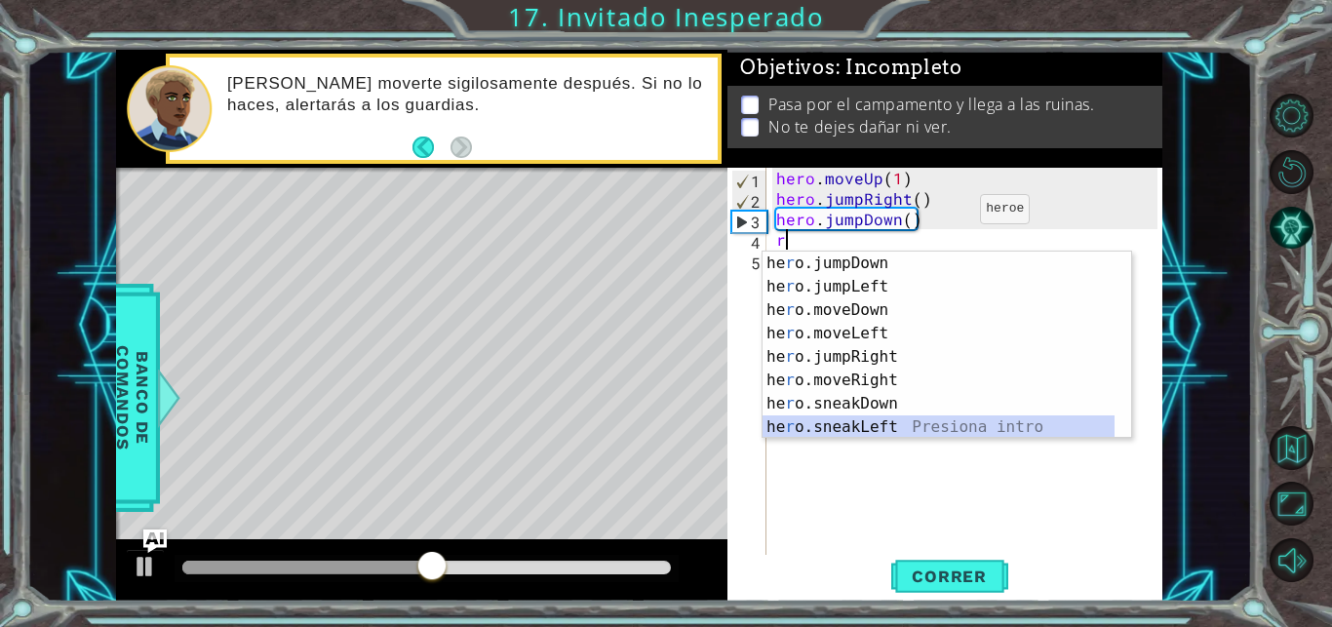
scroll to position [94, 0]
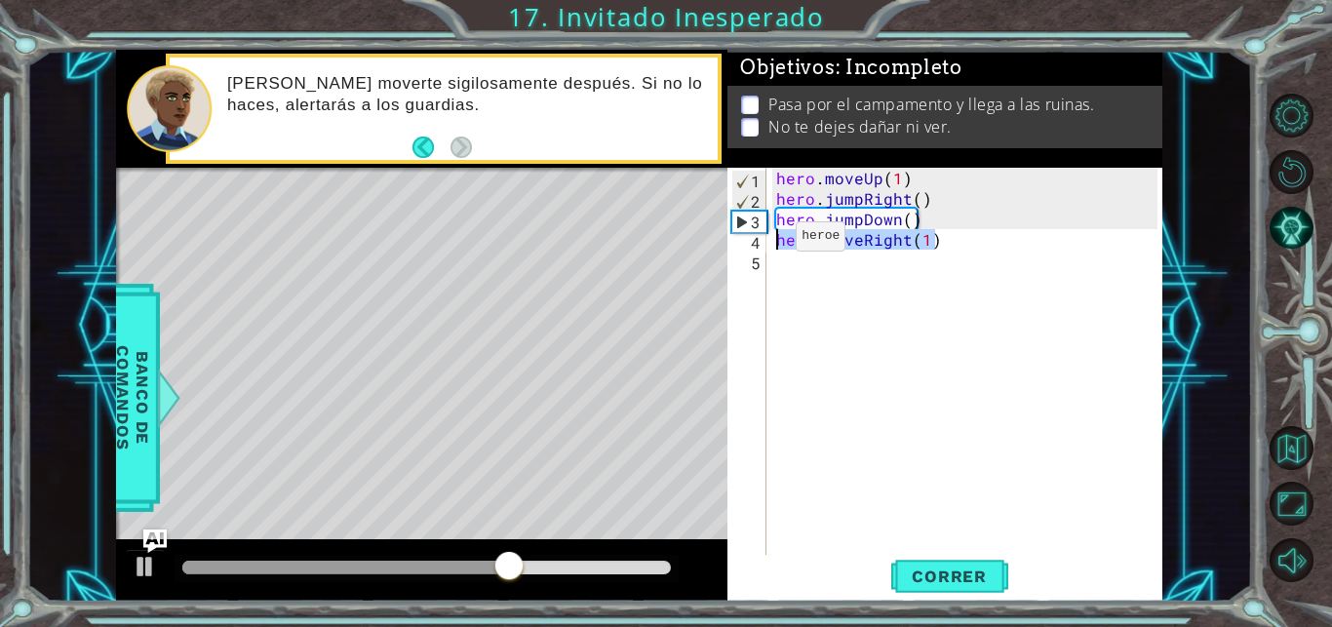
drag, startPoint x: 957, startPoint y: 245, endPoint x: 762, endPoint y: 241, distance: 195.0
click at [772, 241] on div "hero . moveUp ( 1 ) hero . jumpRight ( ) hero . jumpDown ( ) hero . moveRight (…" at bounding box center [964, 362] width 385 height 389
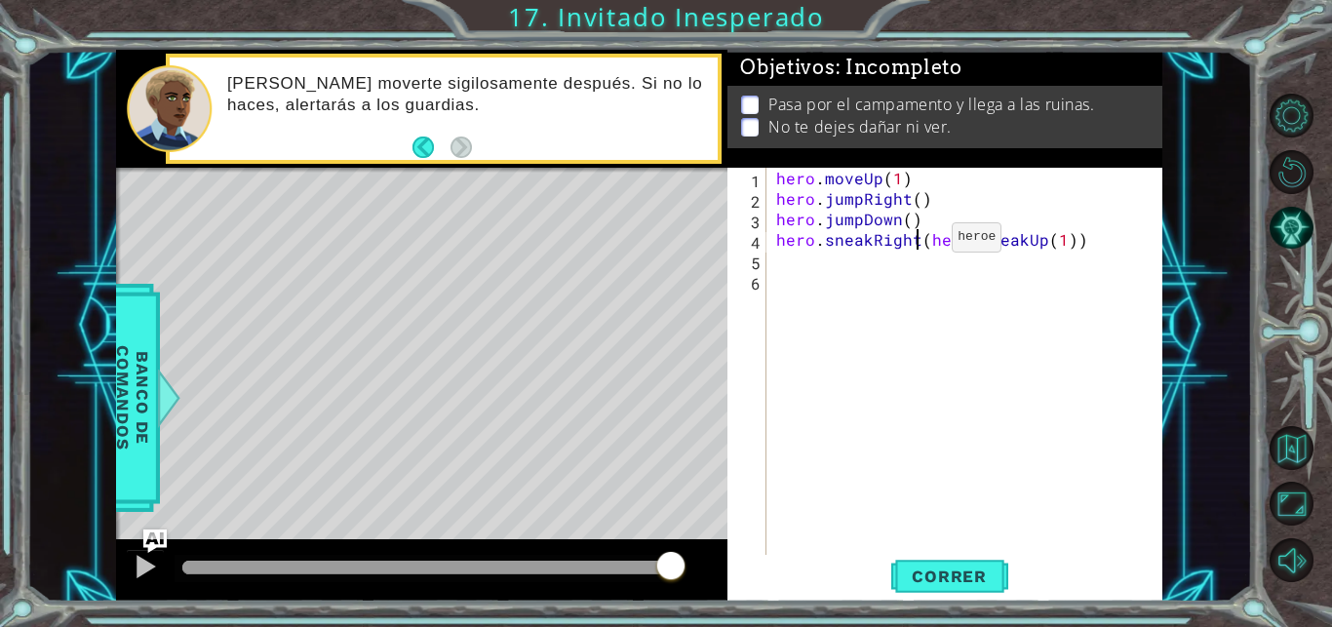
click at [918, 242] on div "hero . moveUp ( 1 ) hero . jumpRight ( ) hero . jumpDown ( ) hero . sneakRight …" at bounding box center [969, 383] width 395 height 430
click at [931, 238] on div "hero . moveUp ( 1 ) hero . jumpRight ( ) hero . jumpDown ( ) hero . sneakRight …" at bounding box center [969, 383] width 395 height 430
click at [920, 258] on div "hero . moveUp ( 1 ) hero . jumpRight ( ) hero . jumpDown ( ) hero . sneakRight …" at bounding box center [969, 383] width 395 height 430
click at [931, 255] on div "hero . moveUp ( 1 ) hero . jumpRight ( ) hero . jumpDown ( ) hero . sneakRight …" at bounding box center [969, 383] width 395 height 430
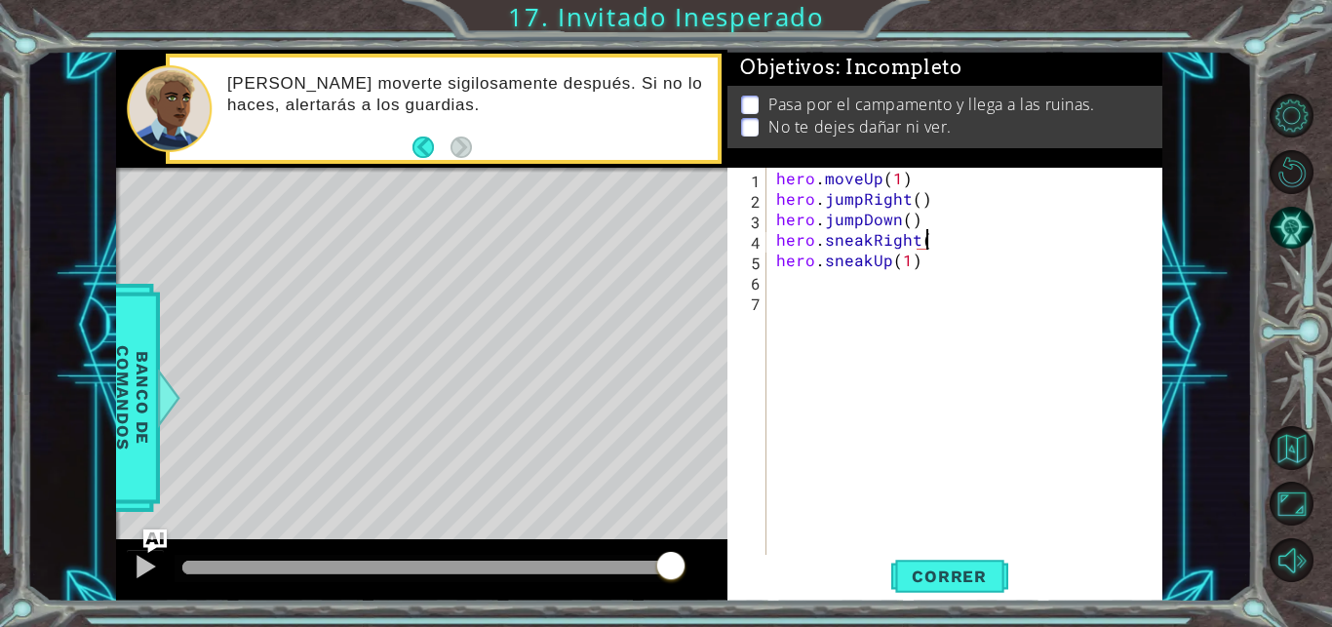
click at [934, 237] on div "hero . moveUp ( 1 ) hero . jumpRight ( ) hero . jumpDown ( ) hero . sneakRight …" at bounding box center [969, 383] width 395 height 430
type textarea "hero.sneakUp(1)"
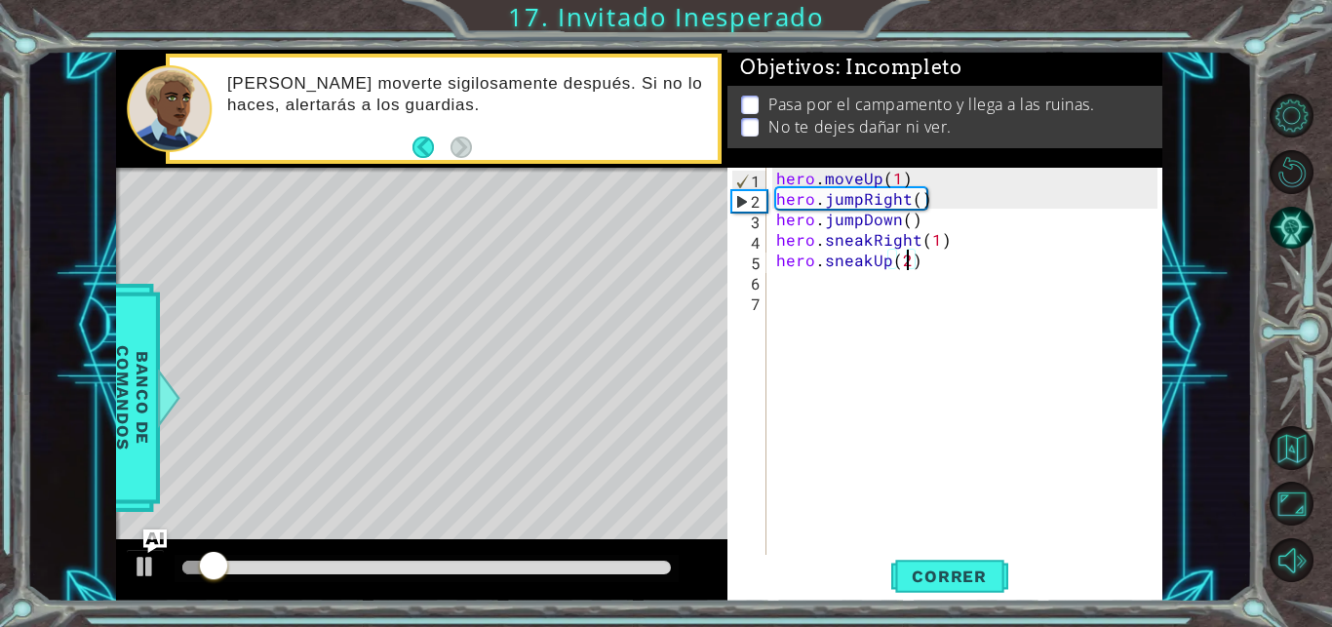
type textarea "hero.sneakUp(2)"
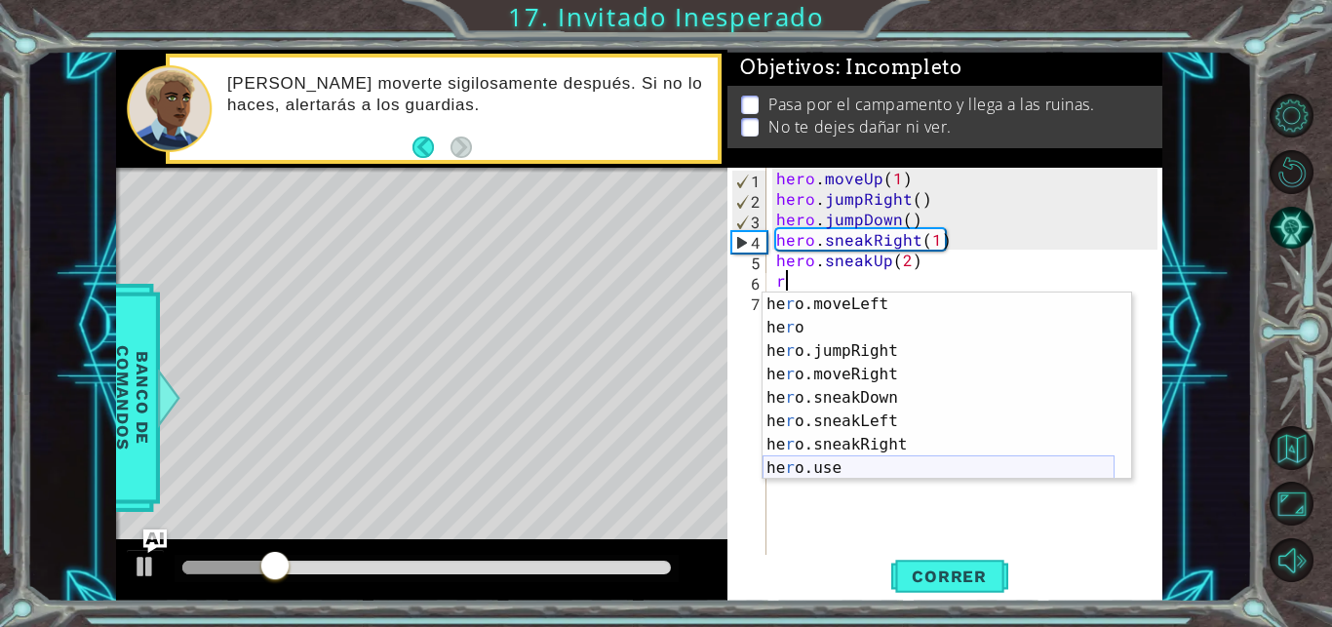
scroll to position [140, 0]
click at [879, 433] on div "he r o.moveLeft Presiona intro he r o Presiona intro he r o.jumpRight Presiona …" at bounding box center [938, 409] width 352 height 234
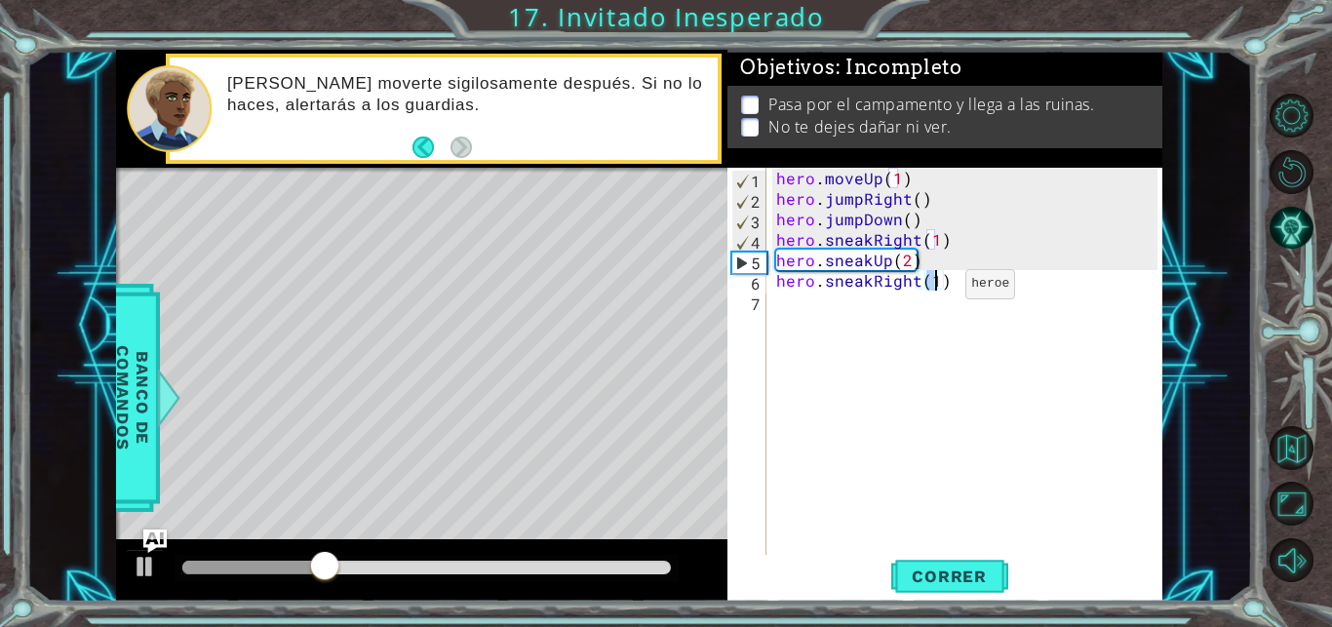
type textarea "hero.sneakRight(2)"
click at [861, 300] on div "hero . moveUp ( 1 ) hero . jumpRight ( ) hero . jumpDown ( ) hero . sneakRight …" at bounding box center [969, 383] width 395 height 430
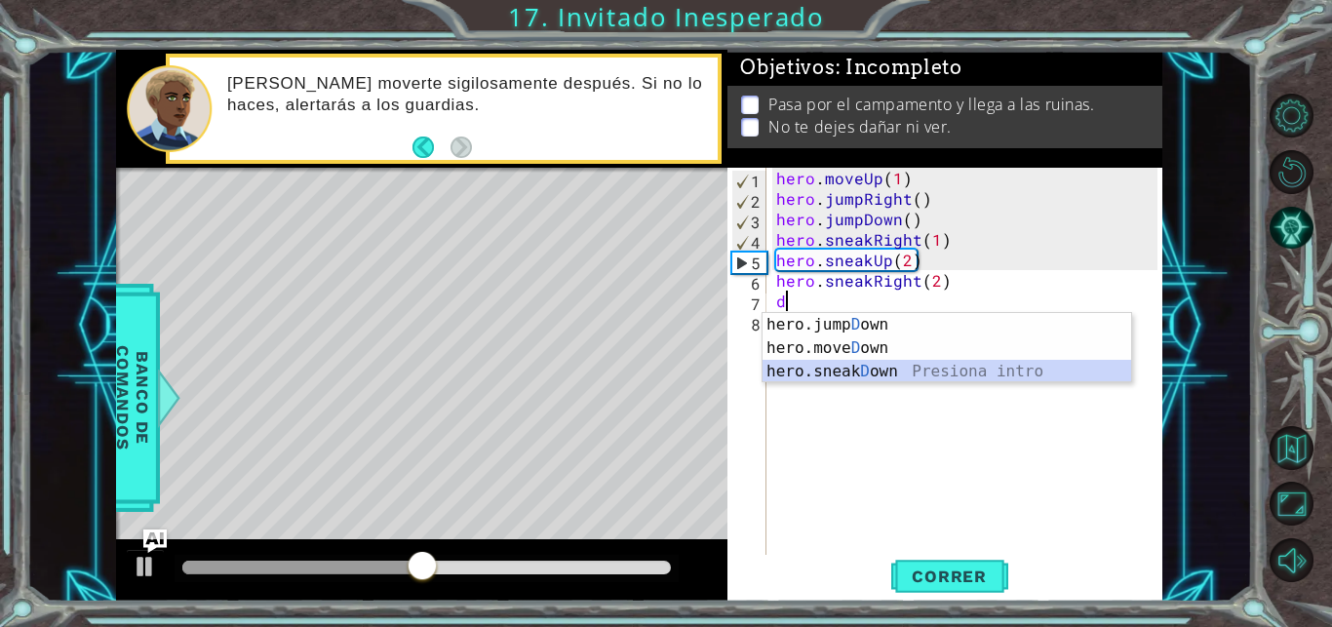
click at [849, 370] on div "hero.jump D own Presiona intro hero.move D own Presiona intro hero.sneak D own …" at bounding box center [946, 371] width 368 height 117
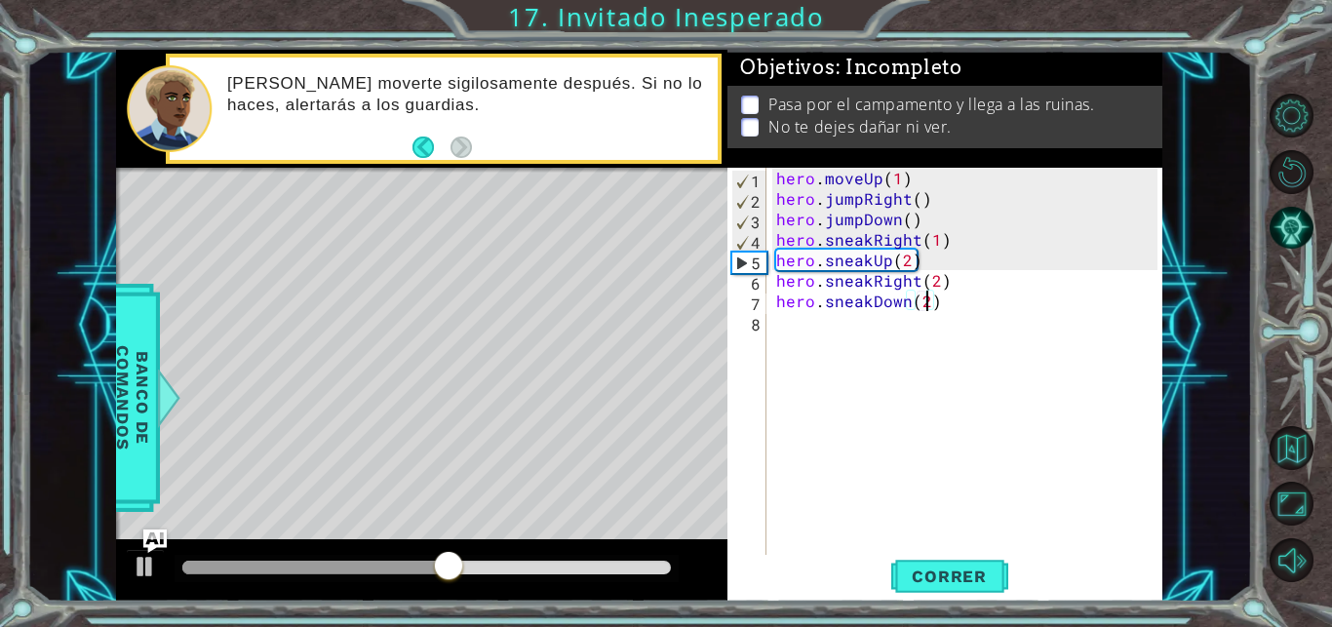
scroll to position [0, 9]
type textarea "hero.sneakDown(2)"
click at [928, 578] on span "Correr" at bounding box center [949, 575] width 114 height 19
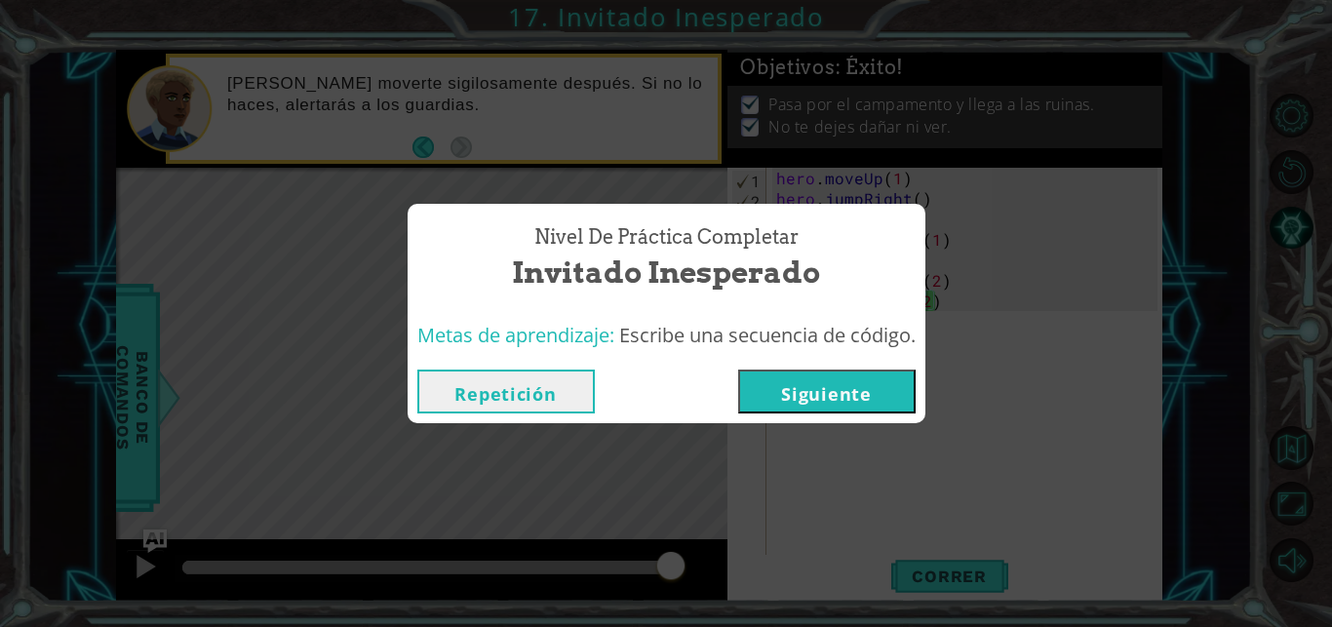
click at [846, 376] on button "Siguiente" at bounding box center [826, 391] width 177 height 44
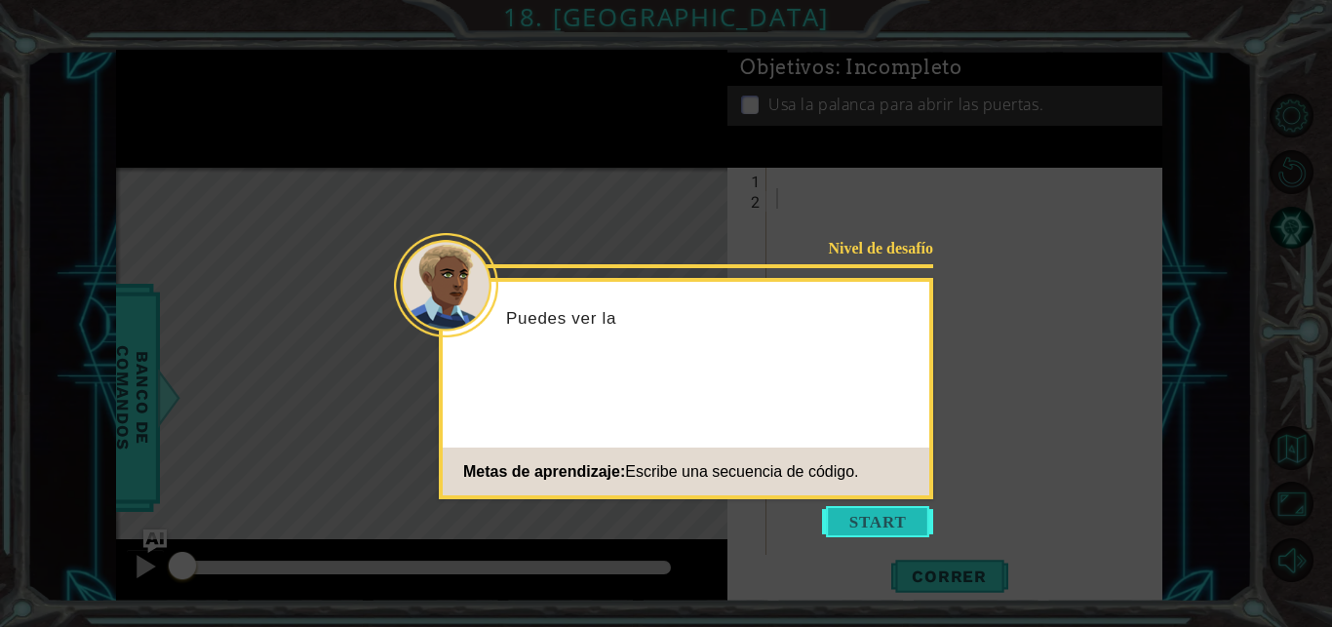
click at [885, 520] on button "Start" at bounding box center [877, 521] width 111 height 31
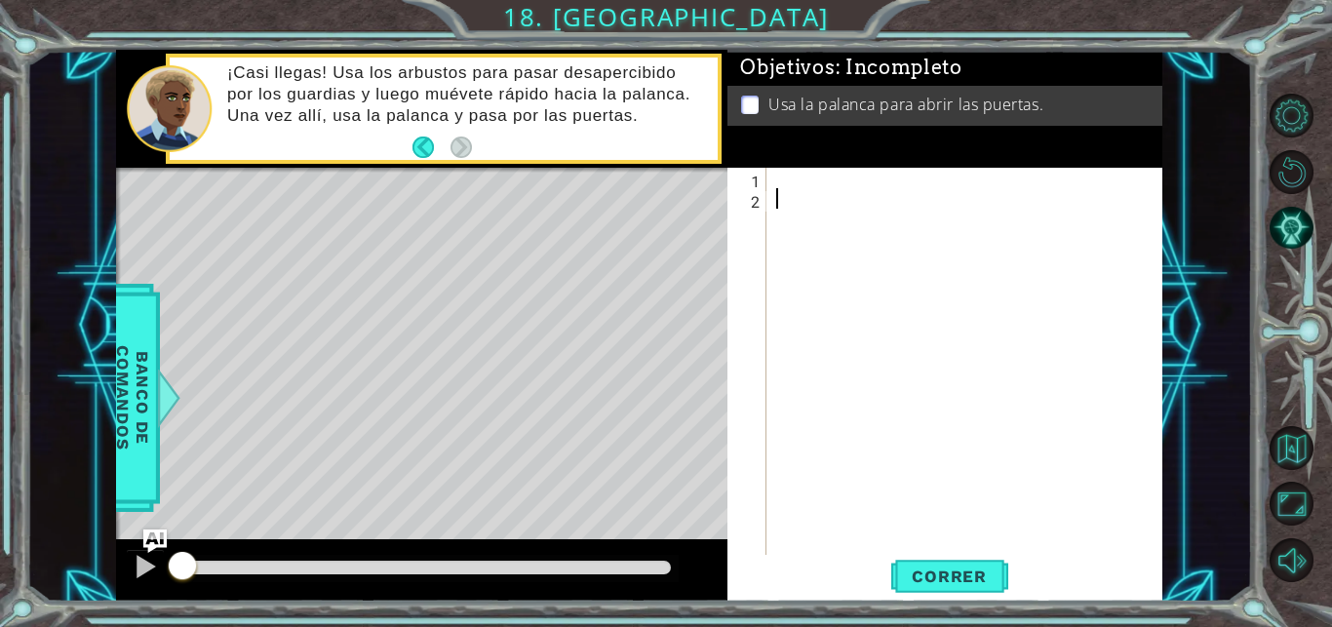
click at [756, 182] on div "1" at bounding box center [748, 181] width 35 height 20
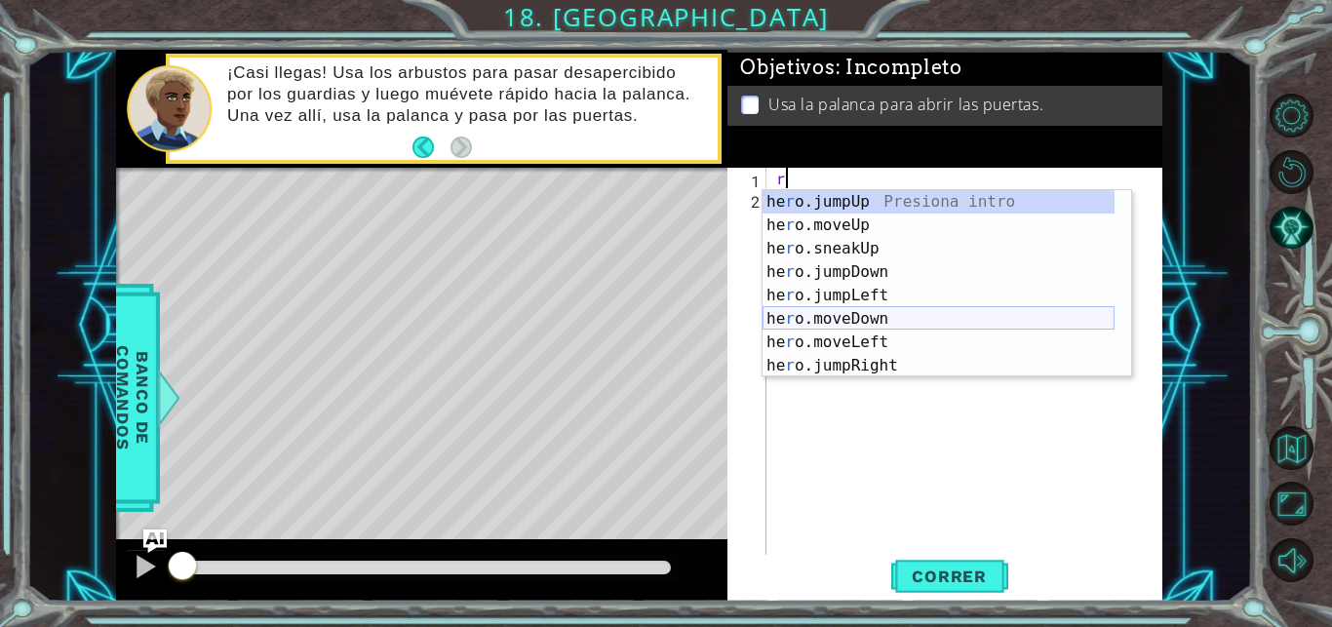
scroll to position [117, 0]
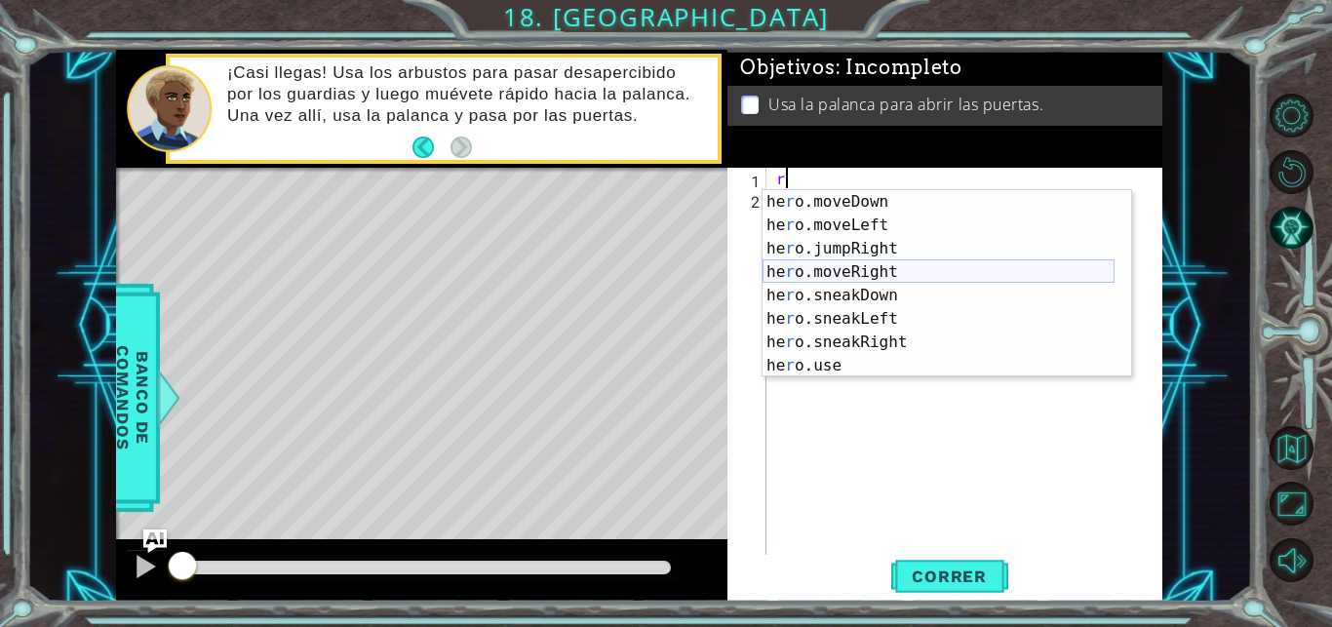
click at [879, 272] on div "he r o.moveDown Presiona intro he r o.moveLeft Presiona intro he r o.jumpRight …" at bounding box center [938, 307] width 352 height 234
type textarea "hero.moveRight(1)"
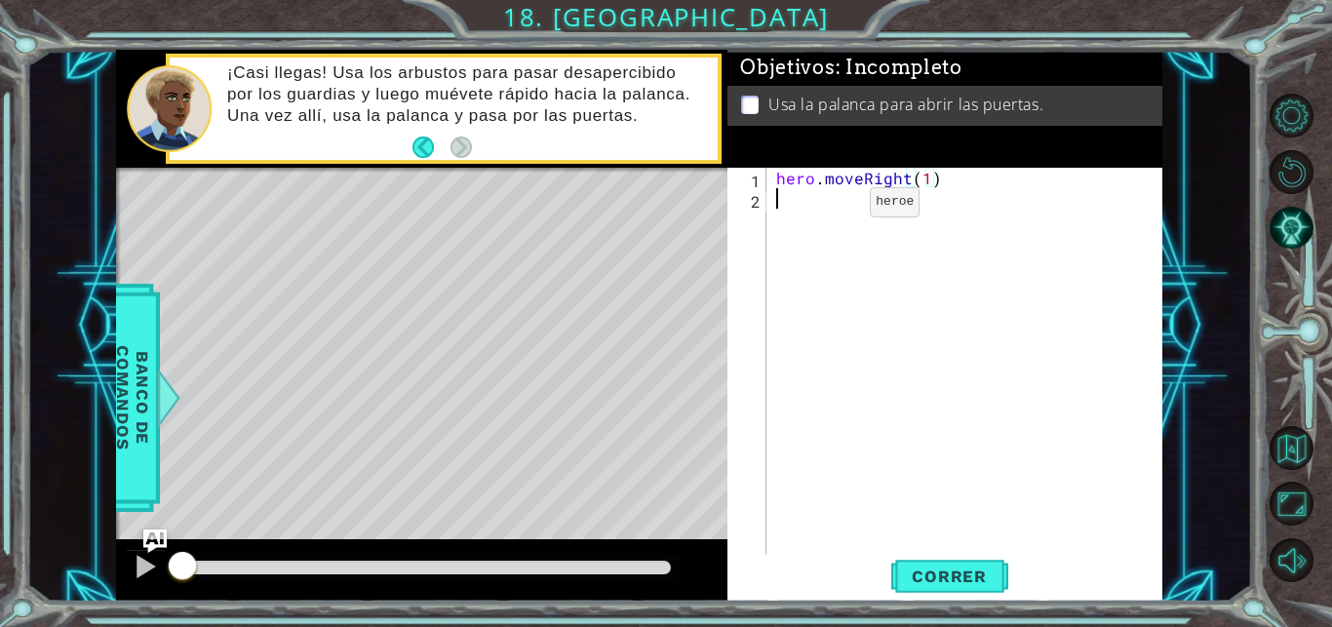
click at [836, 207] on div "hero . moveRight ( 1 )" at bounding box center [969, 383] width 395 height 430
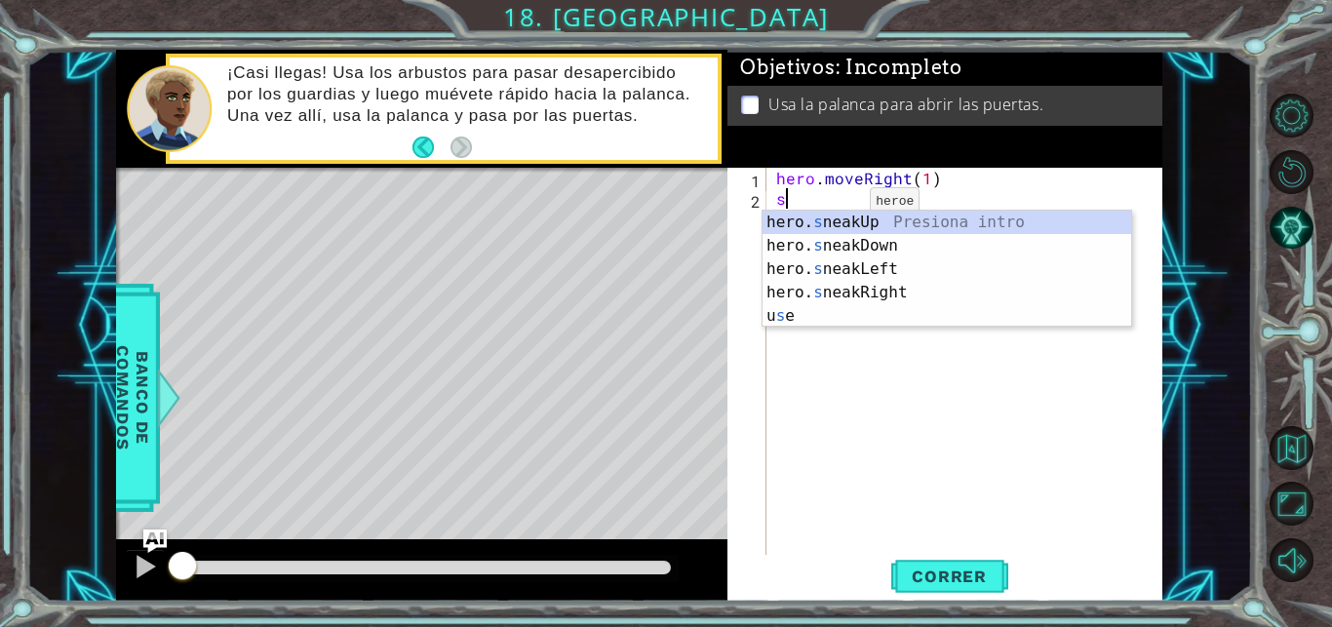
scroll to position [0, 0]
click at [799, 214] on div "hero. s neakUp Presiona intro hero. s neakDown Presiona intro hero. s neakLeft …" at bounding box center [946, 293] width 368 height 164
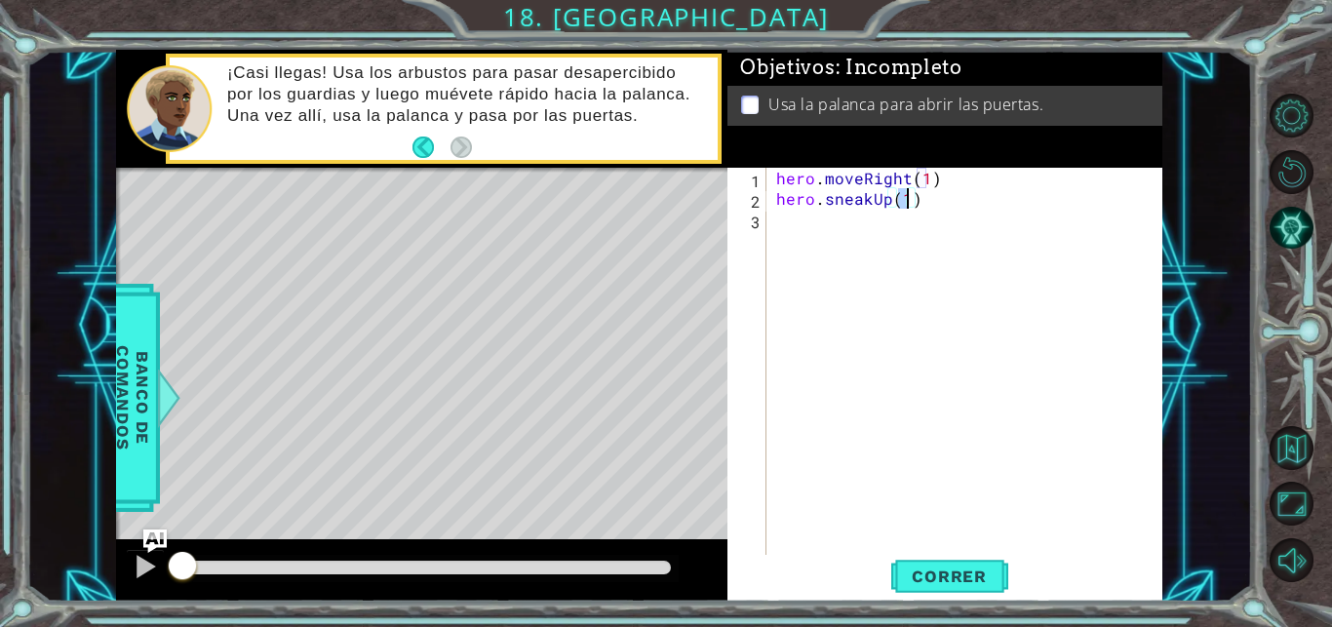
type textarea "hero.sneakUp(2)"
click at [805, 240] on div "hero . moveRight ( 1 ) hero . sneakUp ( 2 )" at bounding box center [969, 383] width 395 height 430
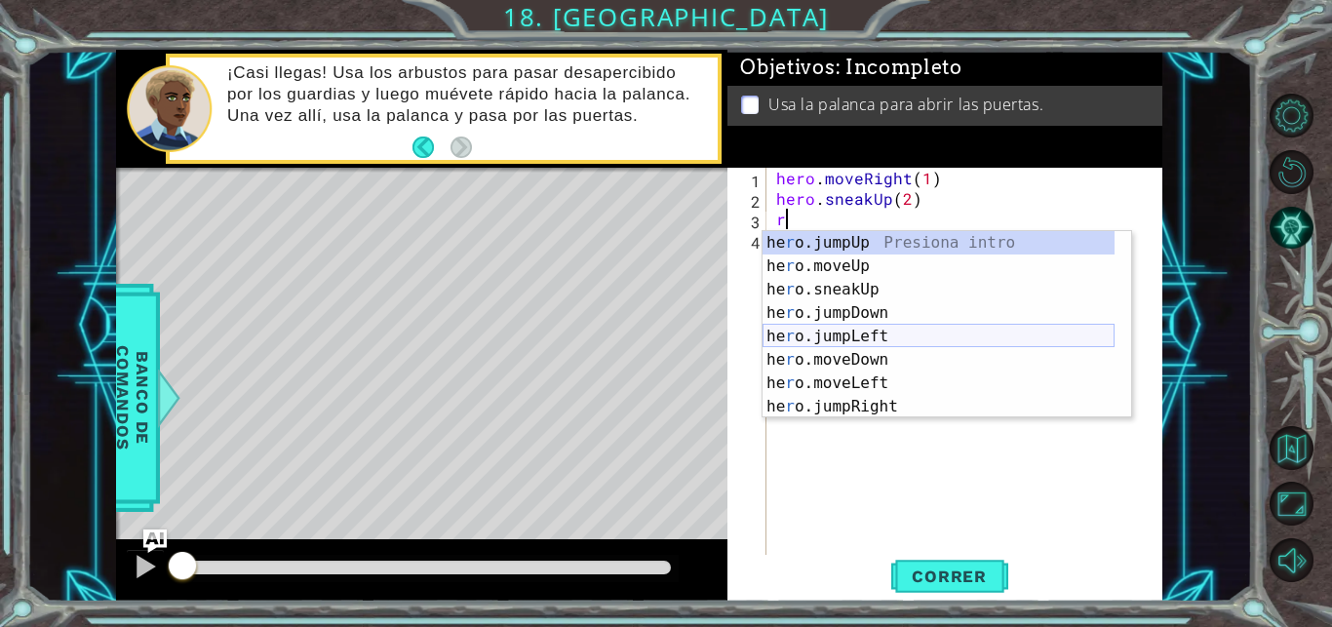
scroll to position [117, 0]
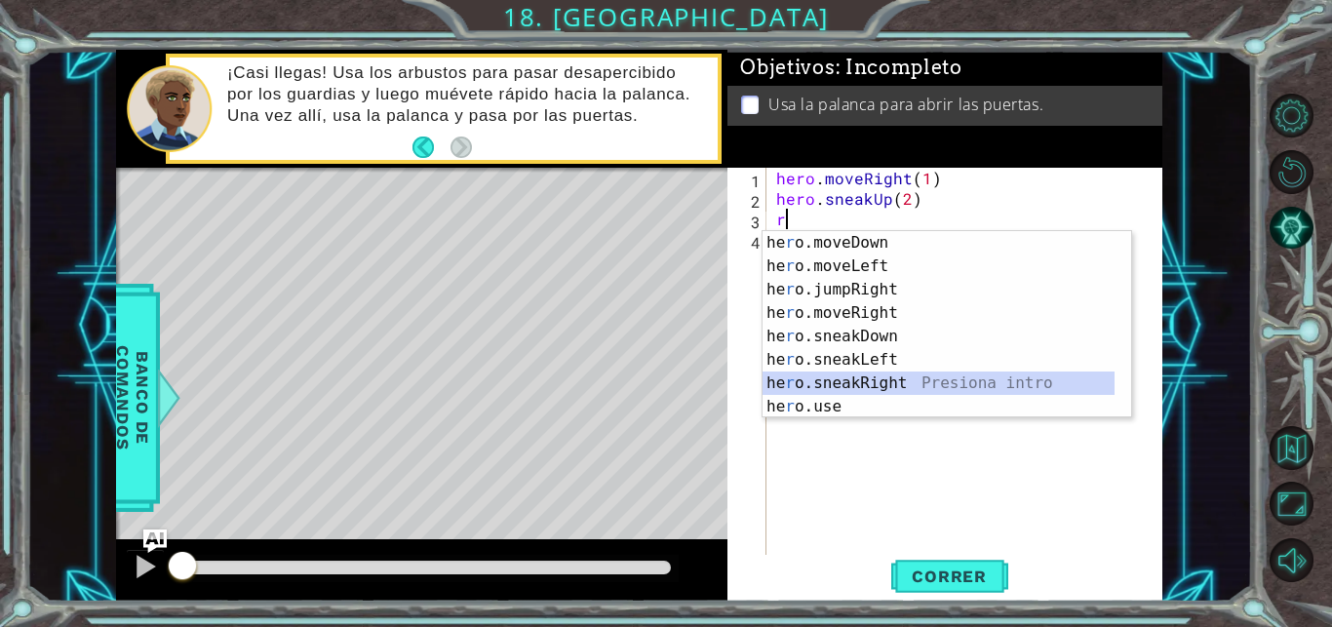
click at [849, 384] on div "he r o.moveDown Presiona intro he r o.moveLeft Presiona intro he r o.jumpRight …" at bounding box center [938, 348] width 352 height 234
type textarea "hero.sneakRight(1)"
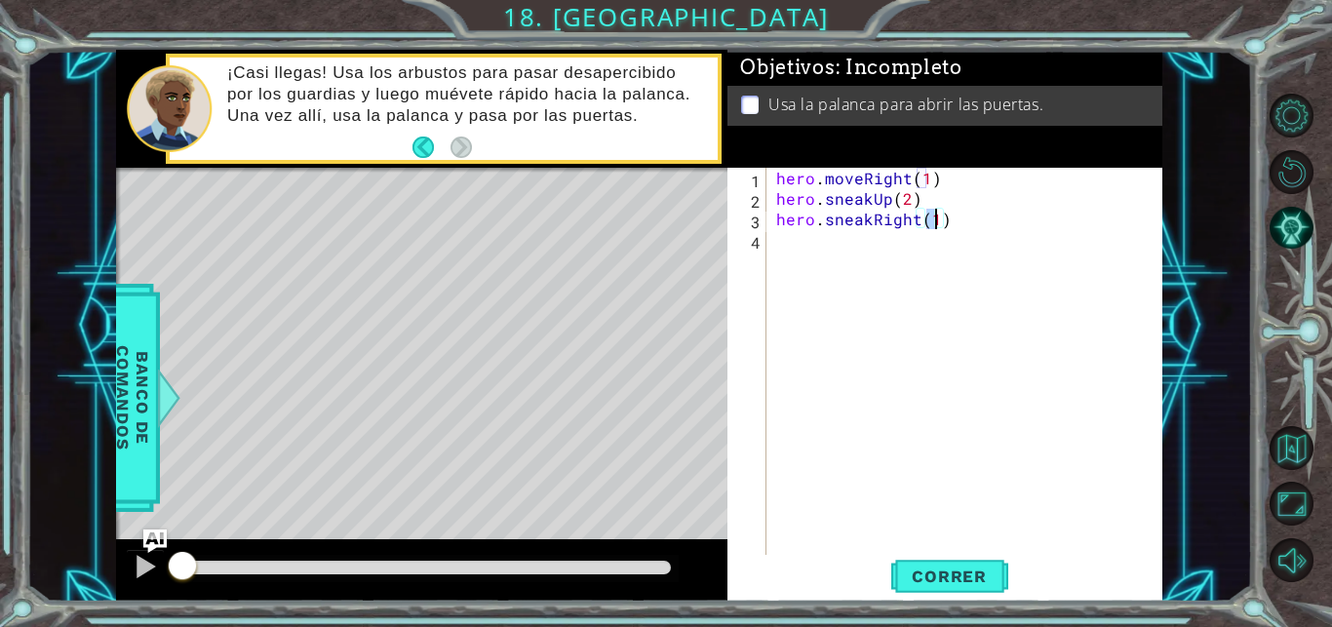
click at [851, 242] on div "hero . moveRight ( 1 ) hero . sneakUp ( 2 ) hero . sneakRight ( 1 )" at bounding box center [969, 383] width 395 height 430
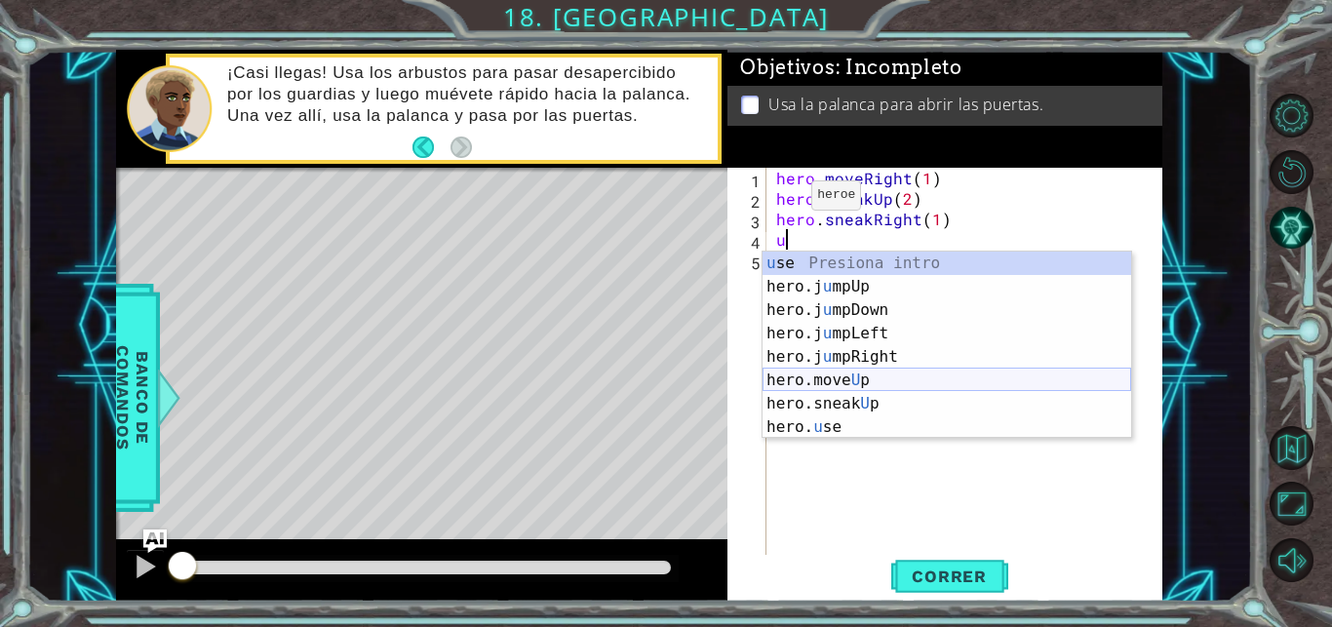
click at [871, 380] on div "u se Presiona intro hero.j u mpUp Presiona intro hero.j u mpDown Presiona intro…" at bounding box center [946, 369] width 368 height 234
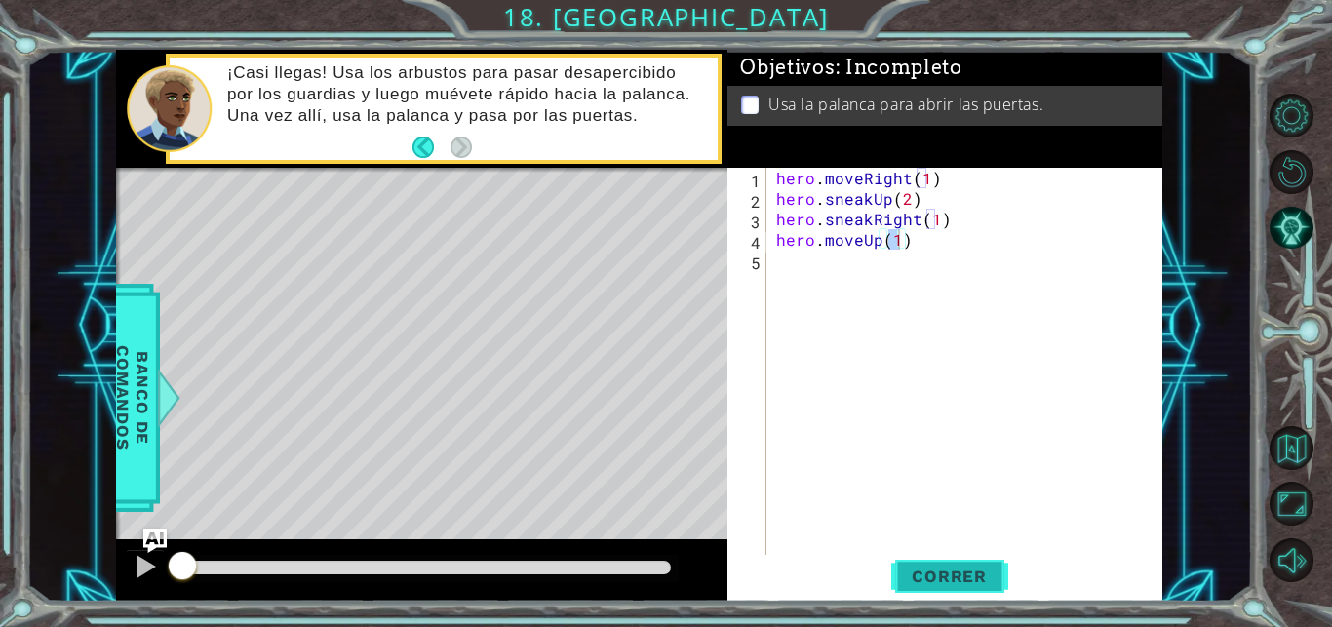
click at [948, 579] on span "Correr" at bounding box center [949, 575] width 114 height 19
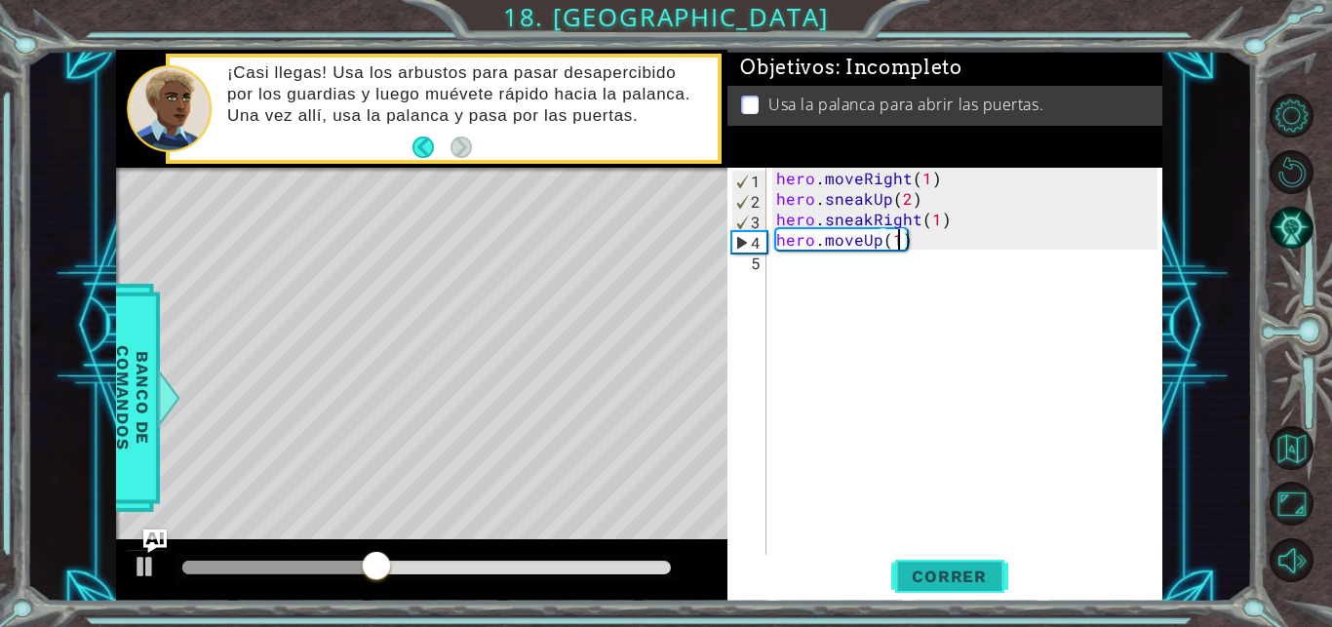
click at [965, 574] on span "Correr" at bounding box center [949, 575] width 114 height 19
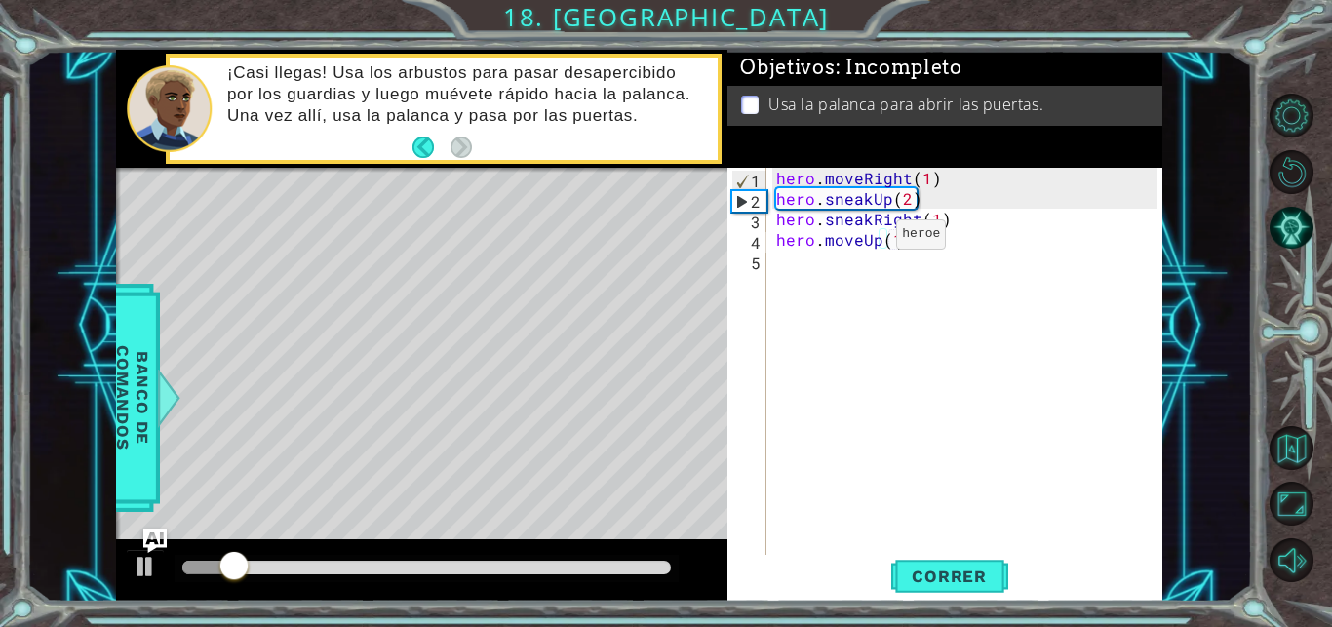
click at [863, 239] on div "hero . moveRight ( 1 ) hero . sneakUp ( 2 ) hero . sneakRight ( 1 ) hero . move…" at bounding box center [969, 383] width 395 height 430
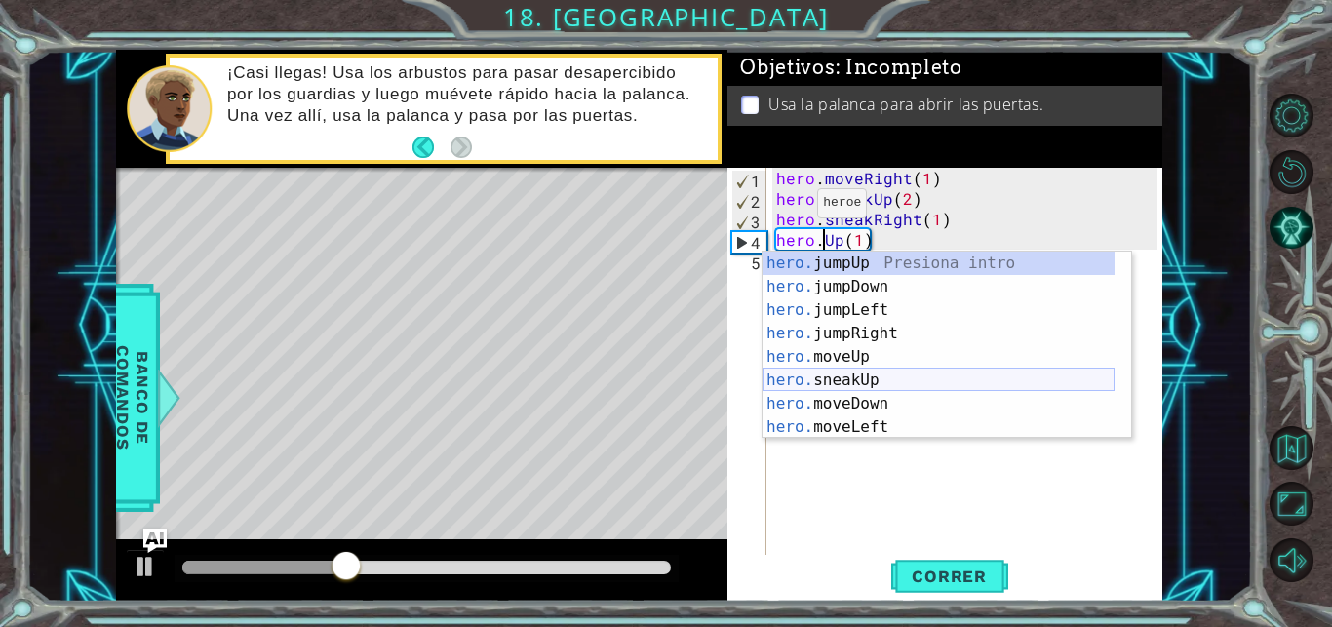
click at [852, 386] on div "hero. jumpUp Presiona intro hero. jumpDown Presiona intro hero. jumpLeft Presio…" at bounding box center [938, 369] width 352 height 234
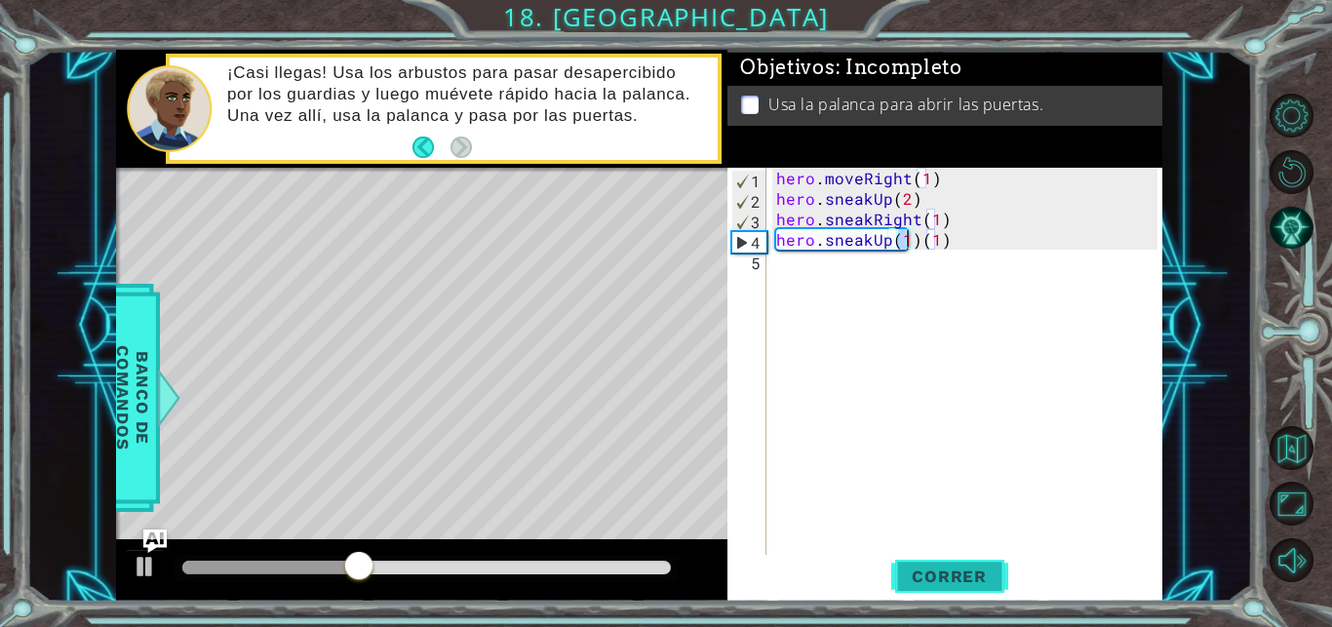
click at [938, 566] on span "Correr" at bounding box center [949, 575] width 114 height 19
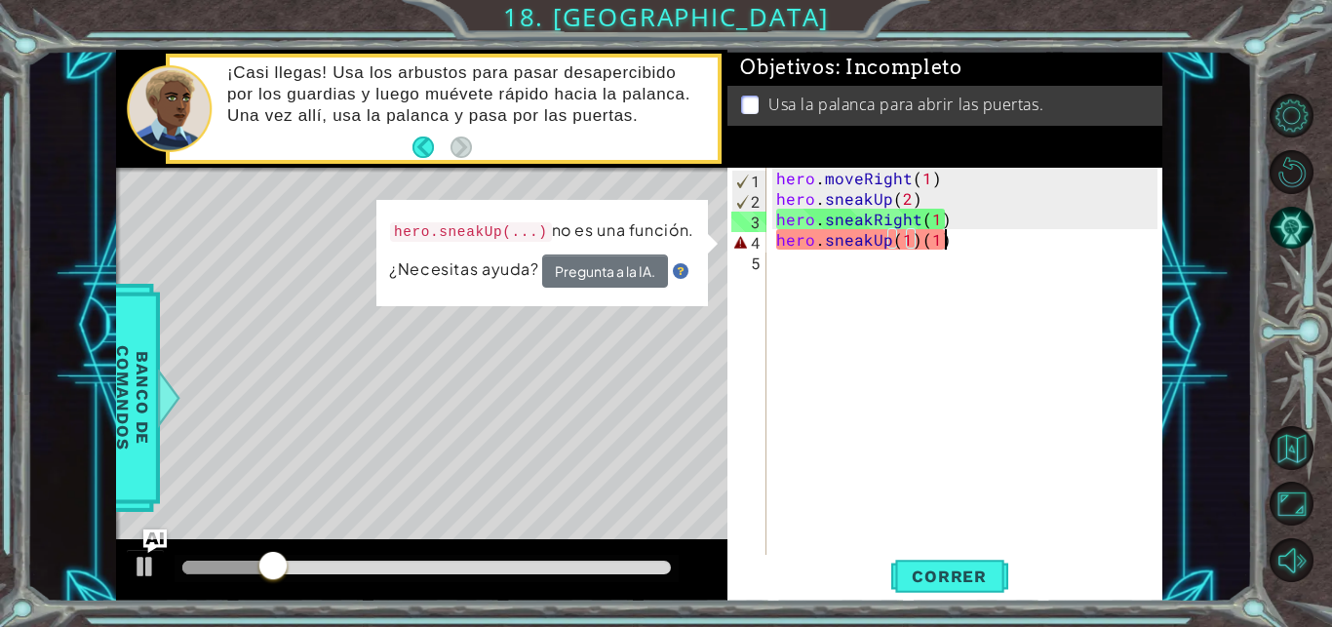
click at [962, 244] on div "hero . moveRight ( 1 ) hero . sneakUp ( 2 ) hero . sneakRight ( 1 ) hero . snea…" at bounding box center [969, 383] width 395 height 430
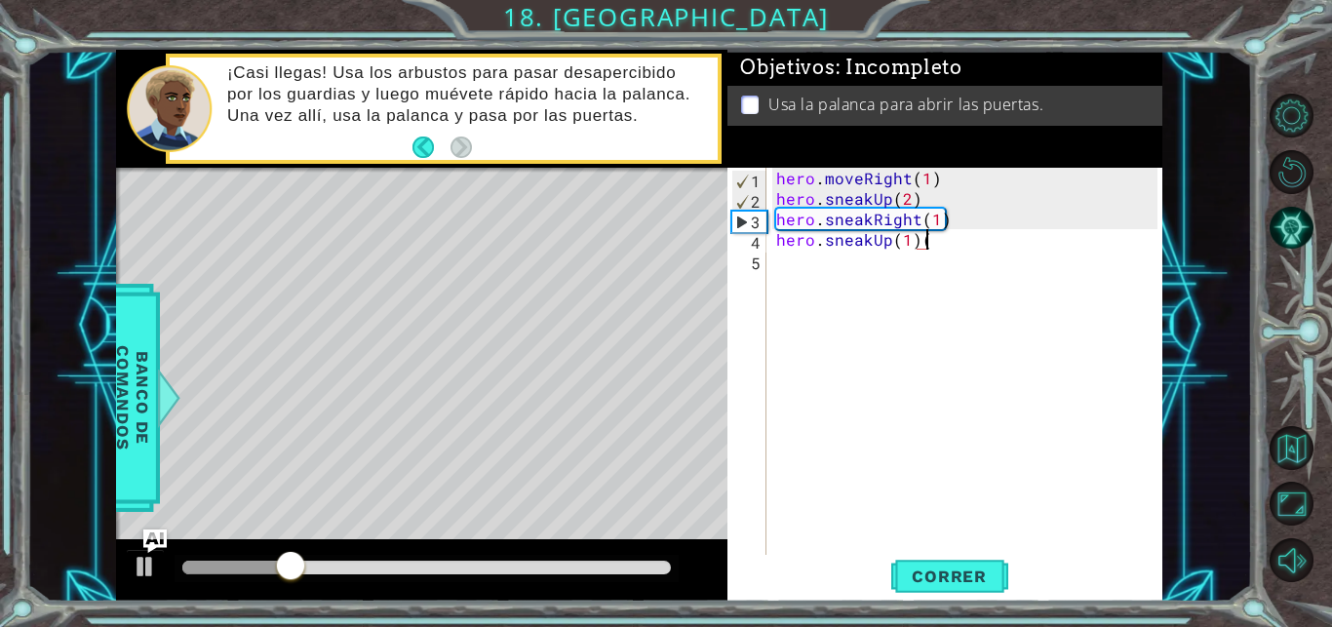
type textarea "hero.sneakUp(1)"
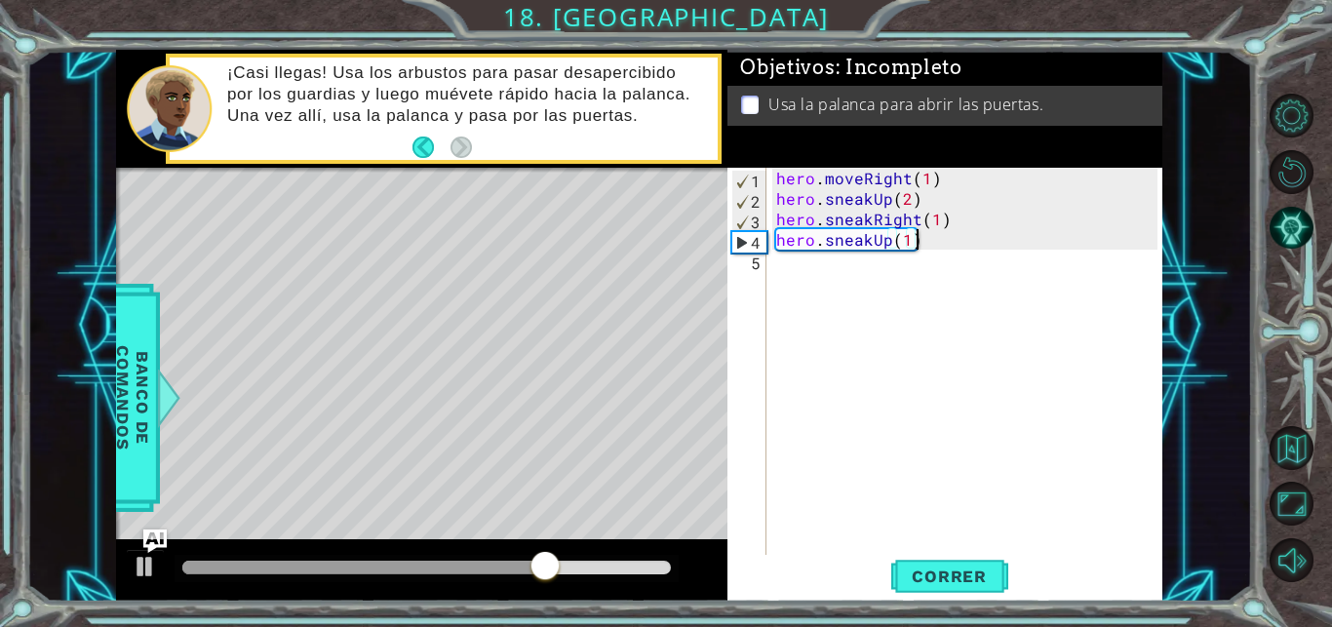
click at [937, 285] on div "hero . moveRight ( 1 ) hero . sneakUp ( 2 ) hero . sneakRight ( 1 ) hero . snea…" at bounding box center [969, 383] width 395 height 430
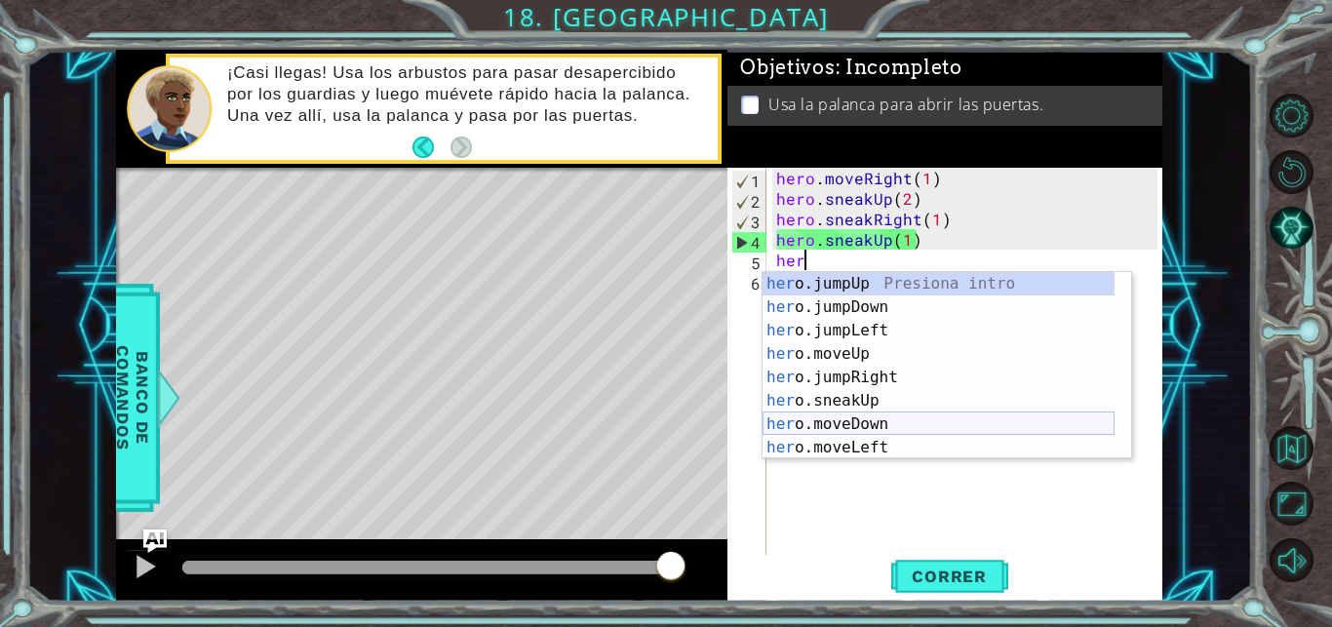
scroll to position [117, 0]
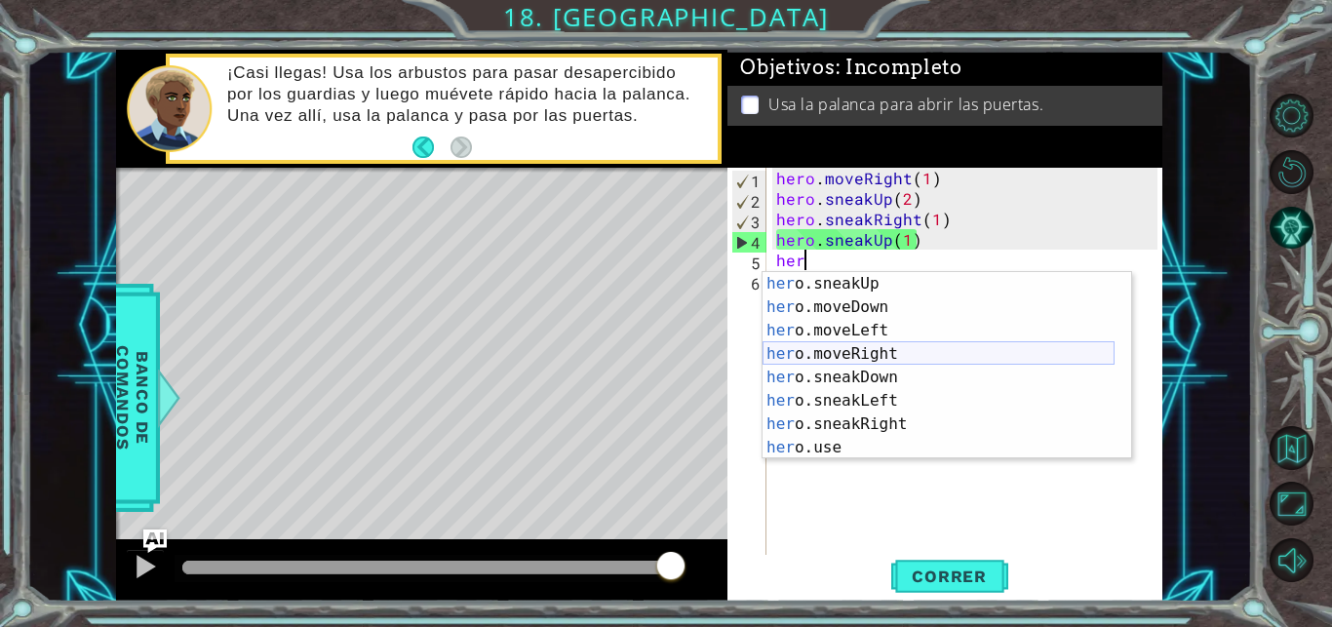
click at [870, 355] on div "her o.sneakUp Presiona intro her o.moveDown Presiona intro her o.moveLeft Presi…" at bounding box center [938, 389] width 352 height 234
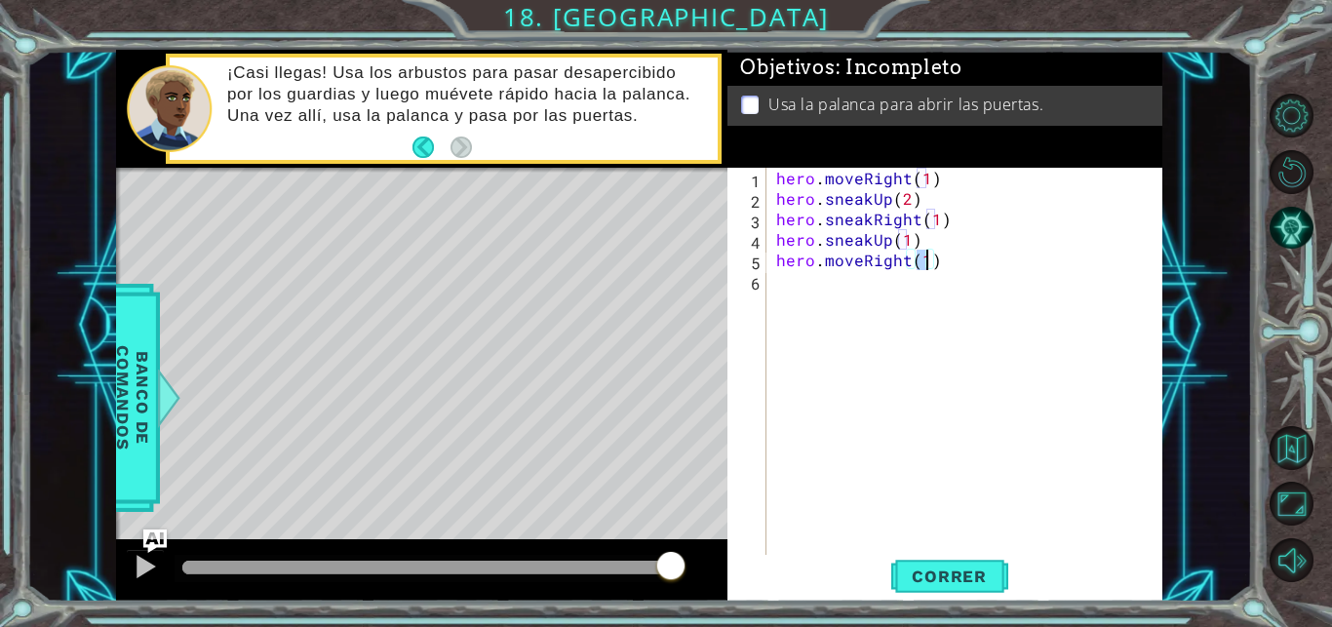
type textarea "hero.moveRight(2)"
click at [791, 303] on div "hero . moveRight ( 1 ) hero . sneakUp ( 2 ) hero . sneakRight ( 1 ) hero . snea…" at bounding box center [969, 383] width 395 height 430
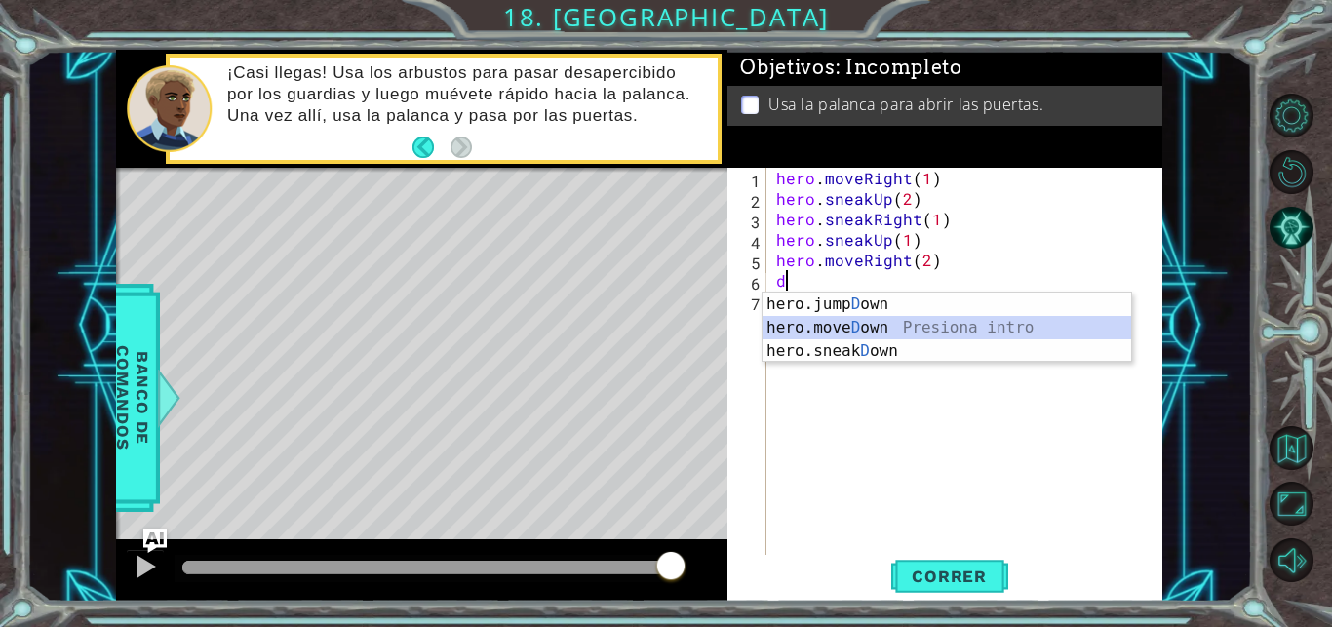
click at [849, 319] on div "hero.jump D own Presiona intro hero.move D own Presiona intro hero.sneak D own …" at bounding box center [946, 350] width 368 height 117
type textarea "hero.moveDown(1)"
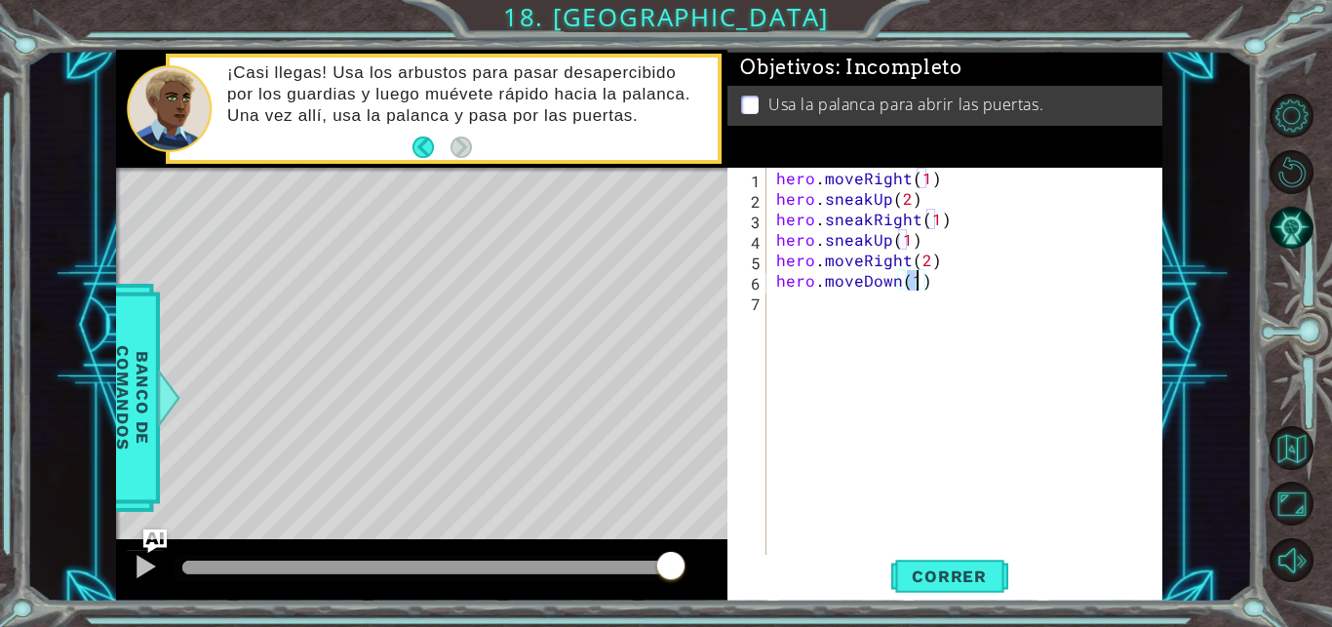
click at [889, 320] on div "hero . moveRight ( 1 ) hero . sneakUp ( 2 ) hero . sneakRight ( 1 ) hero . snea…" at bounding box center [969, 383] width 395 height 430
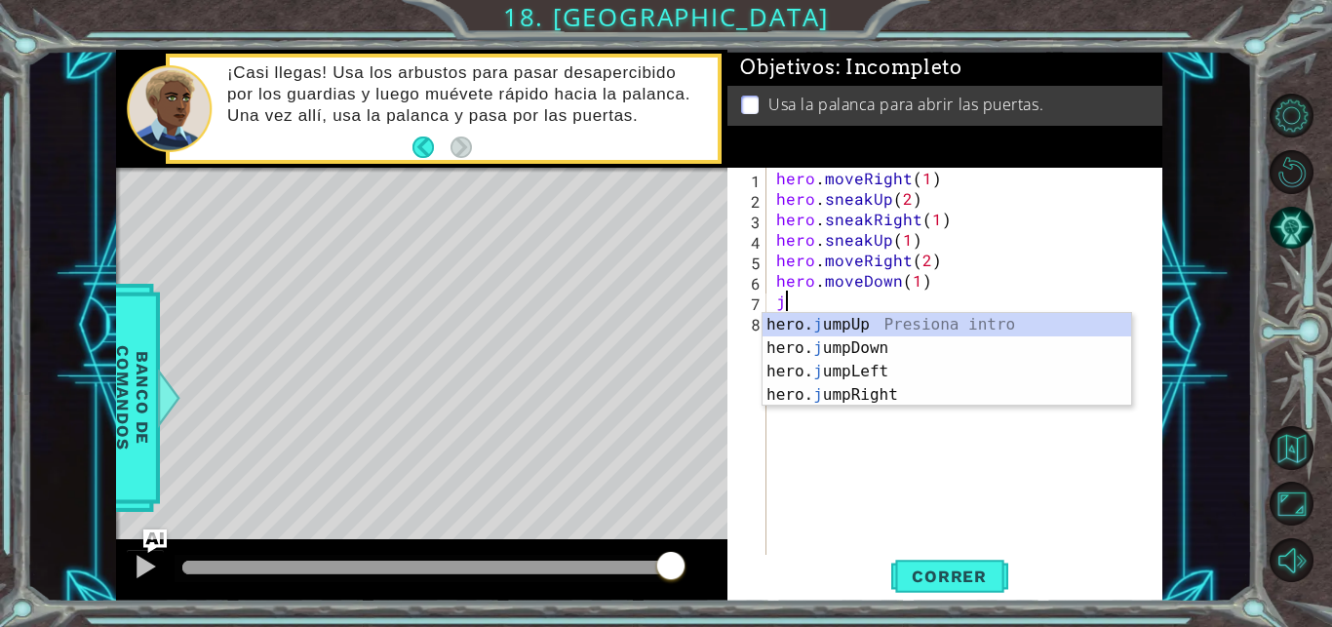
type textarea "ju"
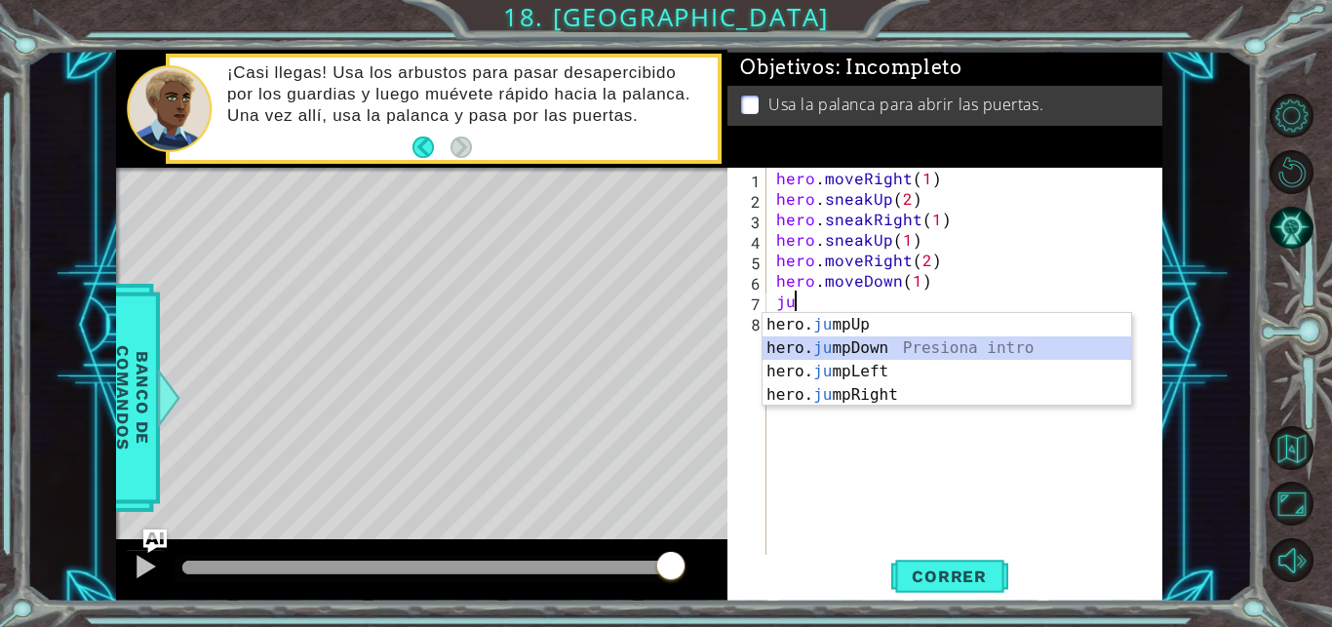
click at [888, 351] on div "hero. ju mpUp Presiona intro hero. ju mpDown Presiona intro hero. ju mpLeft Pre…" at bounding box center [946, 383] width 368 height 140
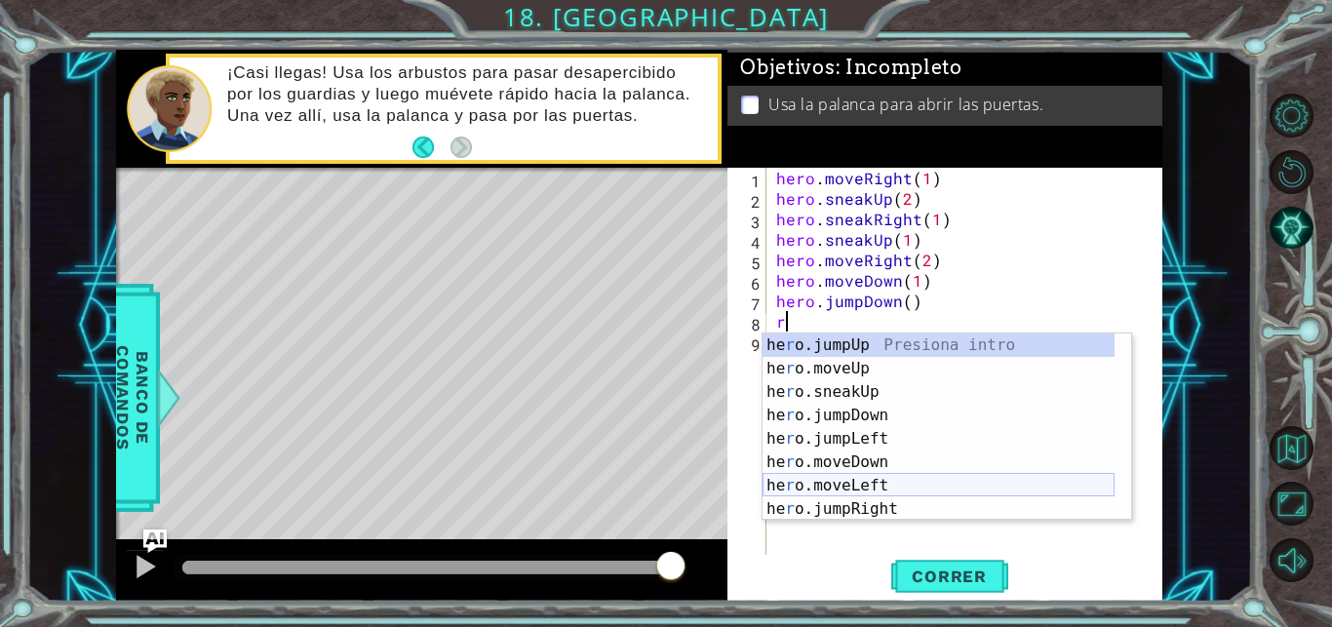
scroll to position [117, 0]
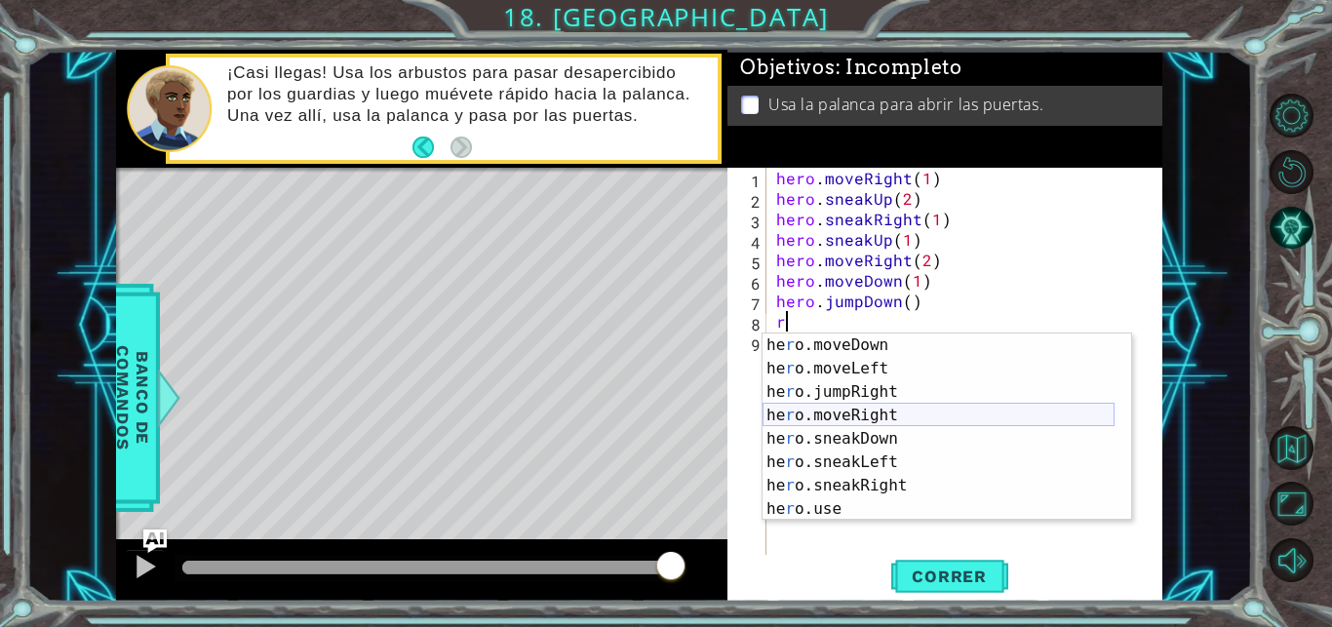
click at [887, 407] on div "he r o.moveDown Presiona intro he r o.moveLeft Presiona intro he r o.jumpRight …" at bounding box center [938, 450] width 352 height 234
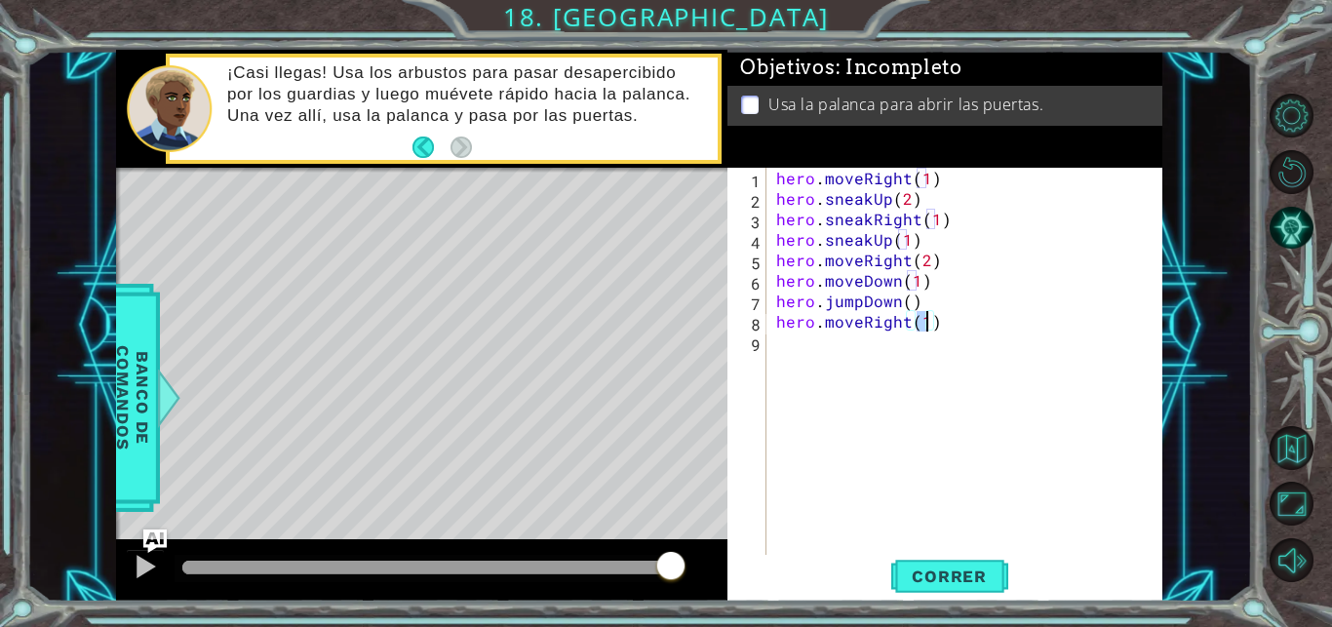
type textarea "hero.moveRight(2)"
click at [788, 351] on div "hero . moveRight ( 1 ) hero . sneakUp ( 2 ) hero . sneakRight ( 1 ) hero . snea…" at bounding box center [969, 383] width 395 height 430
type textarea "u"
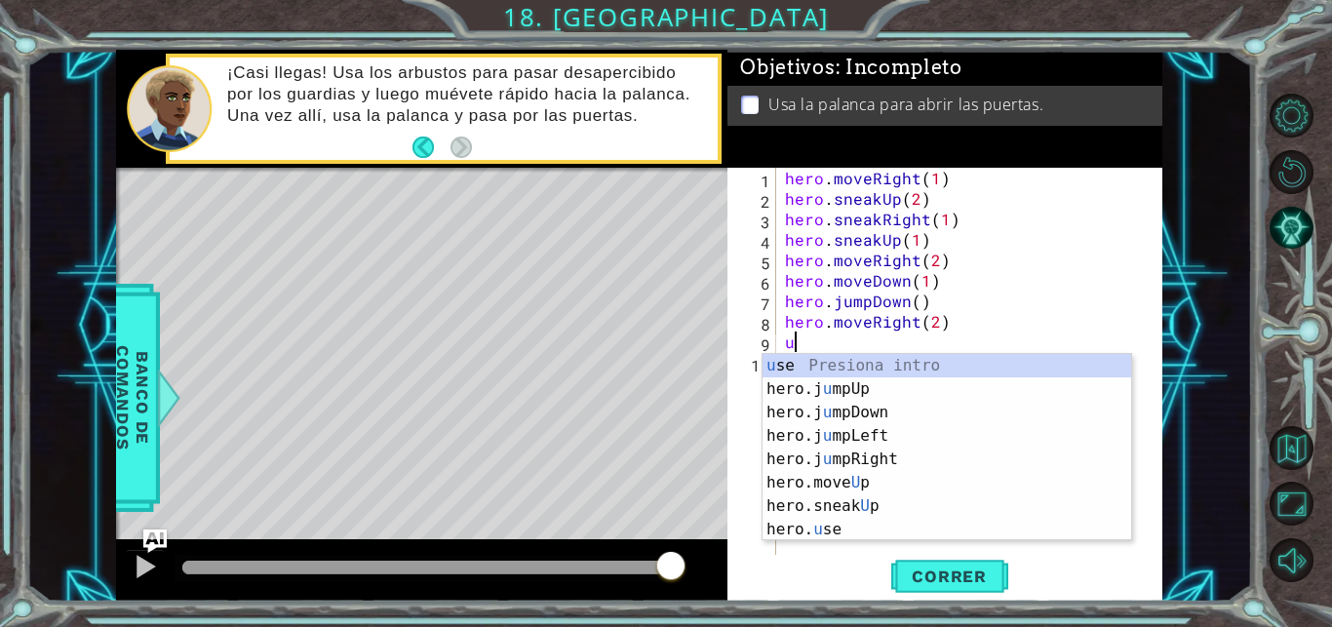
scroll to position [0, 0]
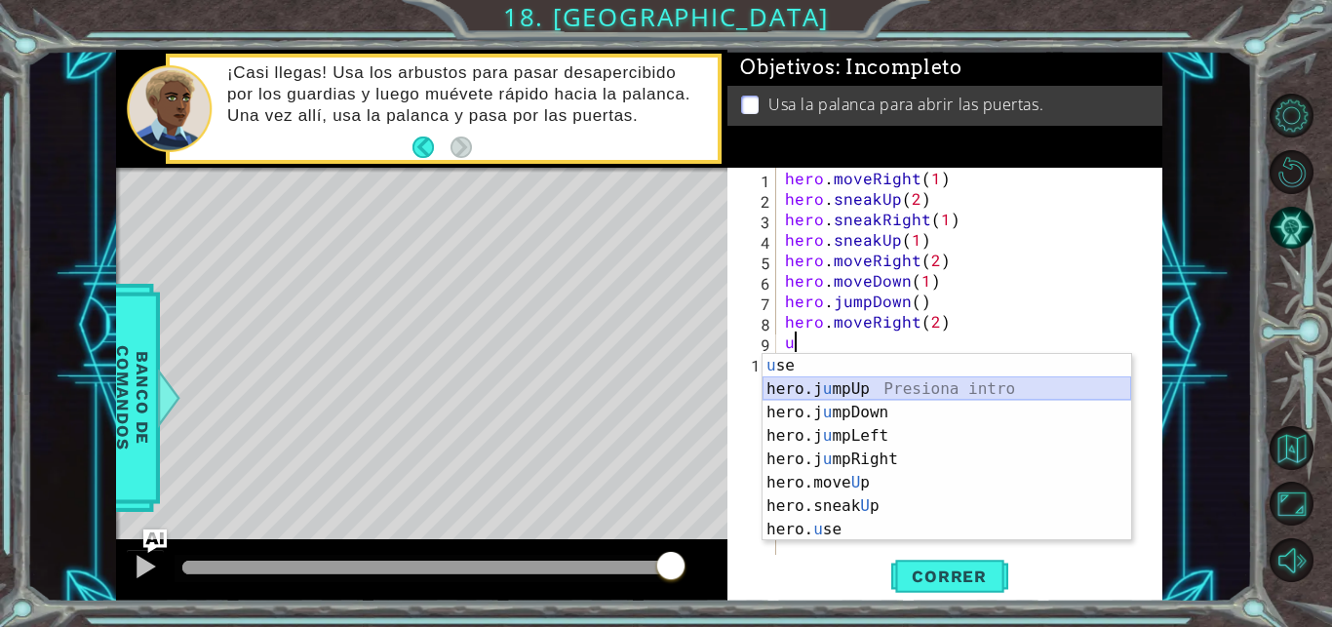
click at [856, 392] on div "u se Presiona intro hero.j u mpUp Presiona intro hero.j u mpDown Presiona intro…" at bounding box center [946, 471] width 368 height 234
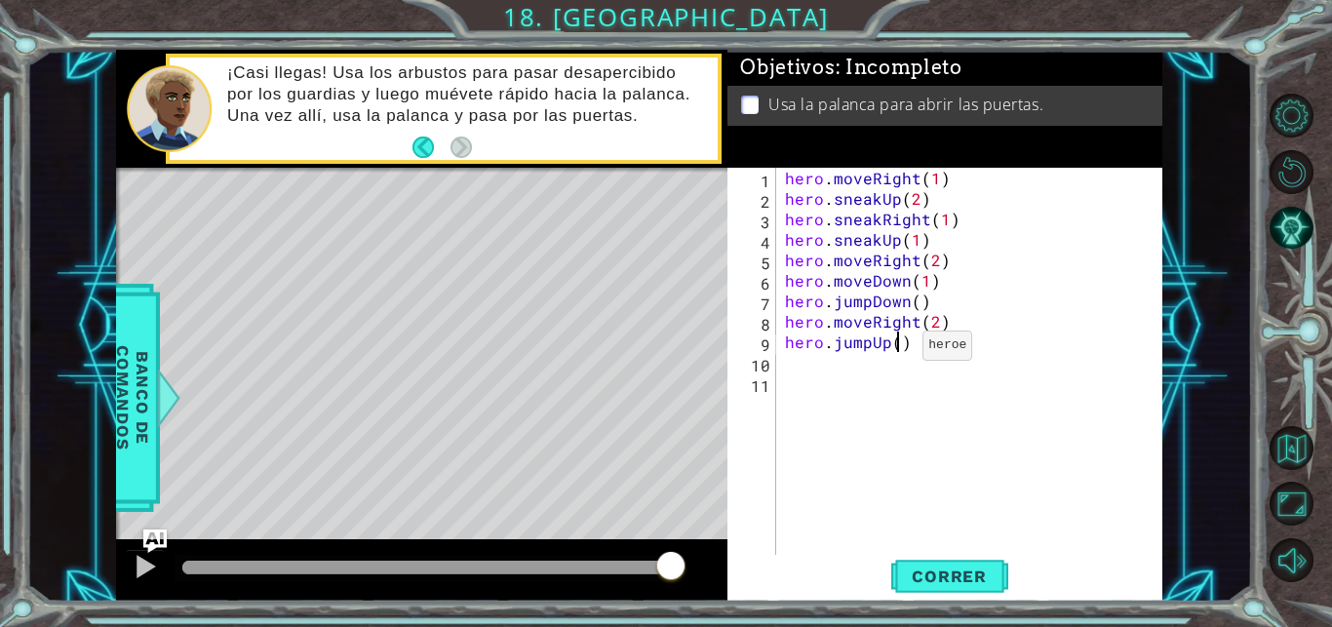
click at [899, 350] on div "hero . moveRight ( 1 ) hero . sneakUp ( 2 ) hero . sneakRight ( 1 ) hero . snea…" at bounding box center [974, 383] width 386 height 430
type textarea "hero.jumpUp()"
click at [827, 380] on div "hero . moveRight ( 1 ) hero . sneakUp ( 2 ) hero . sneakRight ( 1 ) hero . snea…" at bounding box center [974, 383] width 386 height 430
click at [842, 374] on div "hero . moveRight ( 1 ) hero . sneakUp ( 2 ) hero . sneakRight ( 1 ) hero . snea…" at bounding box center [974, 383] width 386 height 430
click at [858, 363] on div "hero . moveRight ( 1 ) hero . sneakUp ( 2 ) hero . sneakRight ( 1 ) hero . snea…" at bounding box center [974, 383] width 386 height 430
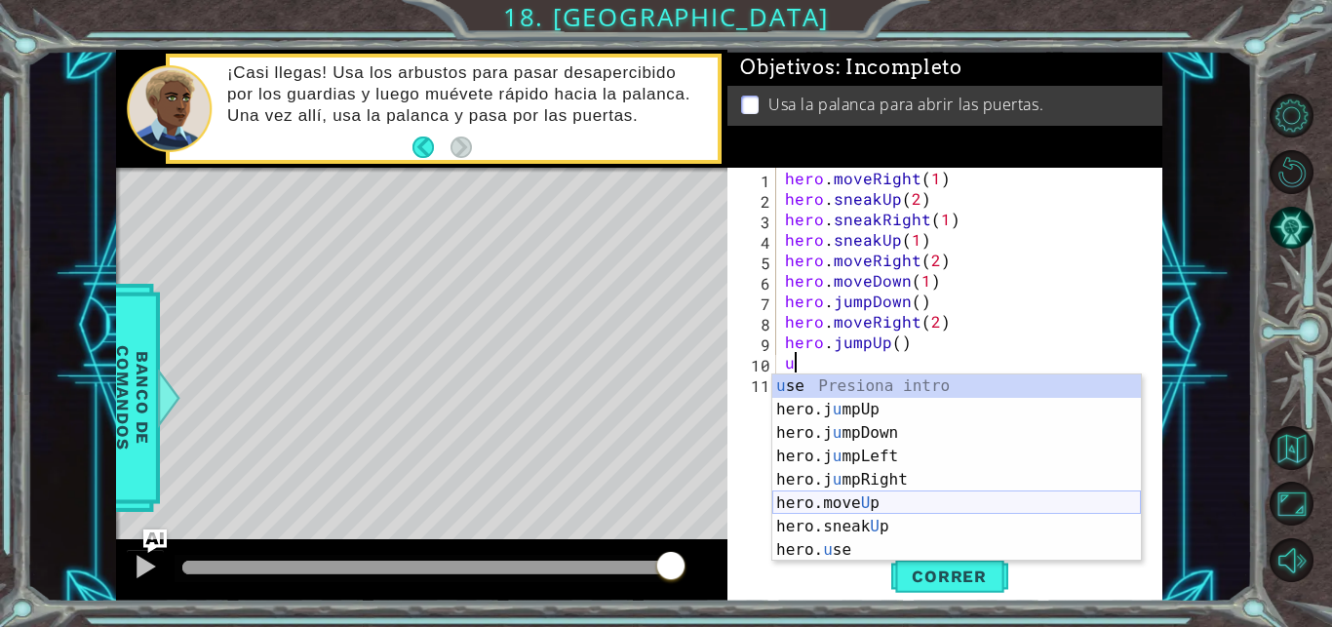
click at [850, 514] on div "u se Presiona intro hero.j u mpUp Presiona intro hero.j u mpDown Presiona intro…" at bounding box center [956, 491] width 368 height 234
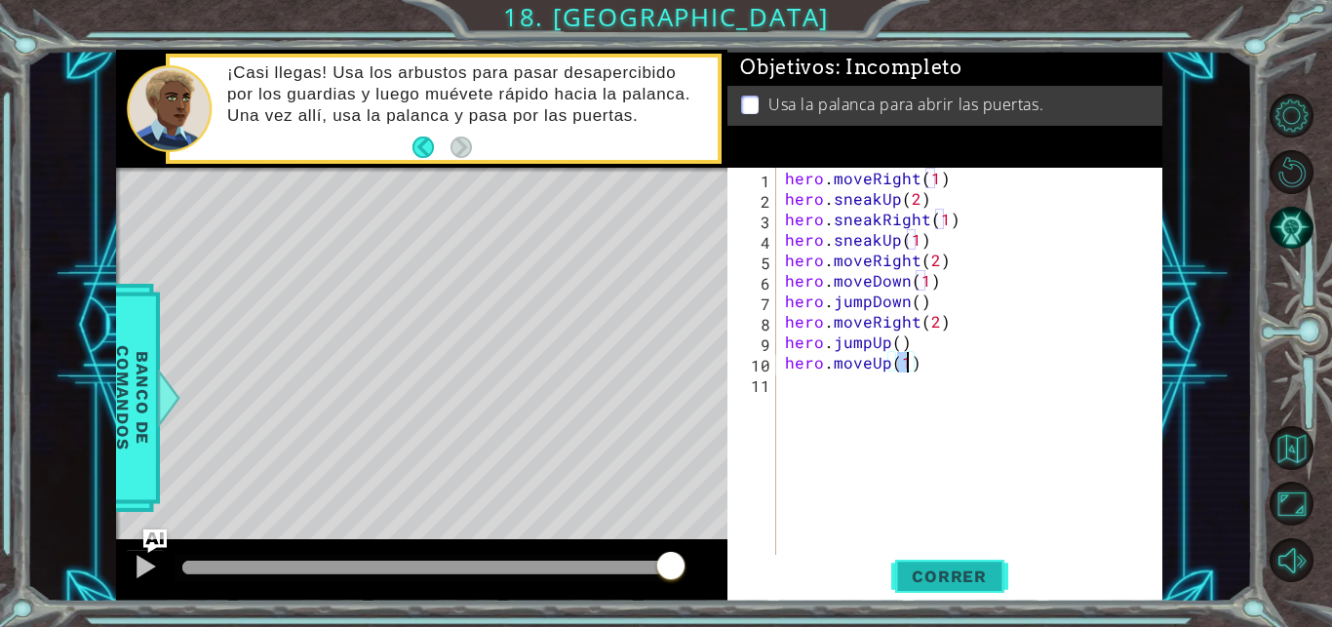
type textarea "hero.moveUp(1)"
click at [962, 569] on span "Correr" at bounding box center [949, 575] width 114 height 19
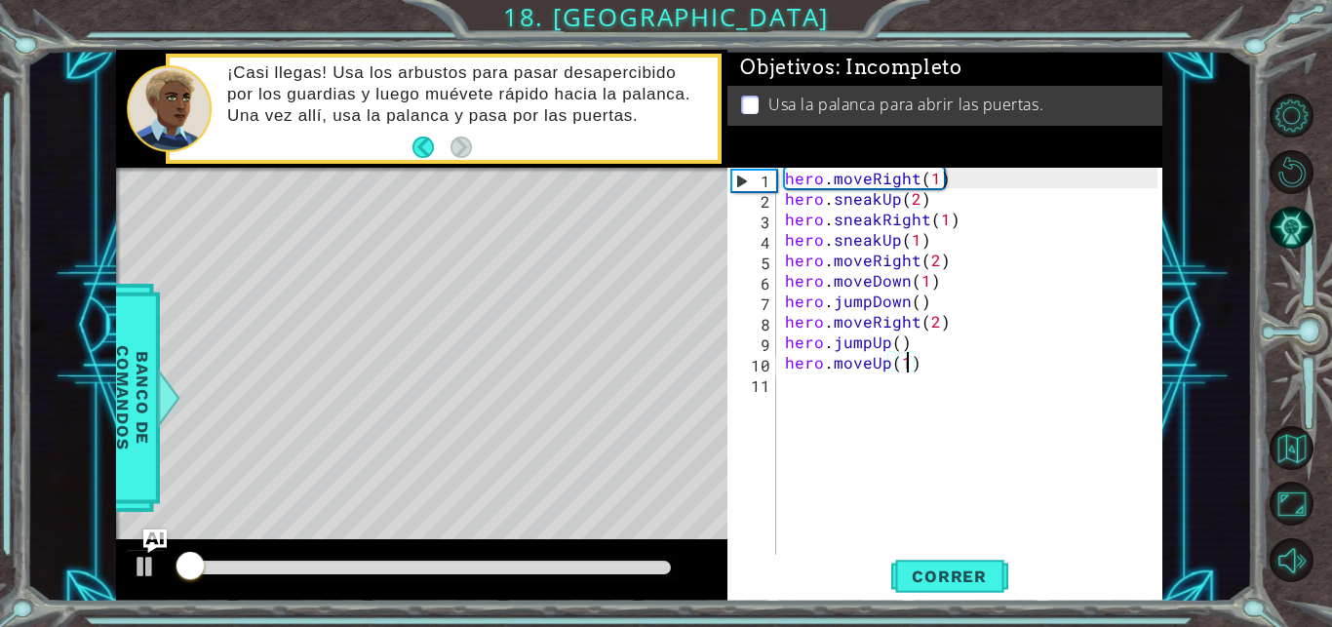
click at [809, 381] on div "hero . moveRight ( 1 ) hero . sneakUp ( 2 ) hero . sneakRight ( 1 ) hero . snea…" at bounding box center [974, 383] width 386 height 430
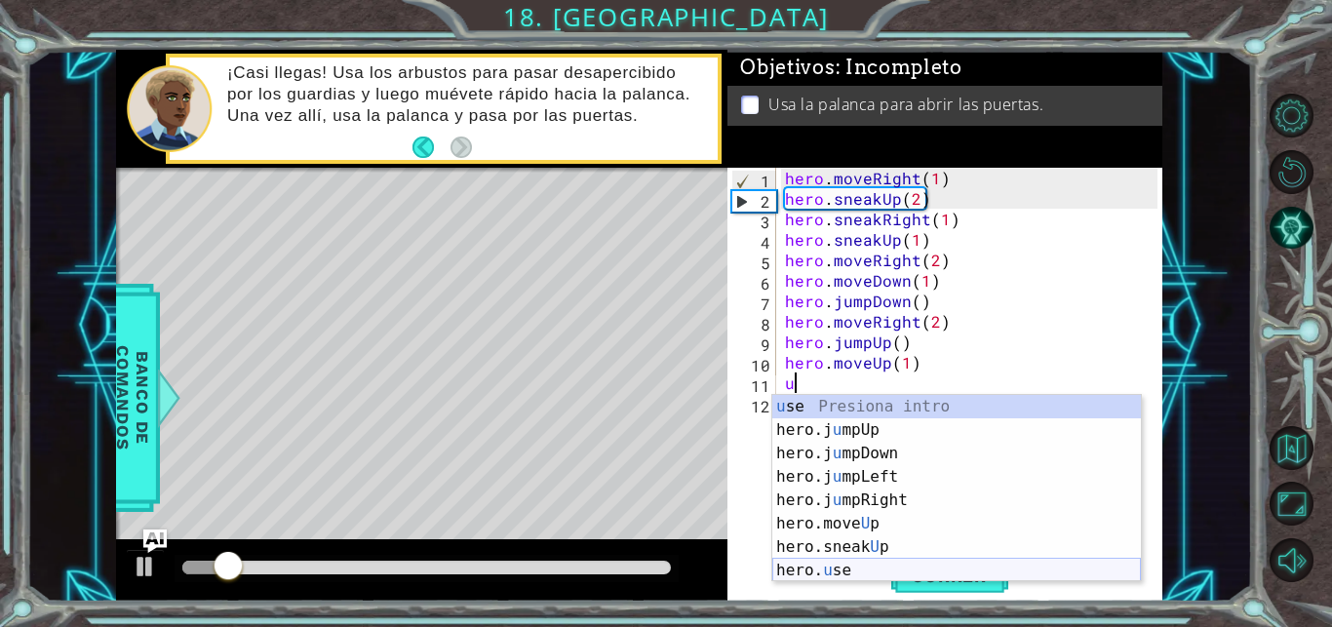
click at [845, 561] on div "u se Presiona intro hero.j u mpUp Presiona intro hero.j u mpDown Presiona intro…" at bounding box center [956, 512] width 368 height 234
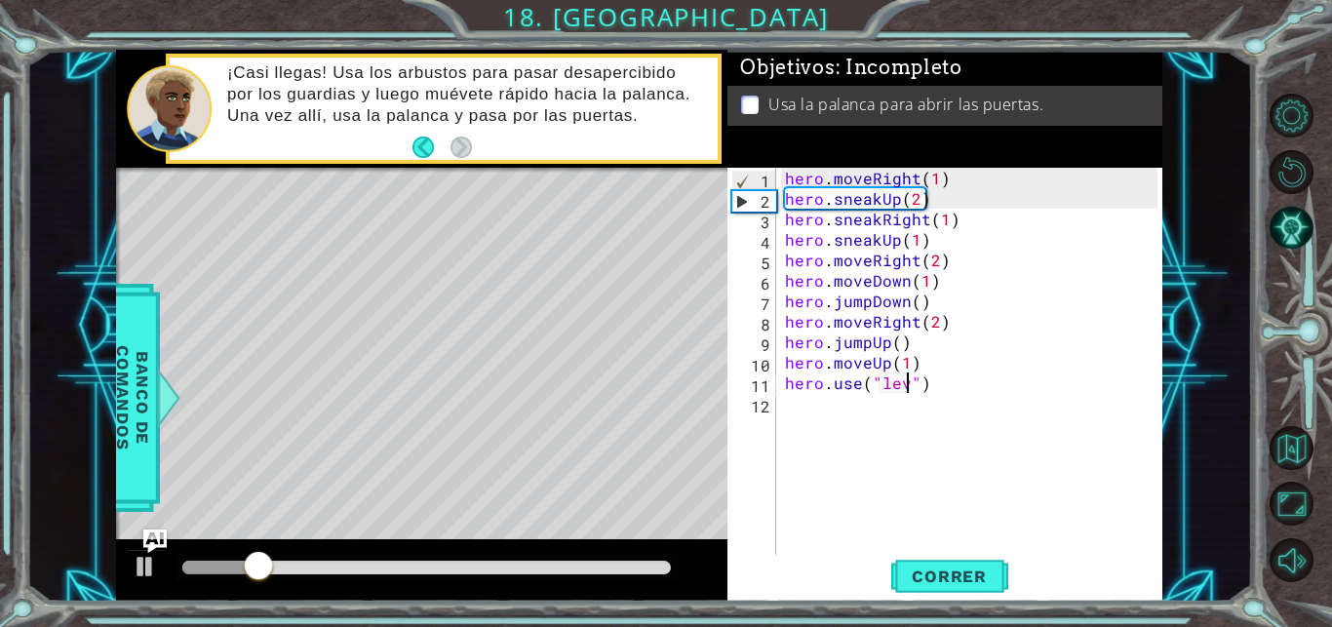
scroll to position [0, 8]
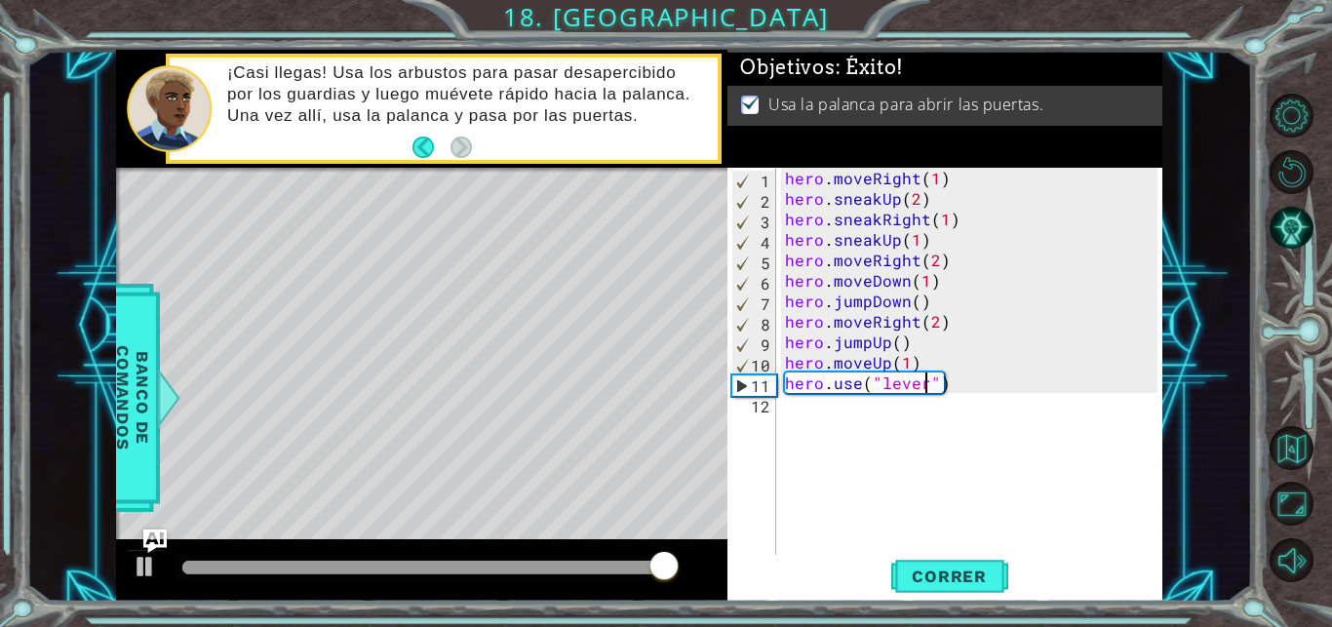
type textarea "hero.use("lever")"
